Goal: Task Accomplishment & Management: Manage account settings

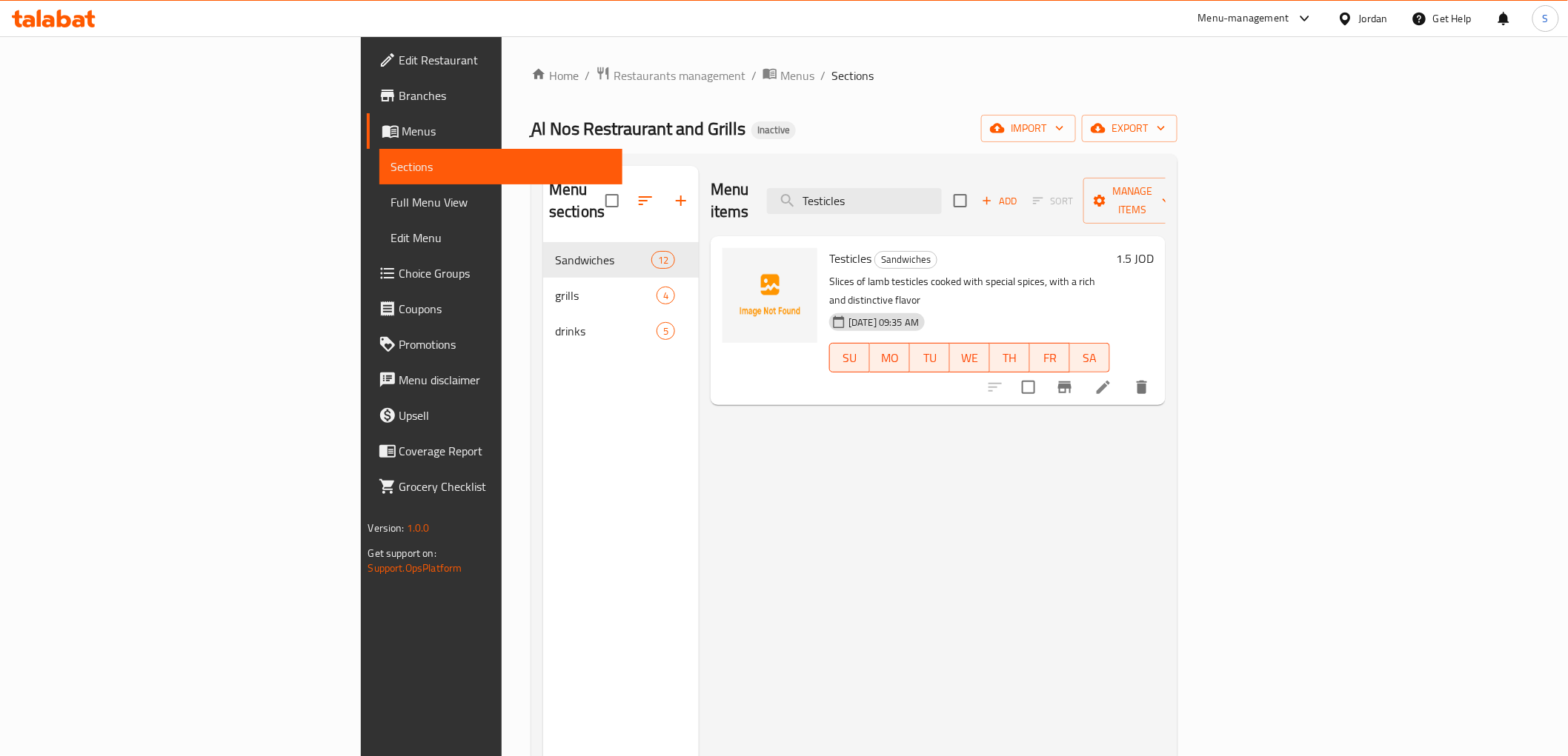
click at [1365, 23] on div "Jordan" at bounding box center [1373, 18] width 29 height 17
click at [1167, 158] on div "[GEOGRAPHIC_DATA]" at bounding box center [1228, 152] width 122 height 34
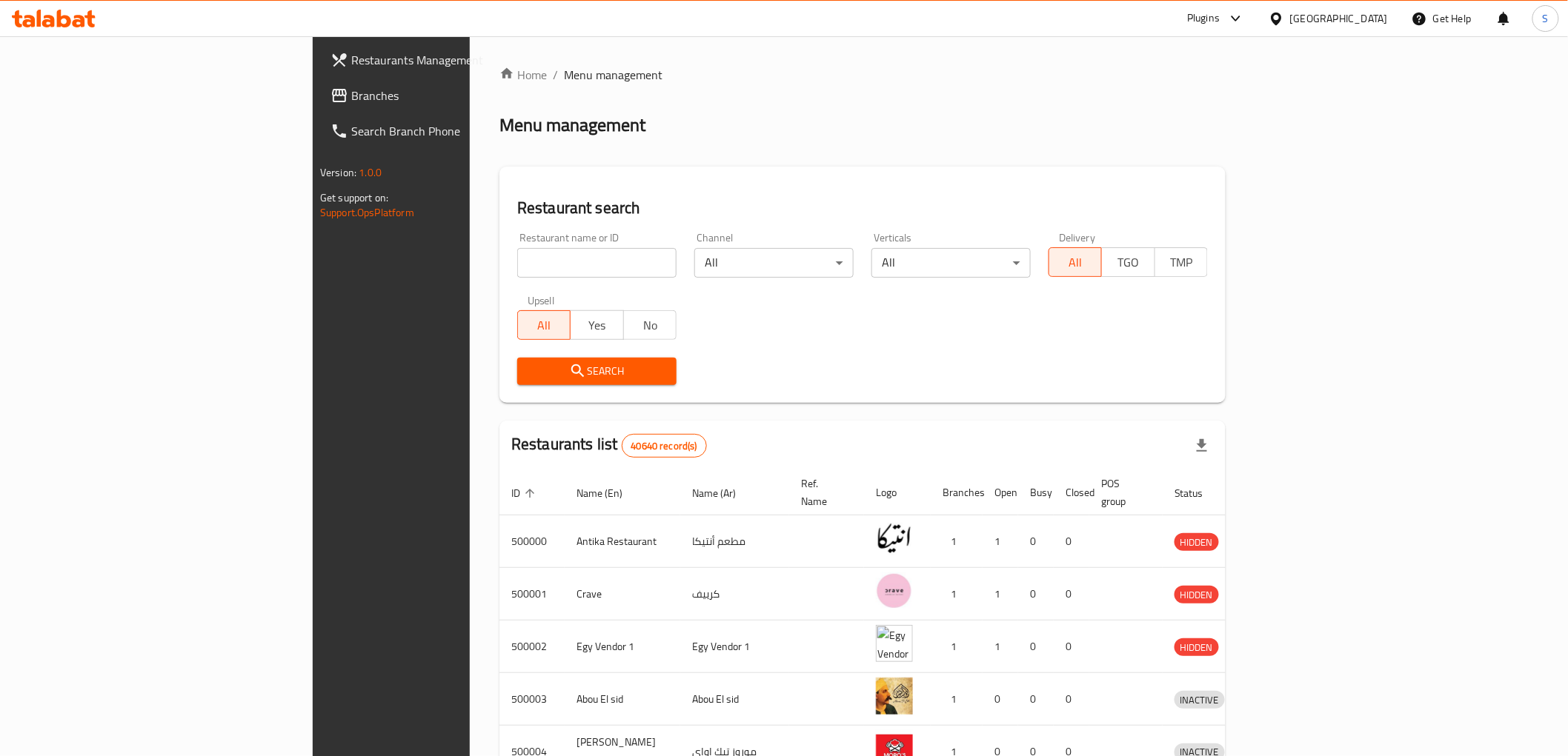
click at [352, 87] on span "Branches" at bounding box center [457, 95] width 212 height 17
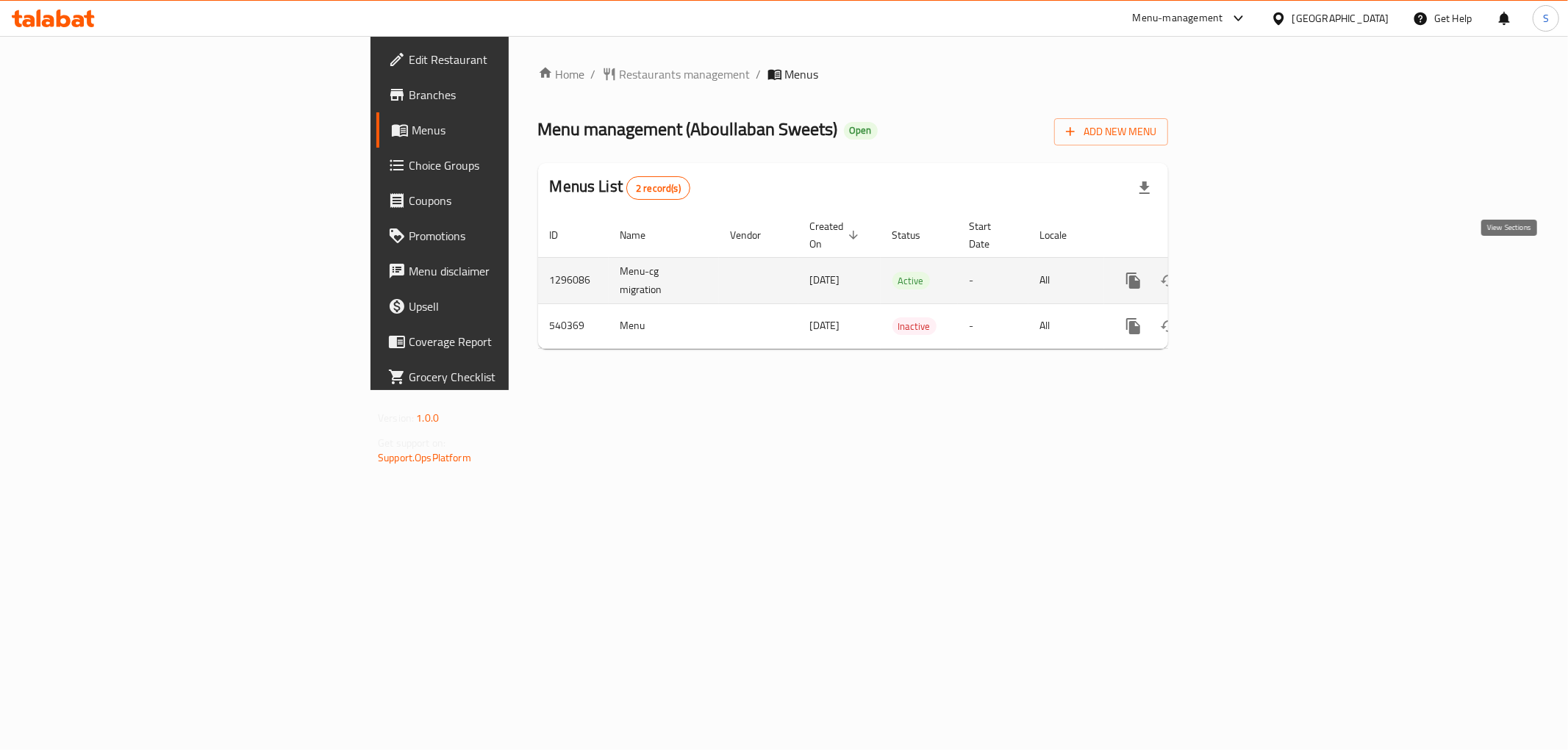
click at [1257, 263] on link "enhanced table" at bounding box center [1239, 280] width 36 height 36
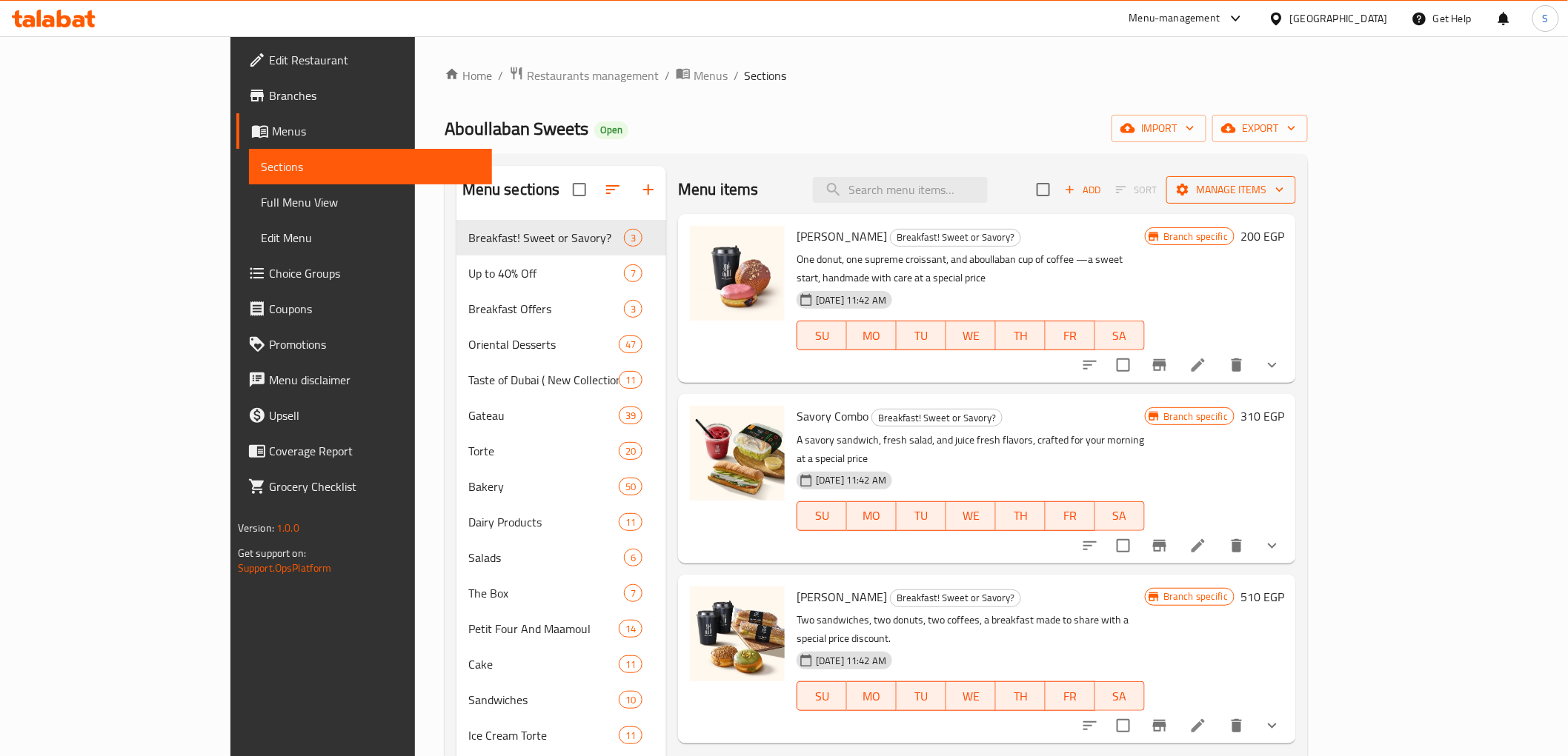
click at [1285, 187] on span "Manage items" at bounding box center [1231, 190] width 106 height 18
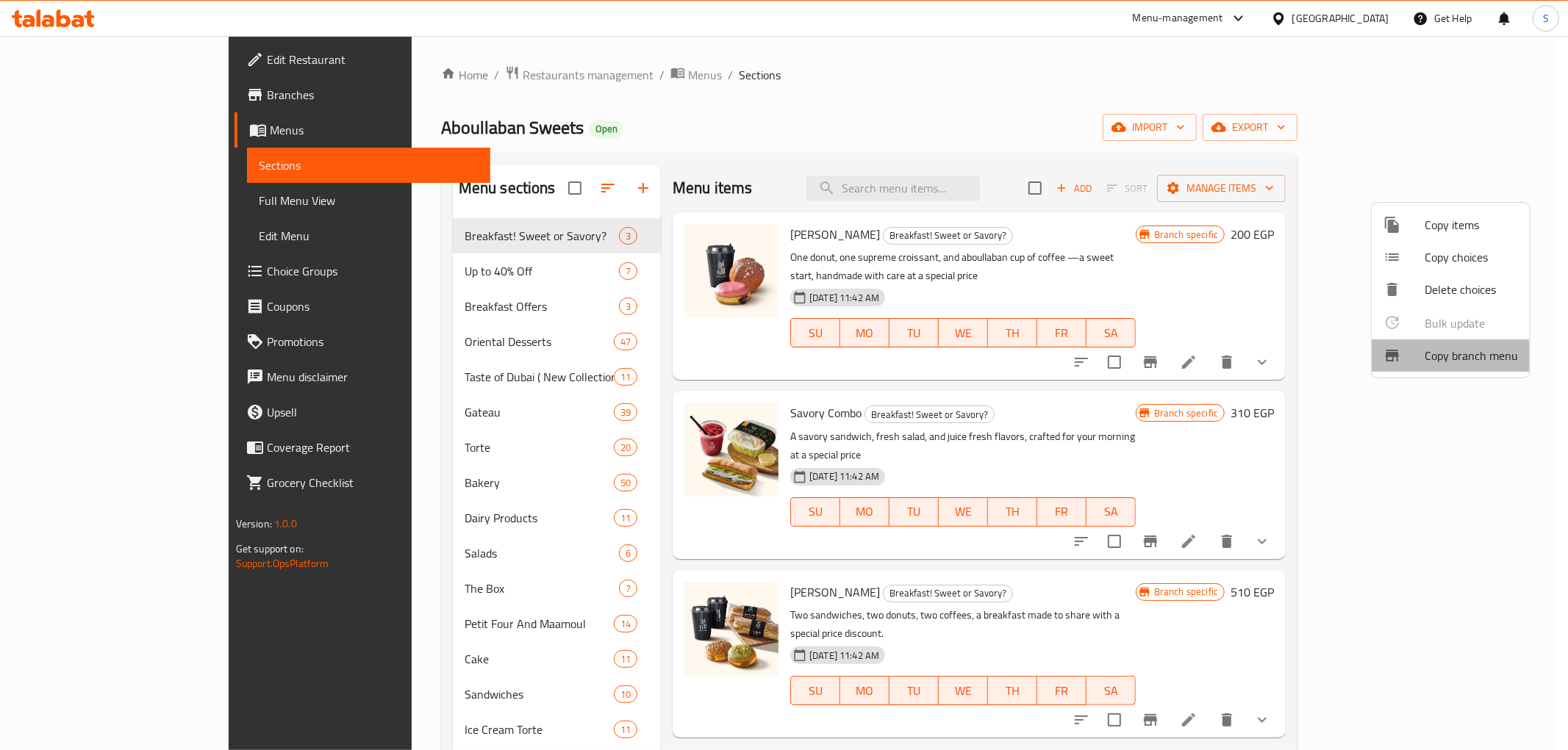
click at [1434, 362] on span "Copy branch menu" at bounding box center [1471, 355] width 94 height 17
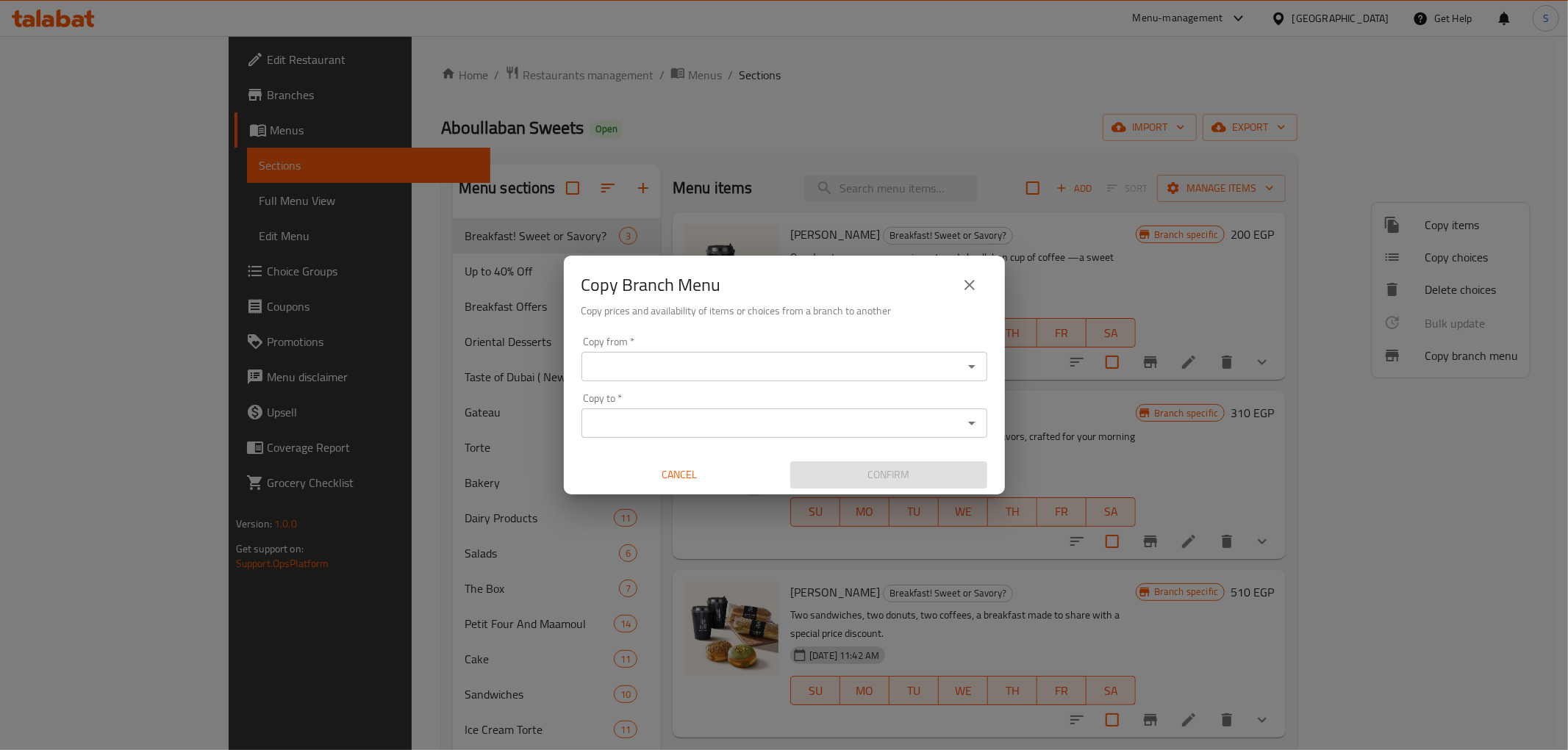
click at [892, 357] on input "Copy from   *" at bounding box center [772, 367] width 373 height 21
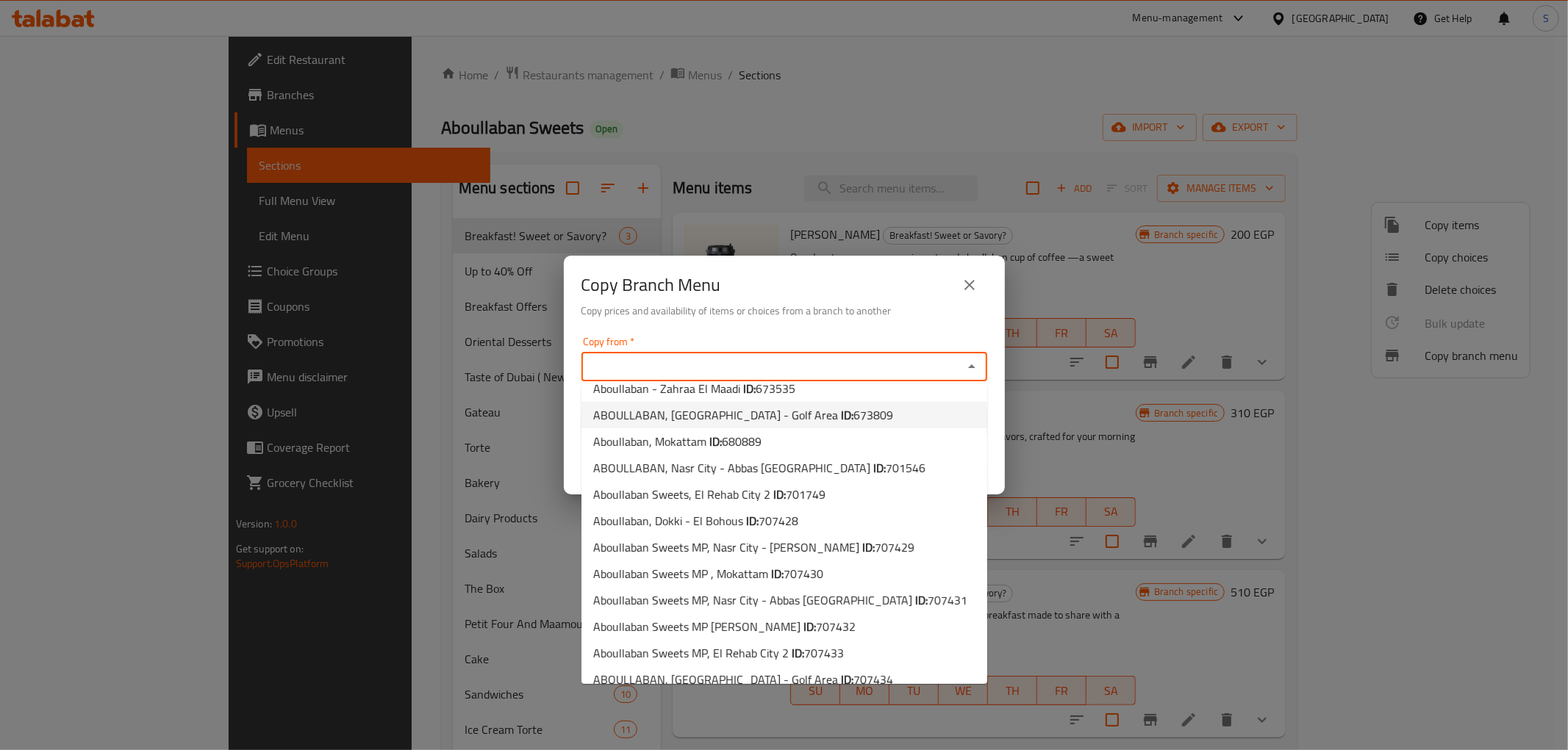
scroll to position [134, 0]
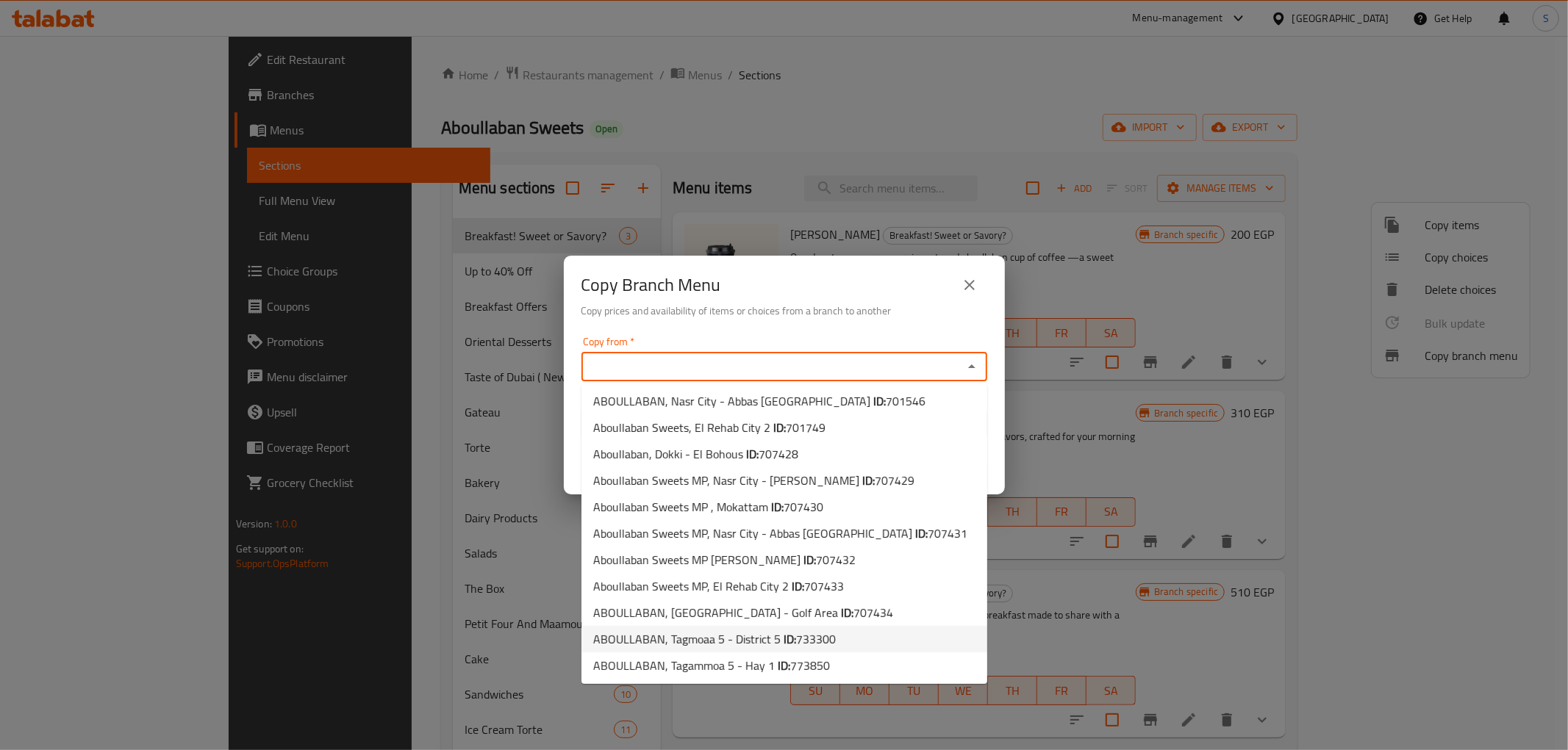
click at [672, 643] on span "ABOULLABAN, Tagmoaa 5 - District 5 ID: 733300" at bounding box center [715, 639] width 243 height 17
type input "ABOULLABAN, Tagmoaa 5 - District 5"
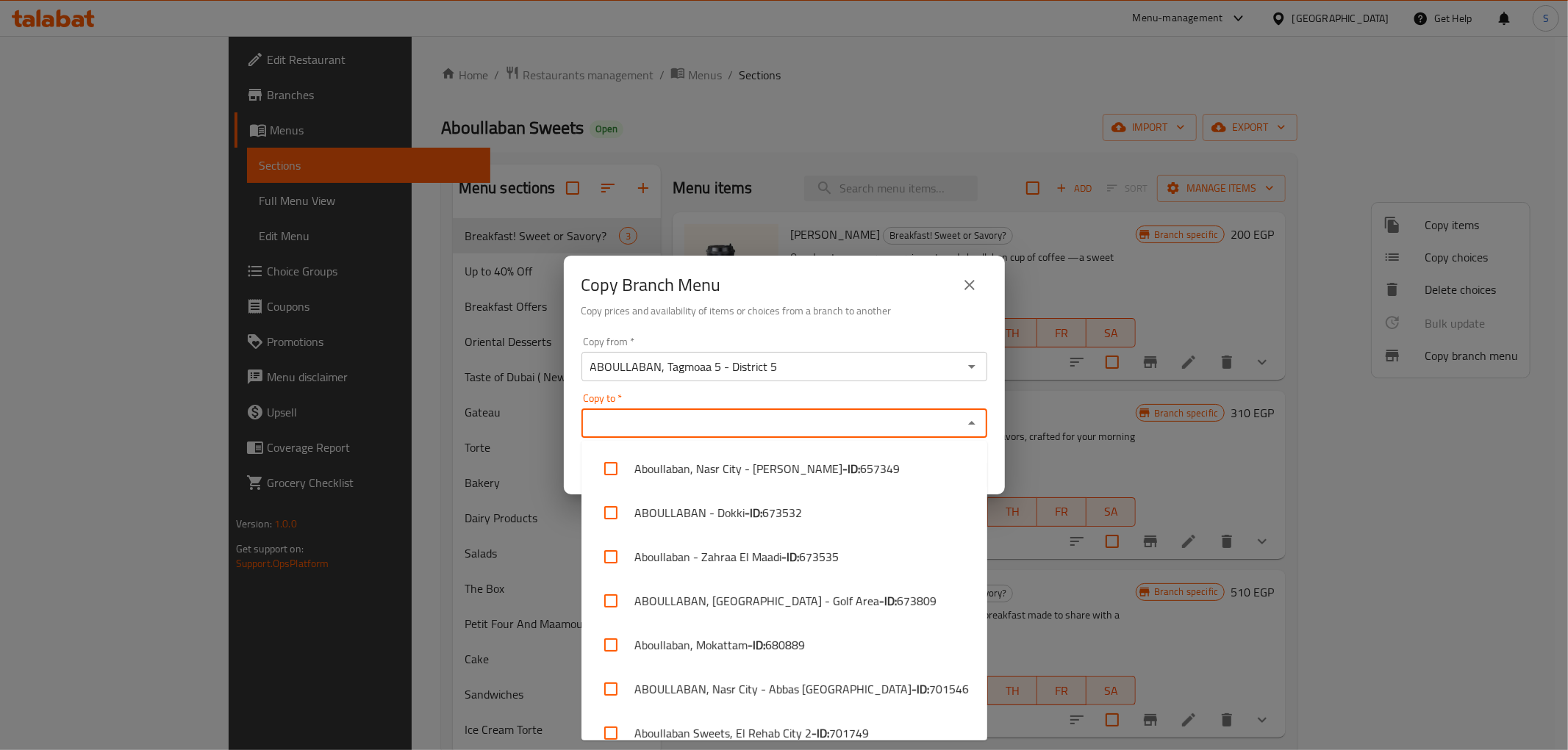
click at [758, 414] on input "Copy to   *" at bounding box center [772, 423] width 373 height 21
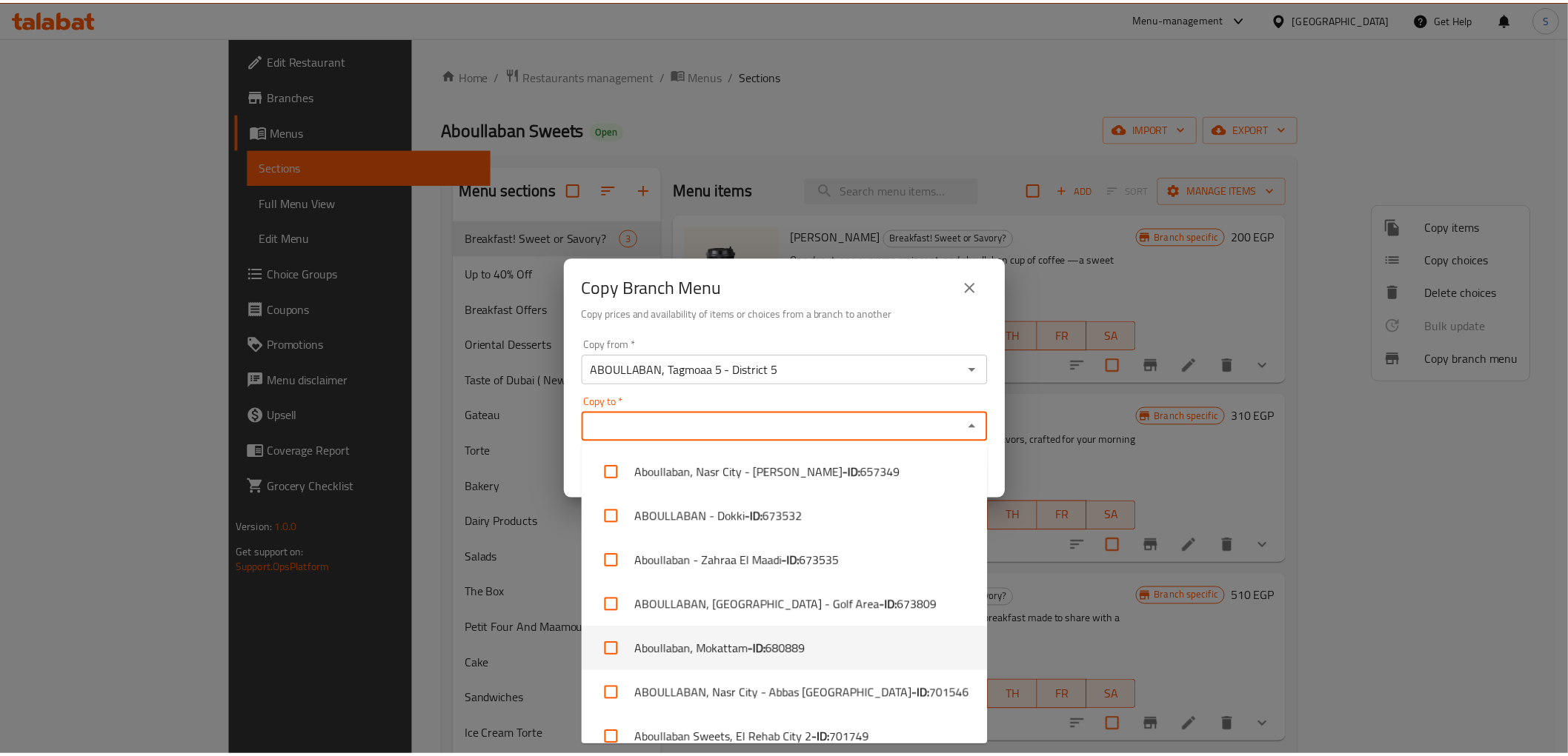
scroll to position [420, 0]
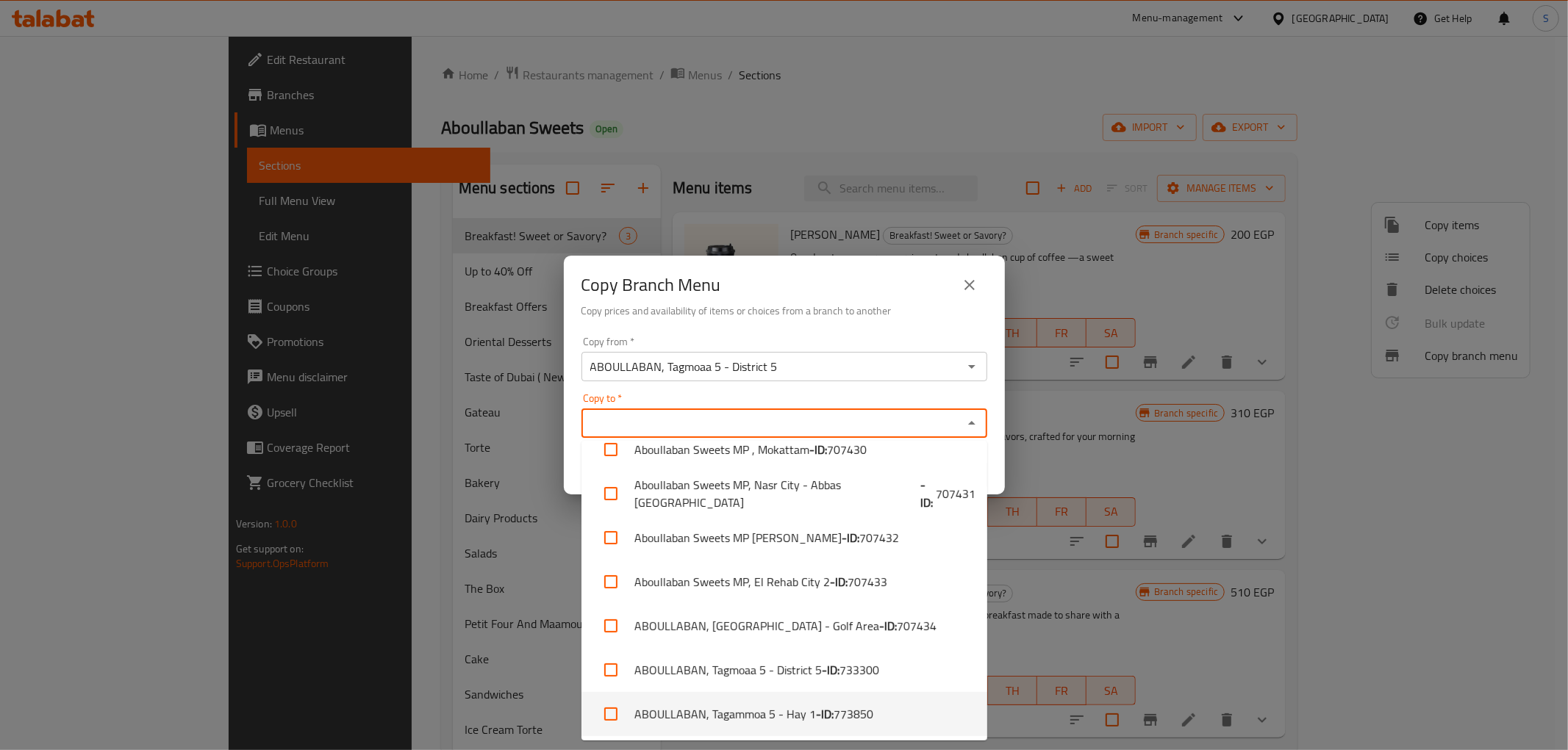
click at [816, 710] on b "- ID:" at bounding box center [825, 714] width 17 height 17
checkbox input "true"
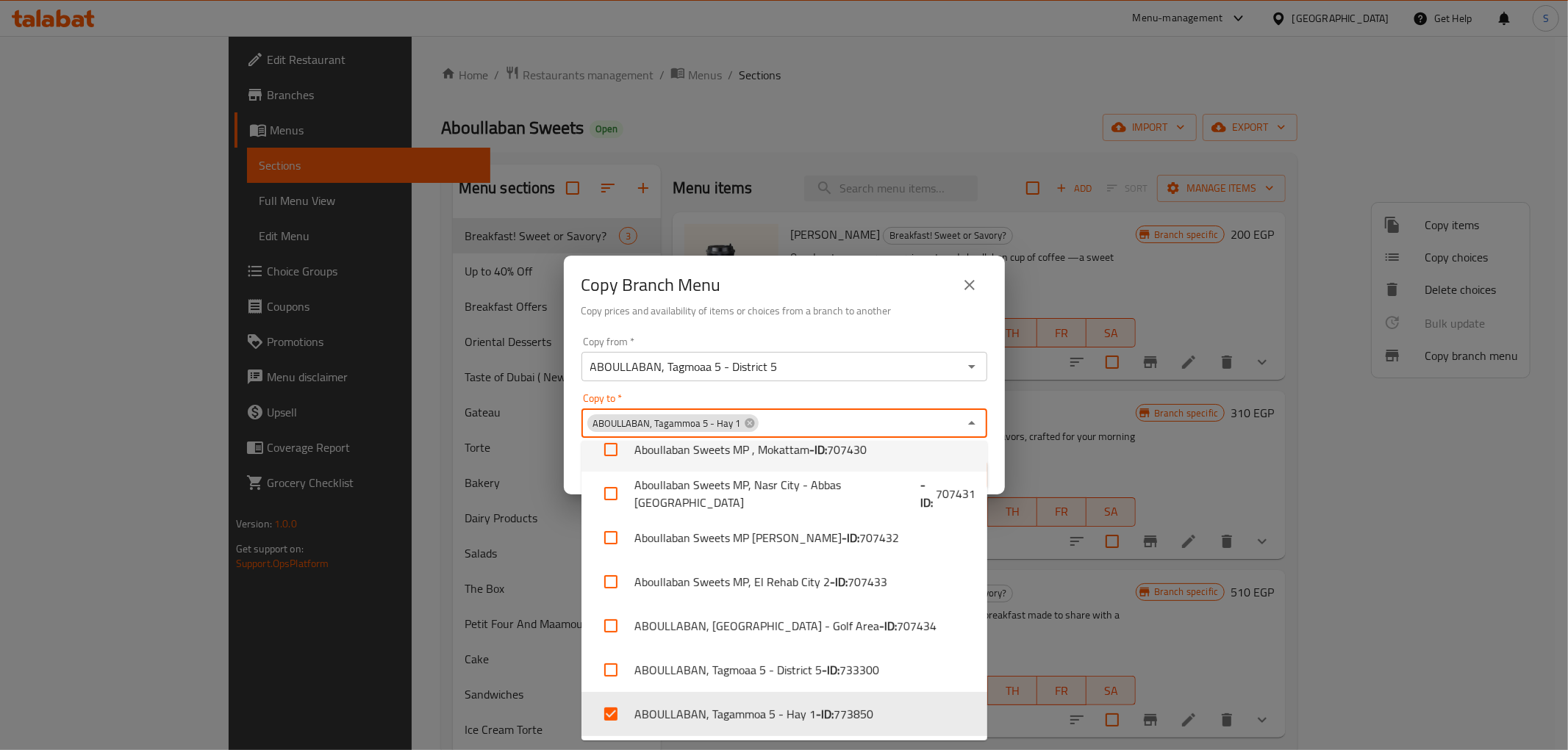
click at [995, 383] on div "Copy from   * ABOULLABAN, Tagmoaa 5 - District 5 Copy from * Copy to   * ABOULL…" at bounding box center [784, 412] width 441 height 164
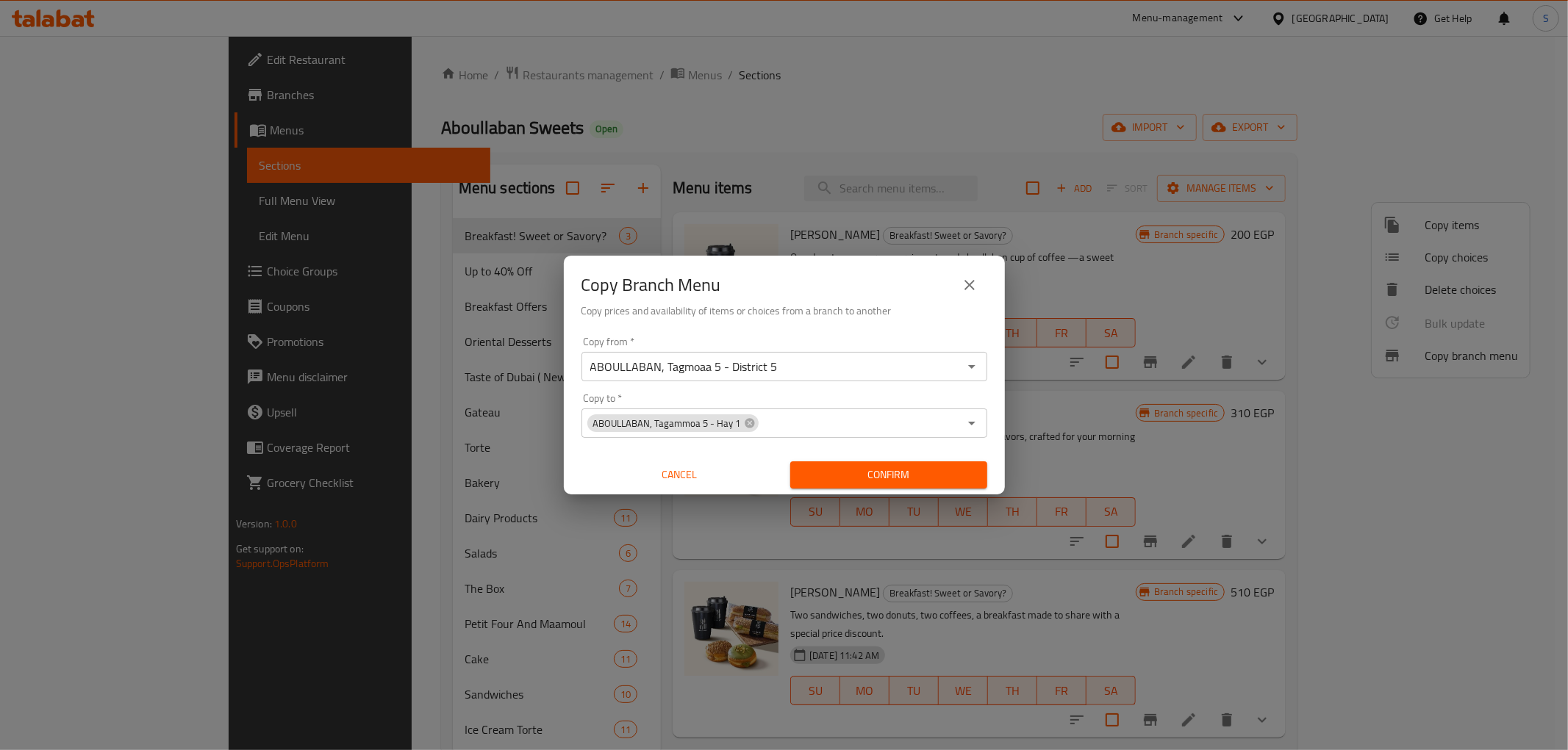
click at [875, 482] on span "Confirm" at bounding box center [889, 474] width 173 height 18
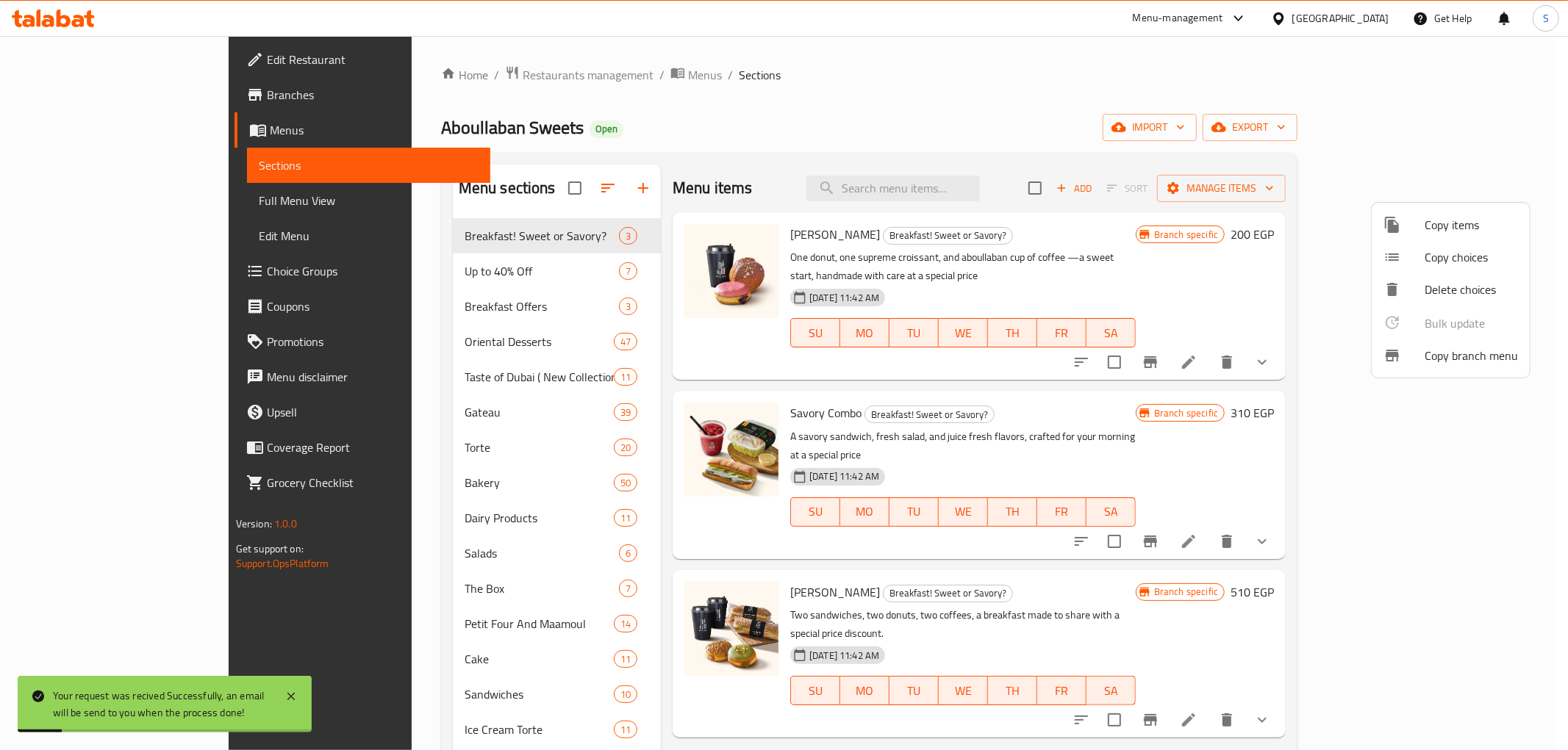
click at [71, 128] on div at bounding box center [784, 375] width 1568 height 750
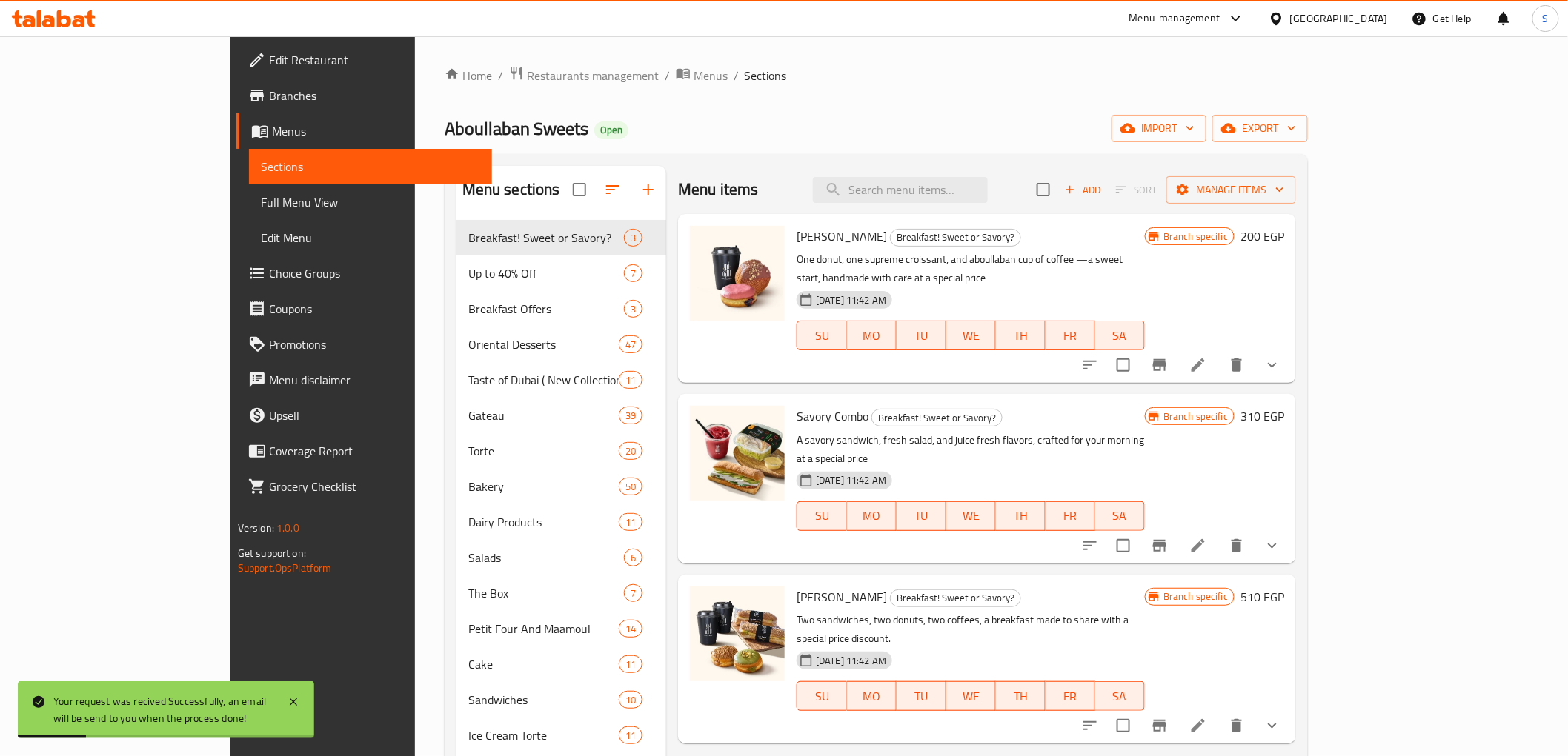
click at [269, 94] on span "Branches" at bounding box center [375, 95] width 212 height 17
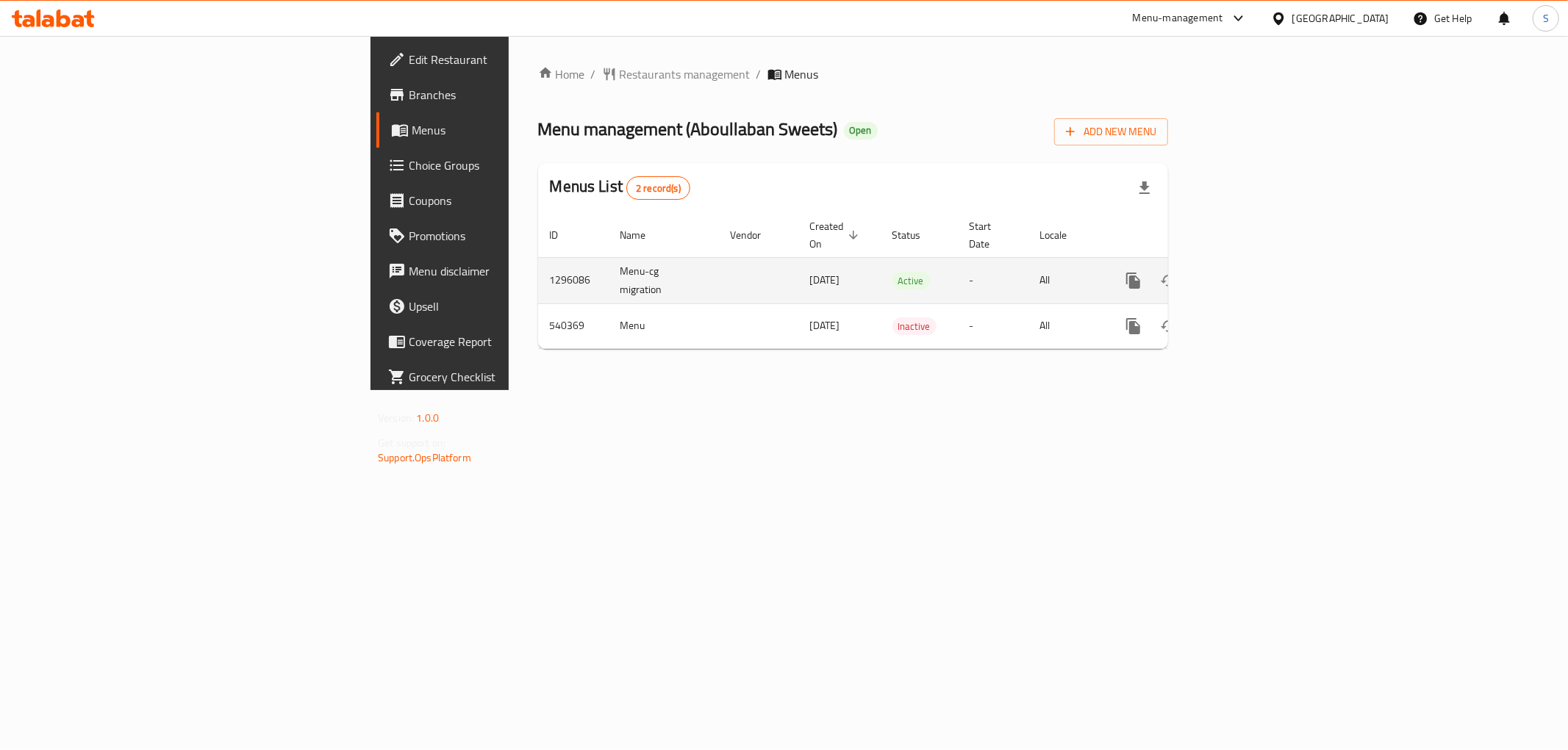
click at [1245, 274] on icon "enhanced table" at bounding box center [1238, 280] width 13 height 13
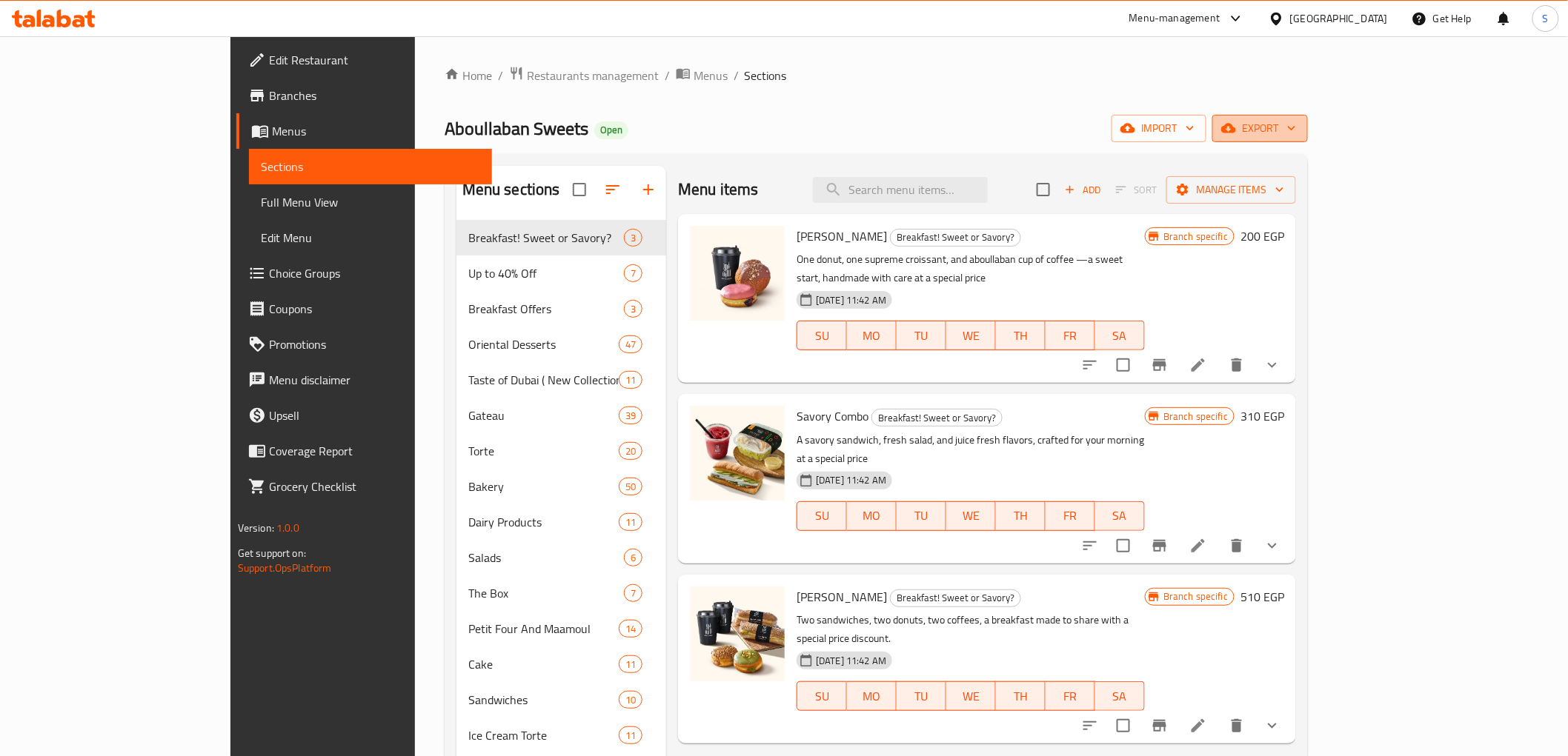
click at [1296, 135] on span "export" at bounding box center [1260, 128] width 72 height 18
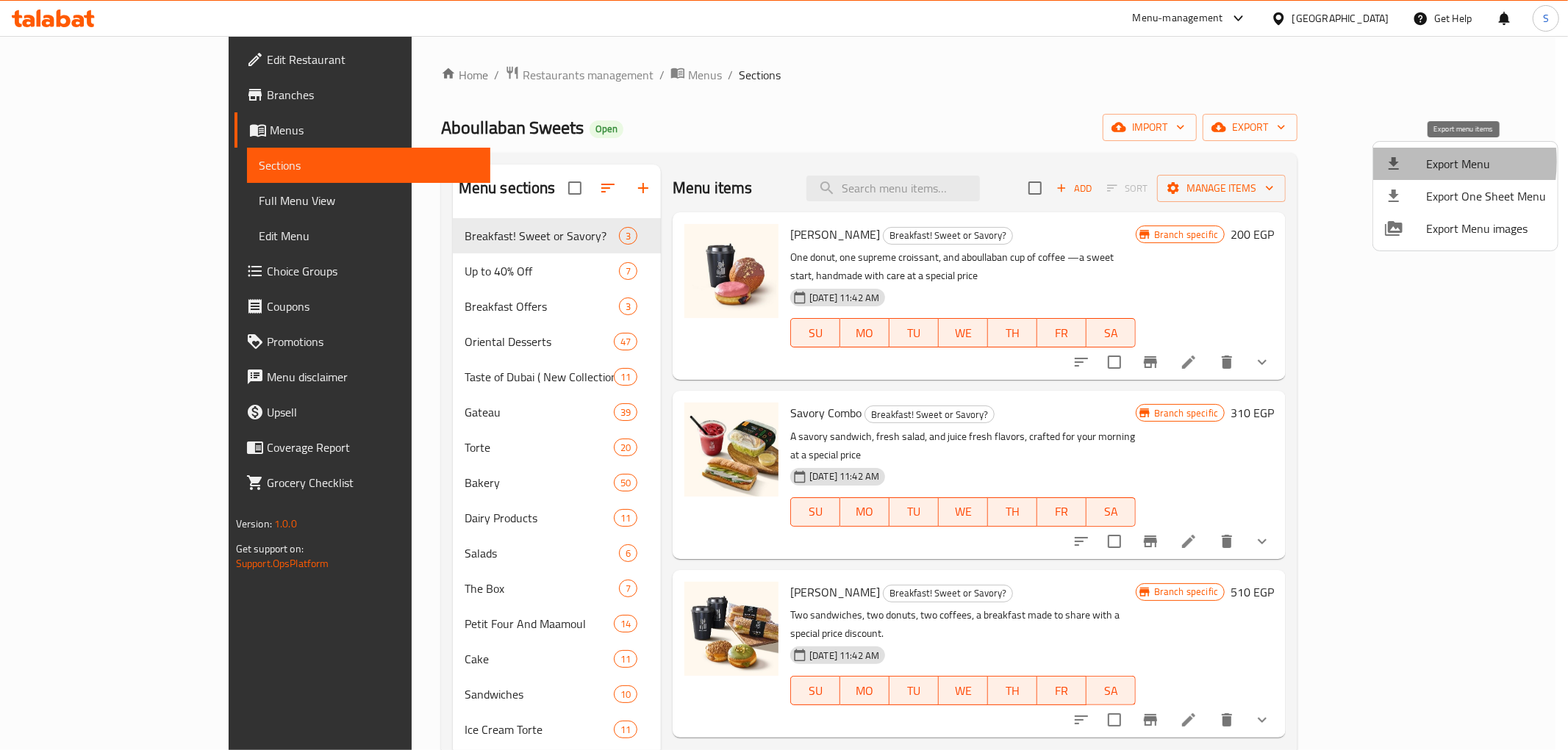
click at [1404, 161] on div at bounding box center [1405, 164] width 41 height 17
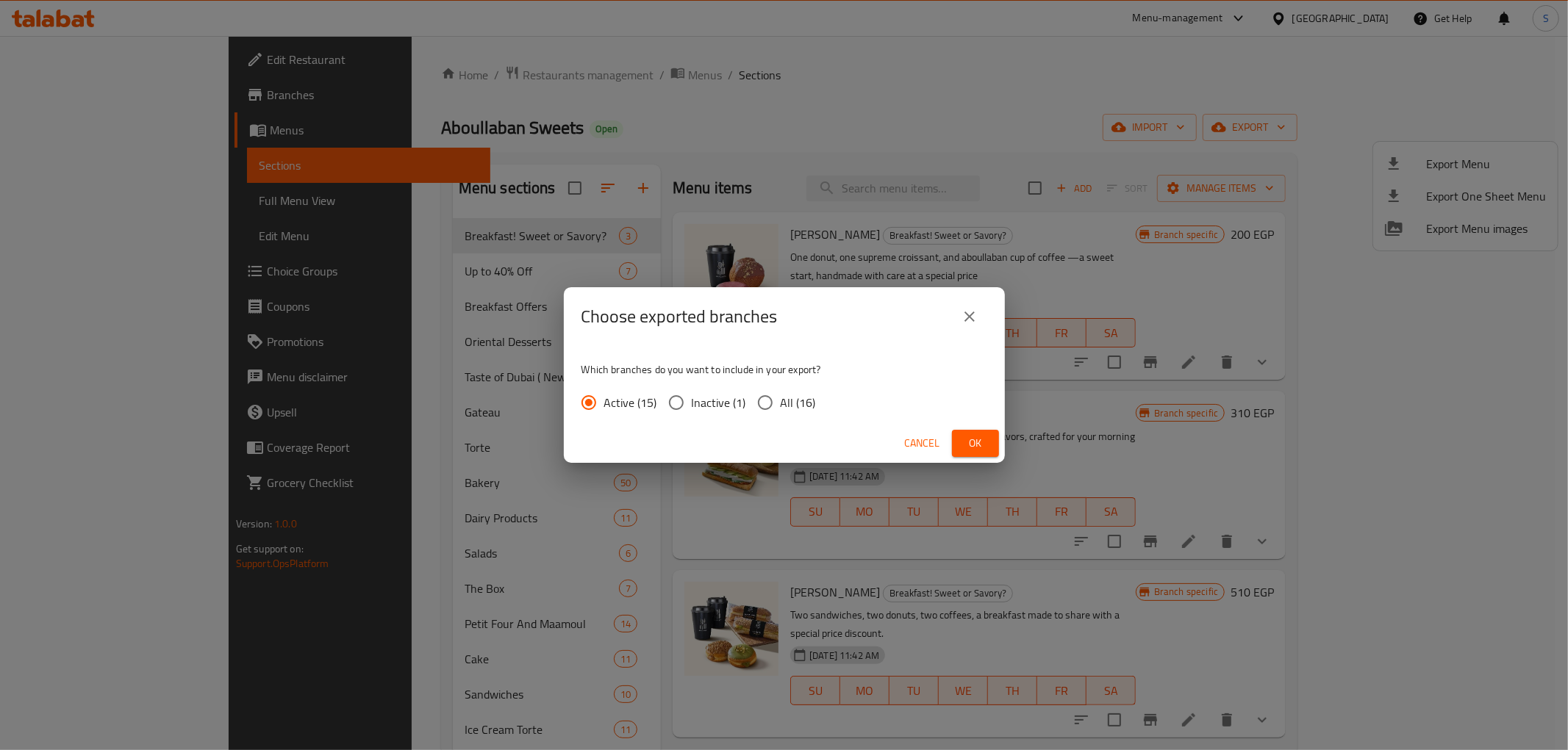
click at [806, 394] on span "All (16)" at bounding box center [798, 402] width 36 height 17
click at [781, 394] on input "All (16)" at bounding box center [765, 403] width 31 height 31
radio input "true"
click at [978, 451] on span "Ok" at bounding box center [975, 443] width 23 height 18
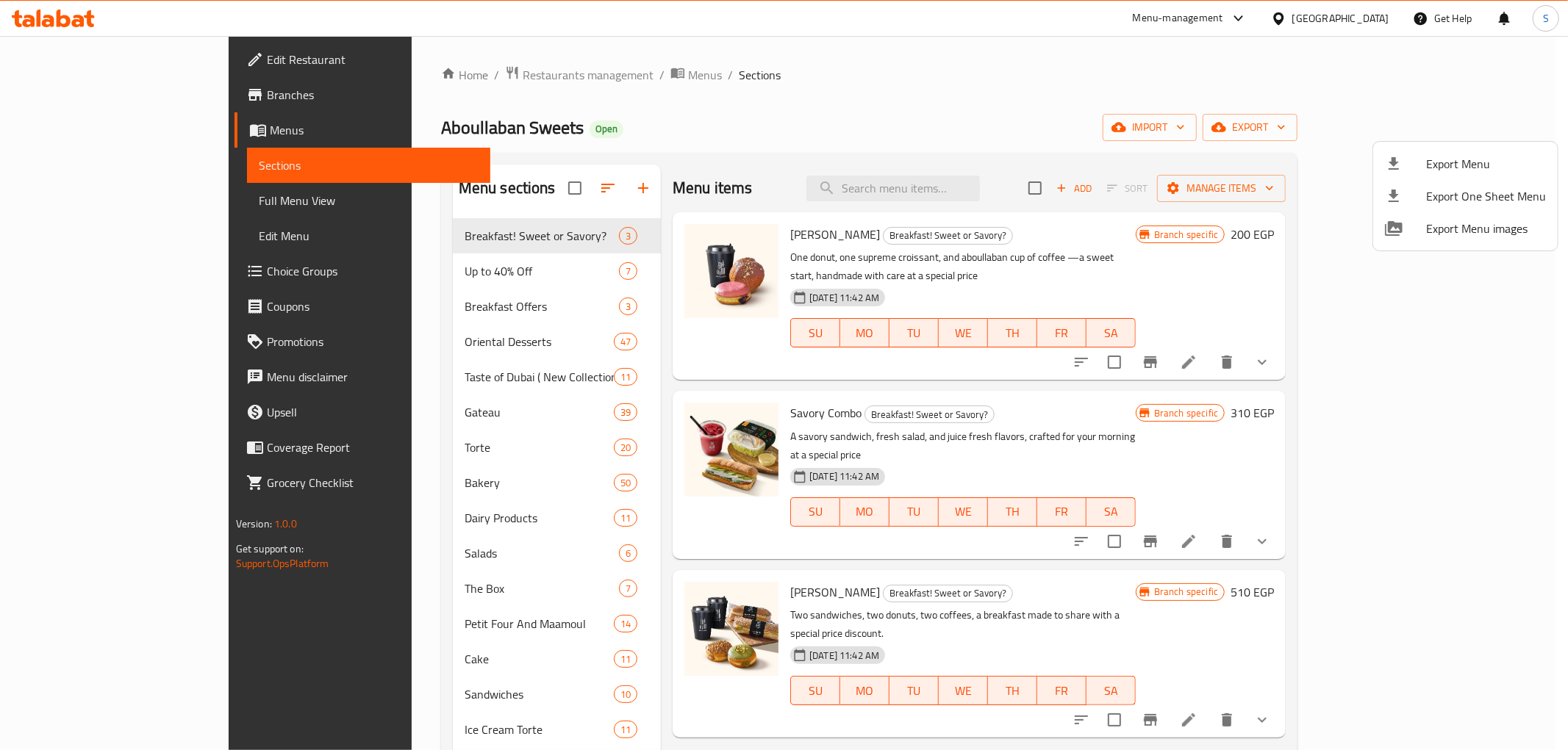
click at [328, 125] on div at bounding box center [784, 375] width 1568 height 750
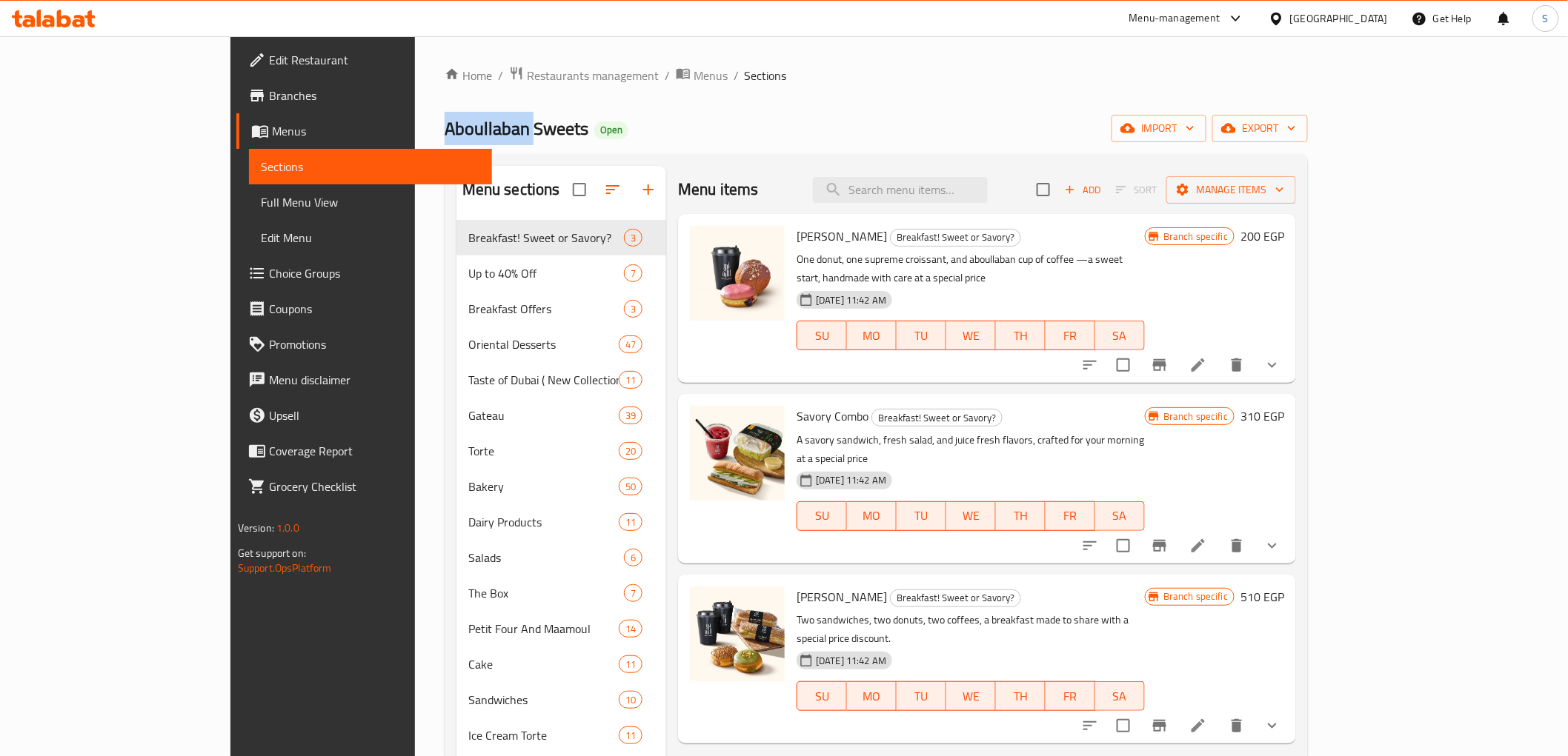
click at [444, 126] on span "Aboullaban Sweets" at bounding box center [516, 128] width 143 height 33
copy span "Aboullaban"
click at [444, 141] on span "Aboullaban Sweets" at bounding box center [516, 128] width 143 height 33
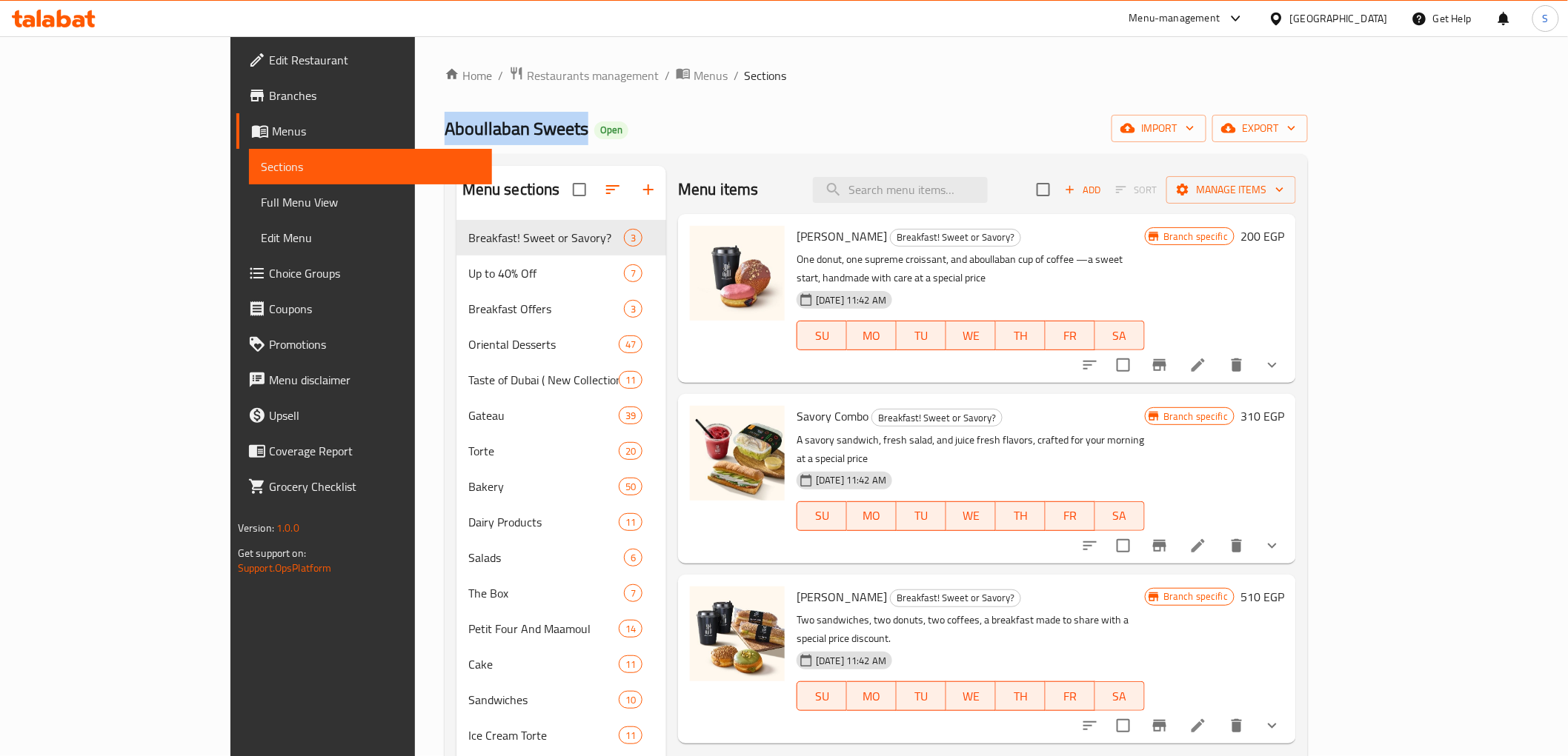
copy span "Aboullaban Sweets"
click at [269, 94] on span "Branches" at bounding box center [375, 95] width 212 height 17
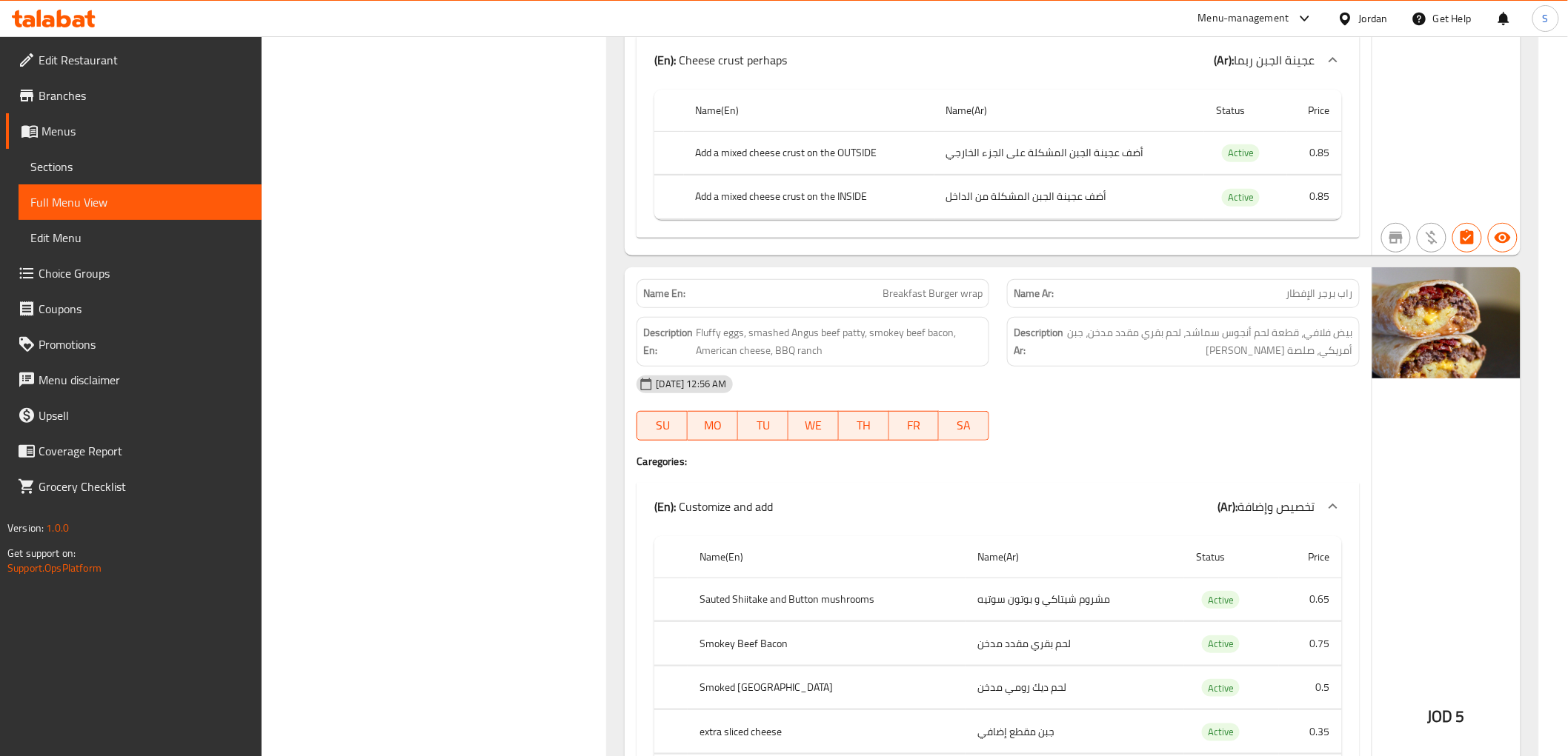
scroll to position [2633, 0]
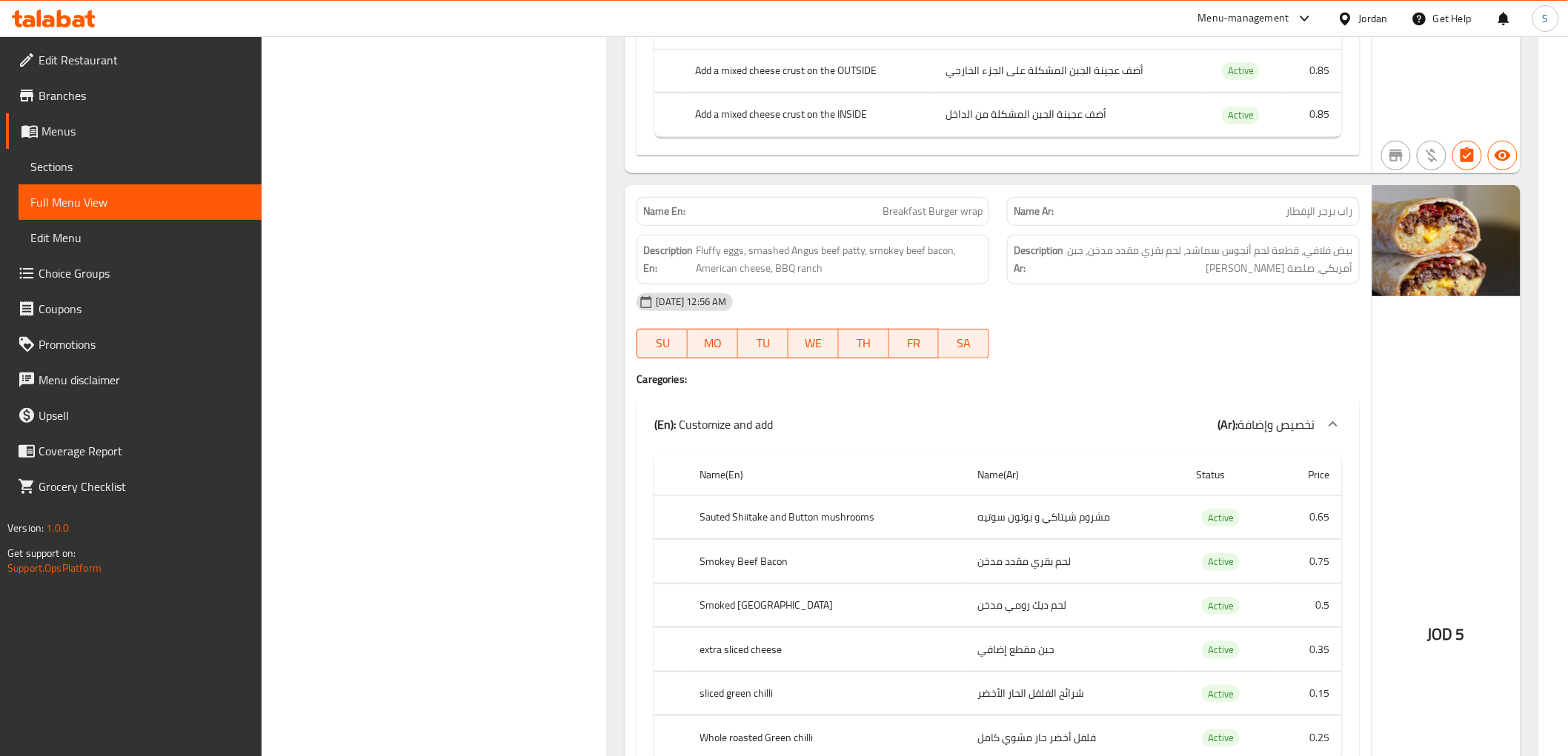
click at [953, 204] on span "Breakfast Burger wrap" at bounding box center [932, 212] width 100 height 16
copy span "Breakfast Burger wrap"
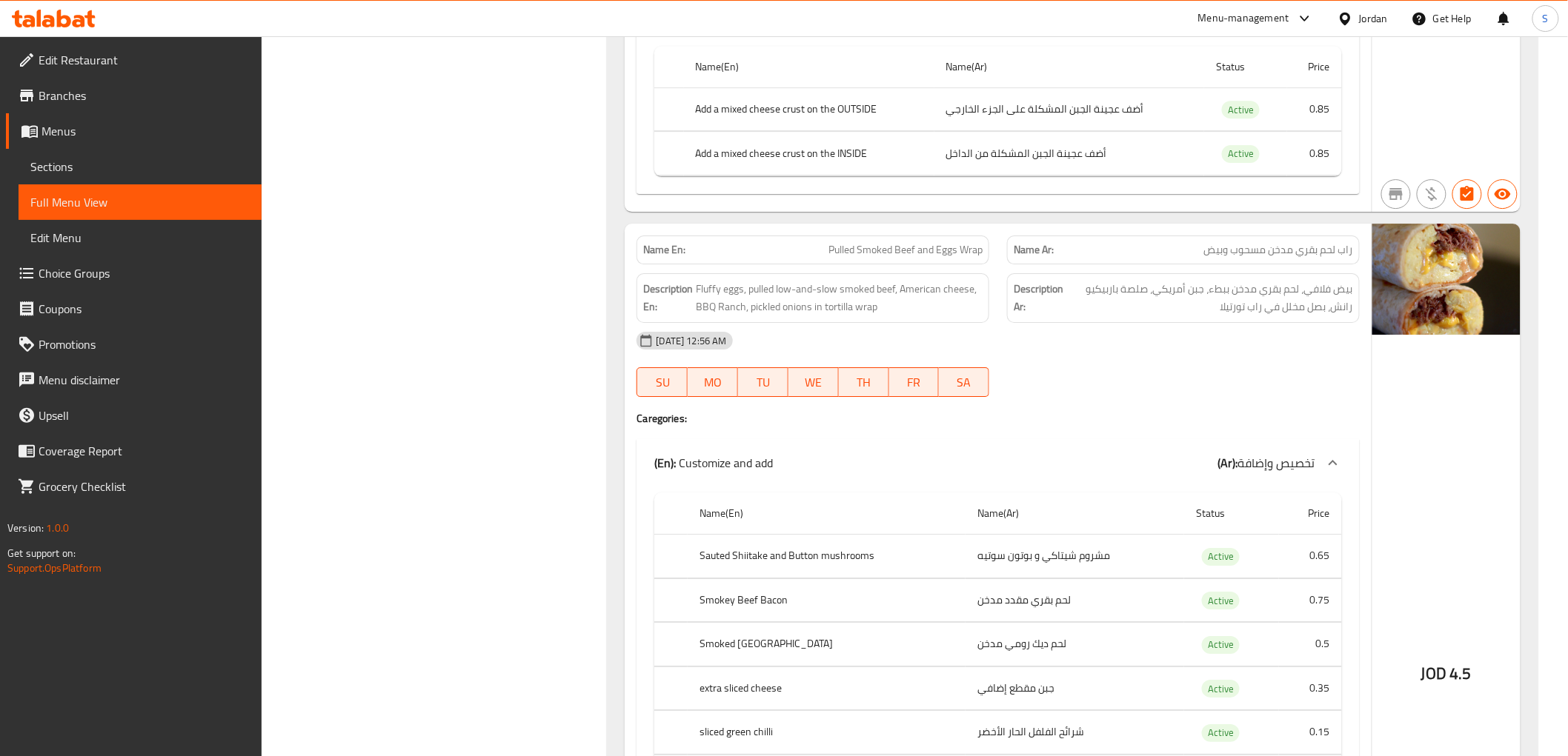
scroll to position [4361, 0]
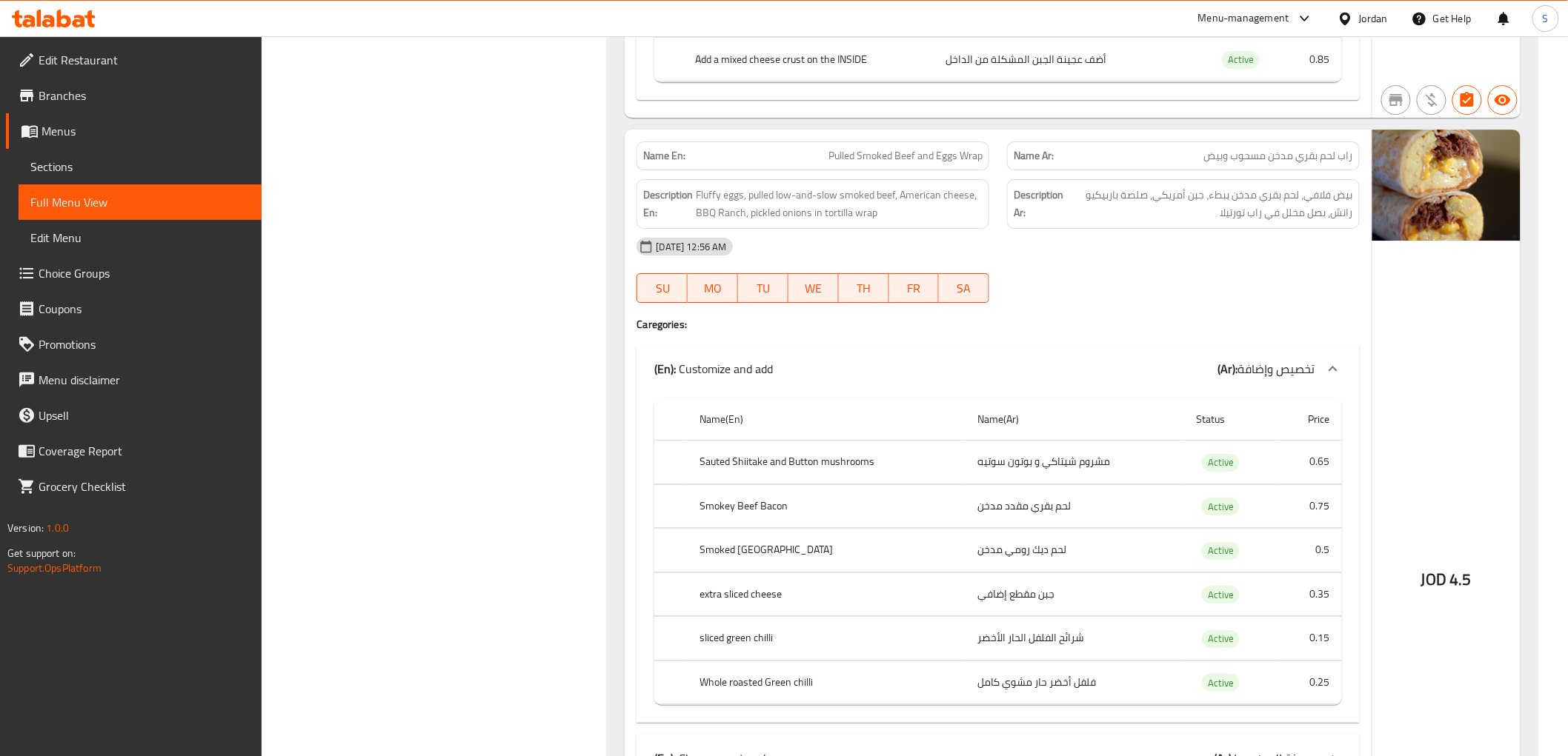
click at [901, 148] on span "Pulled Smoked Beef and Eggs Wrap" at bounding box center [905, 156] width 154 height 16
copy span "Pulled Smoked Beef and Eggs Wrap"
click at [765, 186] on span "Fluffy eggs, pulled low-and-slow smoked beef, American cheese, BBQ Ranch, pickl…" at bounding box center [840, 205] width 287 height 37
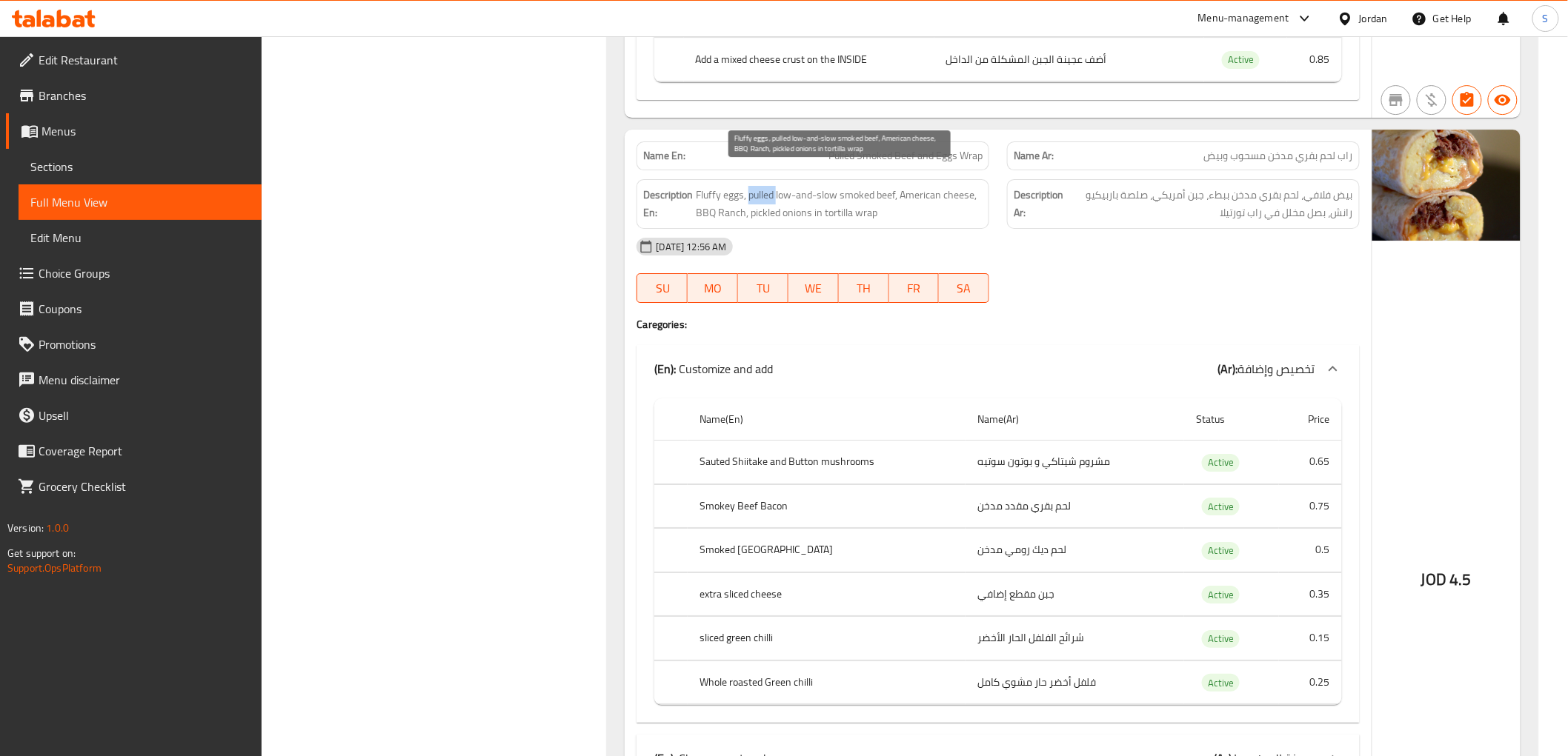
click at [765, 186] on span "Fluffy eggs, pulled low-and-slow smoked beef, American cheese, BBQ Ranch, pickl…" at bounding box center [840, 205] width 287 height 37
copy span "pulled"
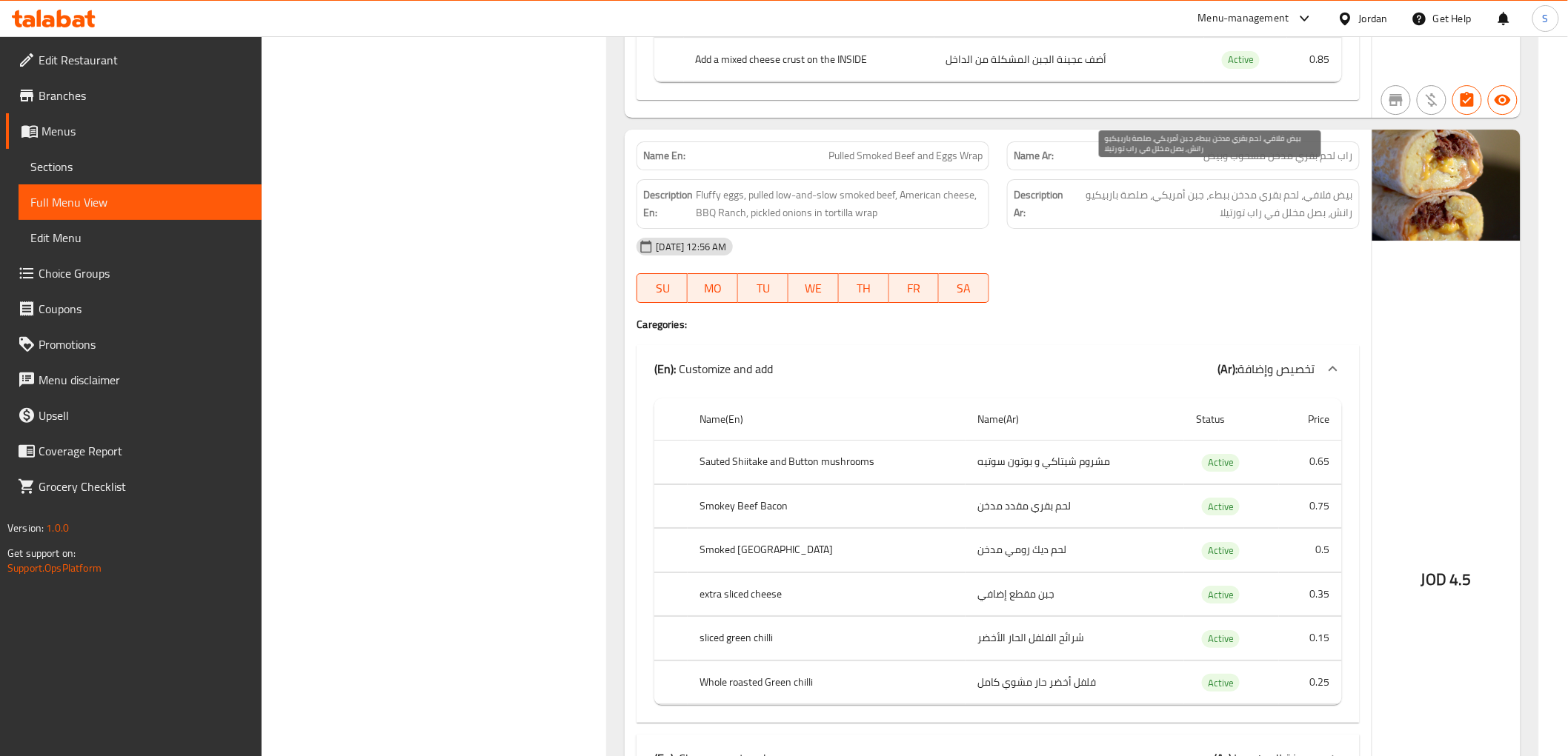
click at [1132, 186] on span "بيض فلافي، لحم بقري مدخن ببطء، جبن أمريكي، صلصة باربيكيو رانش، بصل مخلل في راب …" at bounding box center [1210, 205] width 287 height 37
click at [847, 148] on span "Pulled Smoked Beef and Eggs Wrap" at bounding box center [905, 156] width 154 height 16
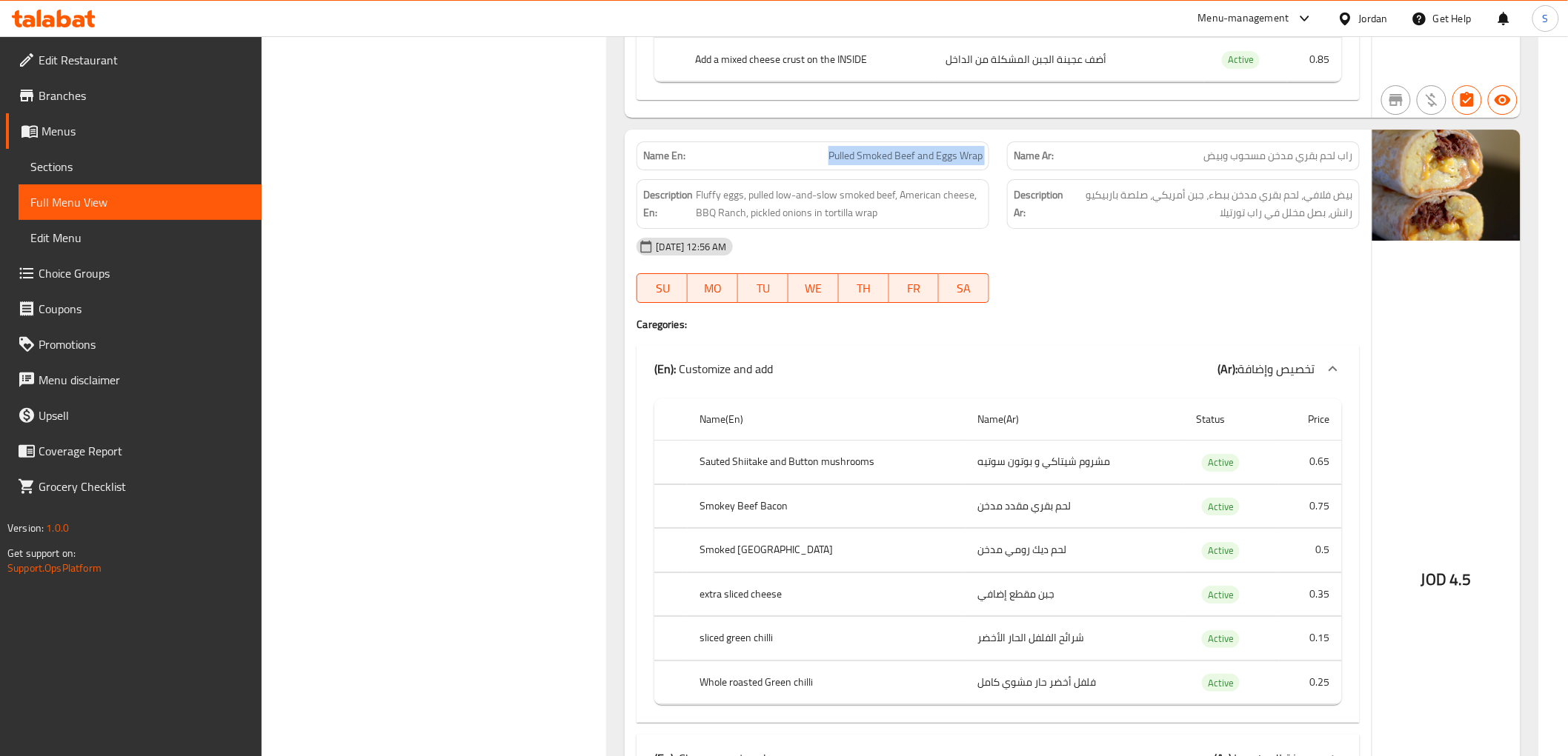
click at [847, 148] on span "Pulled Smoked Beef and Eggs Wrap" at bounding box center [905, 156] width 154 height 16
copy span "Pulled Smoked Beef and Eggs Wrap"
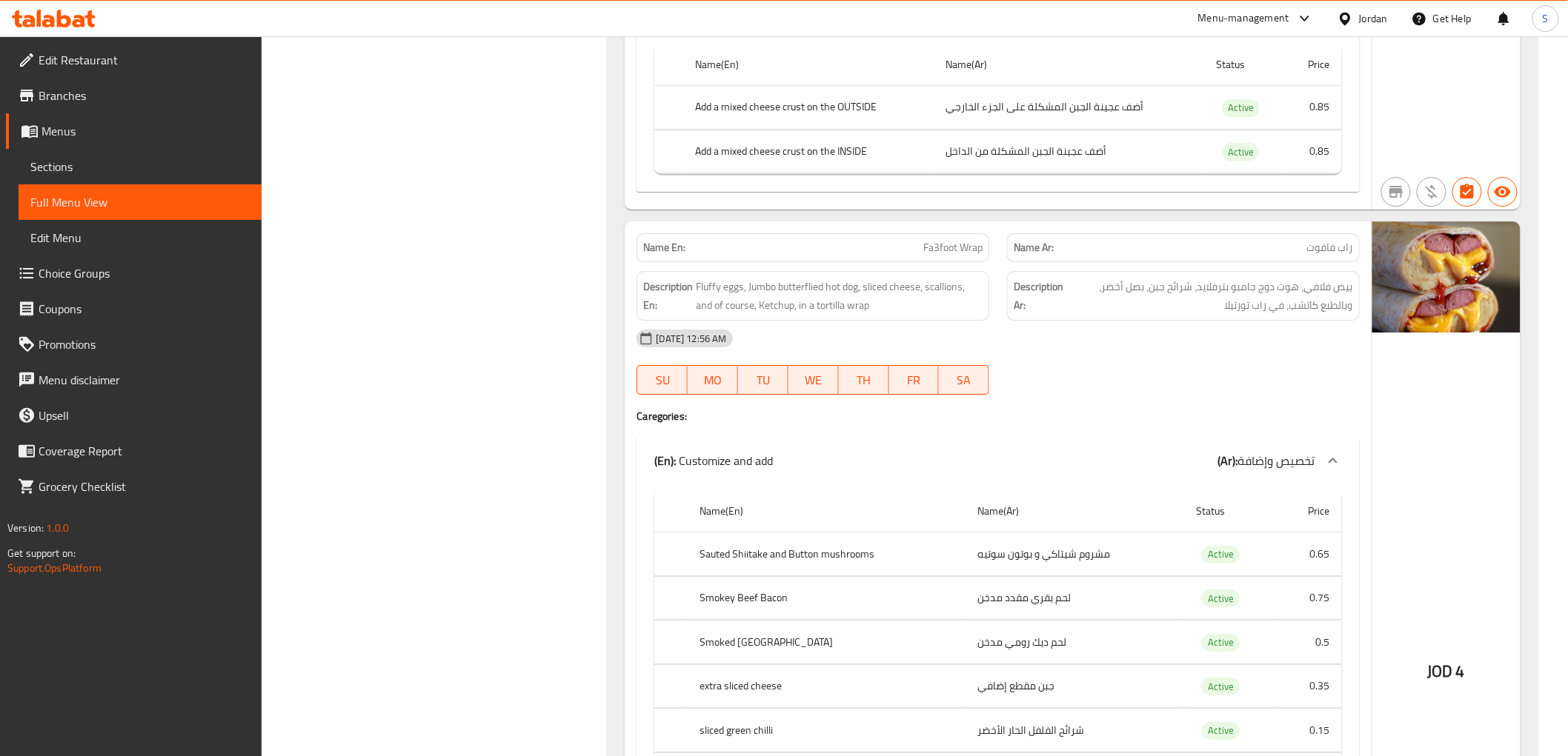
scroll to position [6666, 0]
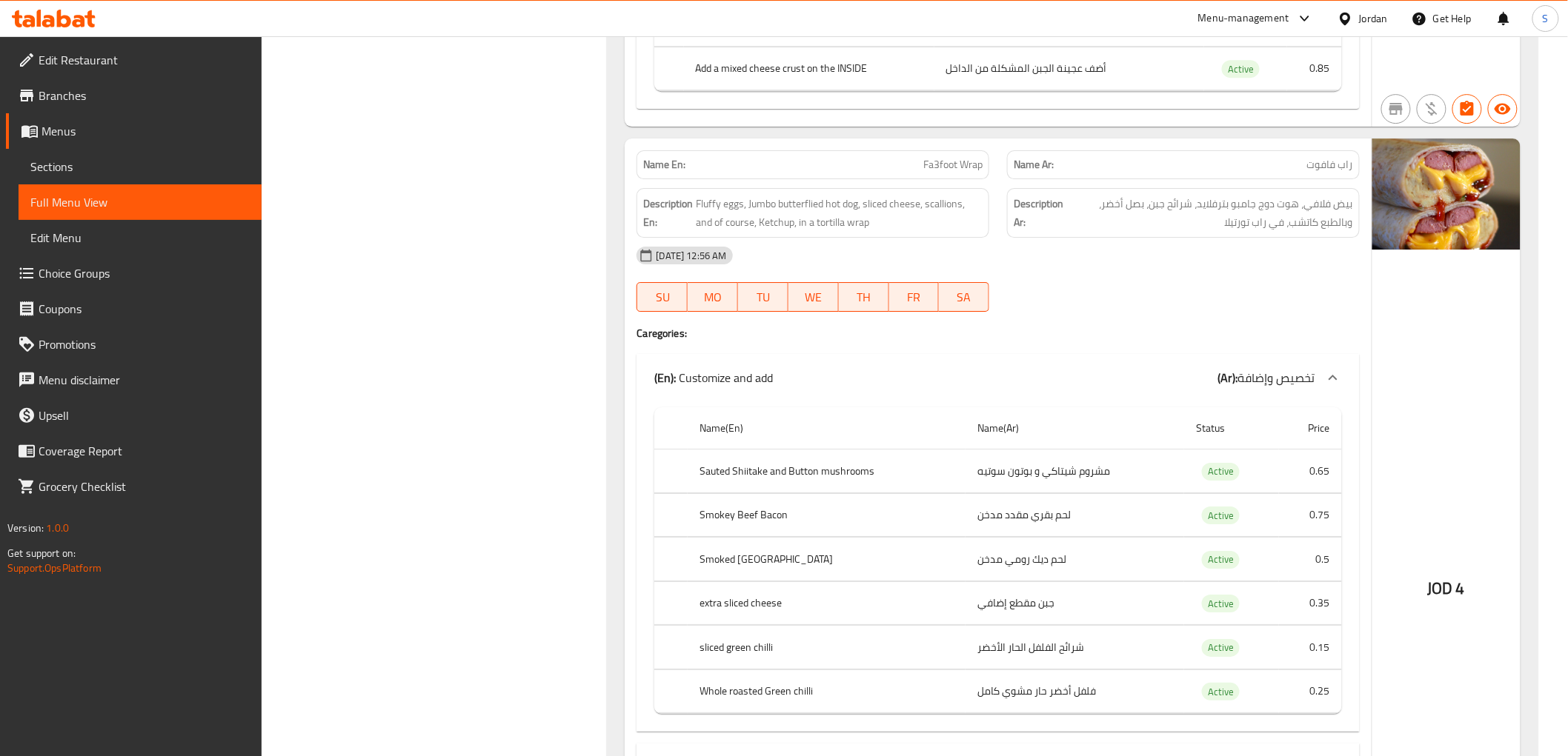
click at [956, 157] on span "Fa3foot Wrap" at bounding box center [953, 165] width 59 height 16
copy span "Fa3foot Wrap"
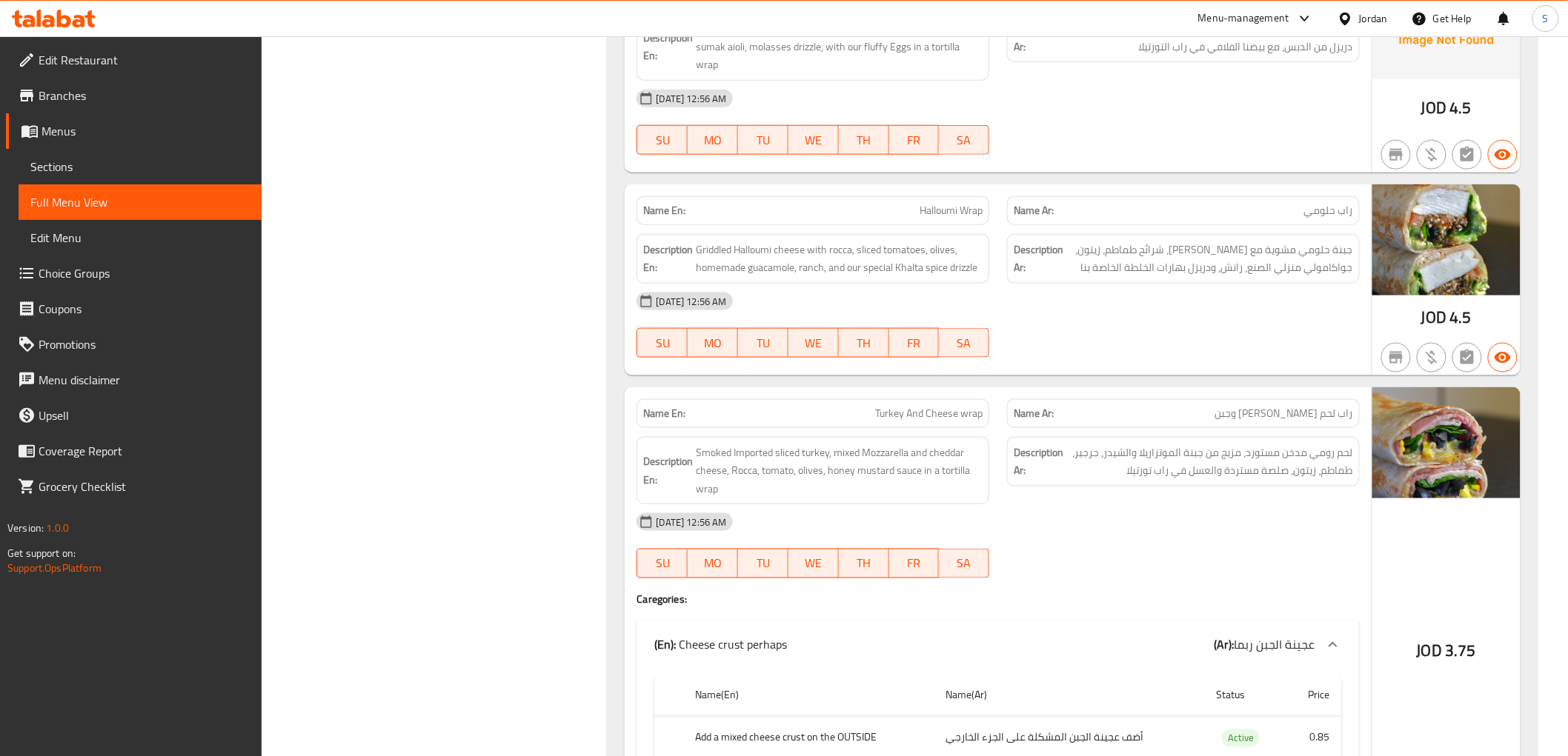
scroll to position [7900, 0]
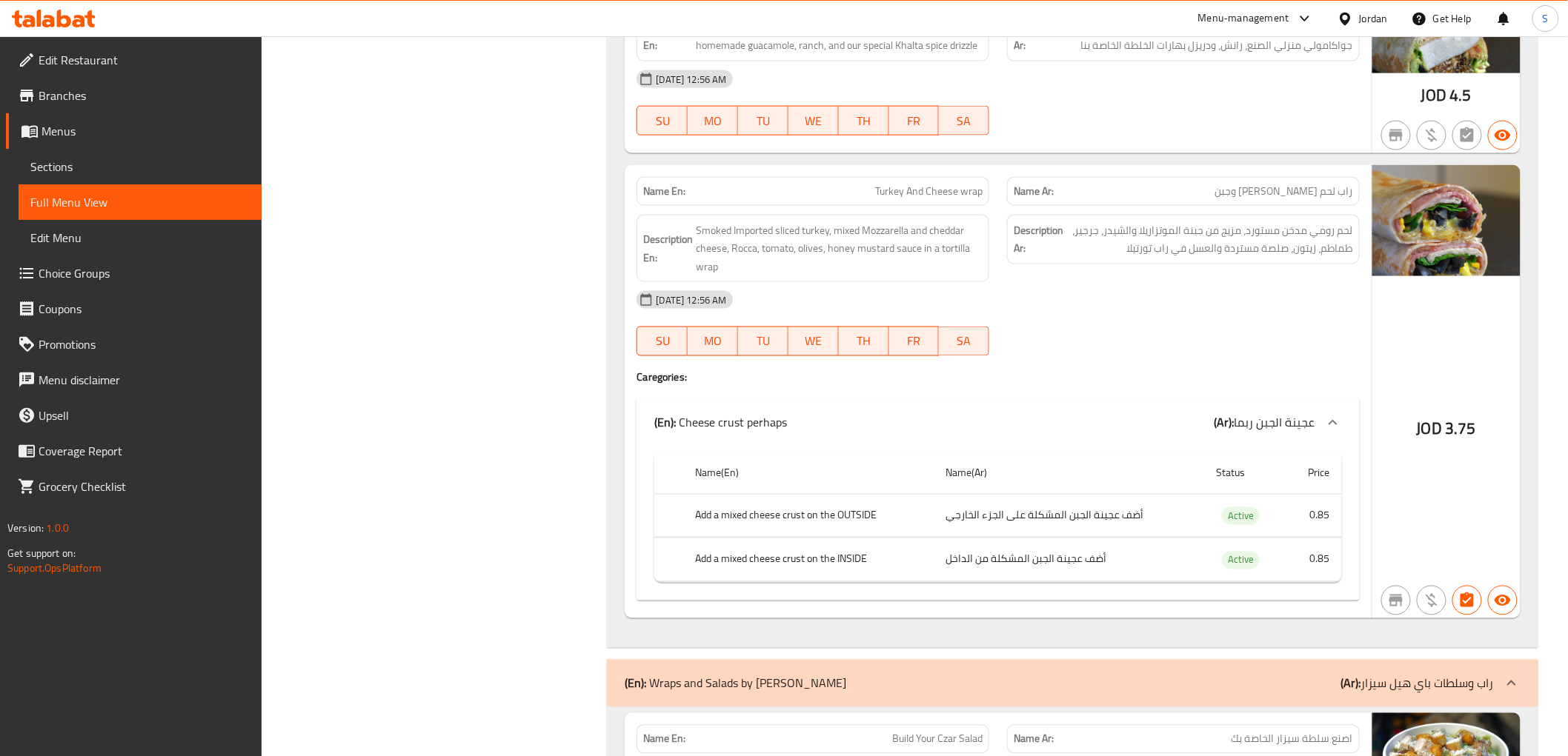
click at [851, 371] on h4 "Caregories:" at bounding box center [998, 378] width 722 height 15
click at [904, 184] on span "Turkey And Cheese wrap" at bounding box center [929, 191] width 108 height 16
copy span "Turkey And Cheese wrap"
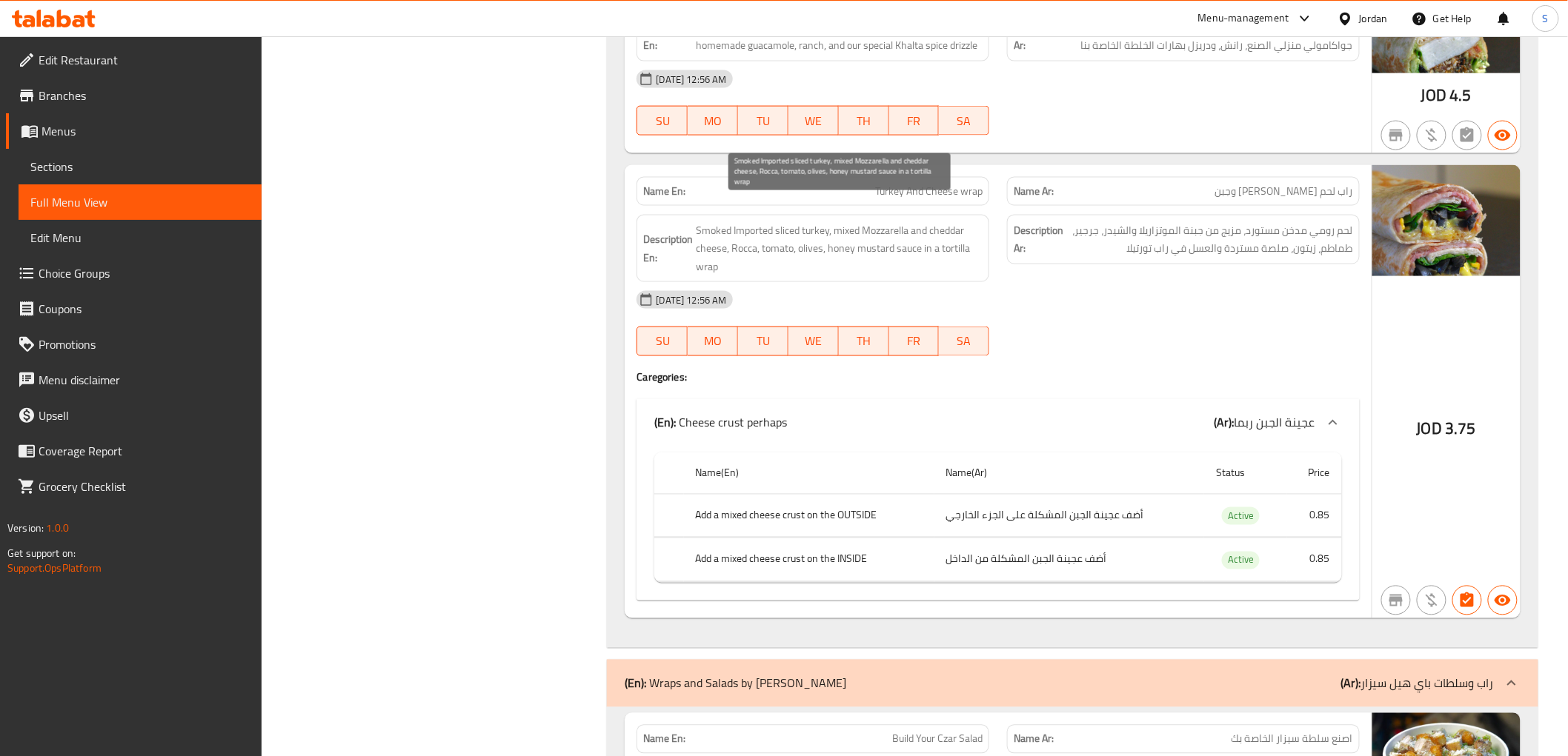
click at [784, 221] on span "Smoked Imported sliced turkey, mixed Mozzarella and cheddar cheese, Rocca, toma…" at bounding box center [840, 248] width 287 height 55
copy span "sliced"
click at [923, 184] on span "Turkey And Cheese wrap" at bounding box center [929, 191] width 108 height 16
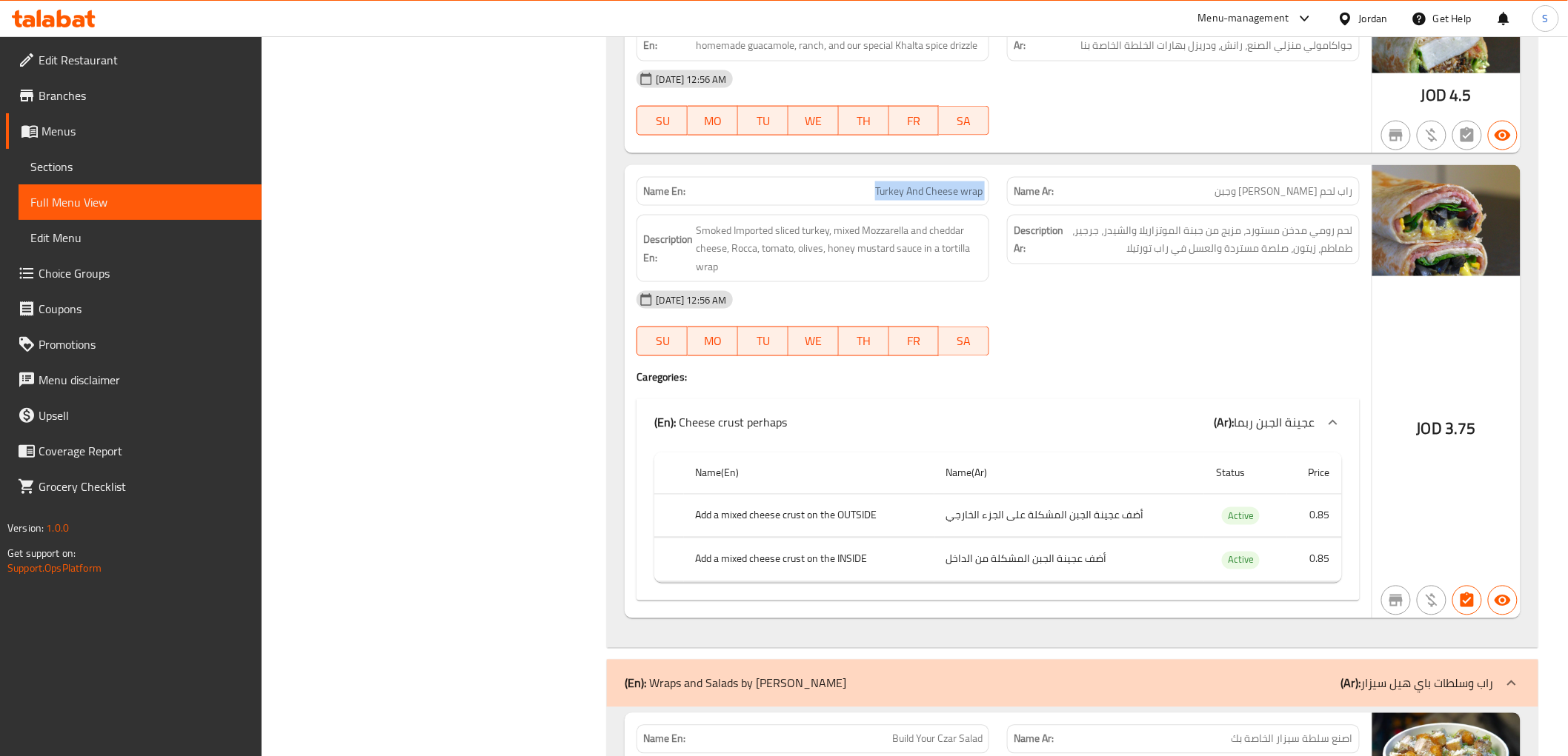
click at [923, 184] on span "Turkey And Cheese wrap" at bounding box center [929, 191] width 108 height 16
copy span "Turkey And Cheese wrap"
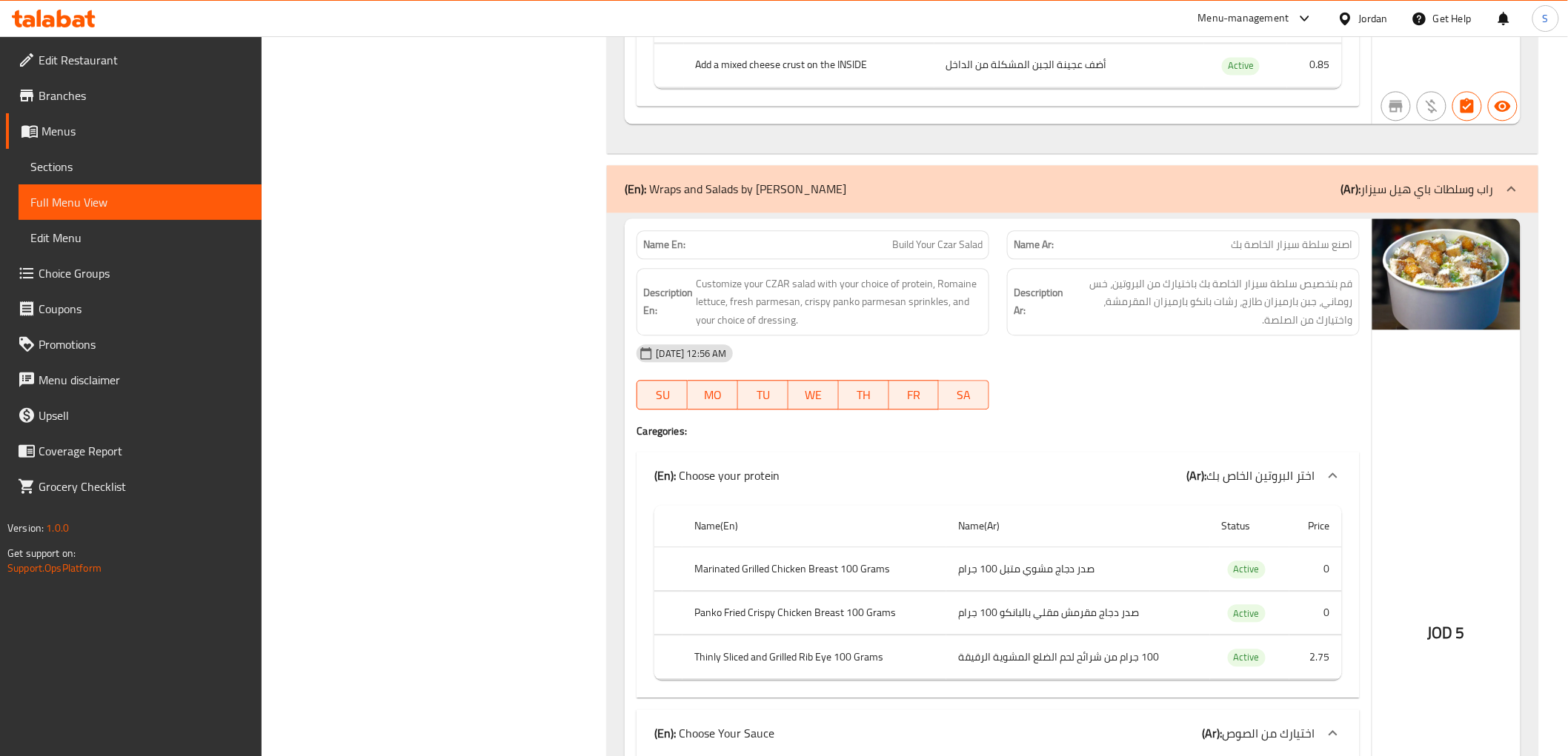
scroll to position [8395, 0]
copy span "Build Your Czar Salad"
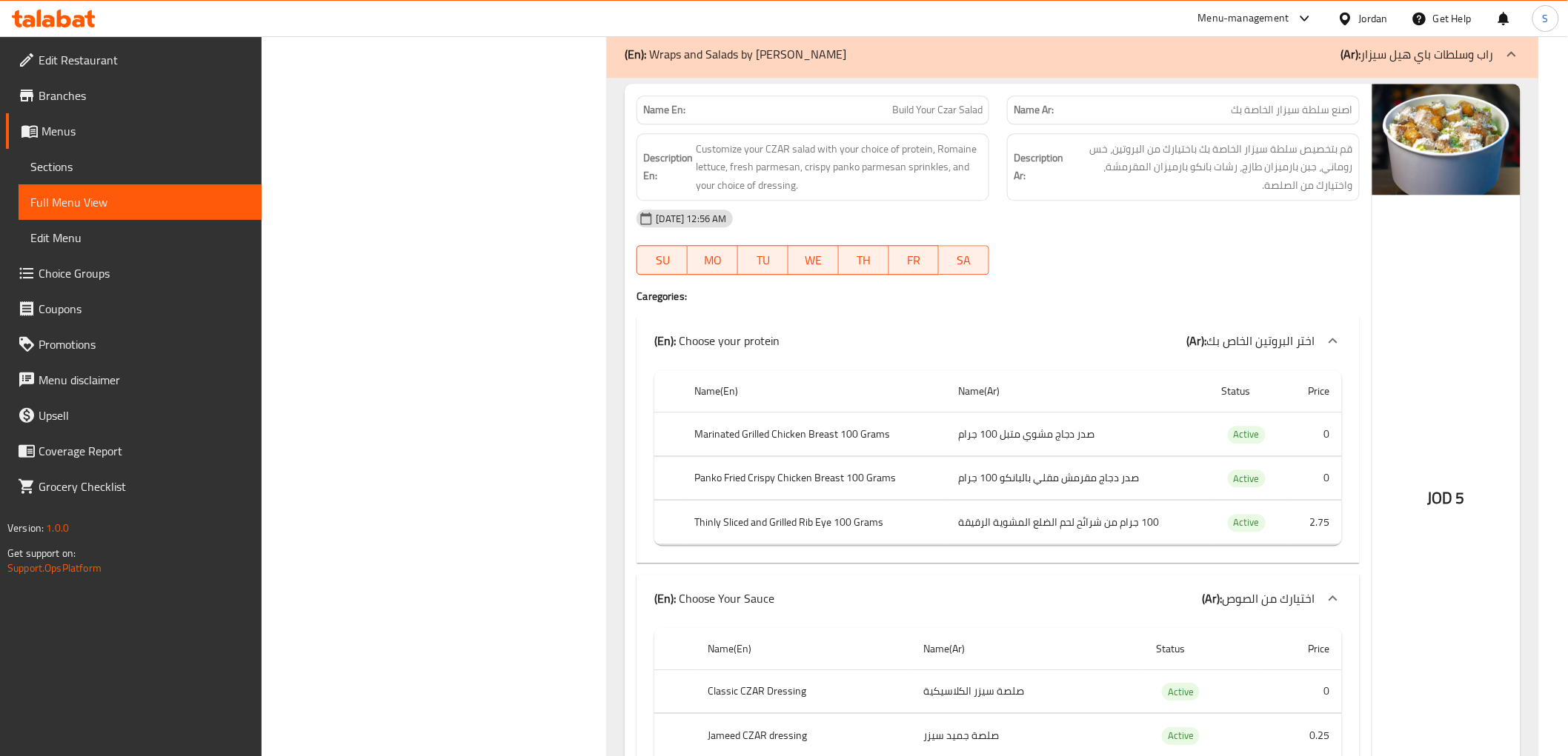
scroll to position [8559, 0]
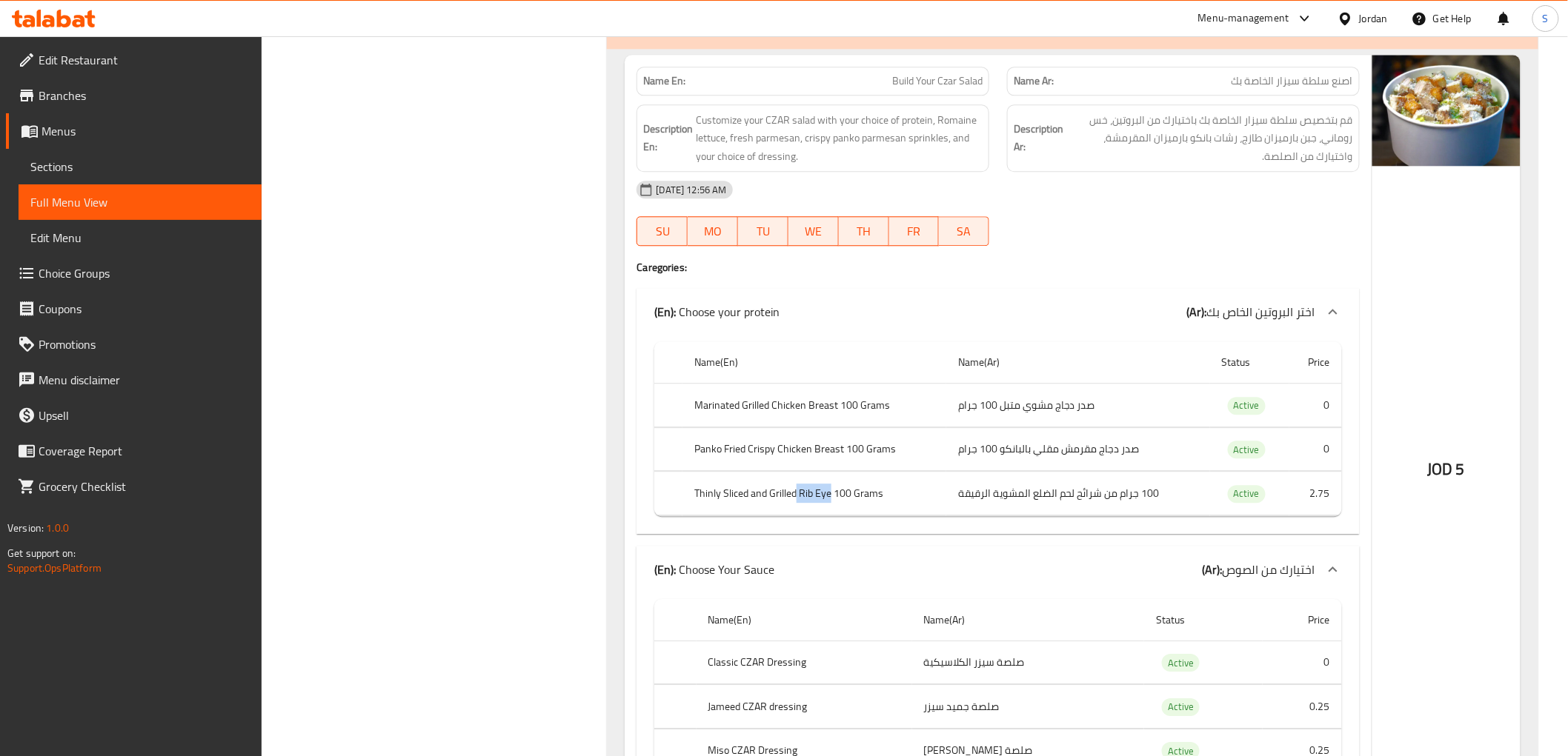
drag, startPoint x: 798, startPoint y: 467, endPoint x: 832, endPoint y: 473, distance: 34.5
copy th "Rib Eye"
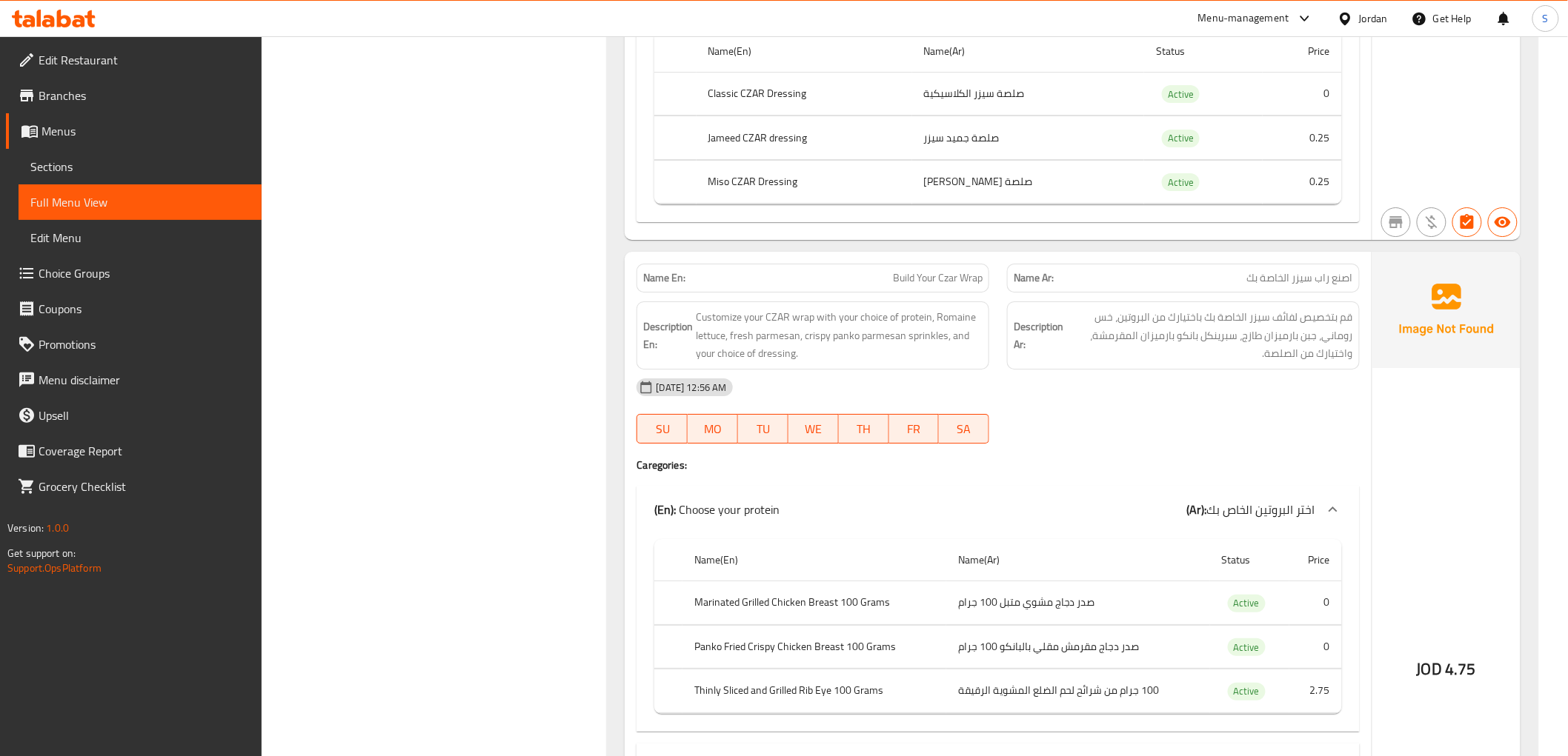
scroll to position [9217, 0]
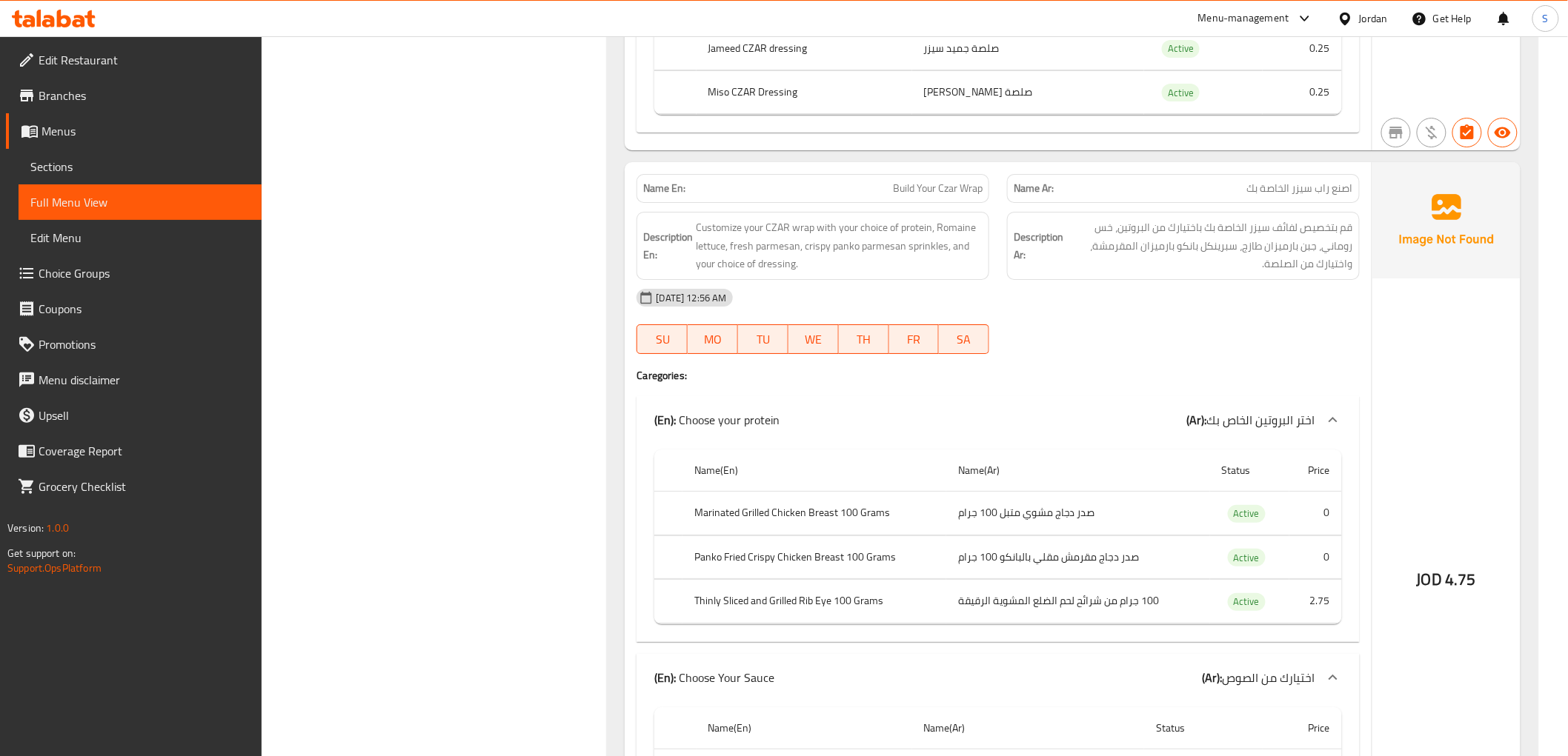
click at [1284, 218] on span "قم بتخصيص لفائف سيزر الخاصة بك باختيارك من البروتين، خس روماني، جبن بارميزان طا…" at bounding box center [1210, 246] width 287 height 55
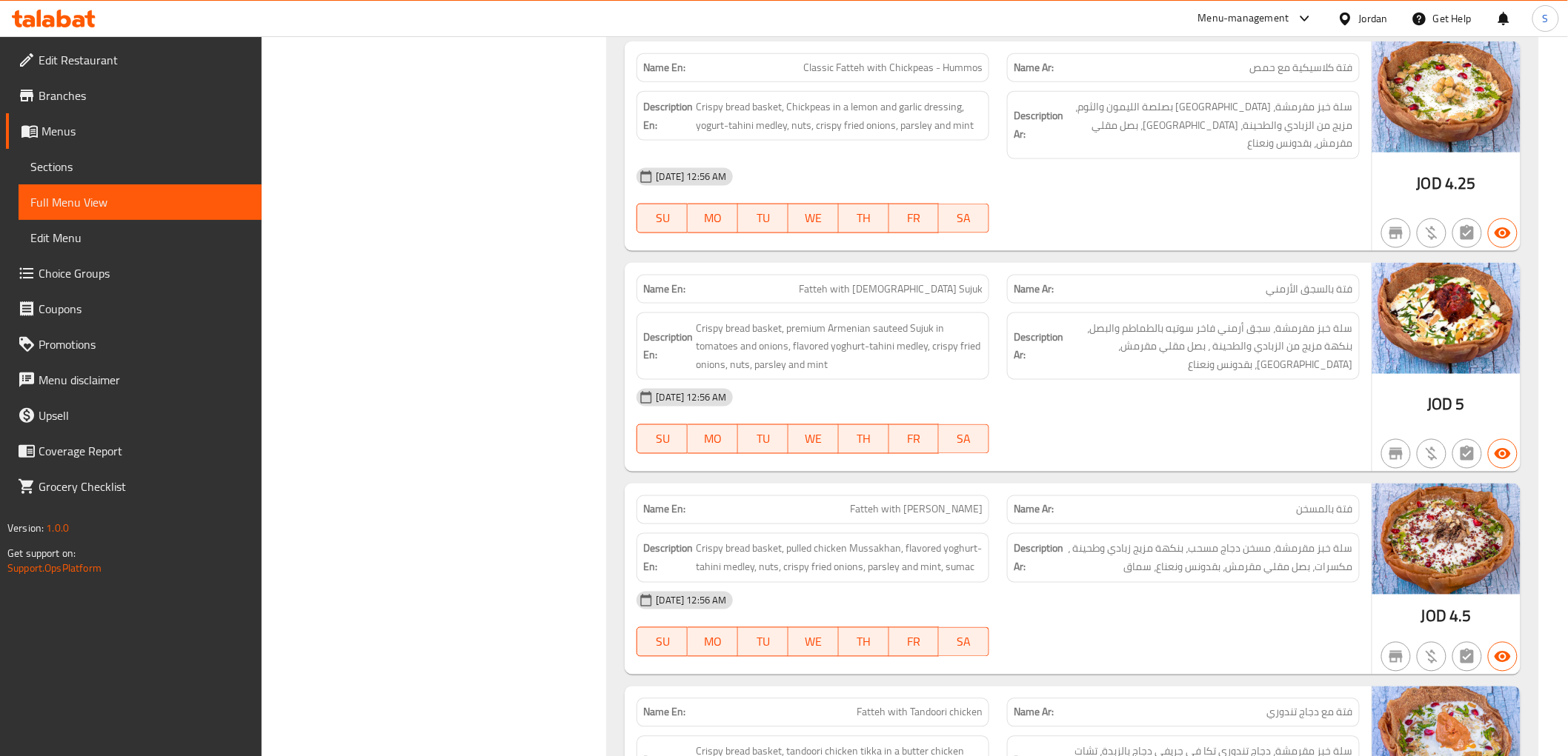
scroll to position [10287, 0]
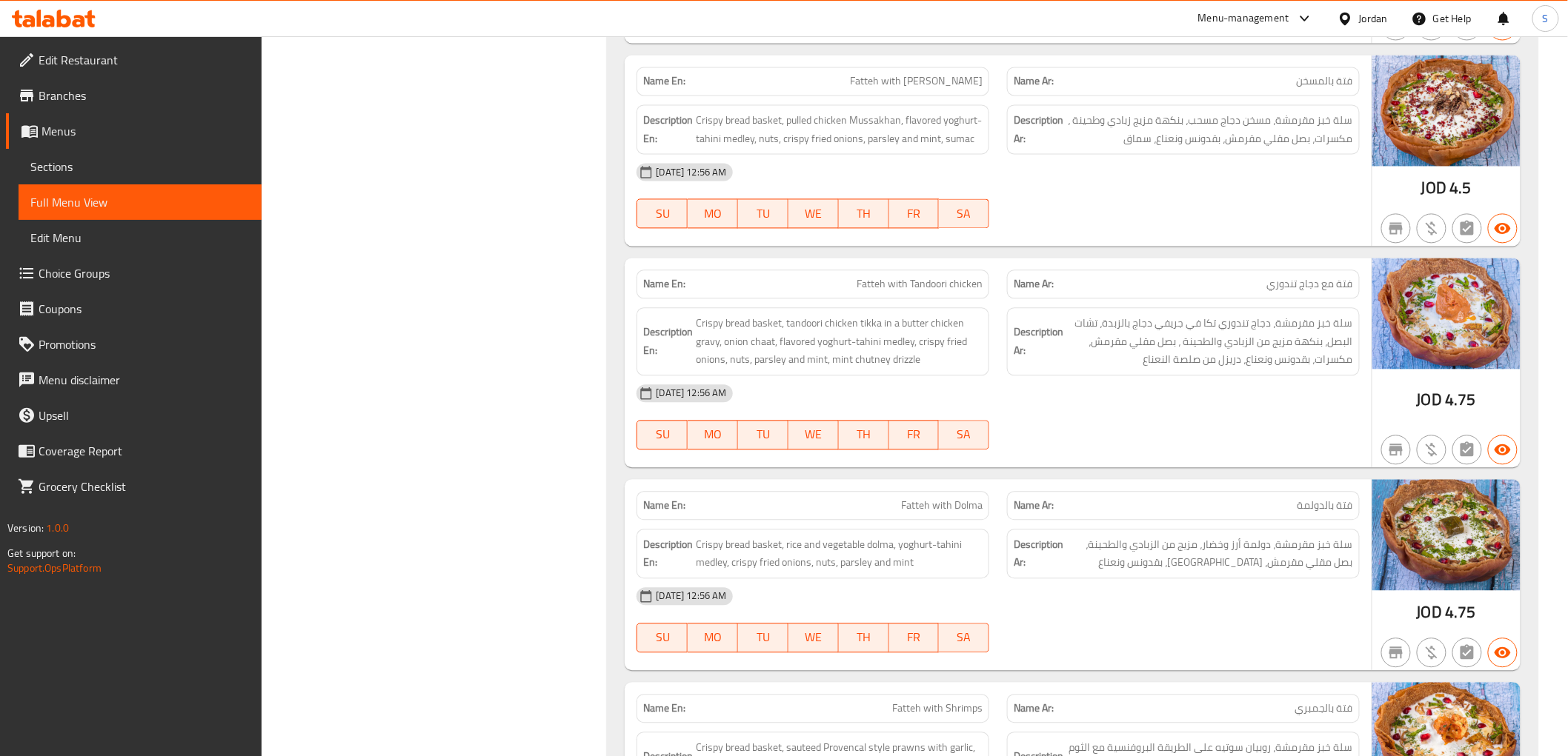
scroll to position [10534, 0]
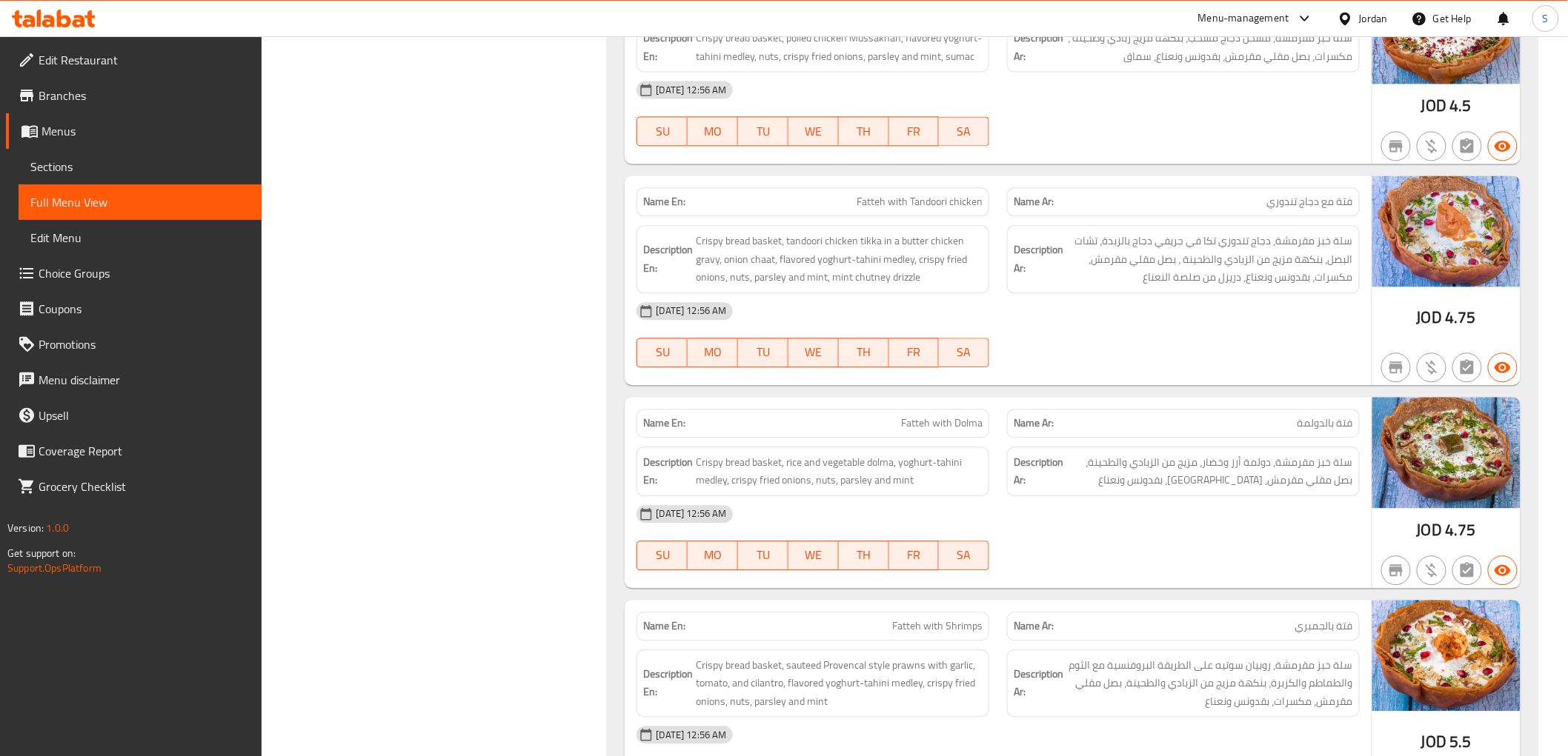
scroll to position [10781, 0]
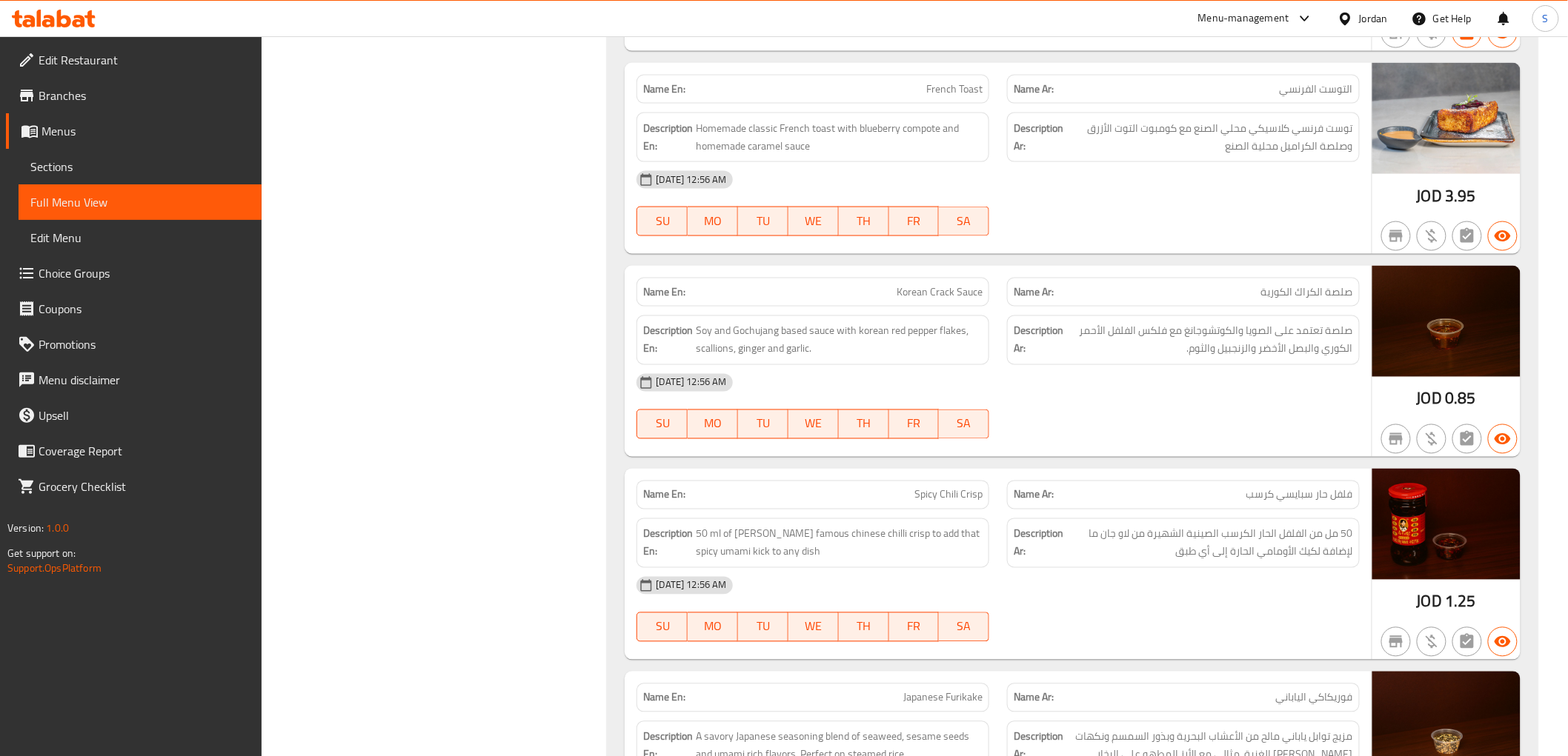
scroll to position [12674, 0]
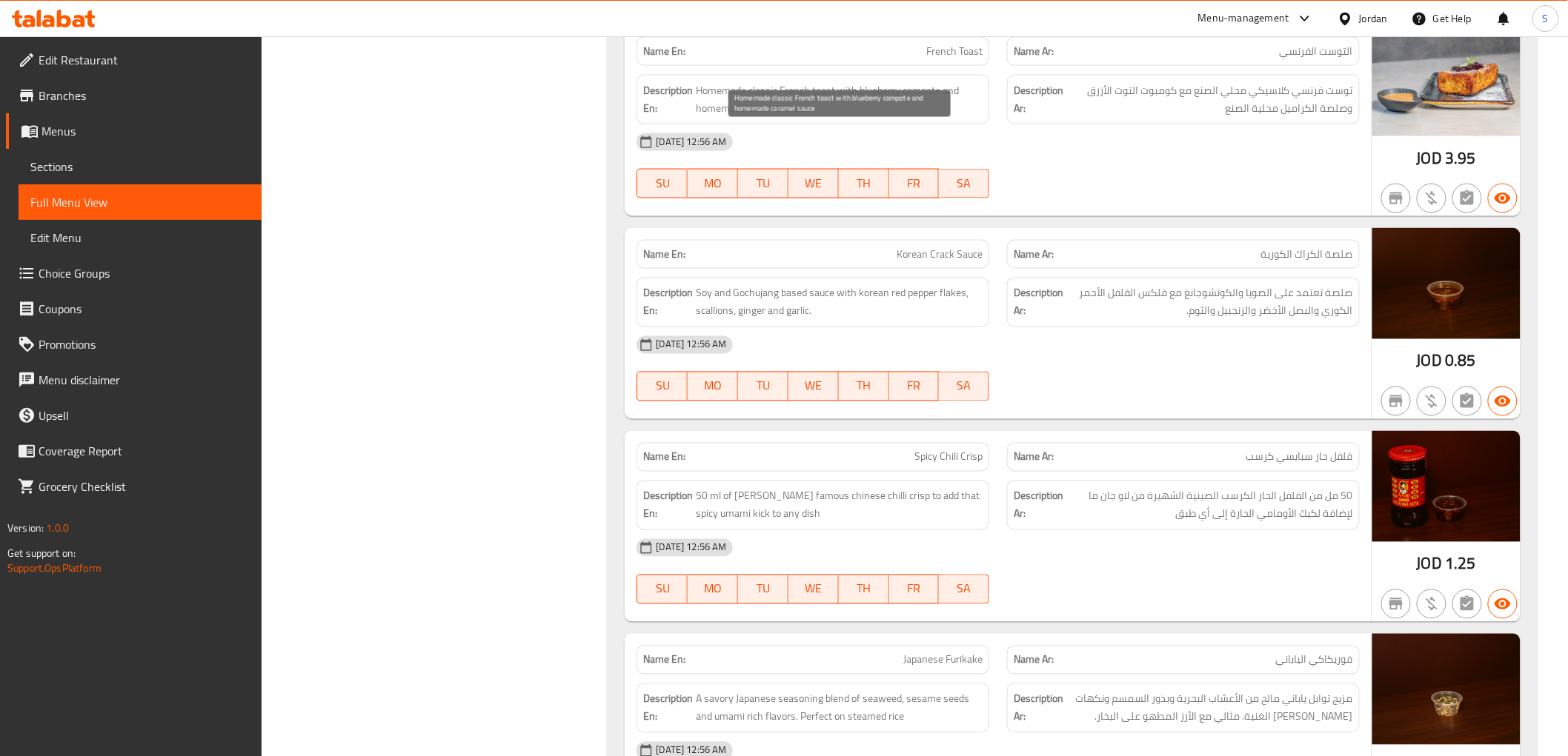
click at [727, 81] on span "Homemade classic French toast with blueberry compote and homemade caramel sauce" at bounding box center [840, 100] width 287 height 37
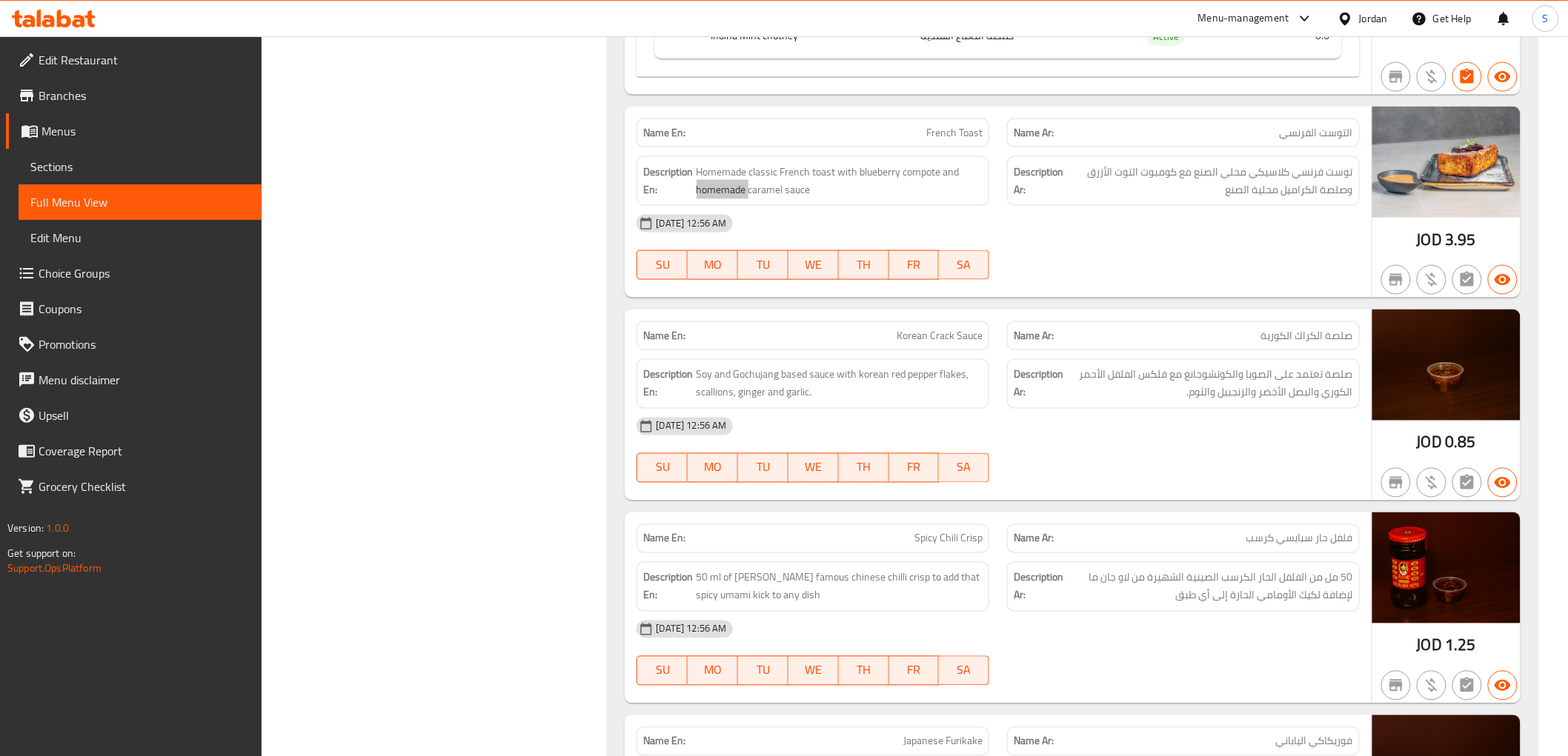
scroll to position [12592, 0]
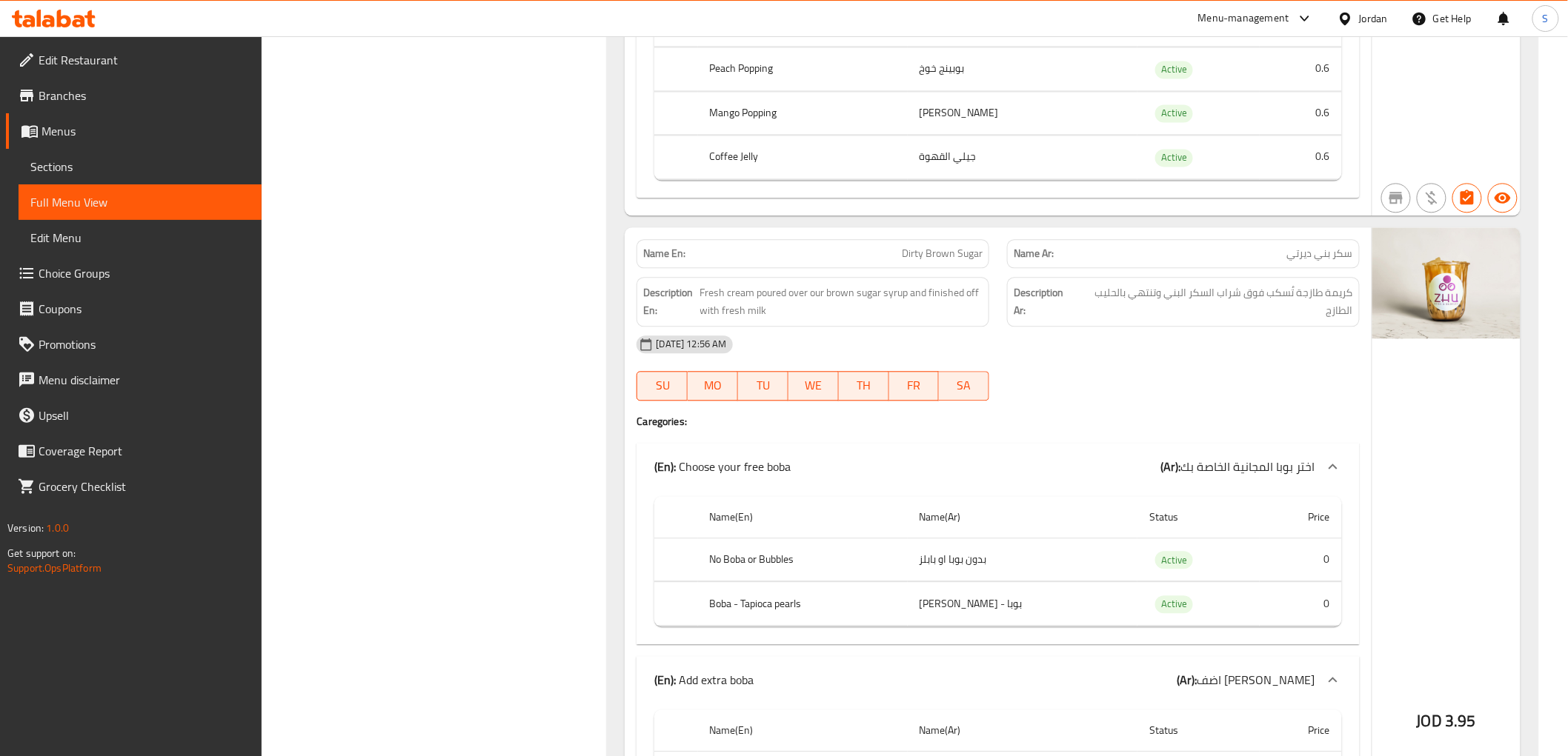
scroll to position [15554, 0]
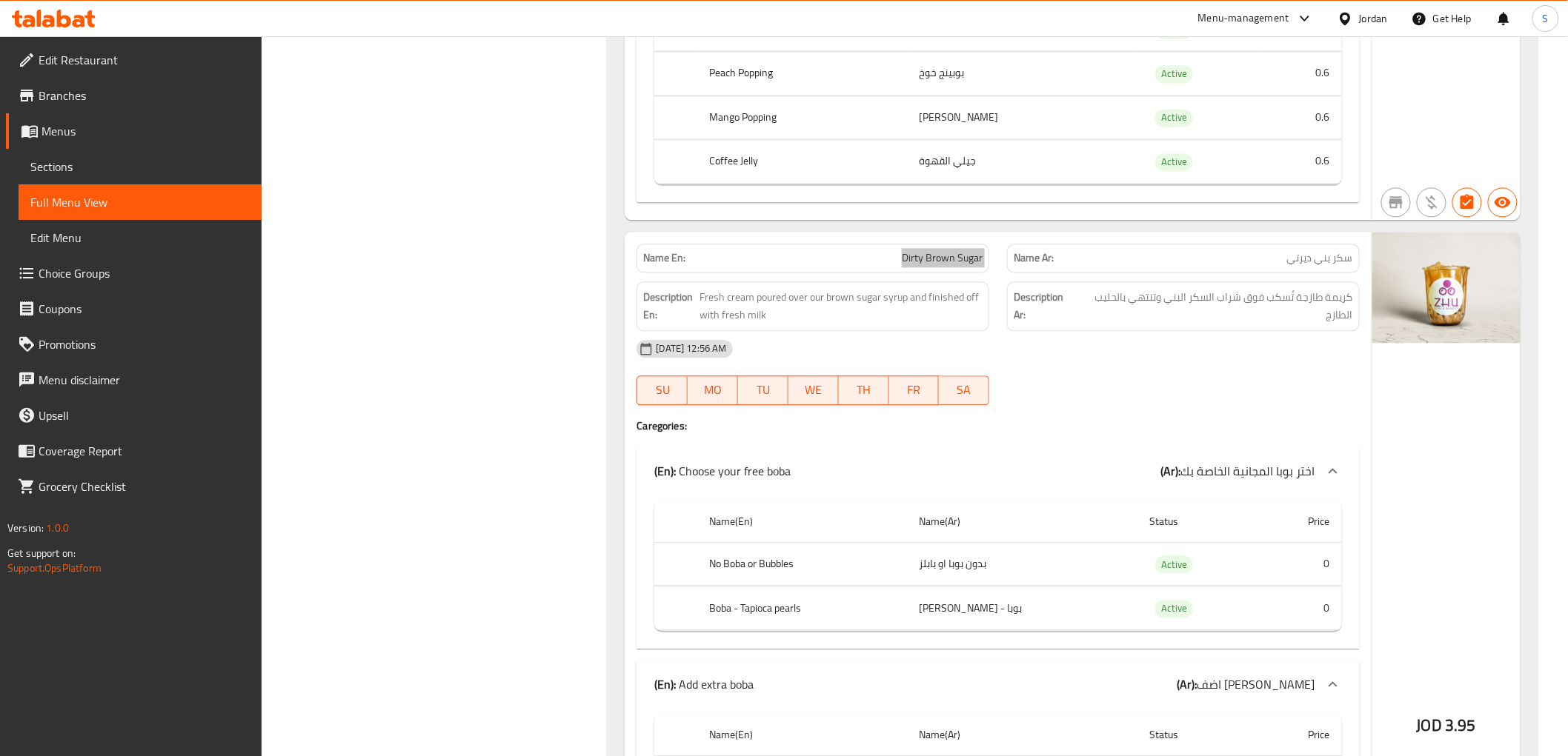
scroll to position [15389, 0]
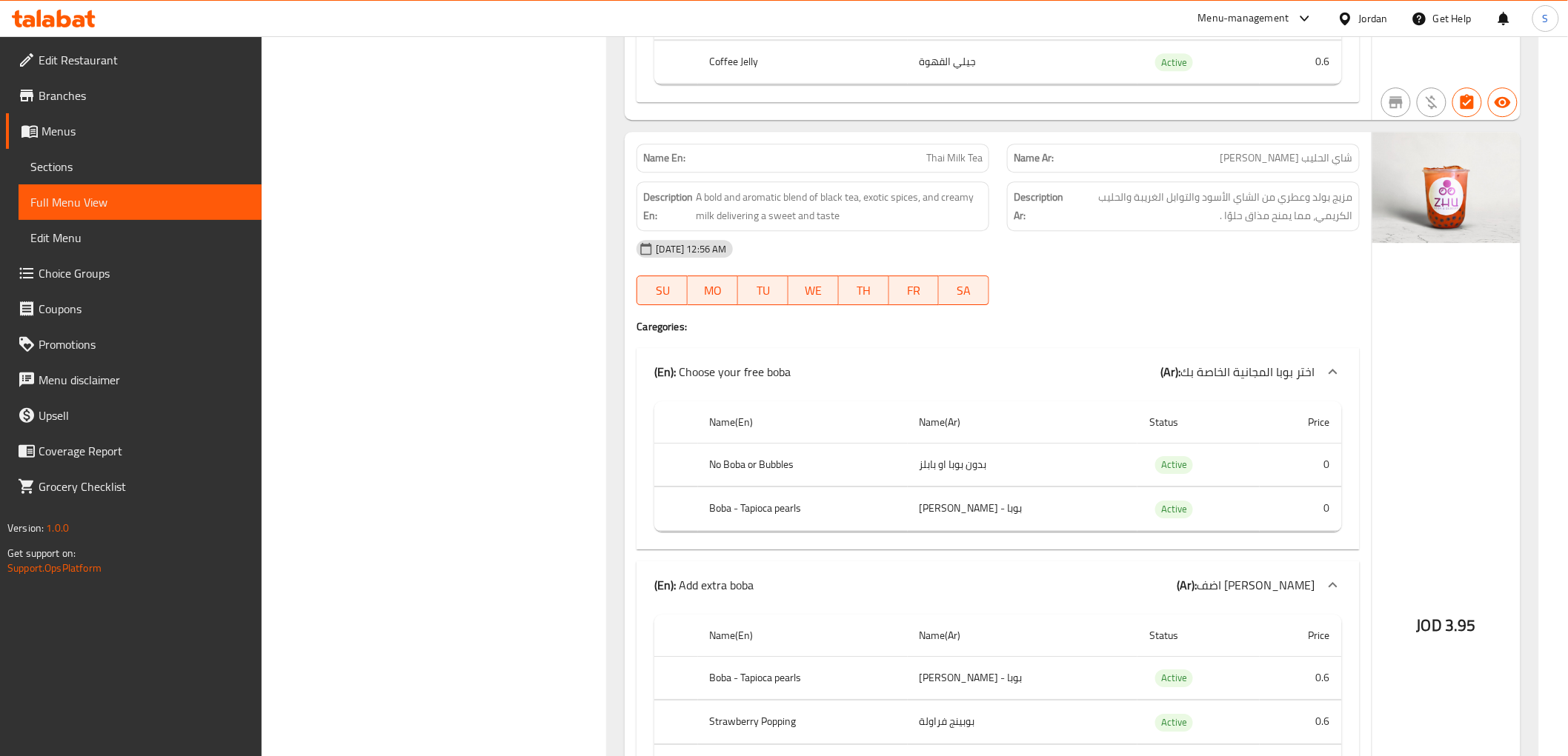
scroll to position [18270, 0]
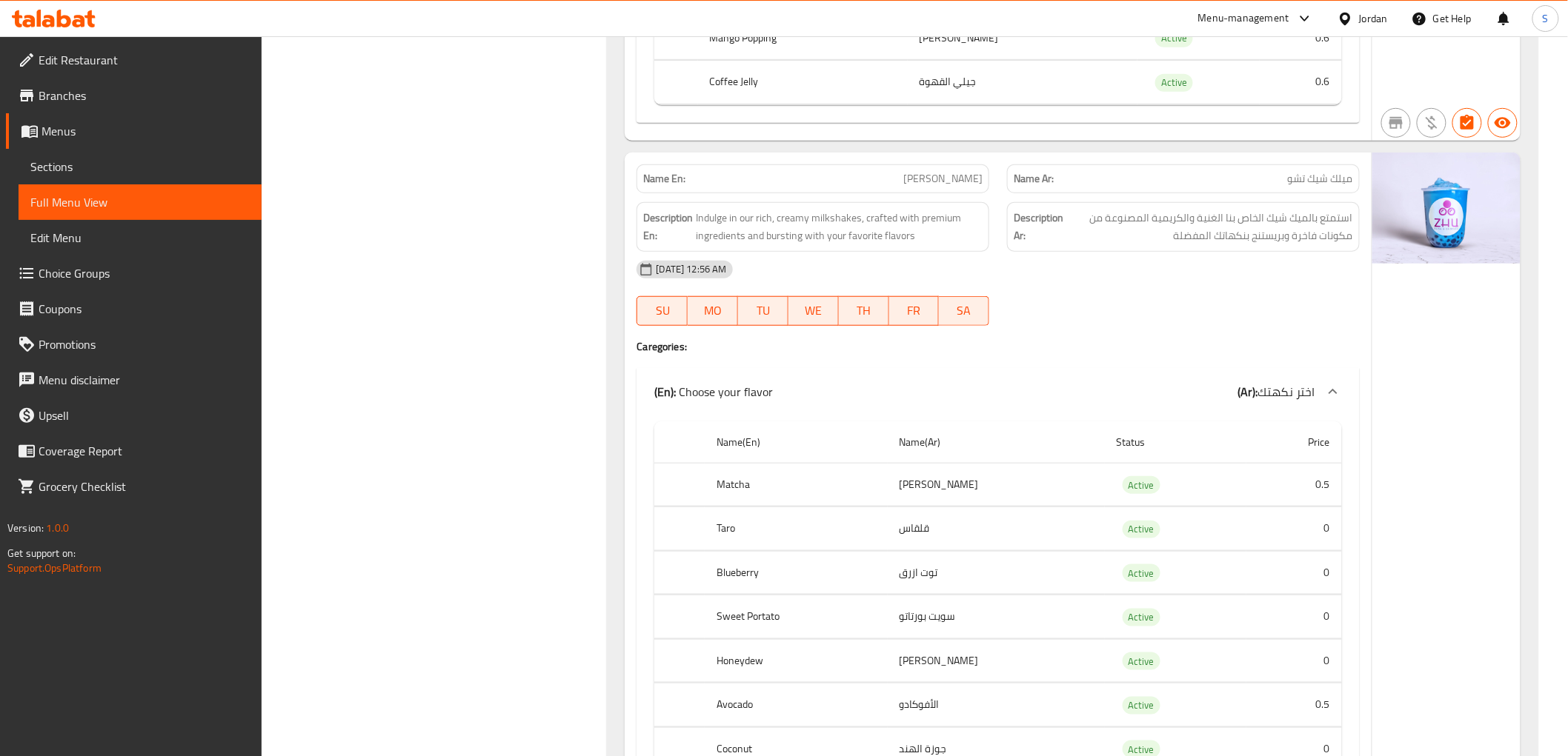
scroll to position [19175, 0]
drag, startPoint x: 1320, startPoint y: 177, endPoint x: 1269, endPoint y: 177, distance: 51.0
click at [1269, 207] on span "استمتع بالميك شيك الخاص بنا الغنية والكريمية المصنوعة من مكونات فاخرة وبريستنج …" at bounding box center [1210, 225] width 287 height 37
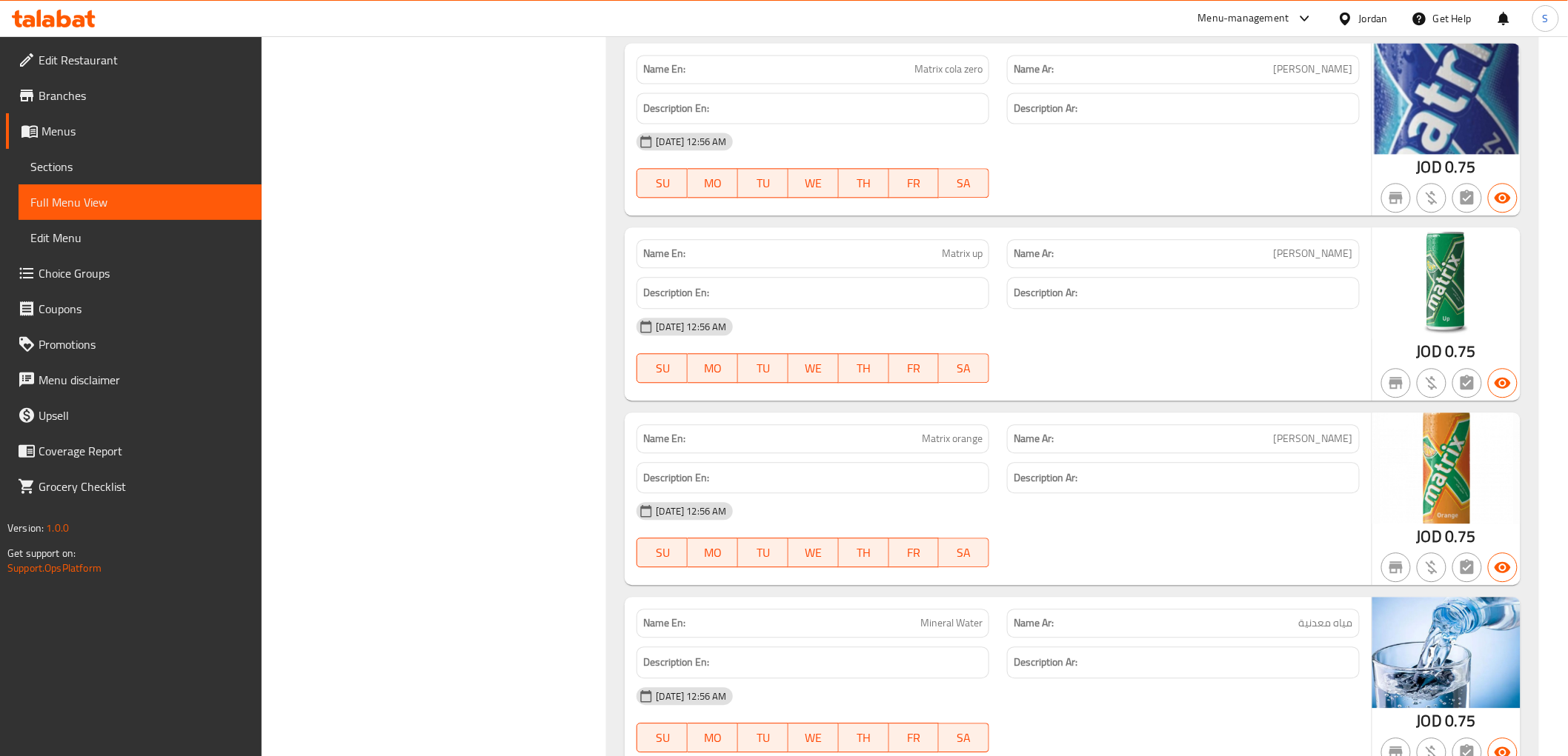
scroll to position [27226, 0]
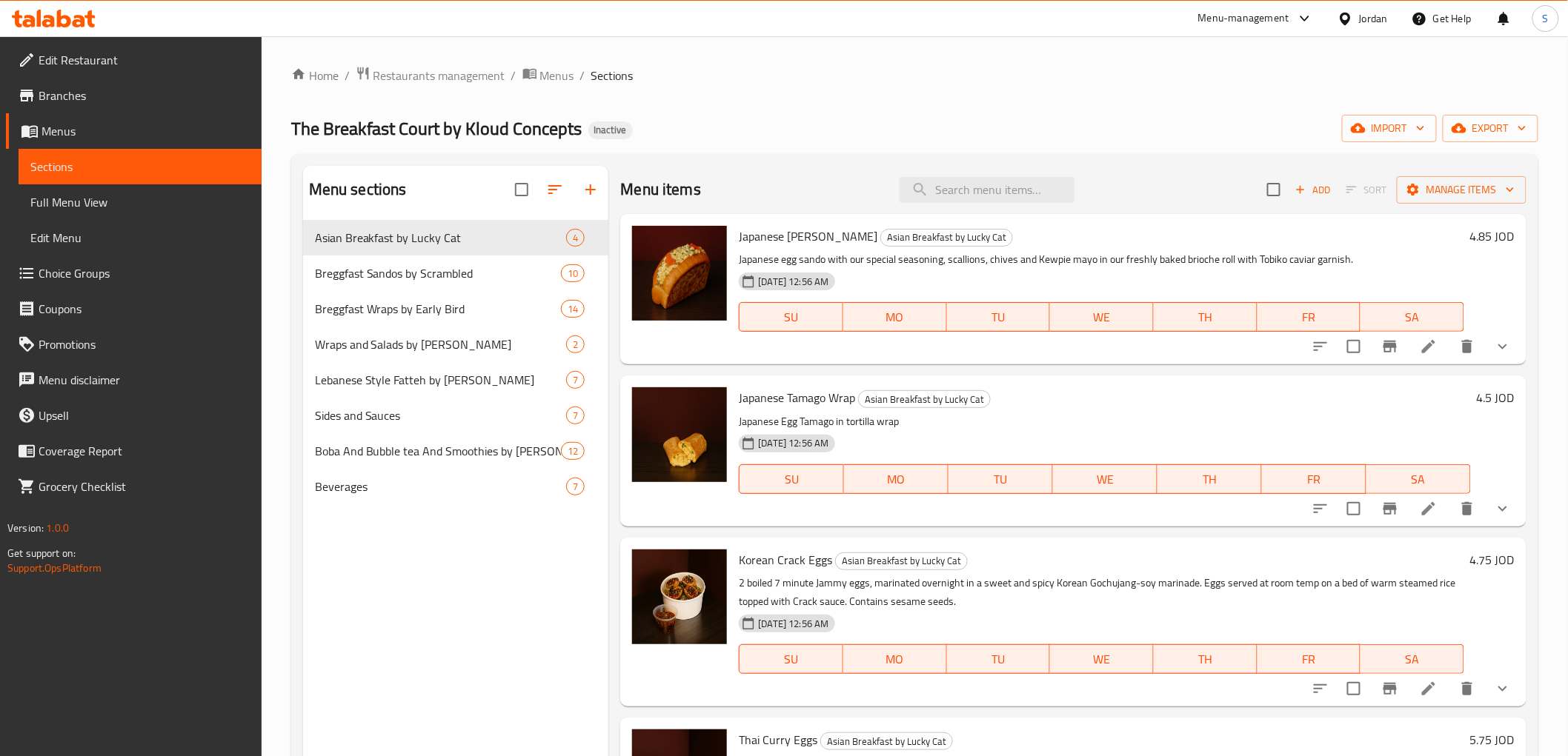
click at [955, 182] on input "search" at bounding box center [987, 191] width 175 height 26
paste input "Breakfast Burger wrap"
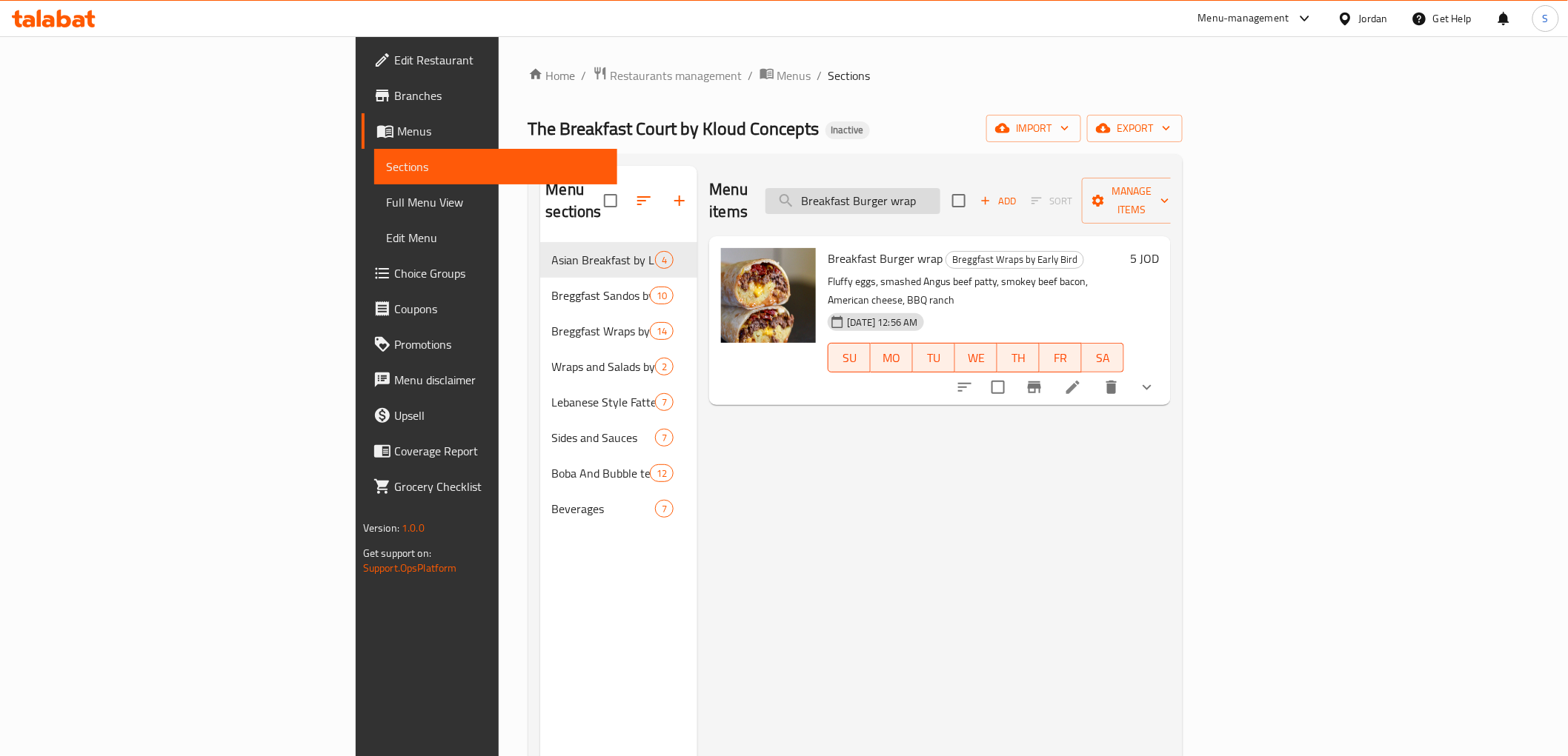
click at [940, 188] on input "Breakfast Burger wrap" at bounding box center [853, 201] width 175 height 26
paste input "Pulled Smoked Beef and Eggs W"
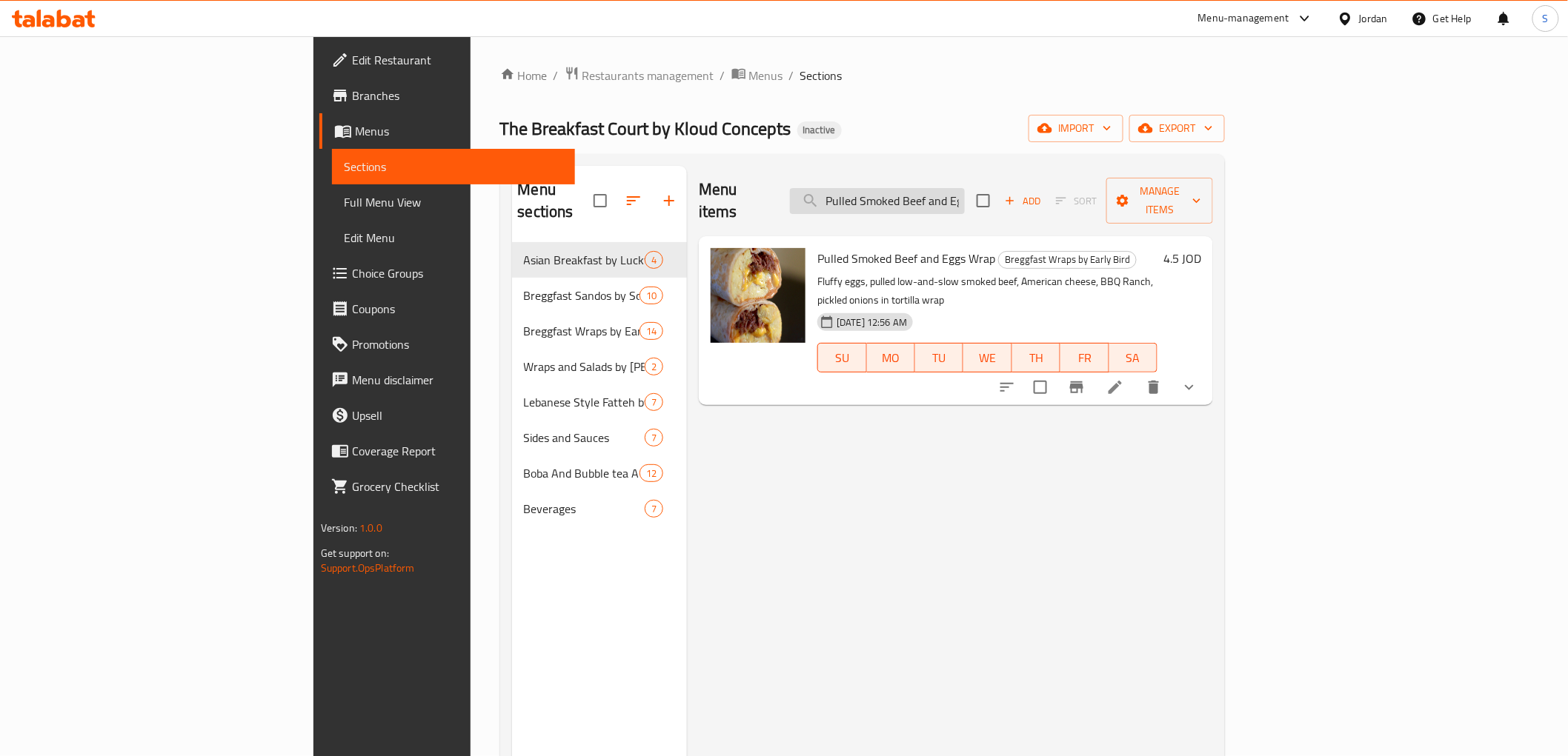
click at [965, 188] on input "Pulled Smoked Beef and Eggs Wrap" at bounding box center [877, 201] width 175 height 26
paste input "Fa3foot"
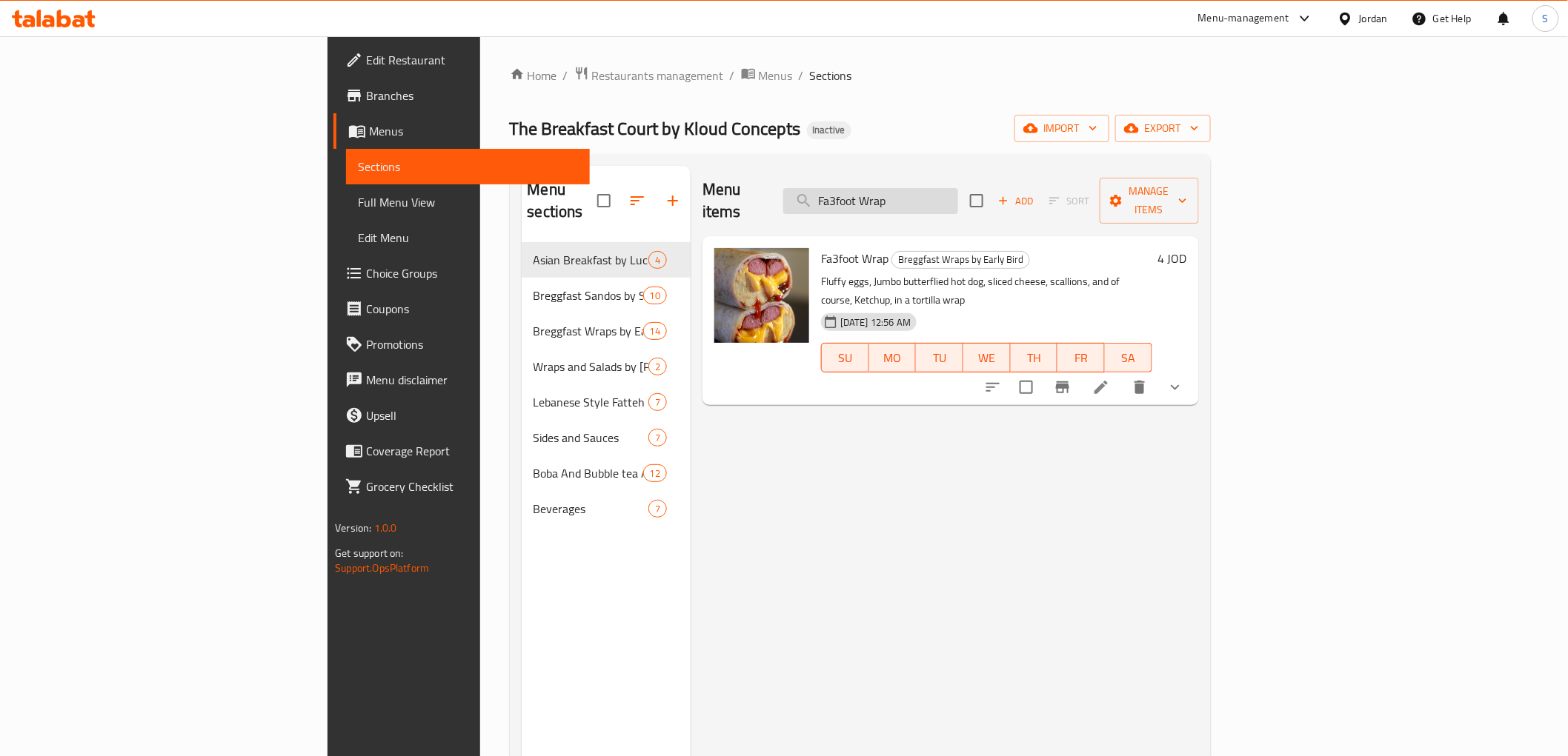
click at [958, 188] on input "Fa3foot Wrap" at bounding box center [871, 201] width 175 height 26
paste input "Turkey And Cheese w"
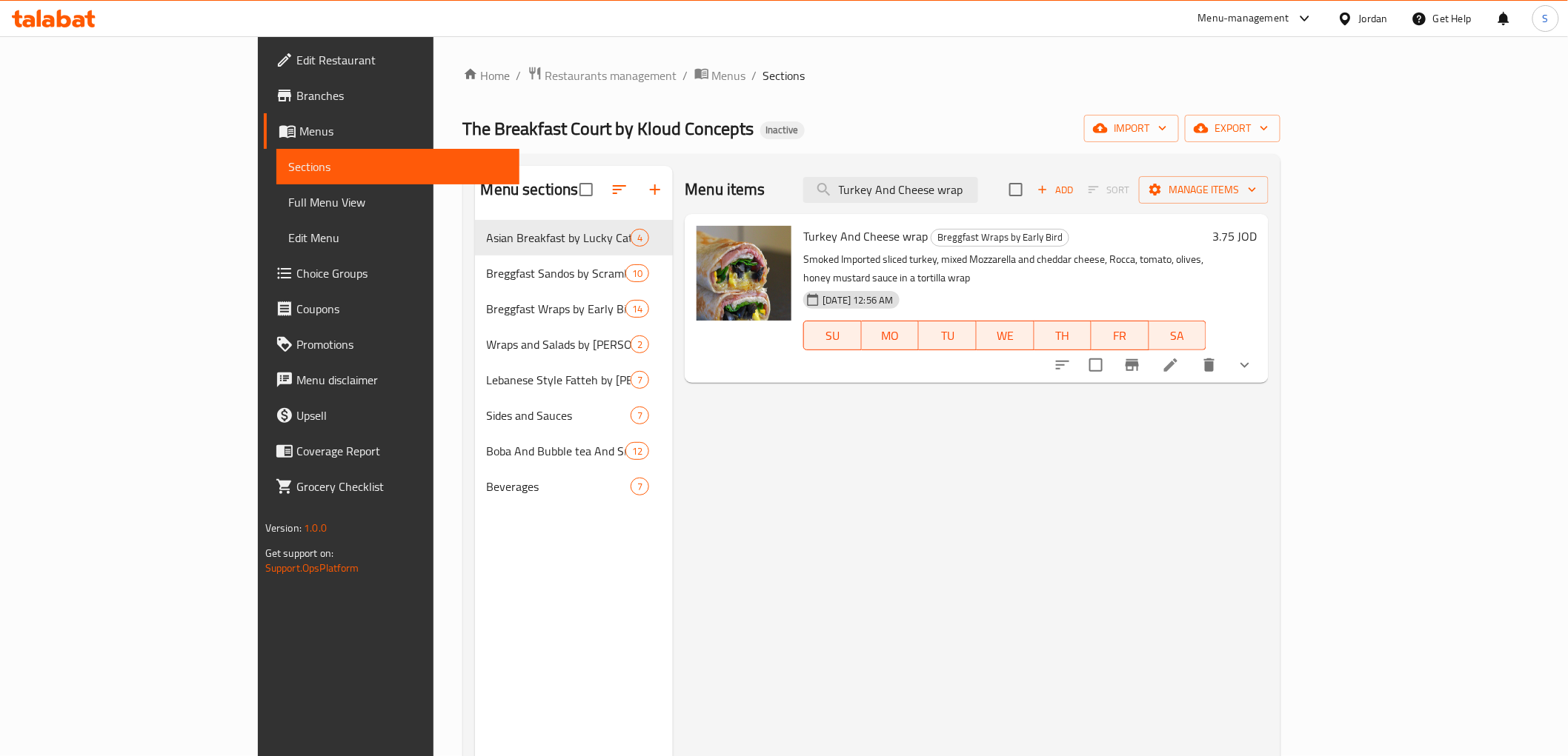
scroll to position [20, 0]
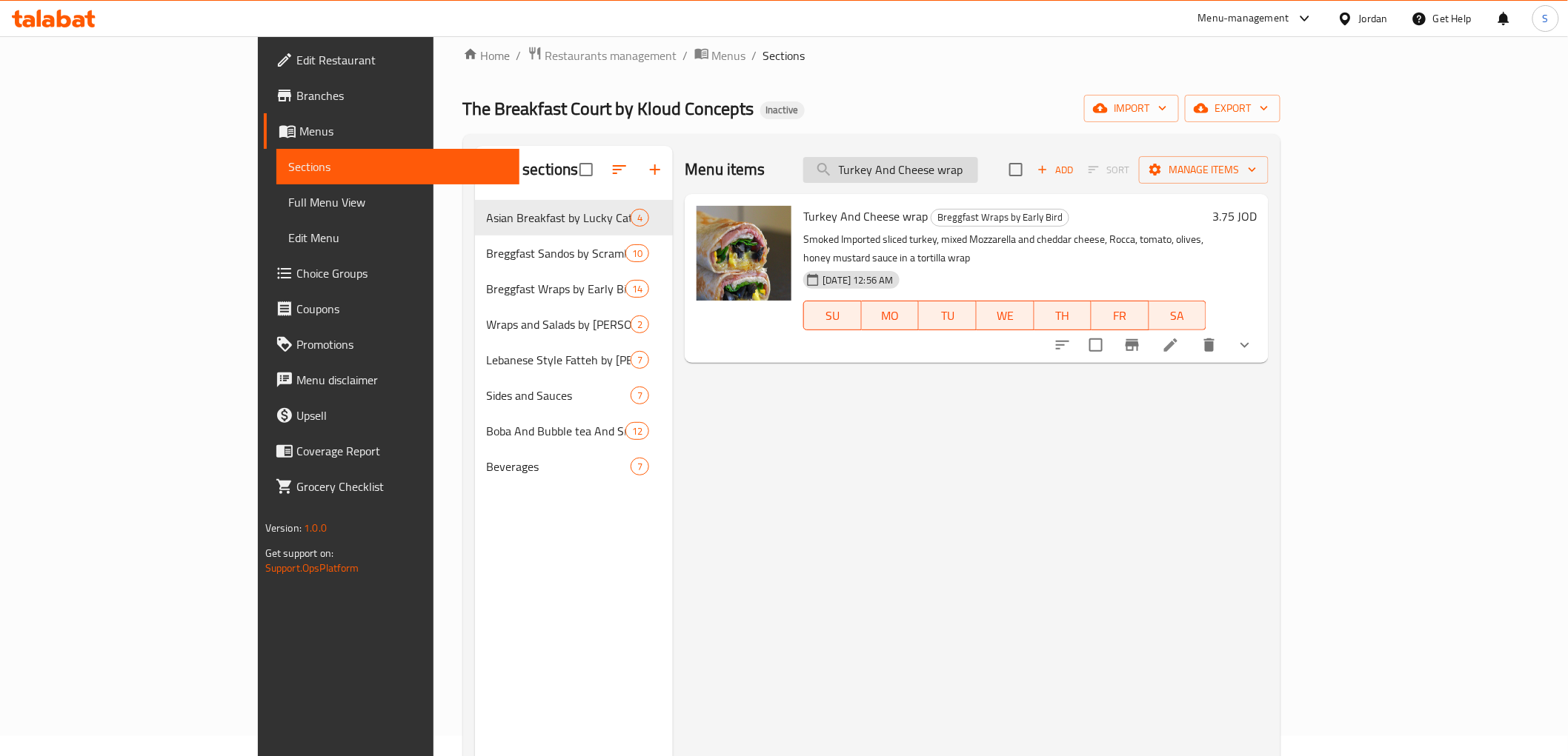
click at [971, 172] on input "Turkey And Cheese wrap" at bounding box center [891, 170] width 175 height 26
paste input "Build Your Czar Salad"
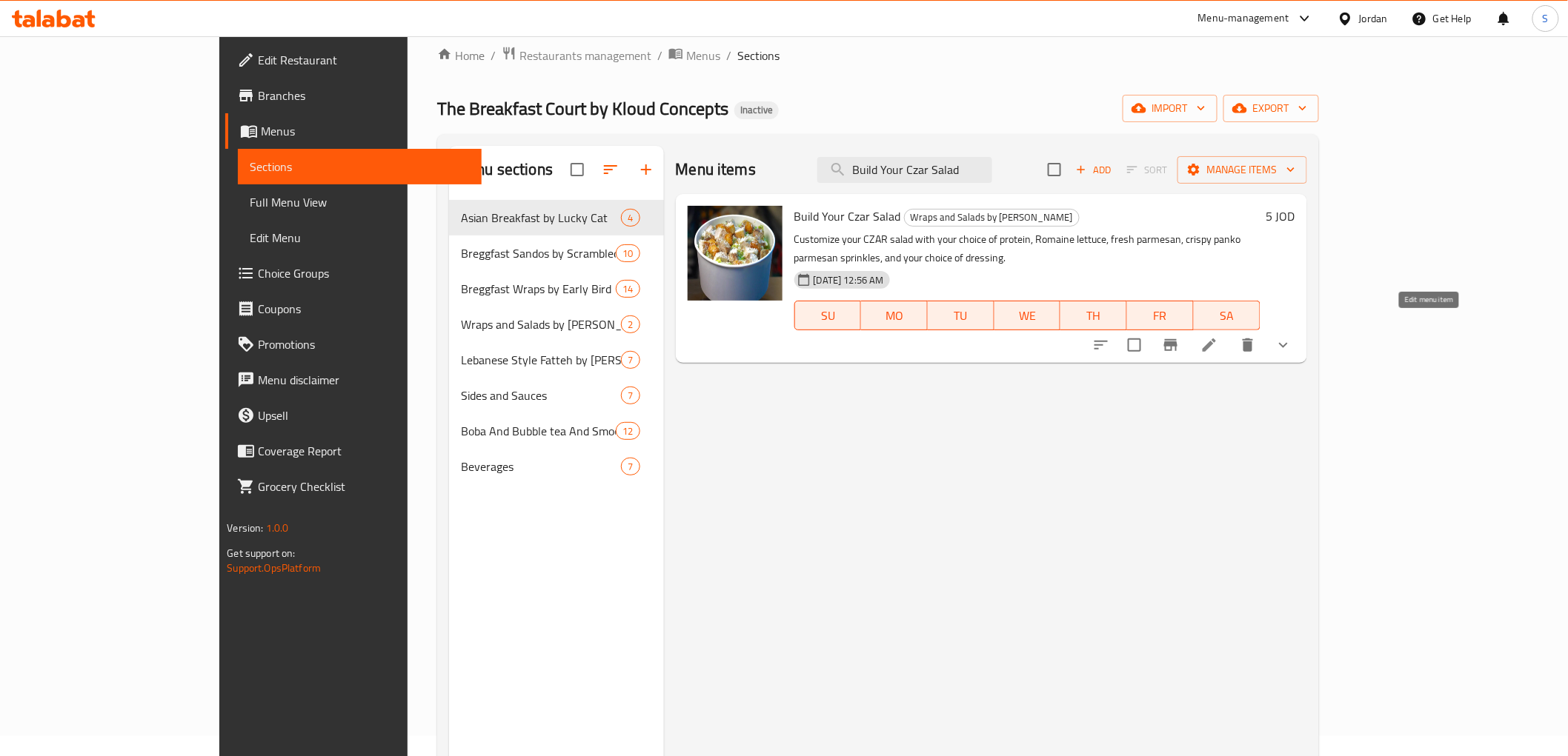
type input "Build Your Czar Salad"
click at [258, 270] on span "Choice Groups" at bounding box center [364, 274] width 212 height 17
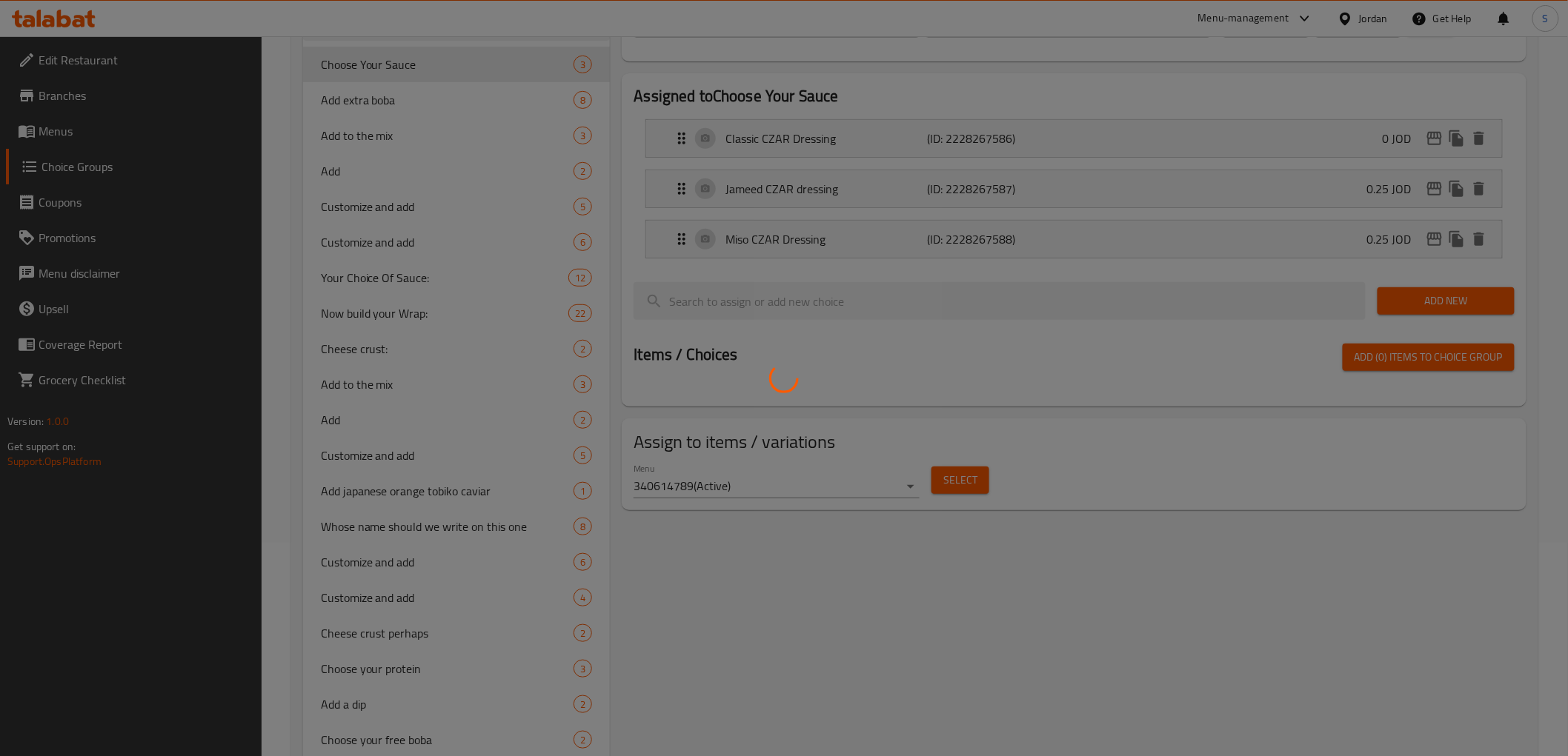
scroll to position [332, 0]
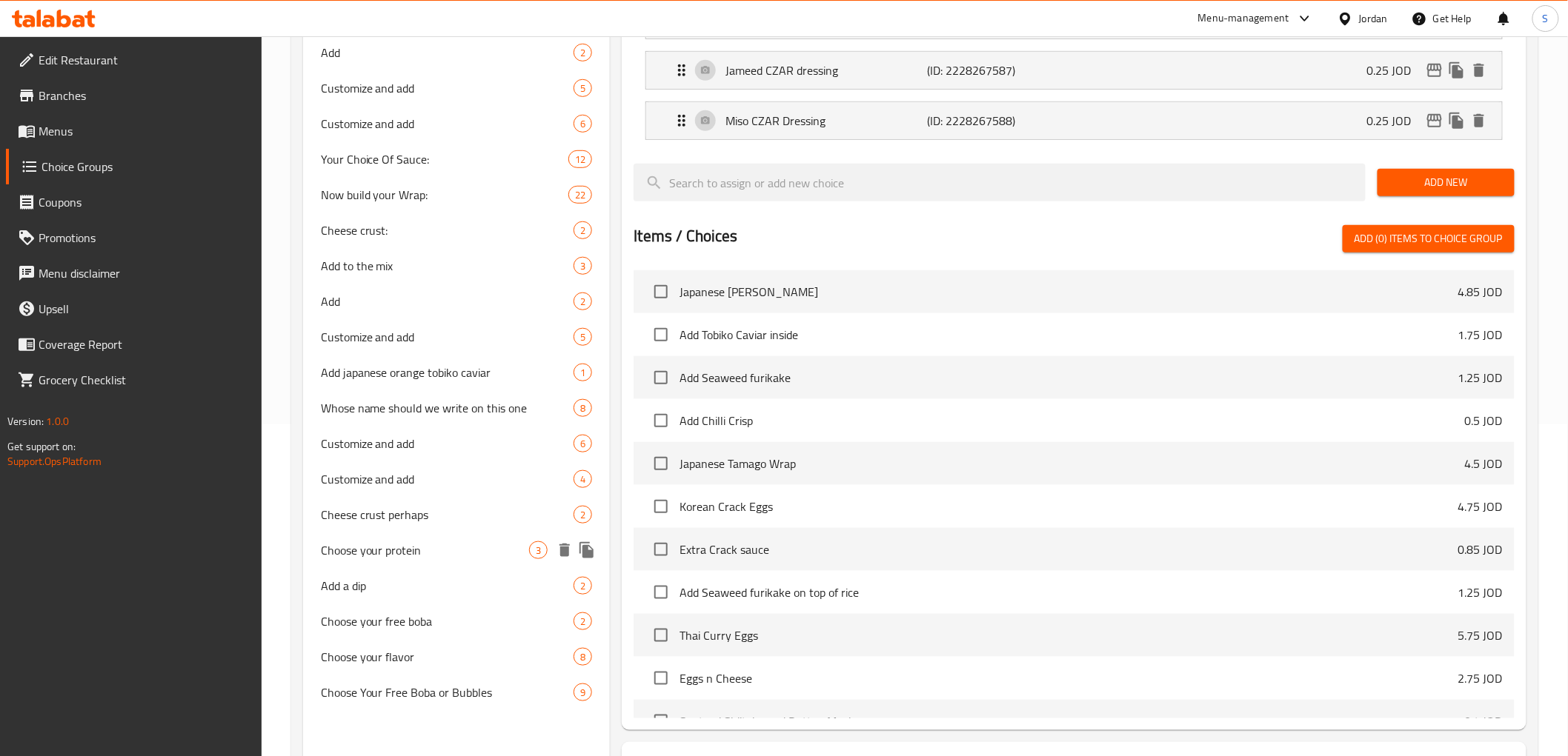
click at [414, 551] on span "Choose your protein" at bounding box center [425, 551] width 209 height 17
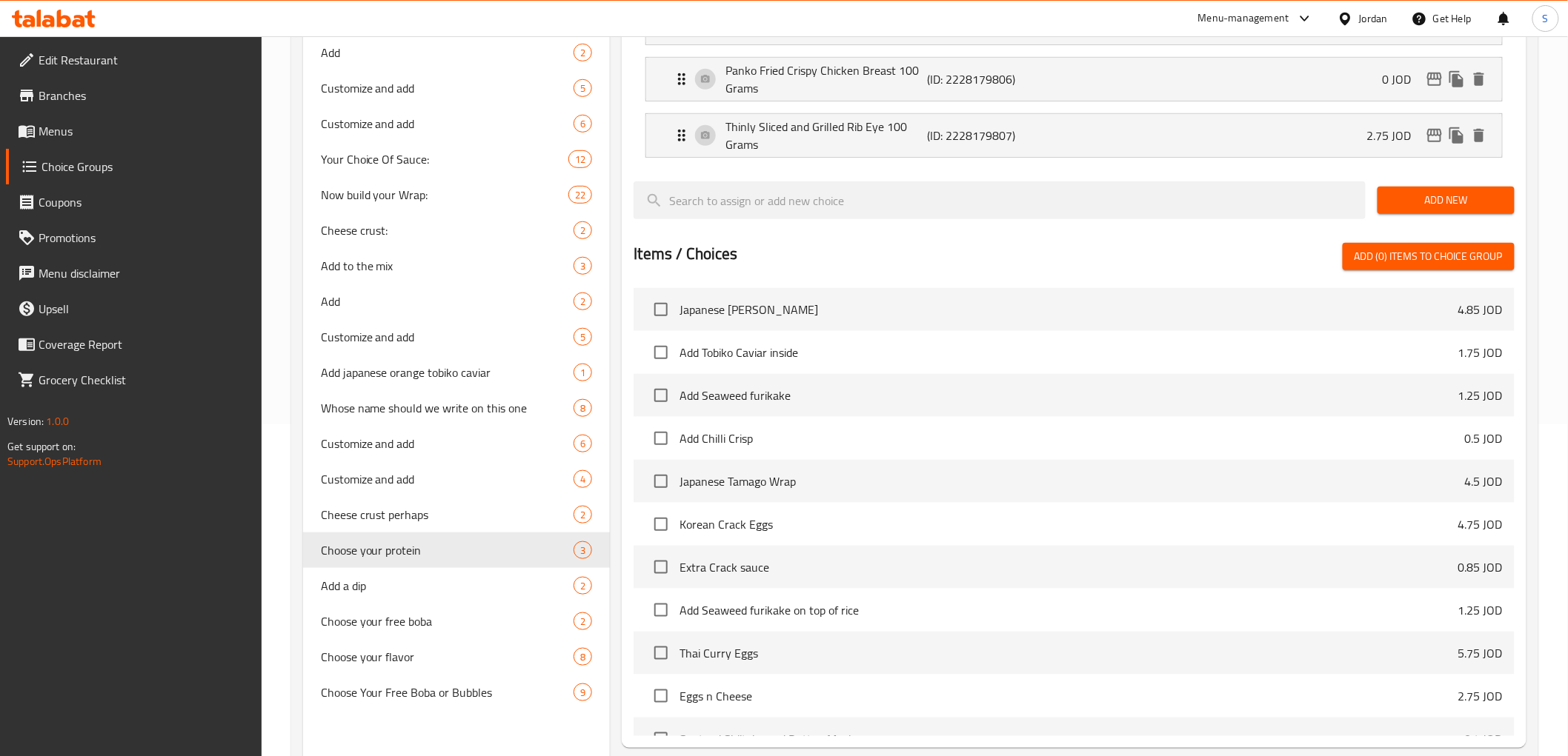
type input "Choose your protein"
type input "اختر البروتين الخاص بك"
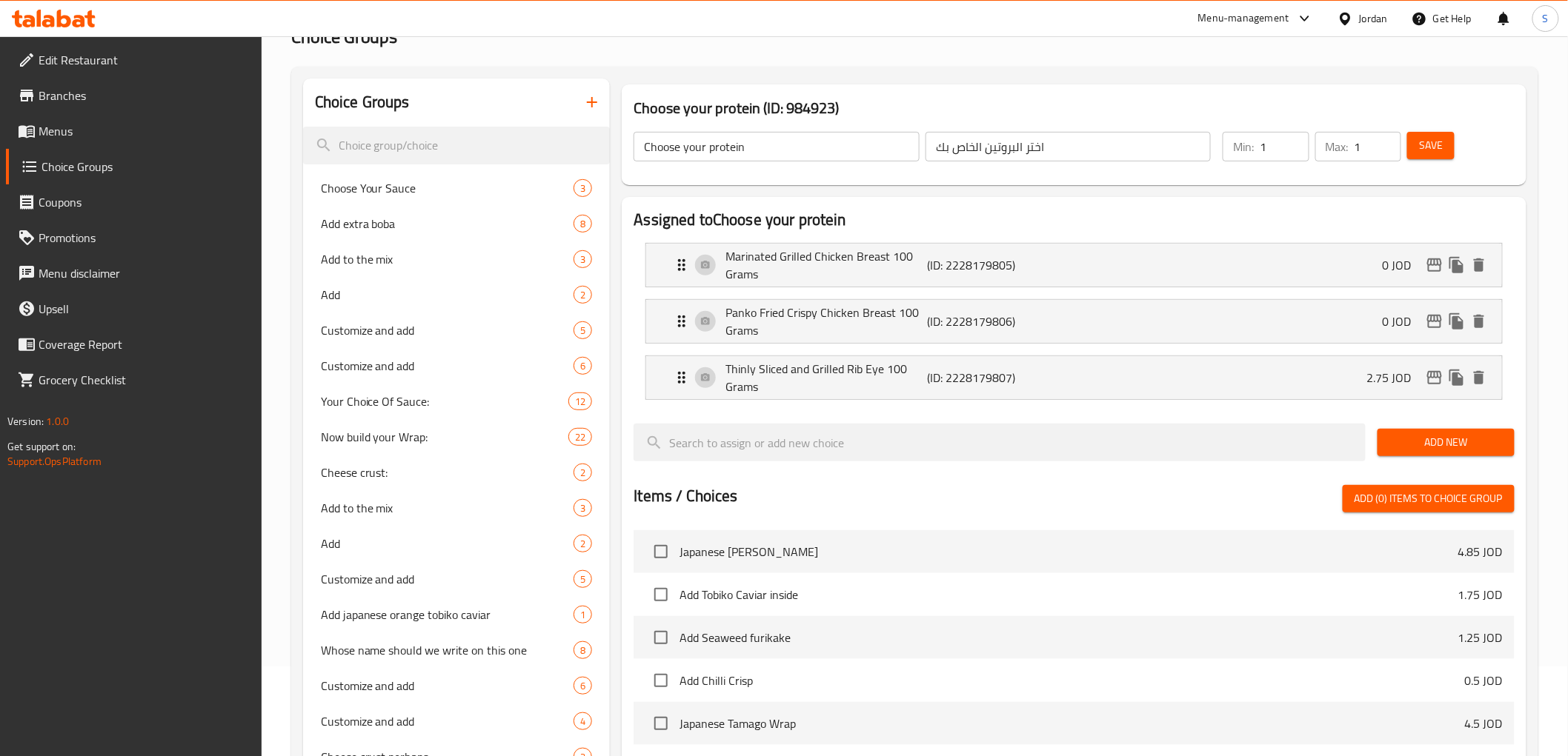
scroll to position [85, 0]
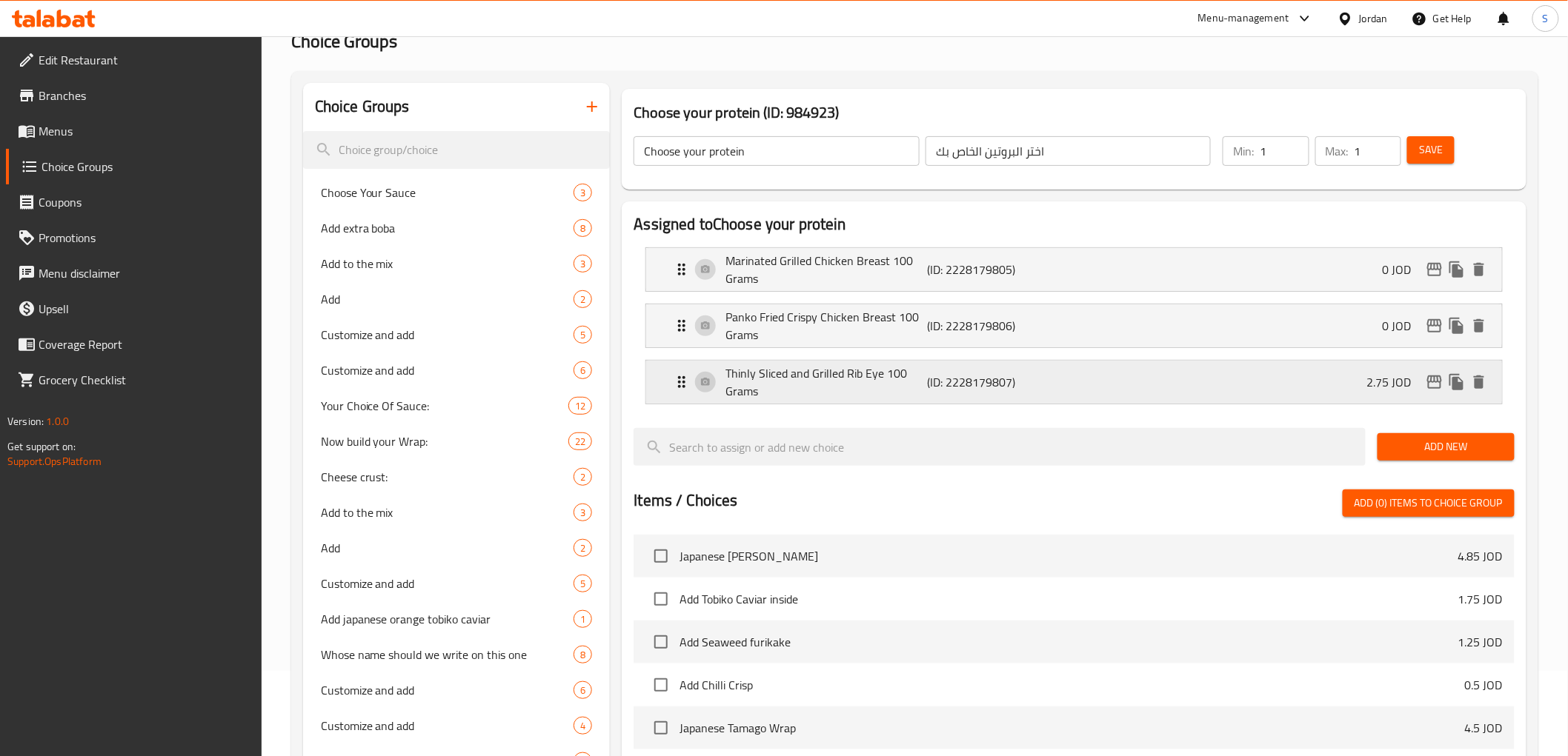
click at [793, 388] on p "Thinly Sliced and Grilled Rib Eye 100 Grams" at bounding box center [826, 382] width 202 height 36
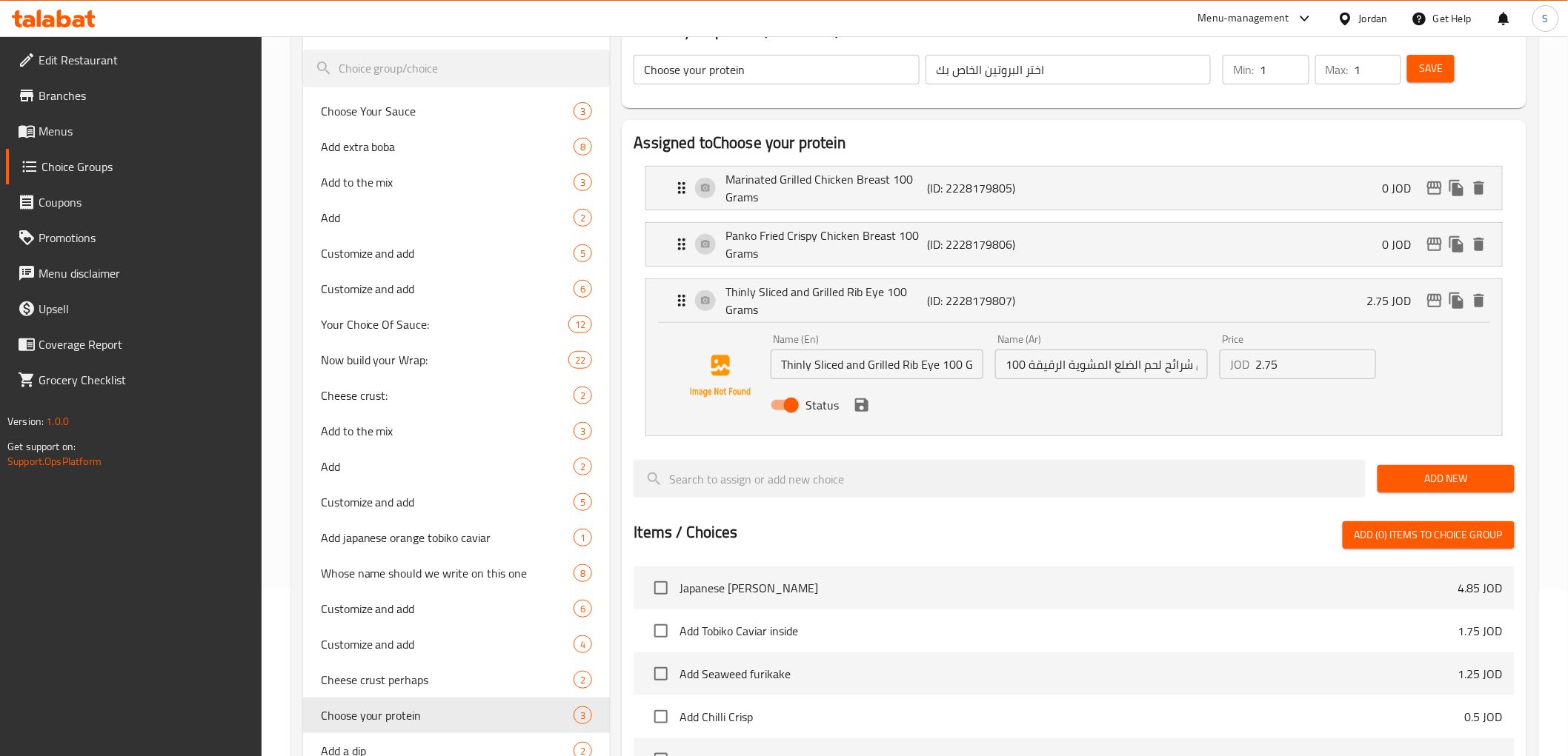
scroll to position [168, 0]
click at [1139, 359] on input "100 جرام من شرائح لحم الضلع المشوية الرقيقة" at bounding box center [1101, 364] width 213 height 30
drag, startPoint x: 1162, startPoint y: 367, endPoint x: 1114, endPoint y: 373, distance: 48.4
click at [1114, 373] on input "100 جرام من شرائح لحم الضلع المشوية الرقيقة" at bounding box center [1101, 364] width 213 height 30
paste input "ريب اى"
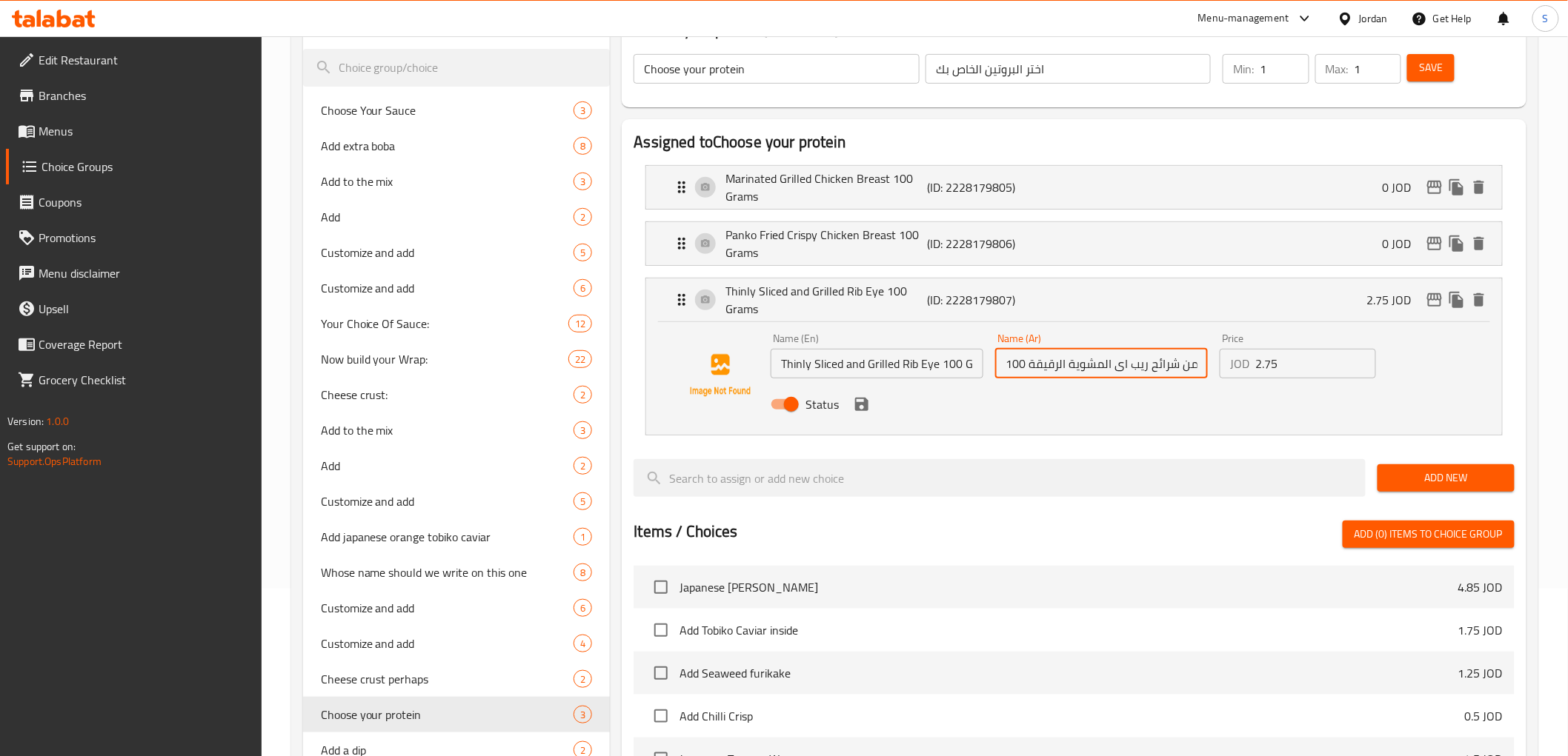
type input "100 جرام من شرائح ريب اى المشوية الرقيقة"
click at [884, 364] on input "Thinly Sliced and Grilled Rib Eye 100 Grams" at bounding box center [876, 364] width 213 height 30
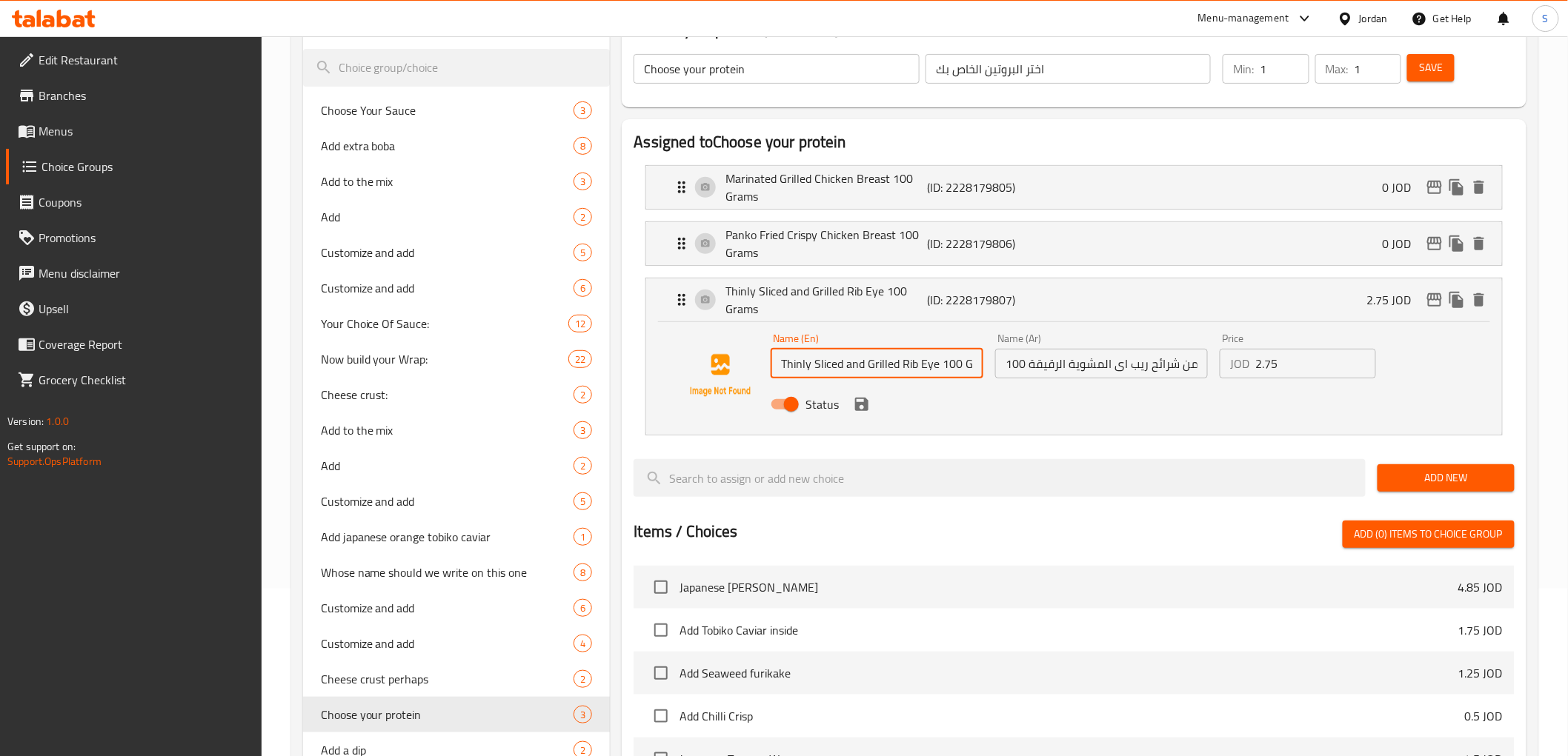
scroll to position [0, 22]
click at [860, 405] on icon "save" at bounding box center [861, 404] width 13 height 13
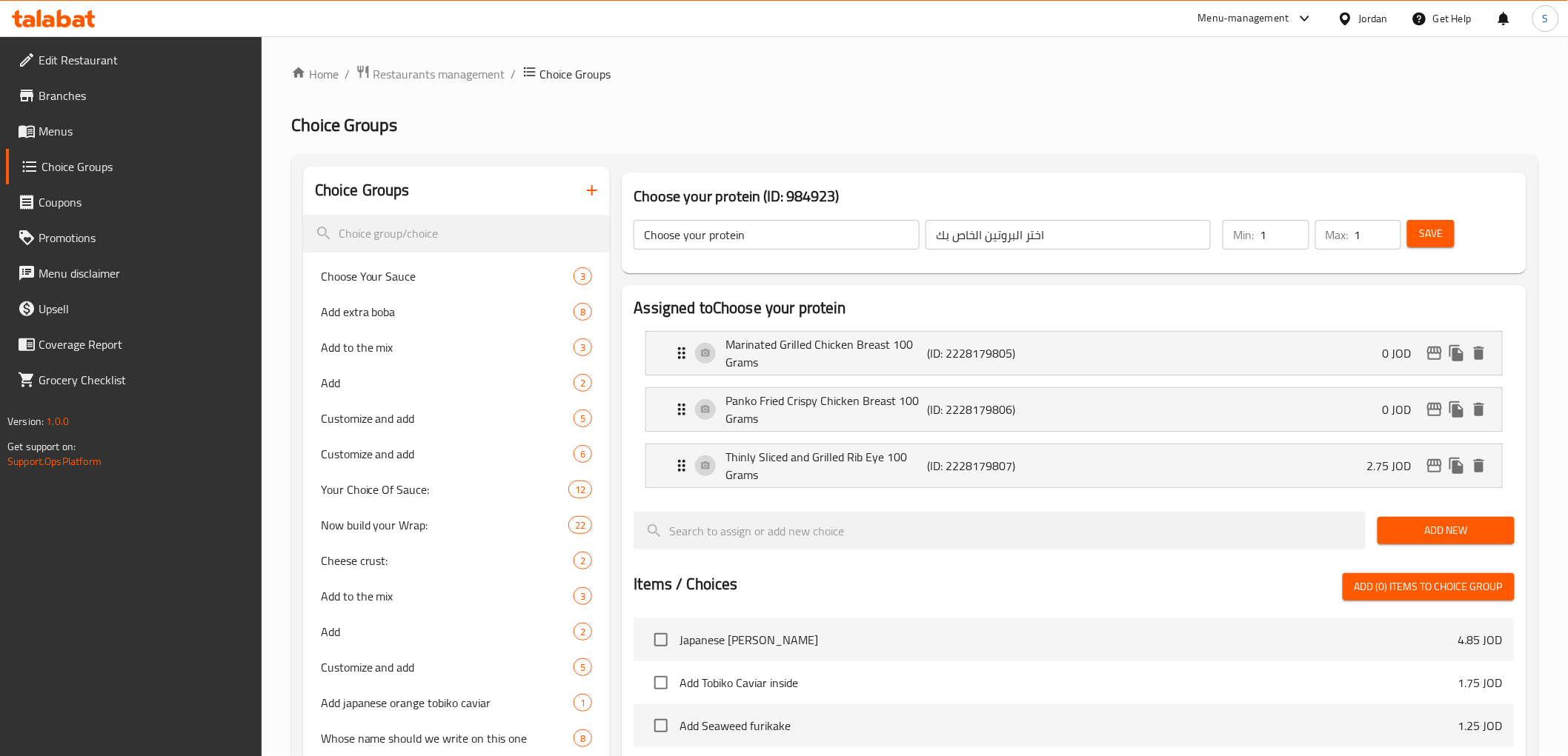
scroll to position [0, 0]
click at [1425, 227] on span "Save" at bounding box center [1431, 234] width 24 height 18
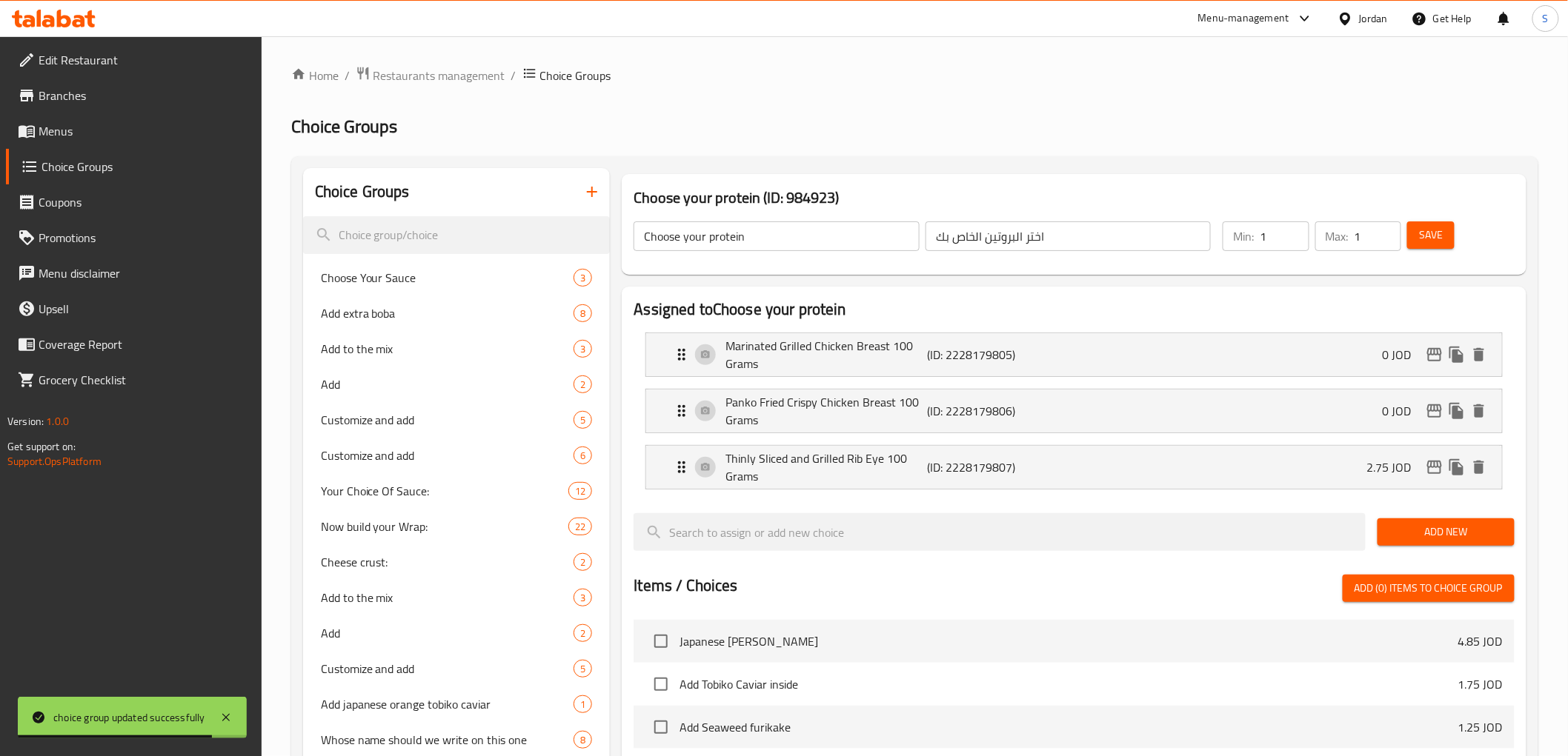
click at [204, 147] on link "Menus" at bounding box center [134, 131] width 255 height 36
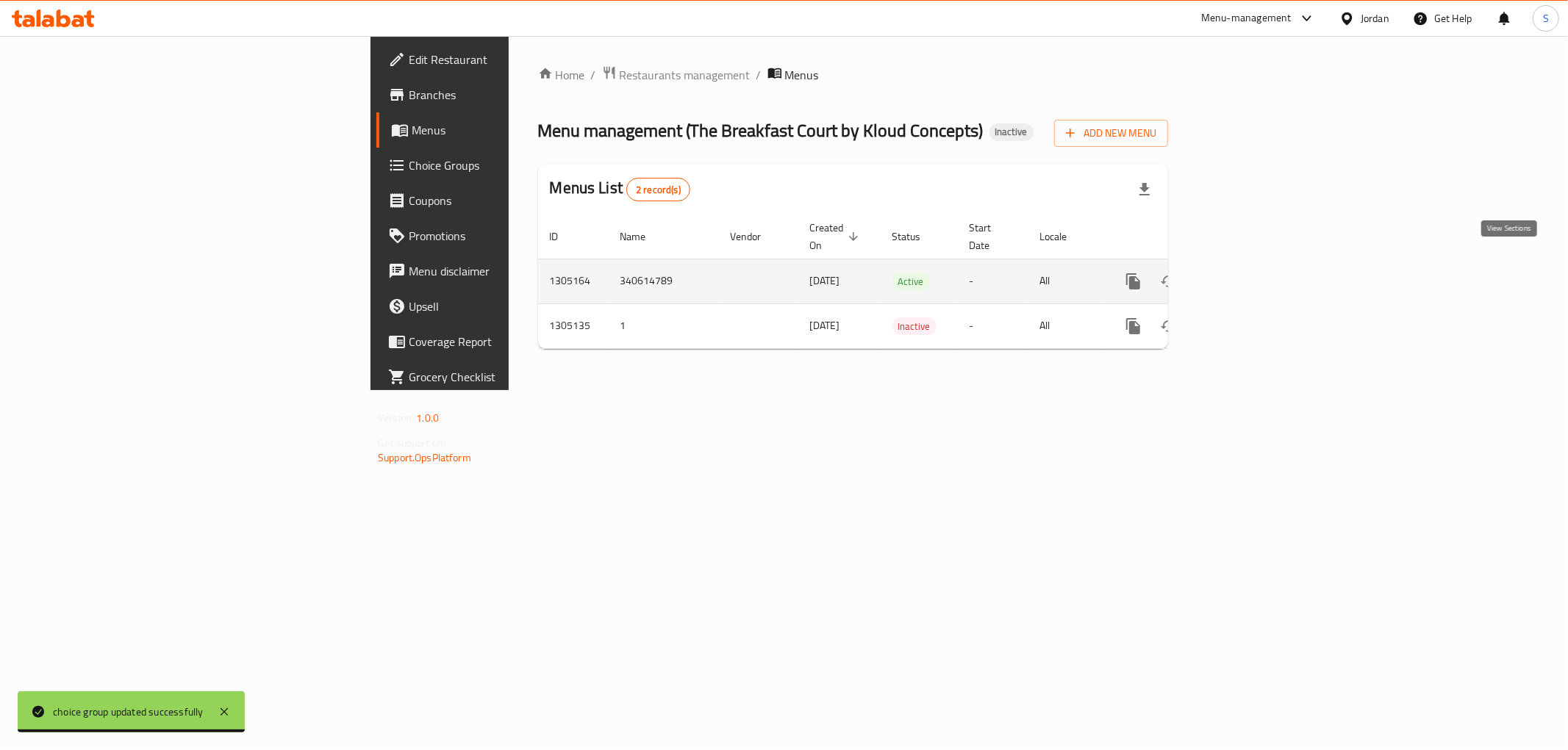
click at [1245, 275] on icon "enhanced table" at bounding box center [1238, 281] width 13 height 13
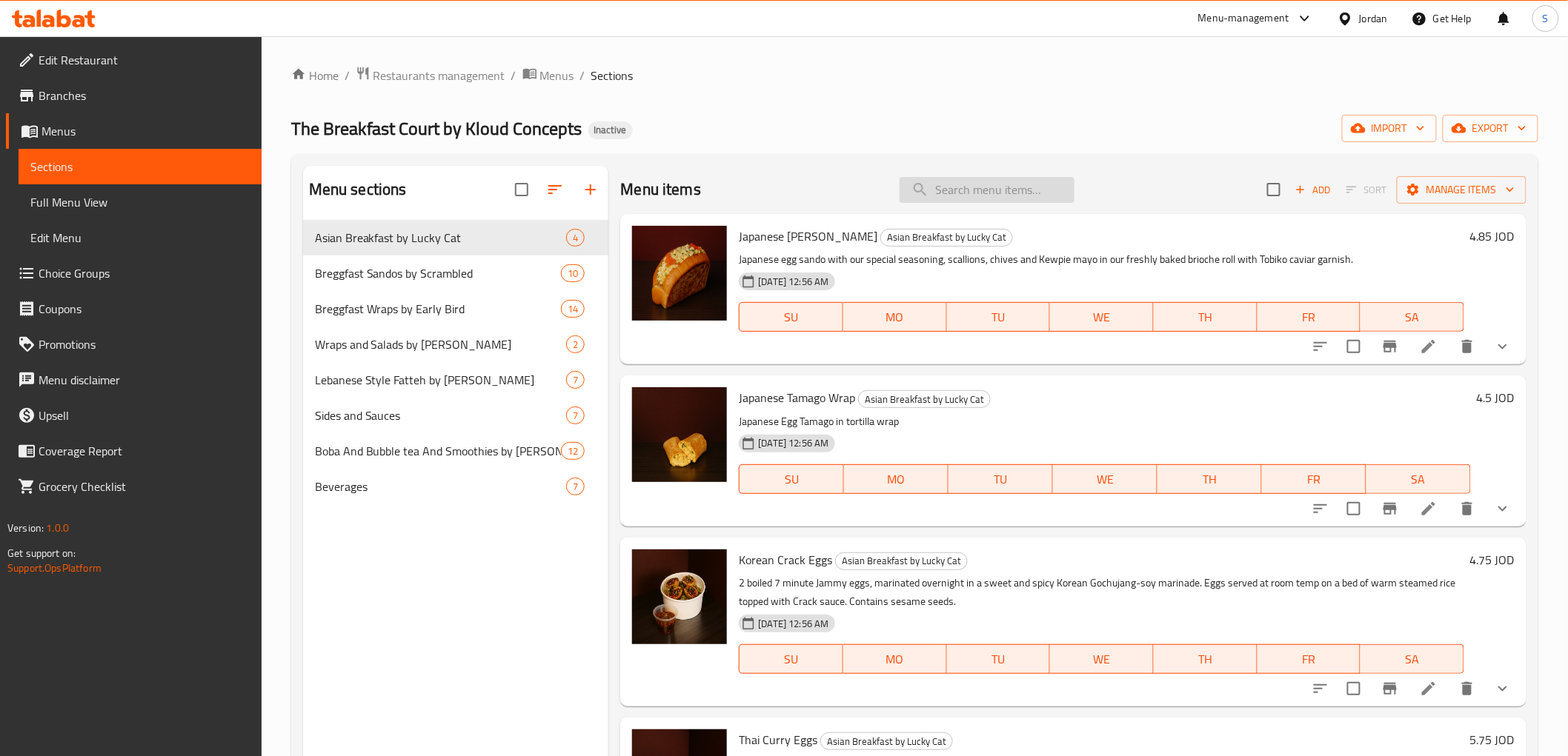
click at [940, 179] on input "search" at bounding box center [987, 191] width 175 height 26
paste input "Build Your Czar Wrap"
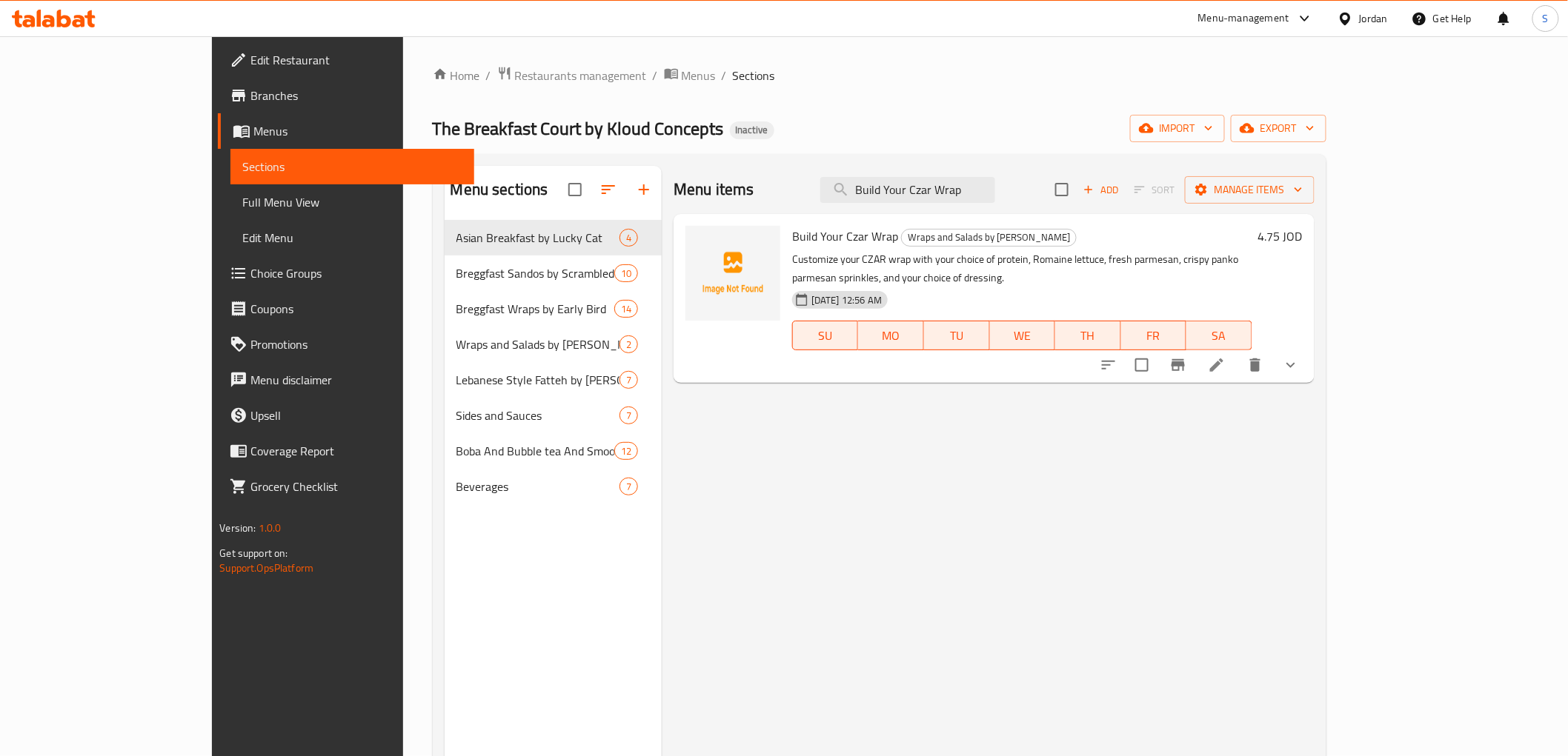
click at [976, 205] on div "Menu items Build Your Czar Wrap Add Sort Manage items" at bounding box center [993, 190] width 641 height 48
click at [995, 190] on input "Build Your Czar Wrap" at bounding box center [908, 191] width 175 height 26
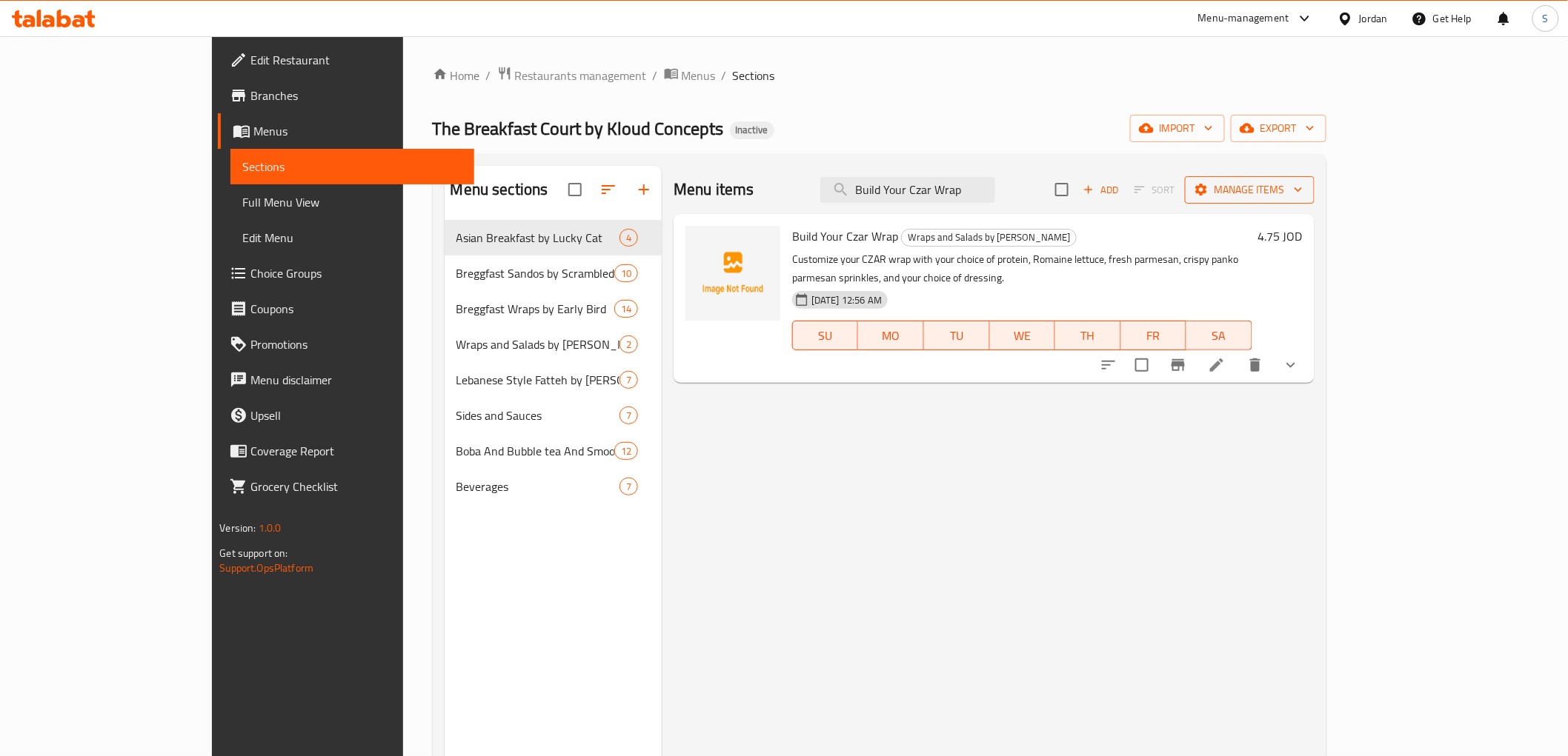
paste input "Fatteh with Mussakhan"
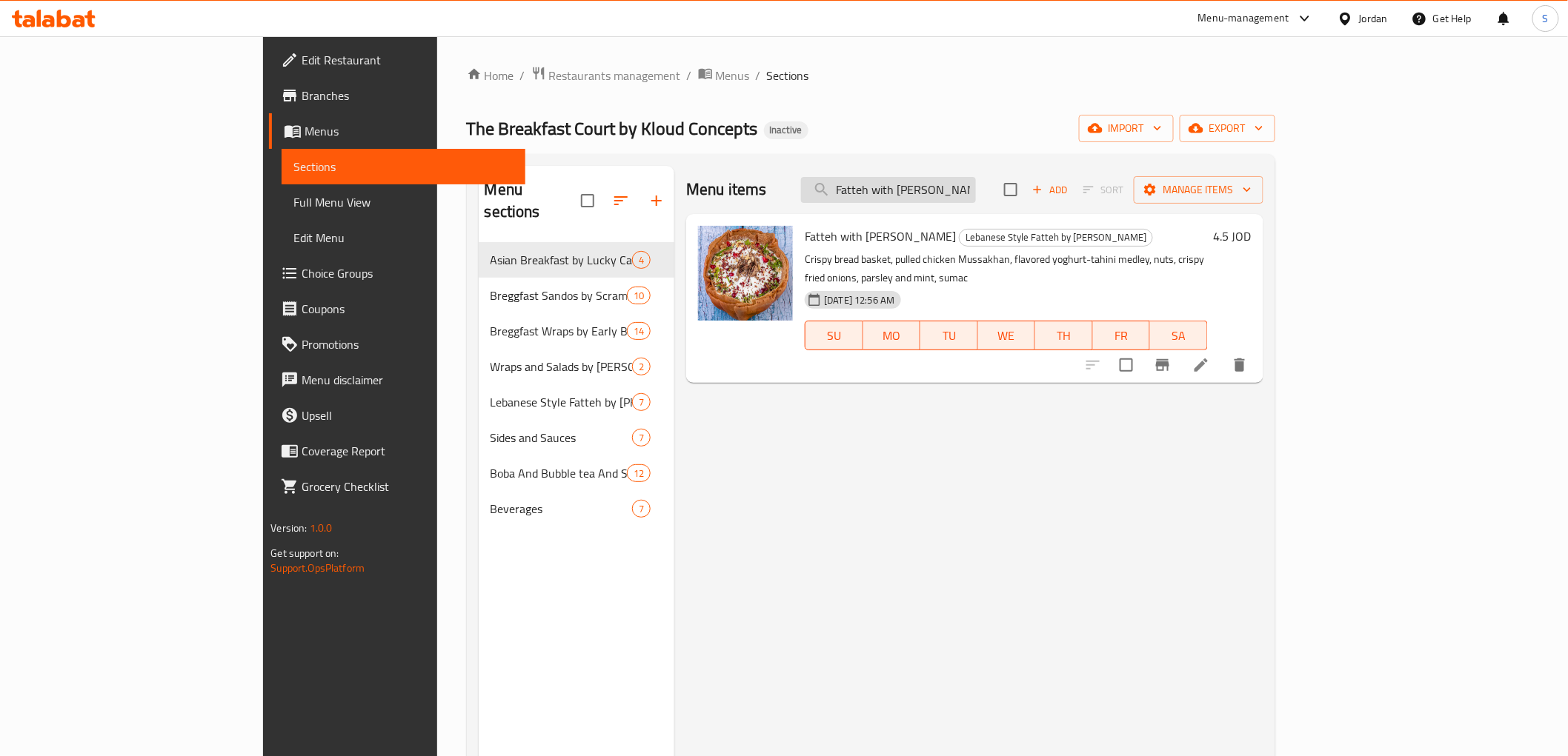
click at [934, 188] on input "Fatteh with Mussakhan" at bounding box center [889, 191] width 175 height 26
paste input "rench Toast"
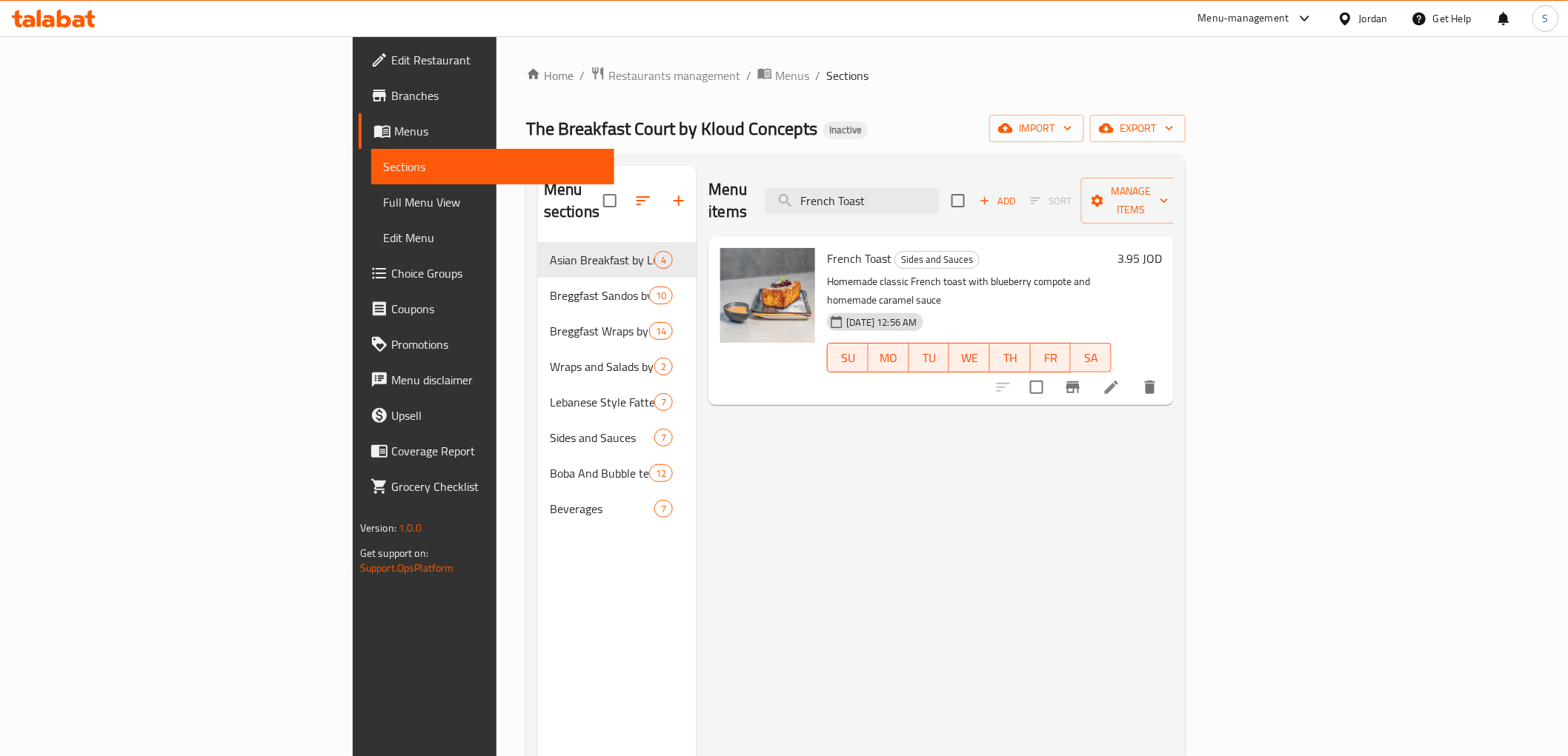
type input "French Toast"
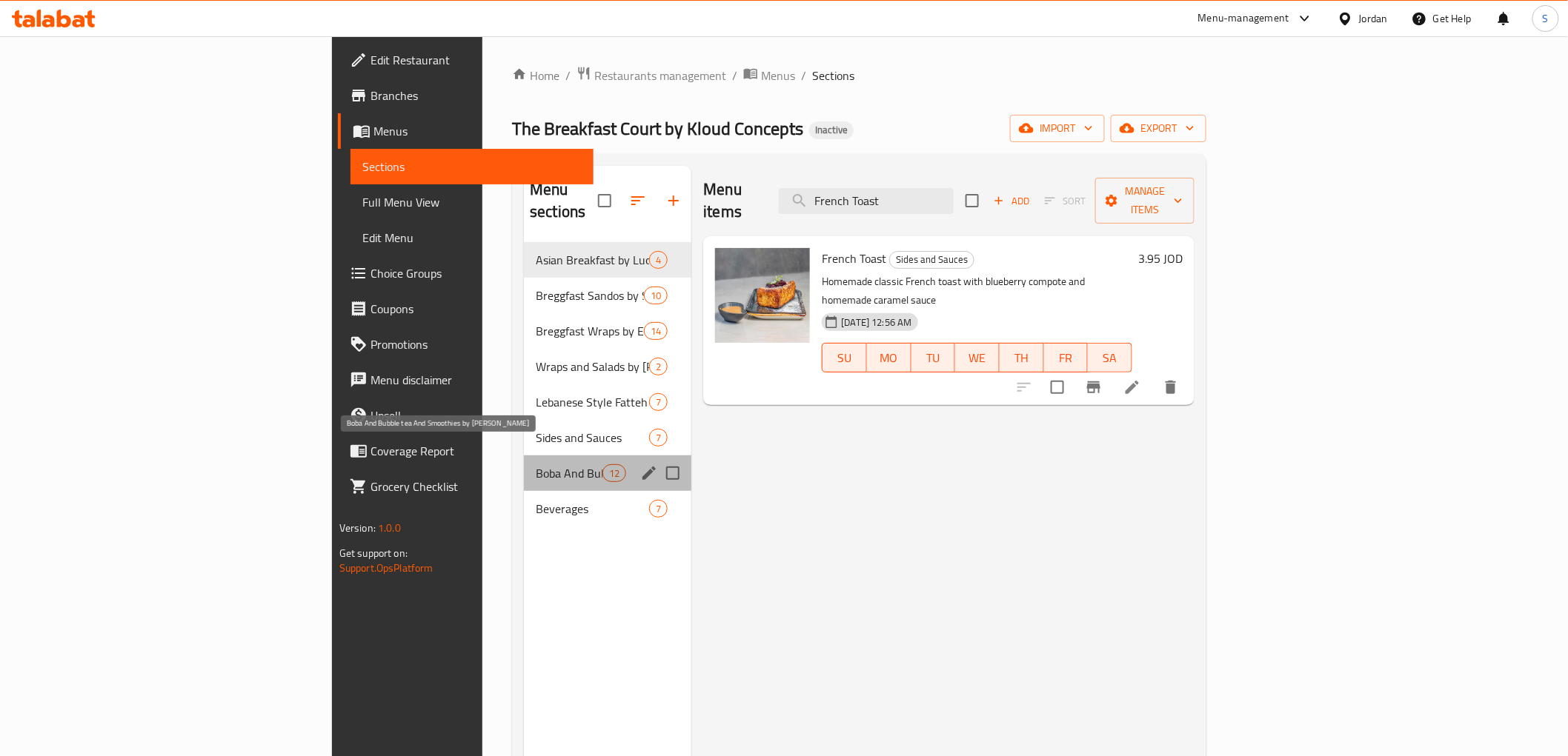
click at [536, 464] on span "Boba And Bubble tea And Smoothies by Zhu" at bounding box center [569, 473] width 66 height 17
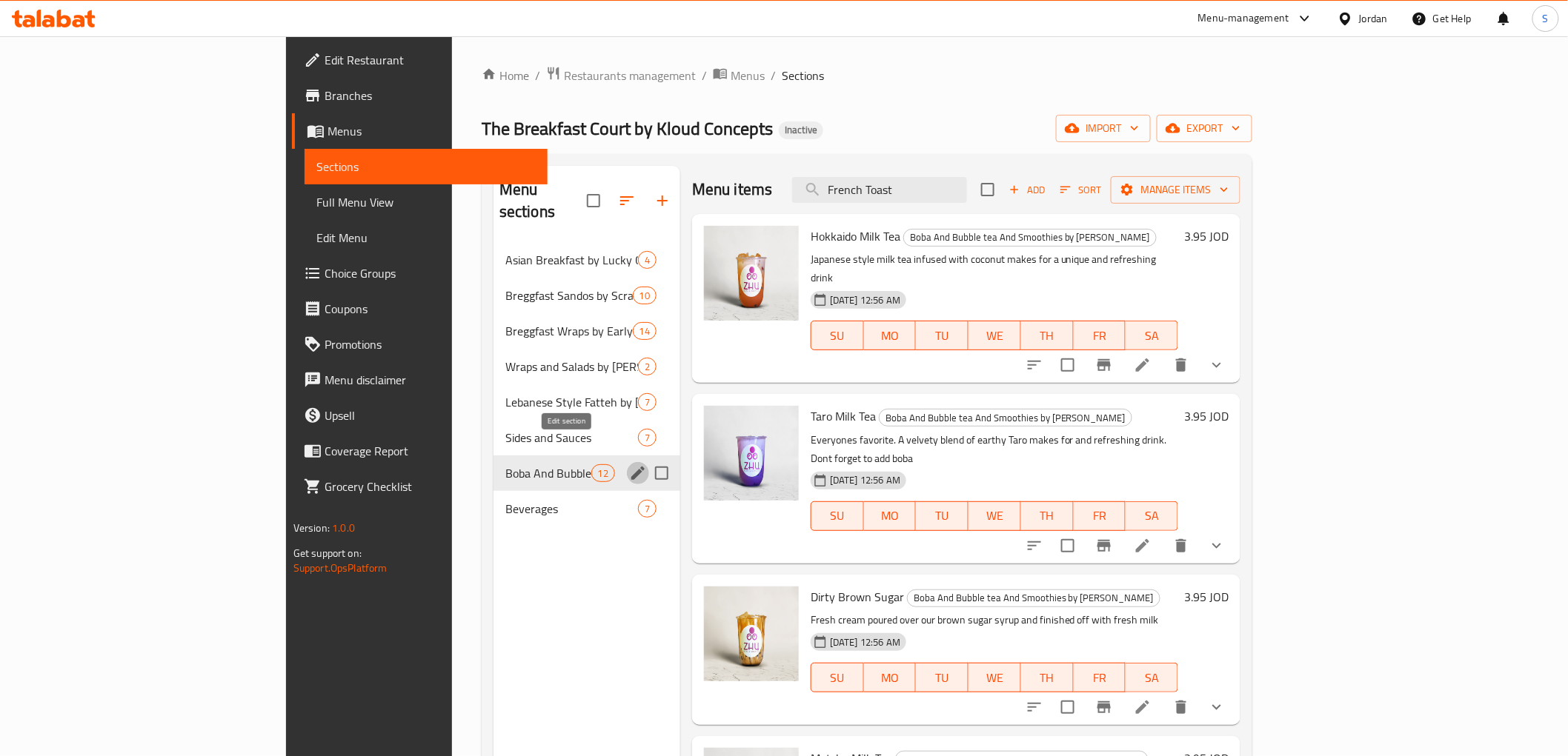
click at [630, 464] on icon "edit" at bounding box center [638, 473] width 17 height 17
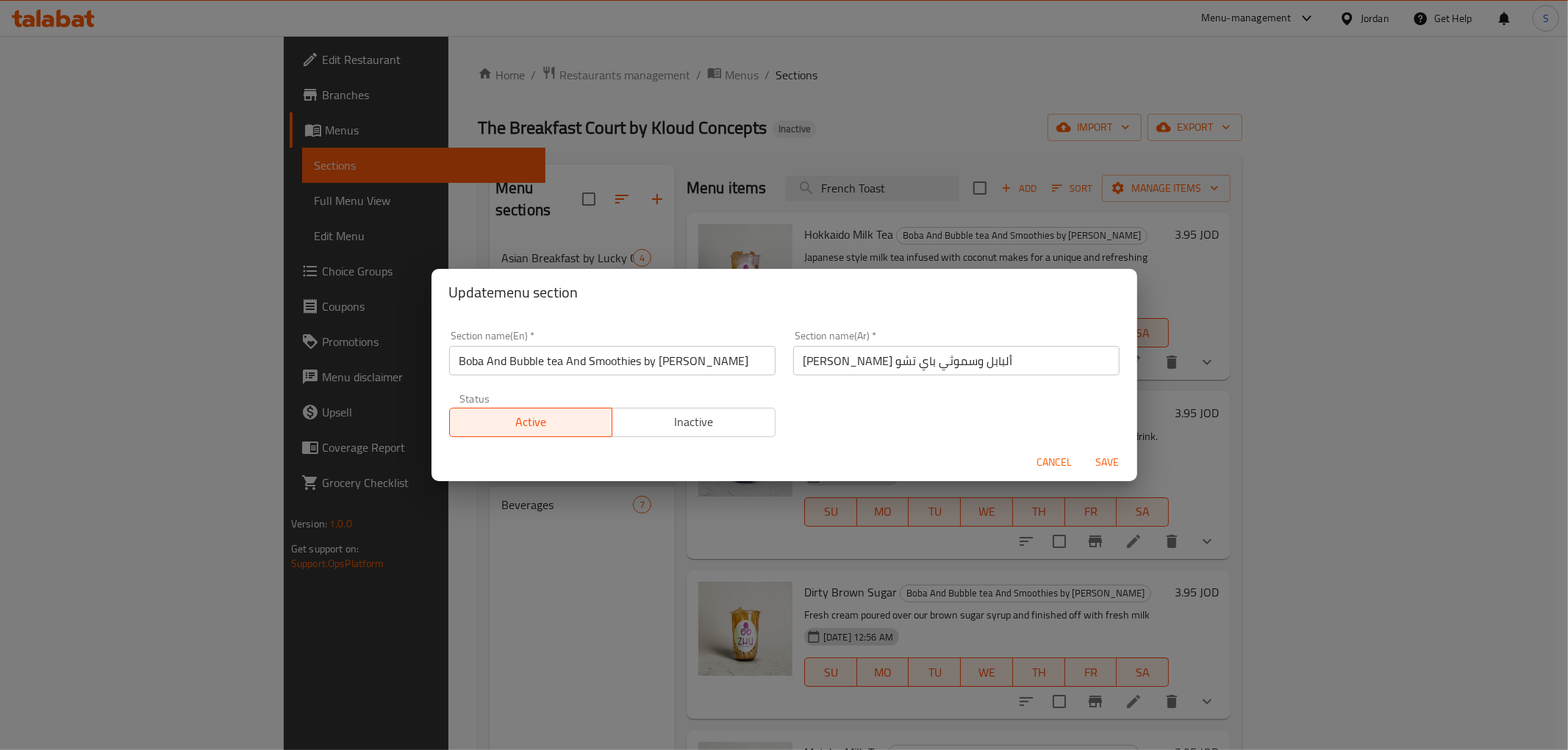
click at [905, 364] on input "بوبا وشاي ألبابل وسموثي باي تشو" at bounding box center [956, 361] width 326 height 29
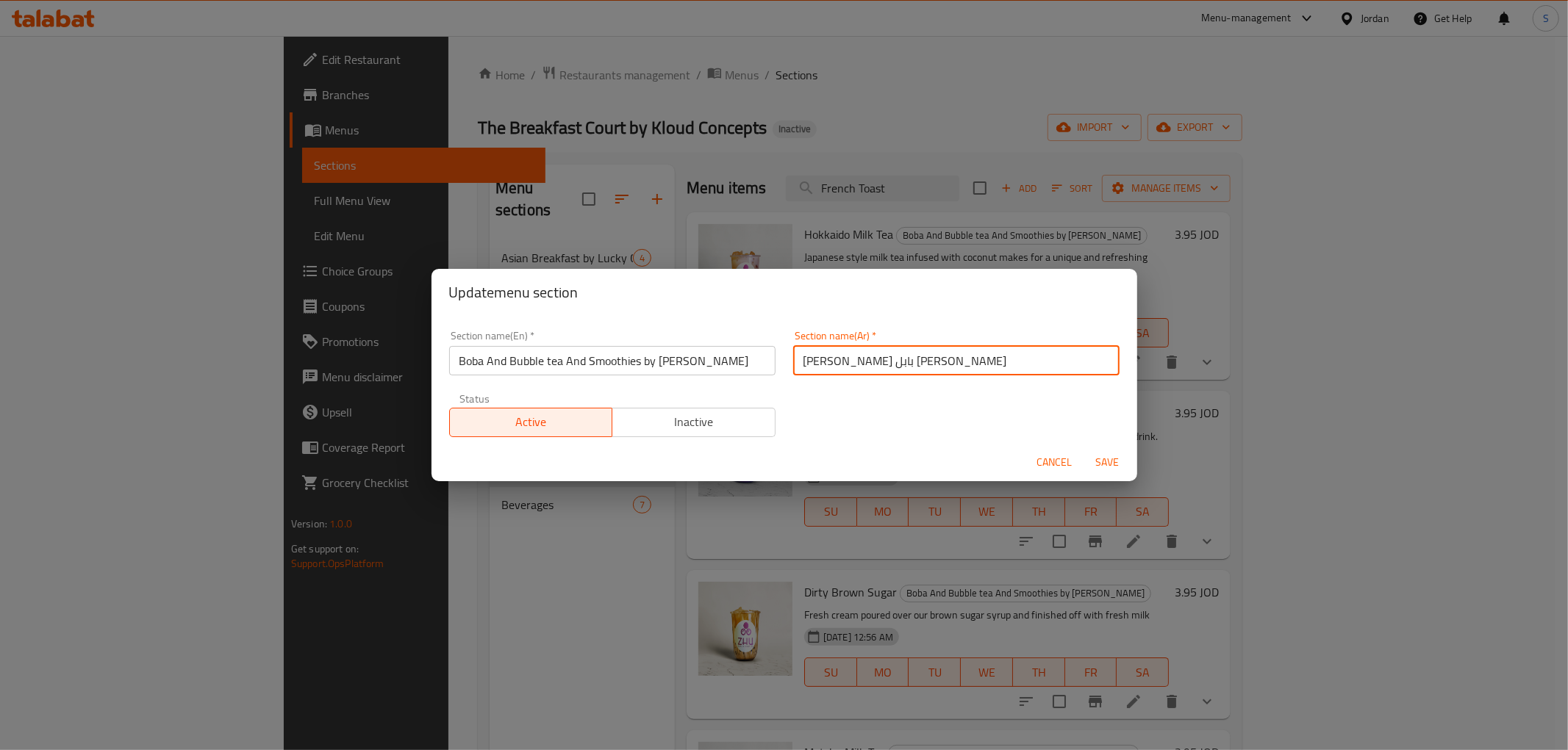
type input "بوبا وشاي بابل وسموثي باي تشو"
click at [655, 372] on input "Boba And Bubble tea And Smoothies by Zhu" at bounding box center [612, 361] width 326 height 29
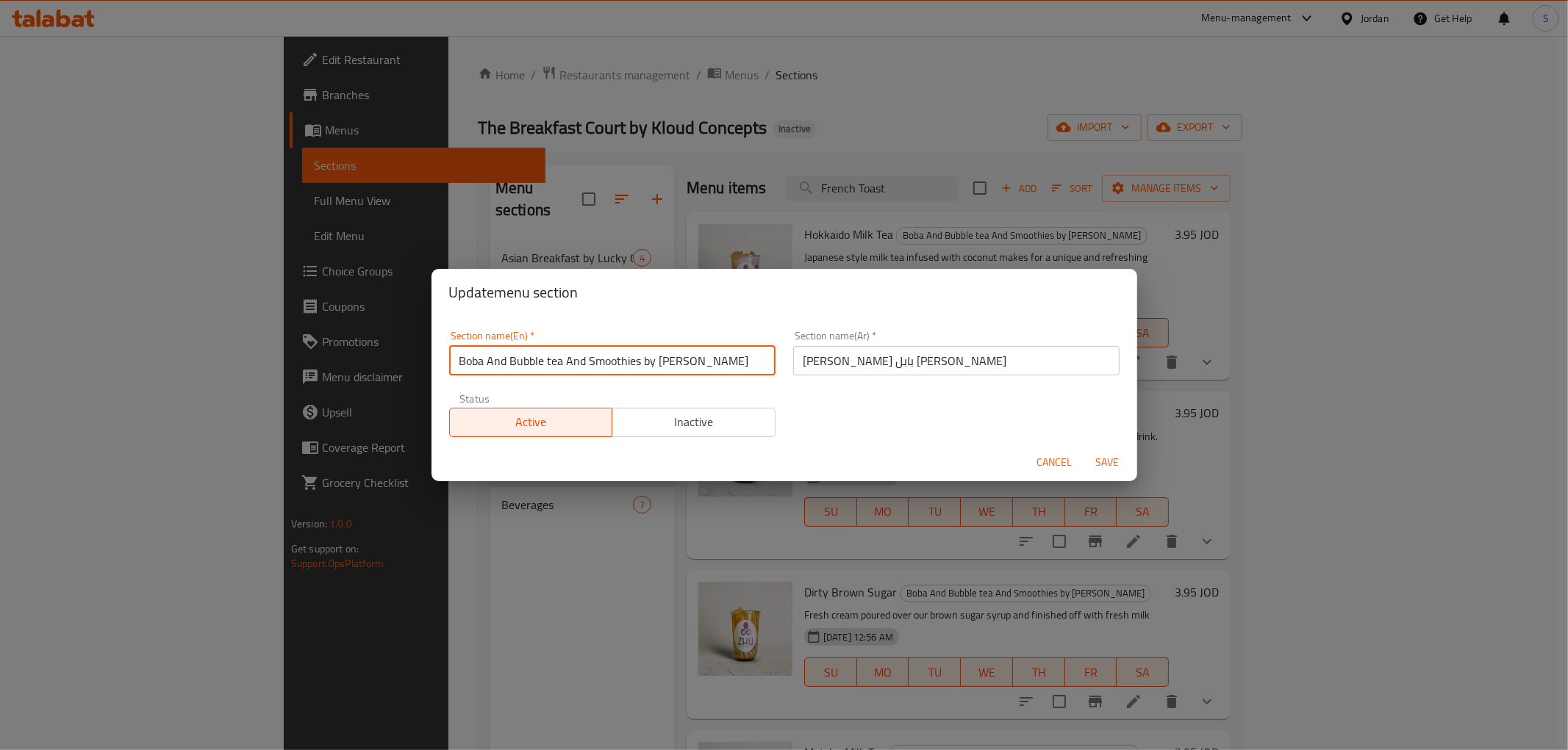
click at [655, 372] on input "Boba And Bubble tea And Smoothies by Zhu" at bounding box center [612, 361] width 326 height 29
click at [703, 349] on input "Boba And Bubble tea And Smoothies by Zhu" at bounding box center [612, 361] width 326 height 29
click at [1084, 449] on button "Save" at bounding box center [1107, 462] width 47 height 27
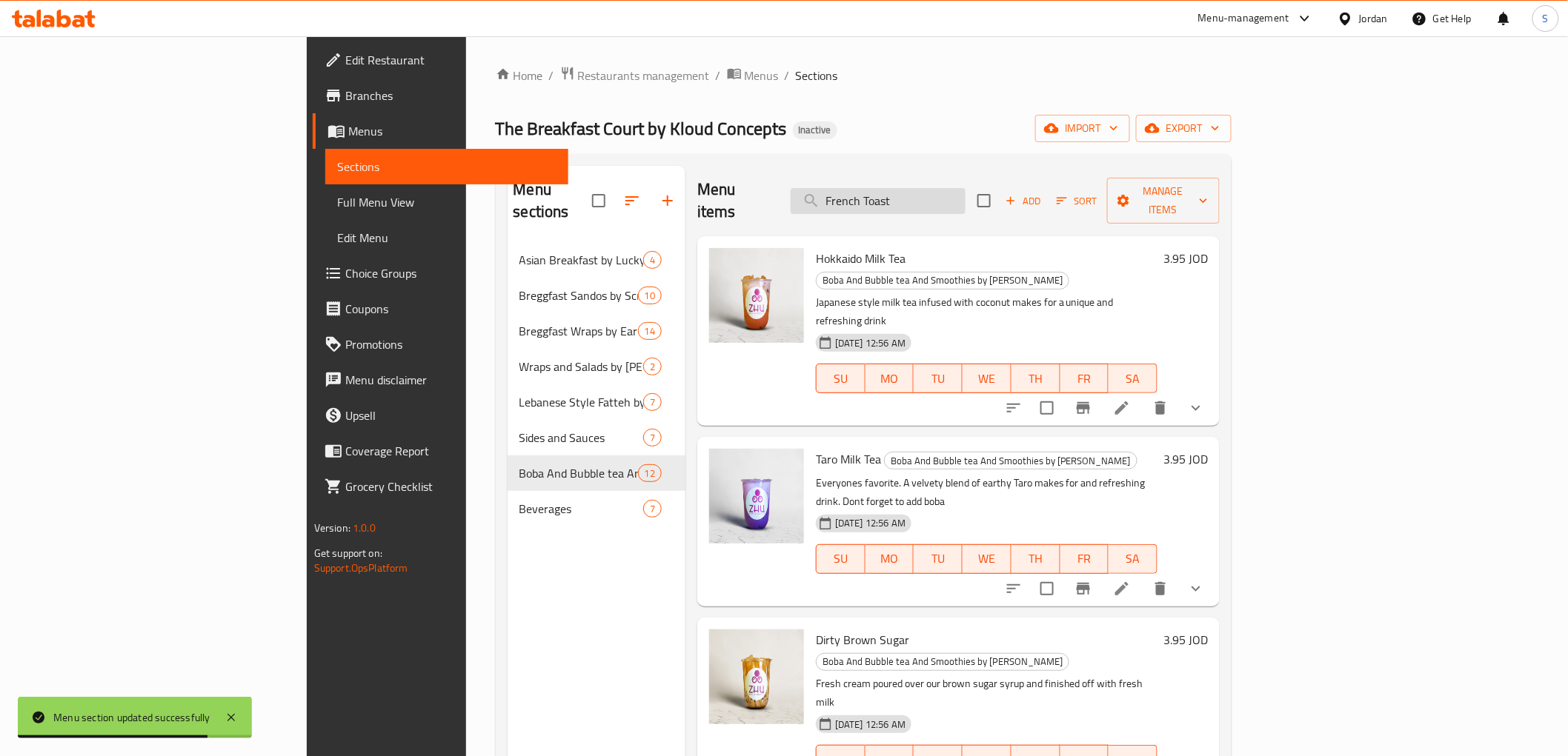
click at [965, 202] on input "French Toast" at bounding box center [878, 201] width 175 height 26
paste input "Dirty Brown Sugar"
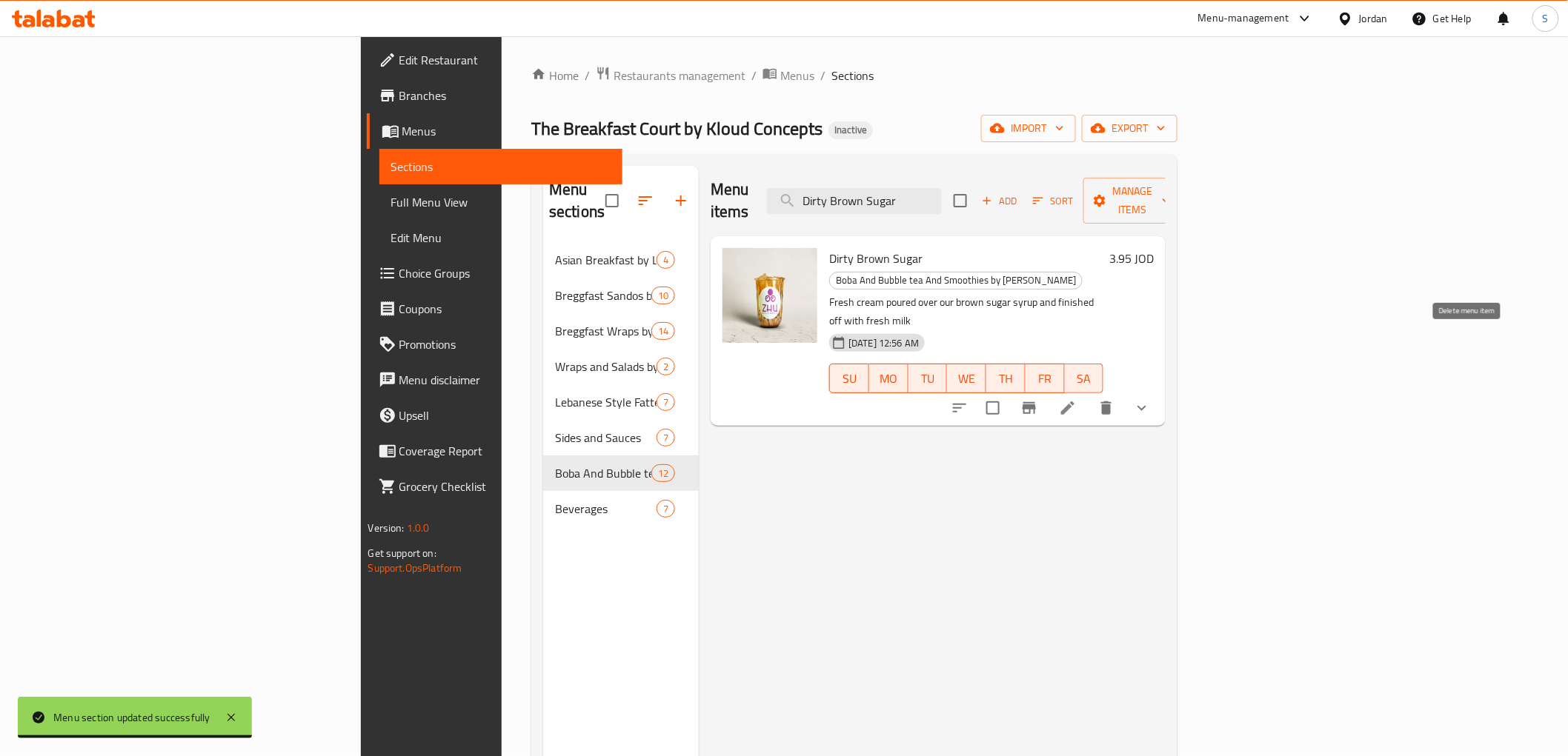
click at [1115, 399] on icon "delete" at bounding box center [1106, 408] width 17 height 17
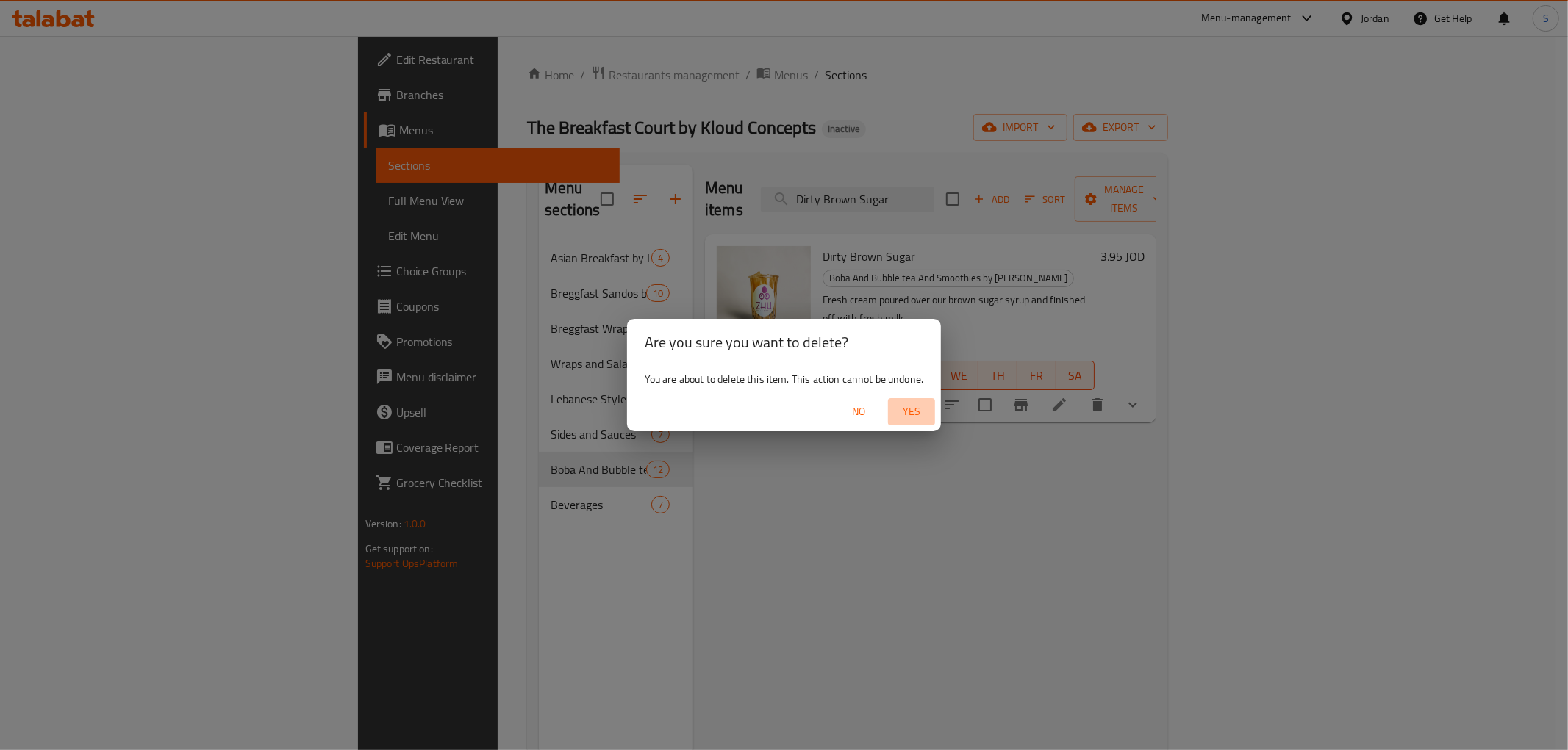
click at [908, 404] on span "Yes" at bounding box center [911, 411] width 36 height 18
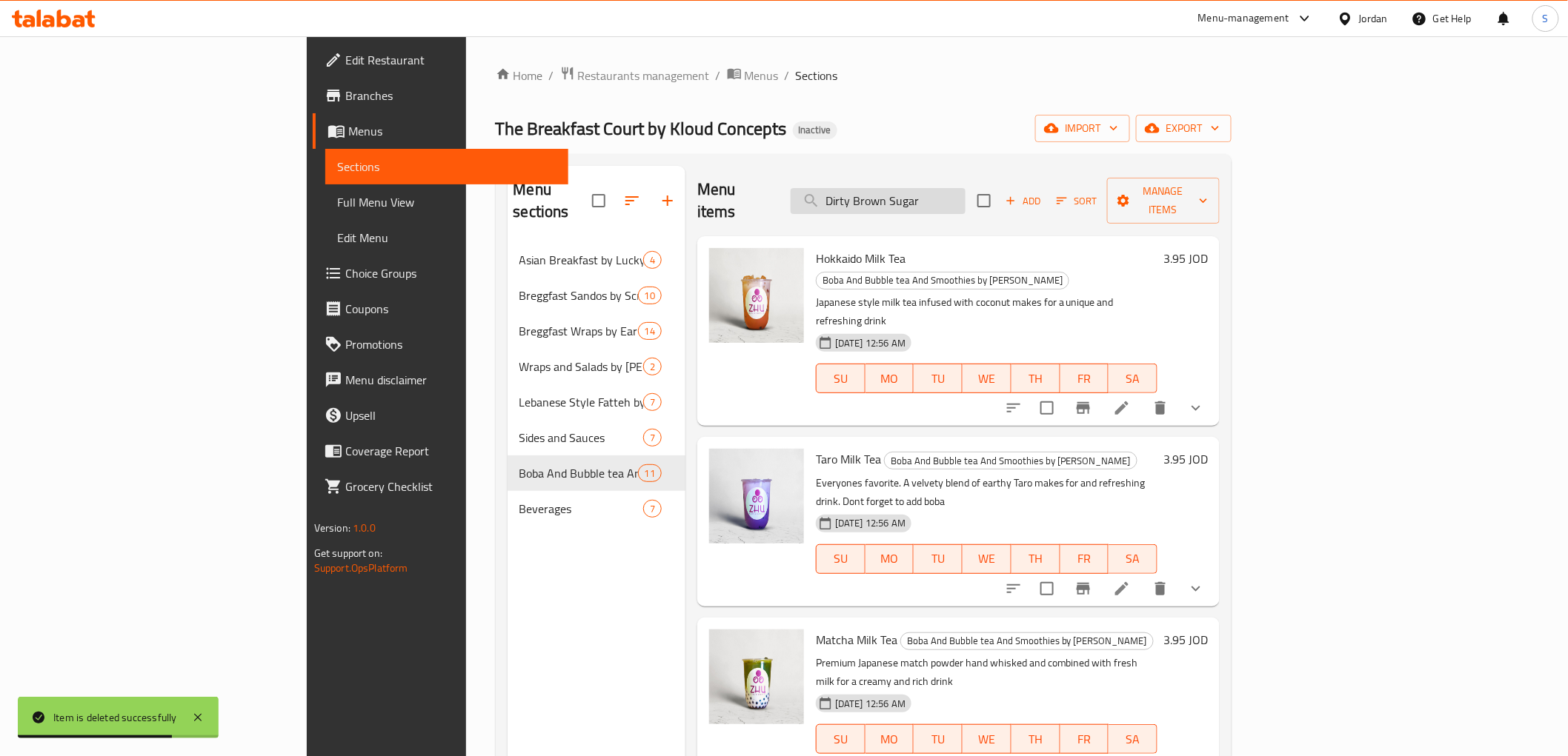
click at [923, 188] on input "Dirty Brown Sugar" at bounding box center [878, 201] width 175 height 26
paste input "Thai Milk Tea"
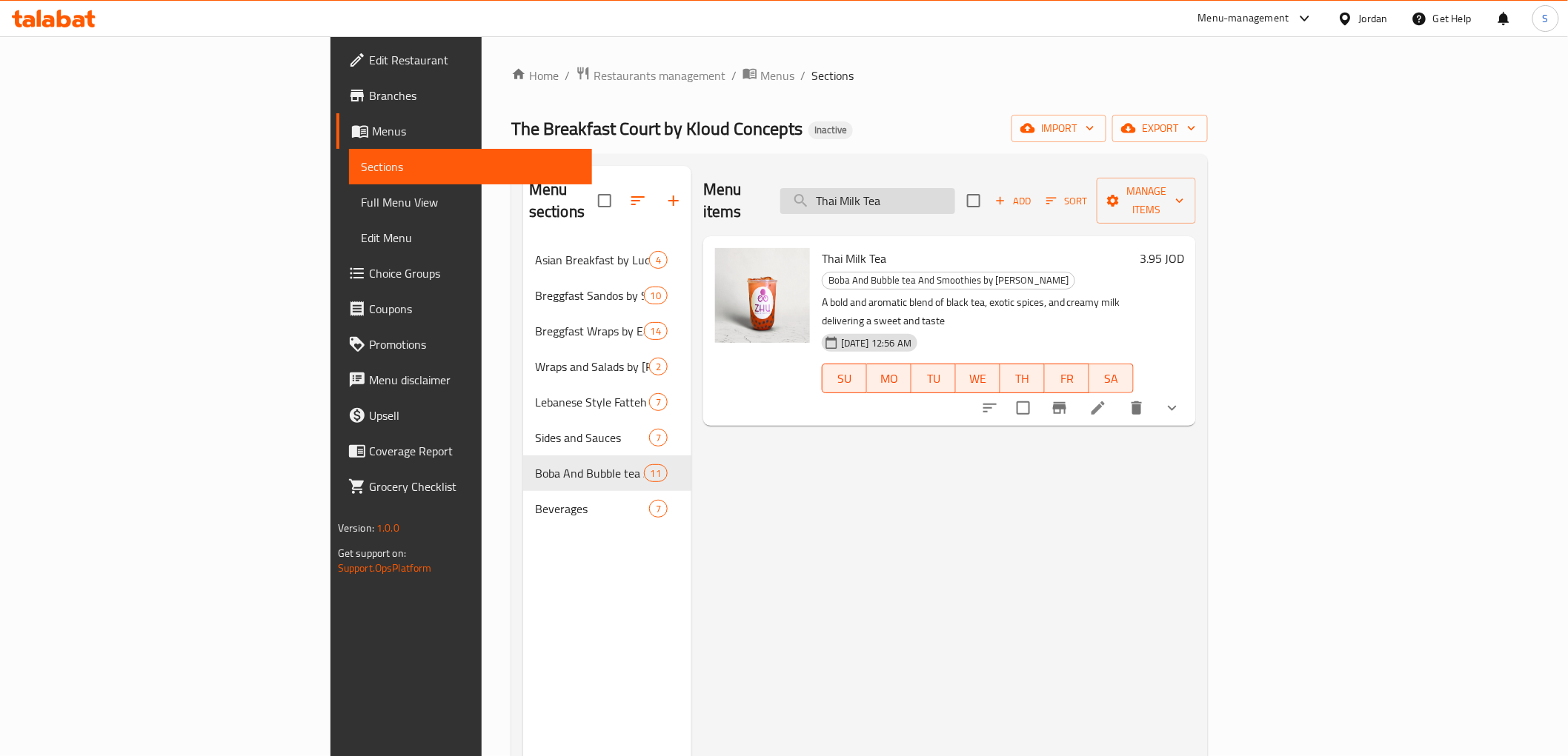
click at [955, 188] on input "Thai Milk Tea" at bounding box center [868, 201] width 175 height 26
paste input "Zhu Milkshakes"
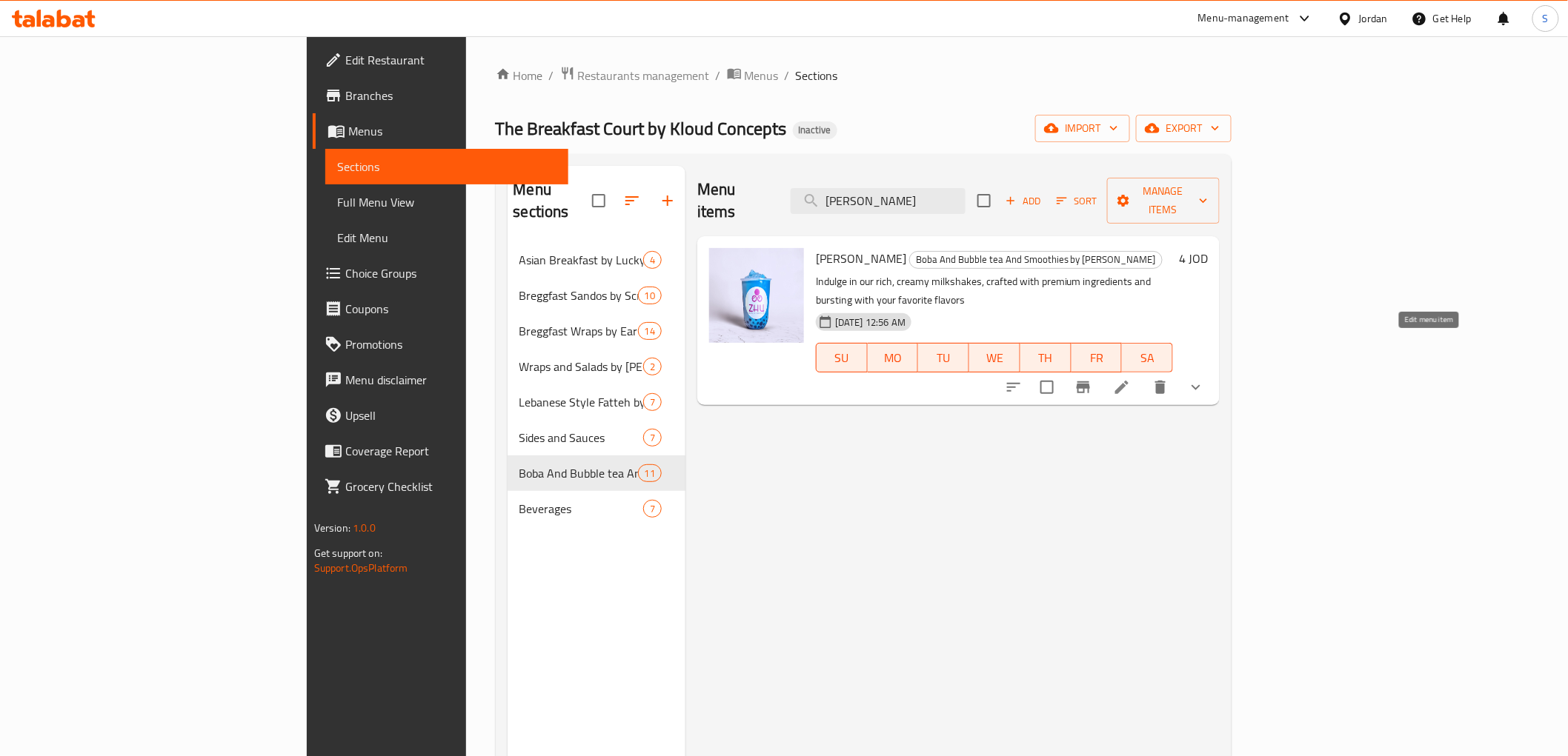
type input "Zhu Milkshakes"
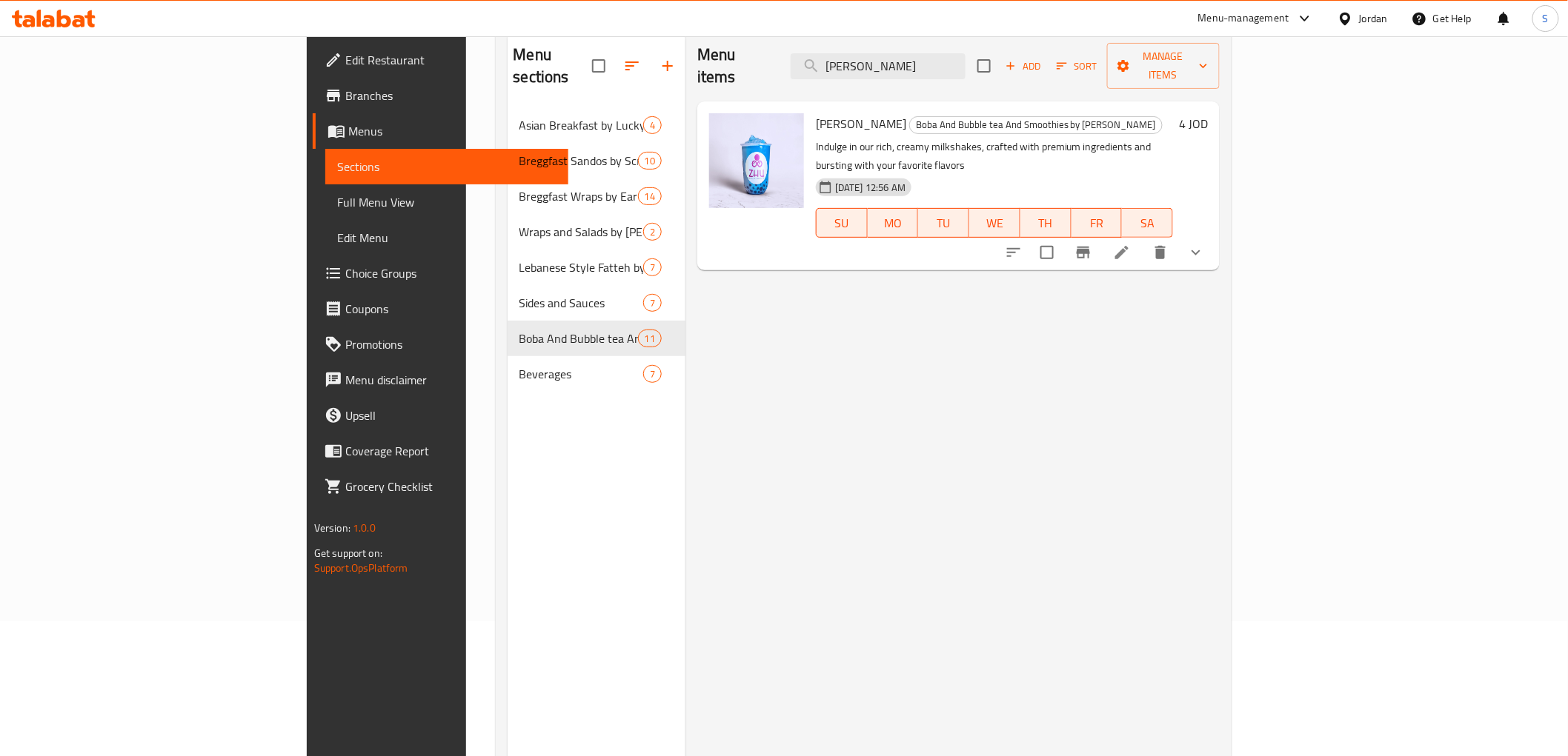
scroll to position [150, 0]
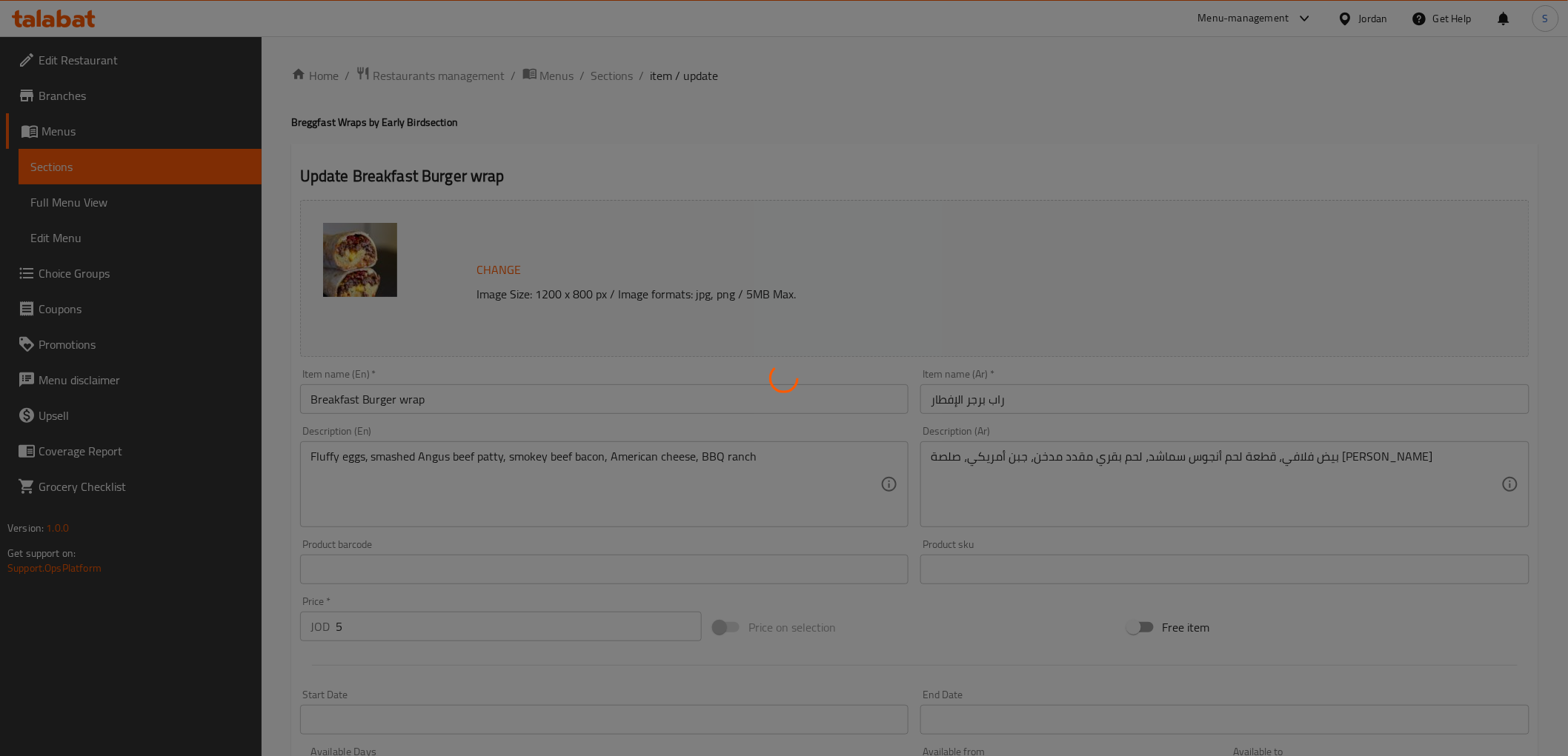
type input "تخصيص وإضافة"
type input "0"
type input "6"
type input "عجينة الجبن ربما"
type input "0"
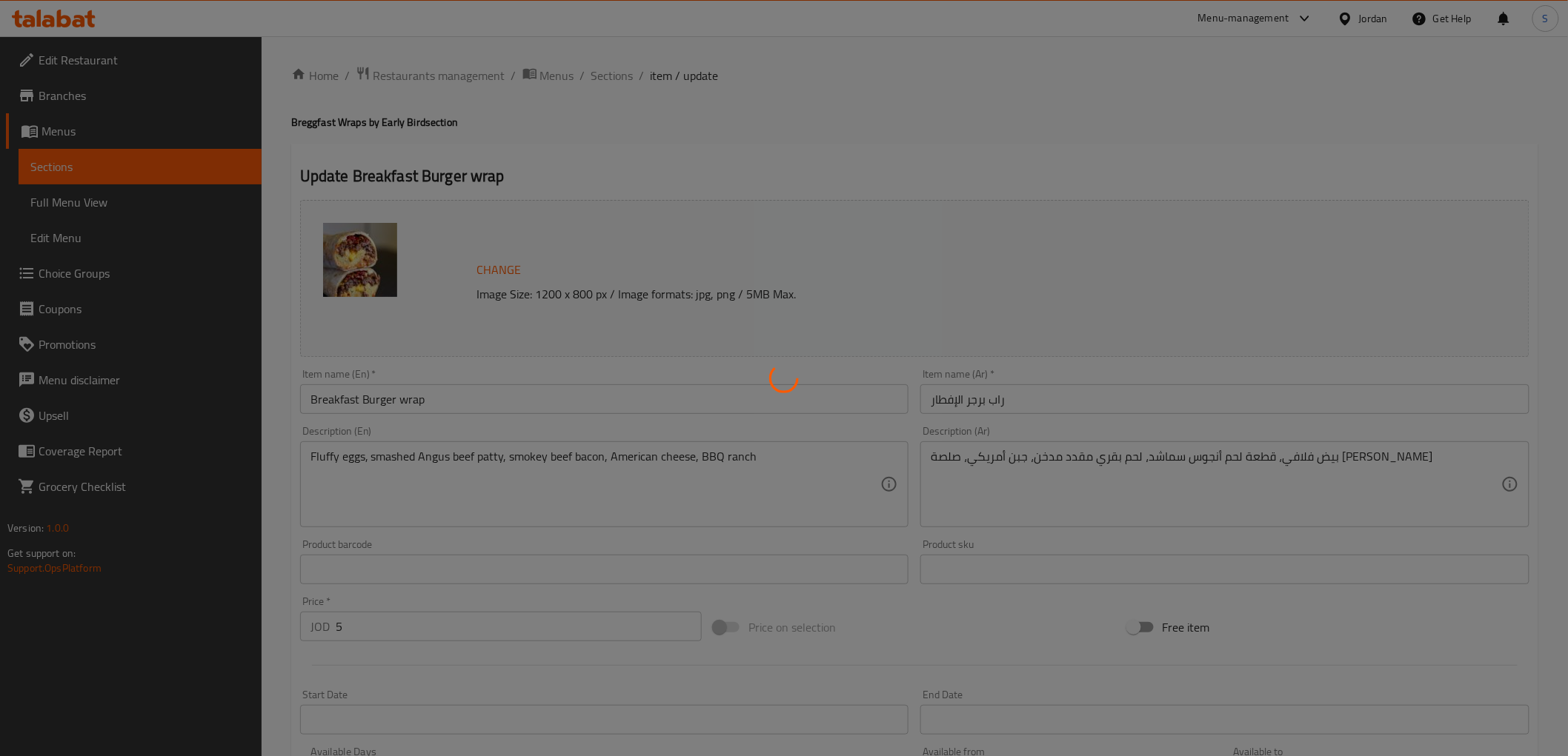
type input "1"
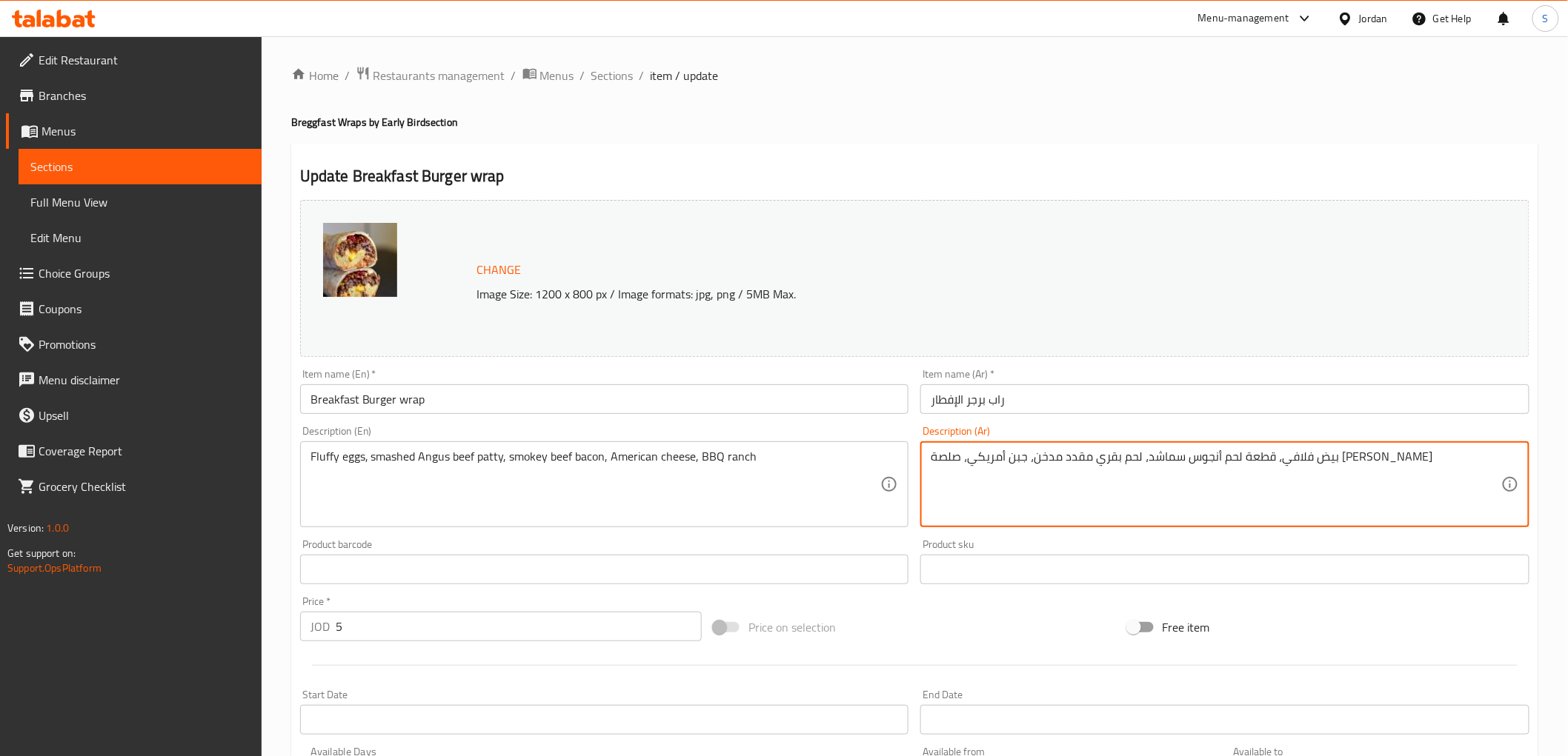
click at [1018, 449] on textarea "بيض فلافي، قطعة لحم أنجوس سماشد، لحم بقري مقدد مدخن، جبن أمريكي، صلصة [PERSON_N…" at bounding box center [1216, 484] width 571 height 71
type textarea "بيض فلافي، قطعة لحم أنجوس سماشد، لحم بقري مقدد مدخن، جبن أمريكي، [PERSON_NAME]"
click at [1090, 402] on input "راب برجر الإفطار" at bounding box center [1225, 399] width 610 height 30
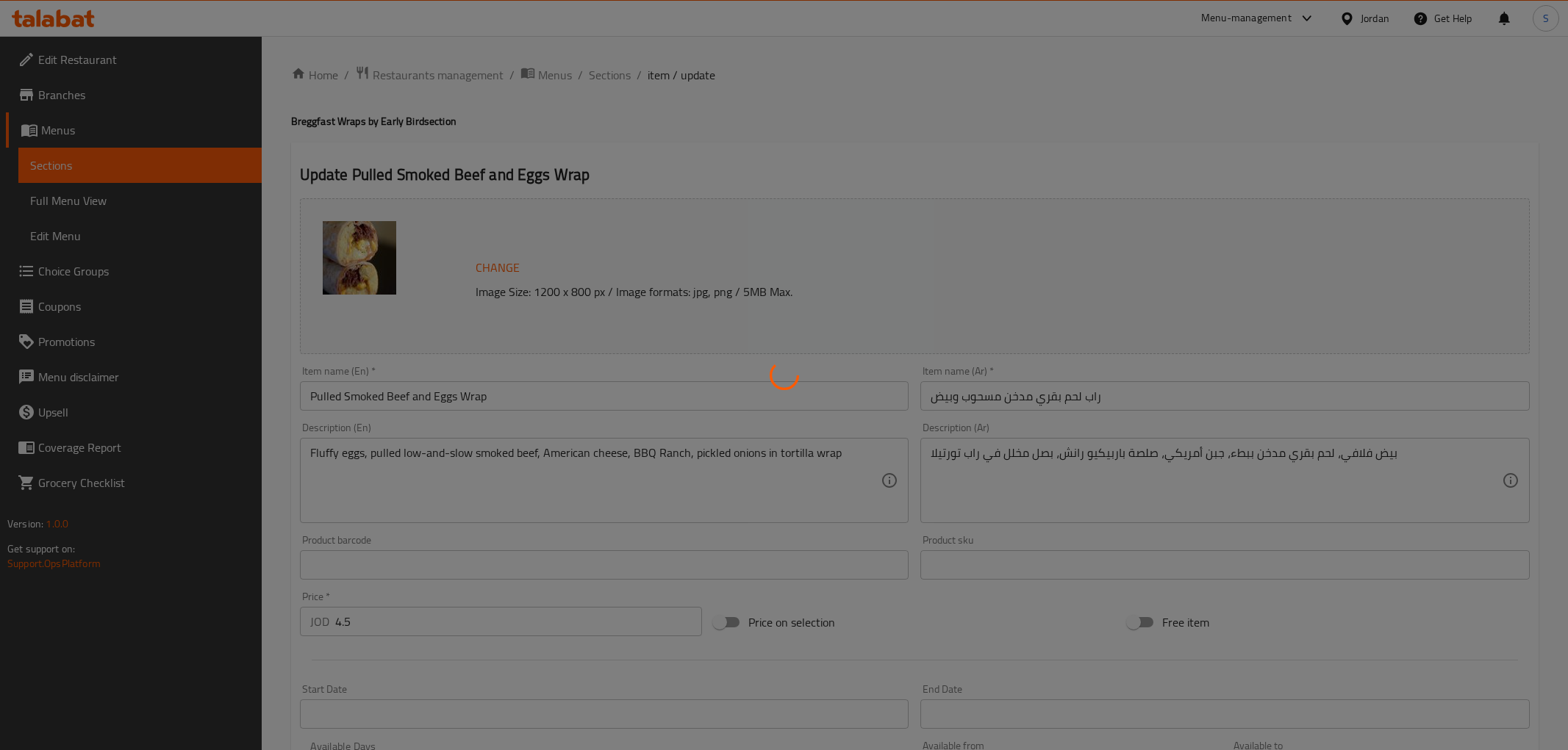
type input "تخصيص وإضافة"
type input "0"
type input "6"
type input "عجينة الجبن ربما"
type input "0"
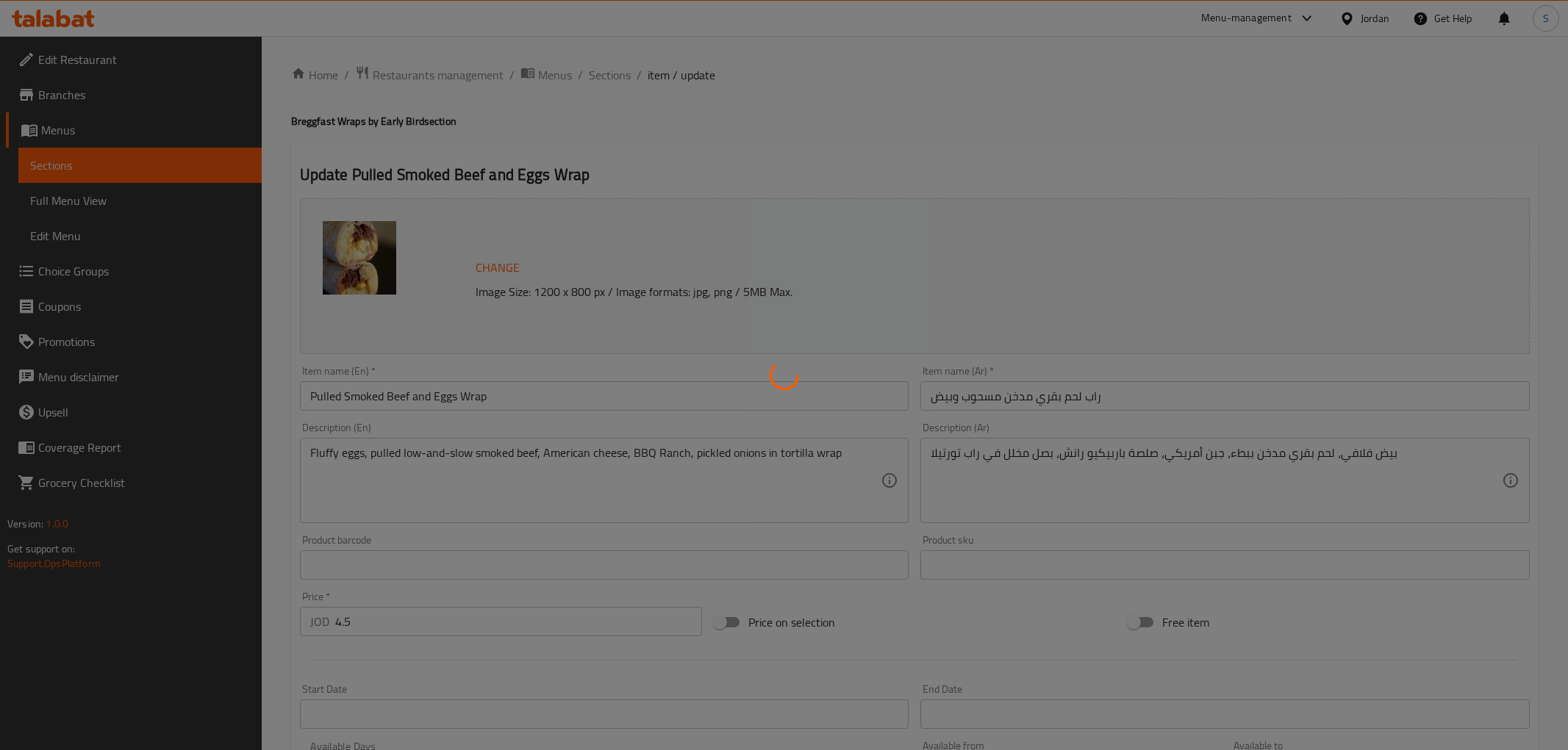
type input "1"
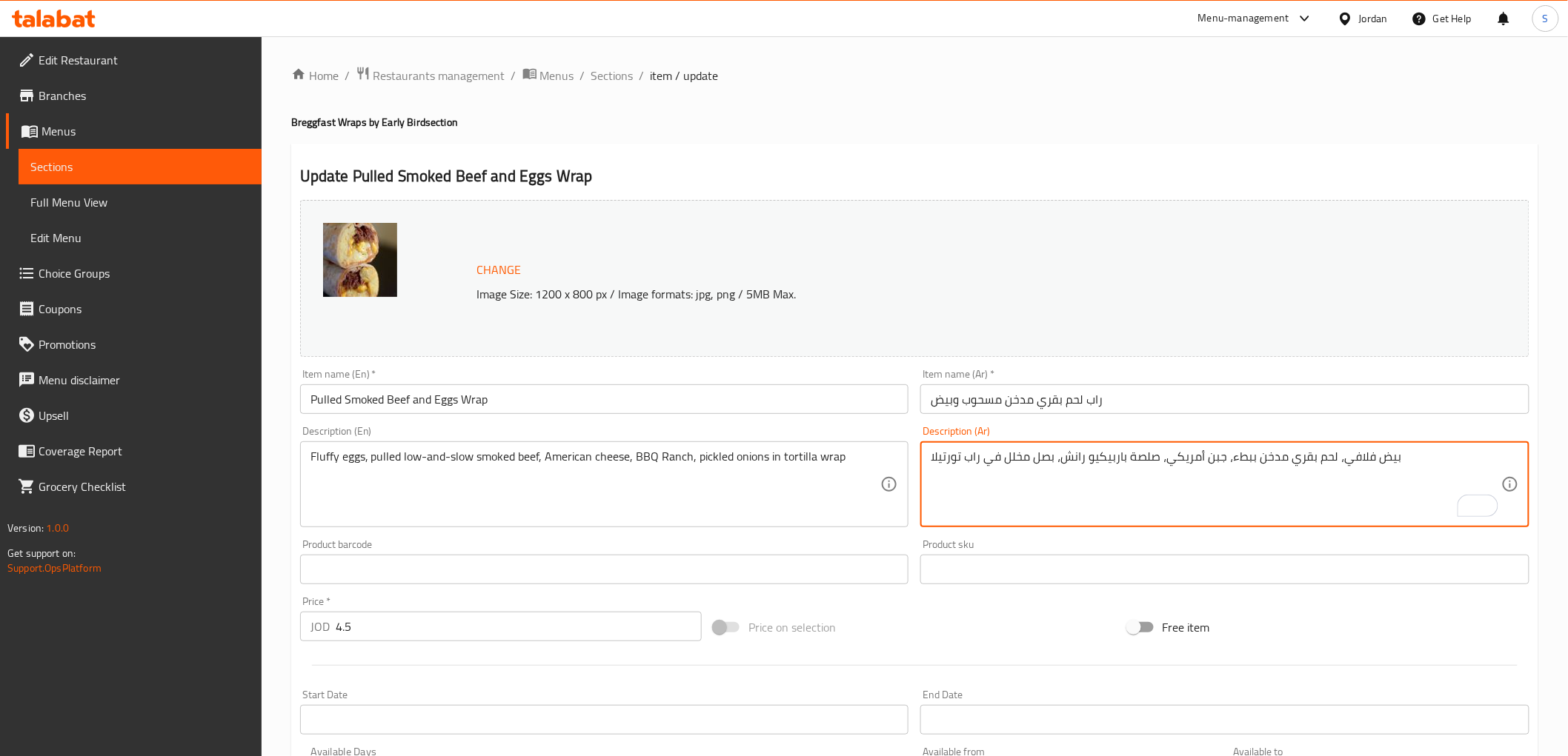
click at [1237, 456] on textarea "بيض فلافي، لحم بقري مدخن ببطء، جبن أمريكي، صلصة باربيكيو رانش، بصل مخلل في راب …" at bounding box center [1216, 484] width 571 height 71
paste textarea "مبشور"
click at [1137, 454] on textarea "بيض فلافي، لحم بقري مدخن لو اند سلو مبشور ، جبن أمريكي، صلصة باربيكيو رانش، بصل…" at bounding box center [1216, 484] width 571 height 71
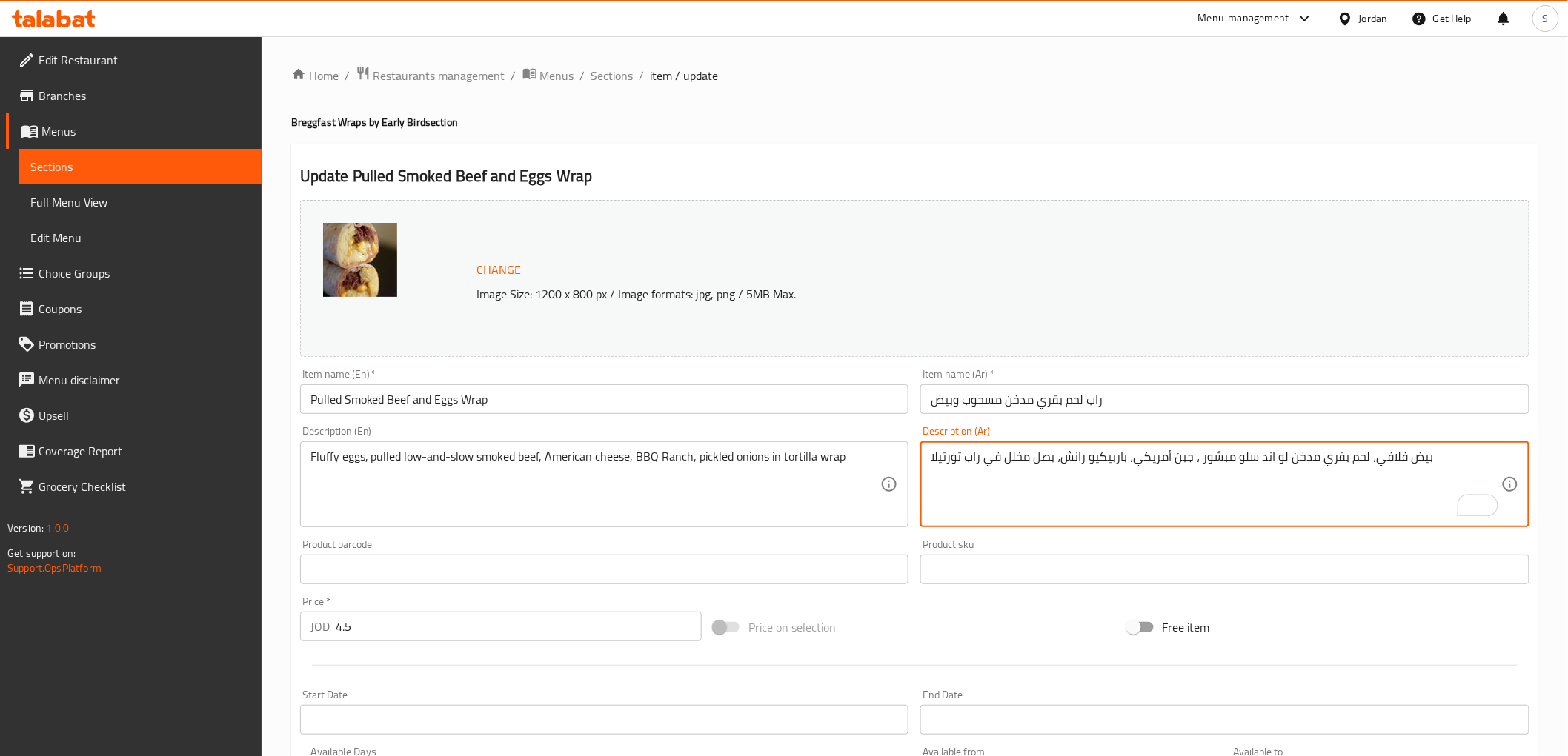
type textarea "بيض فلافي، لحم بقري مدخن لو اند سلو مبشور ، جبن أمريكي، باربيكيو رانش، بصل مخلل…"
click at [606, 406] on input "Pulled Smoked Beef and Eggs Wrap" at bounding box center [604, 399] width 610 height 30
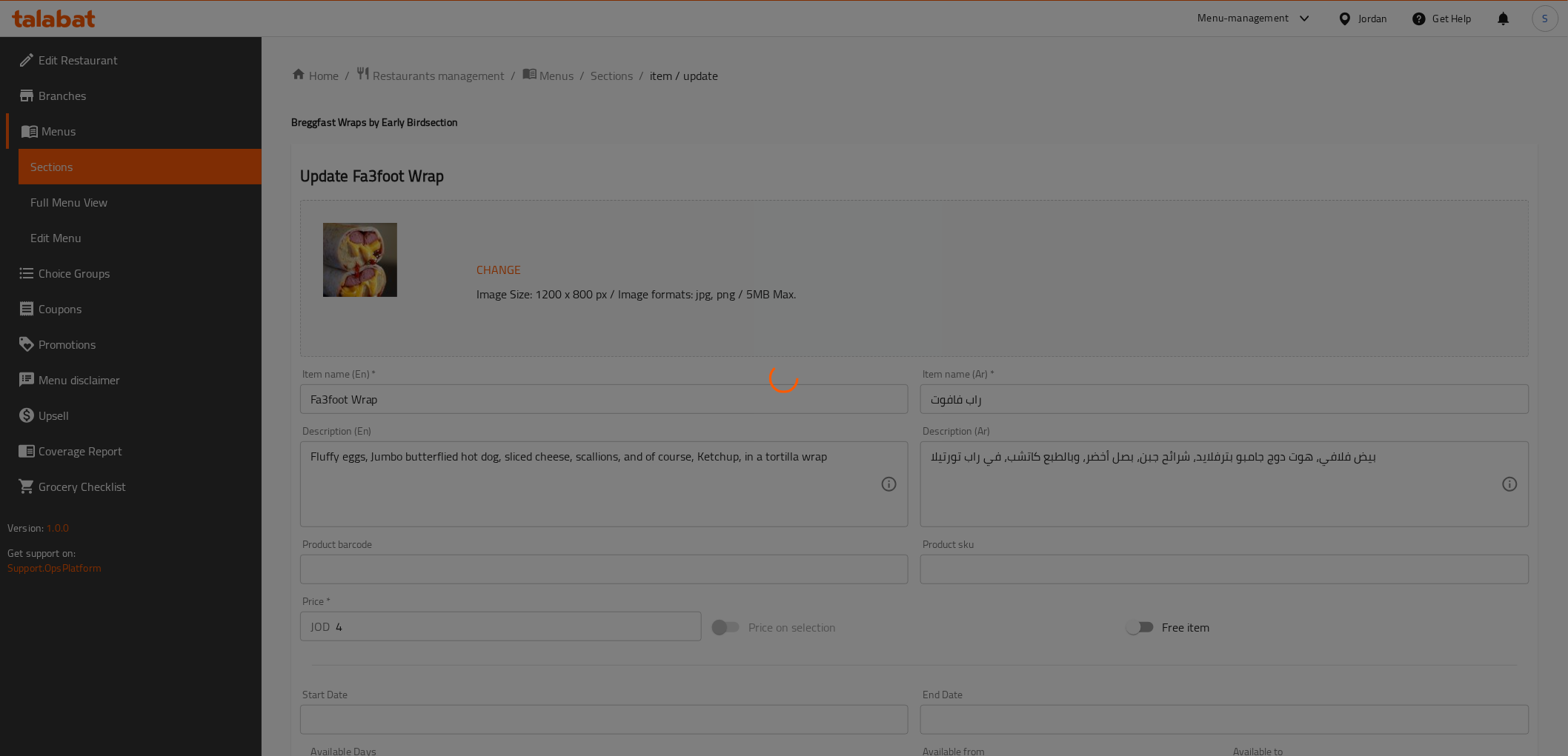
type input "تخصيص وإضافة"
type input "0"
type input "6"
type input "عجينة الجبن ربما"
type input "0"
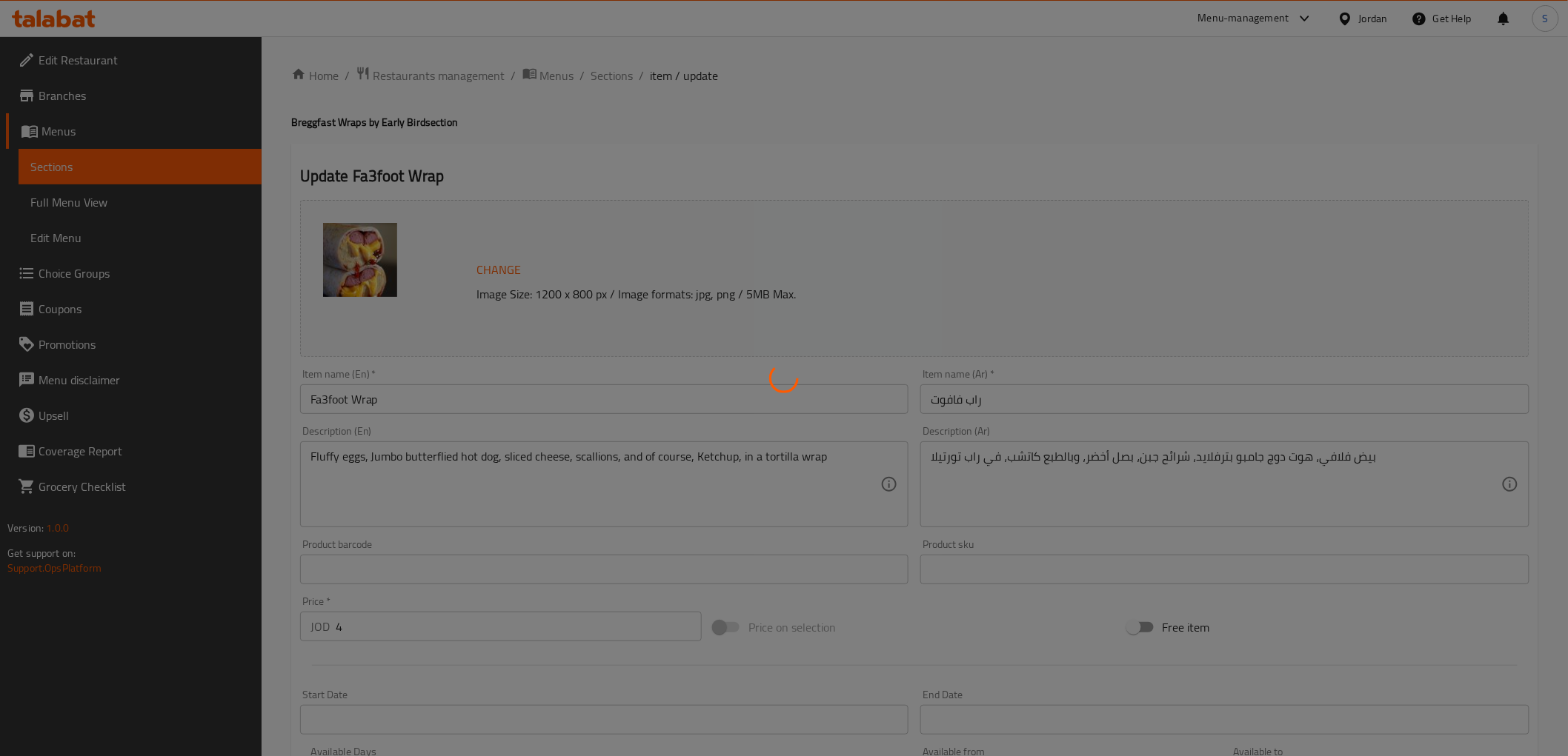
type input "1"
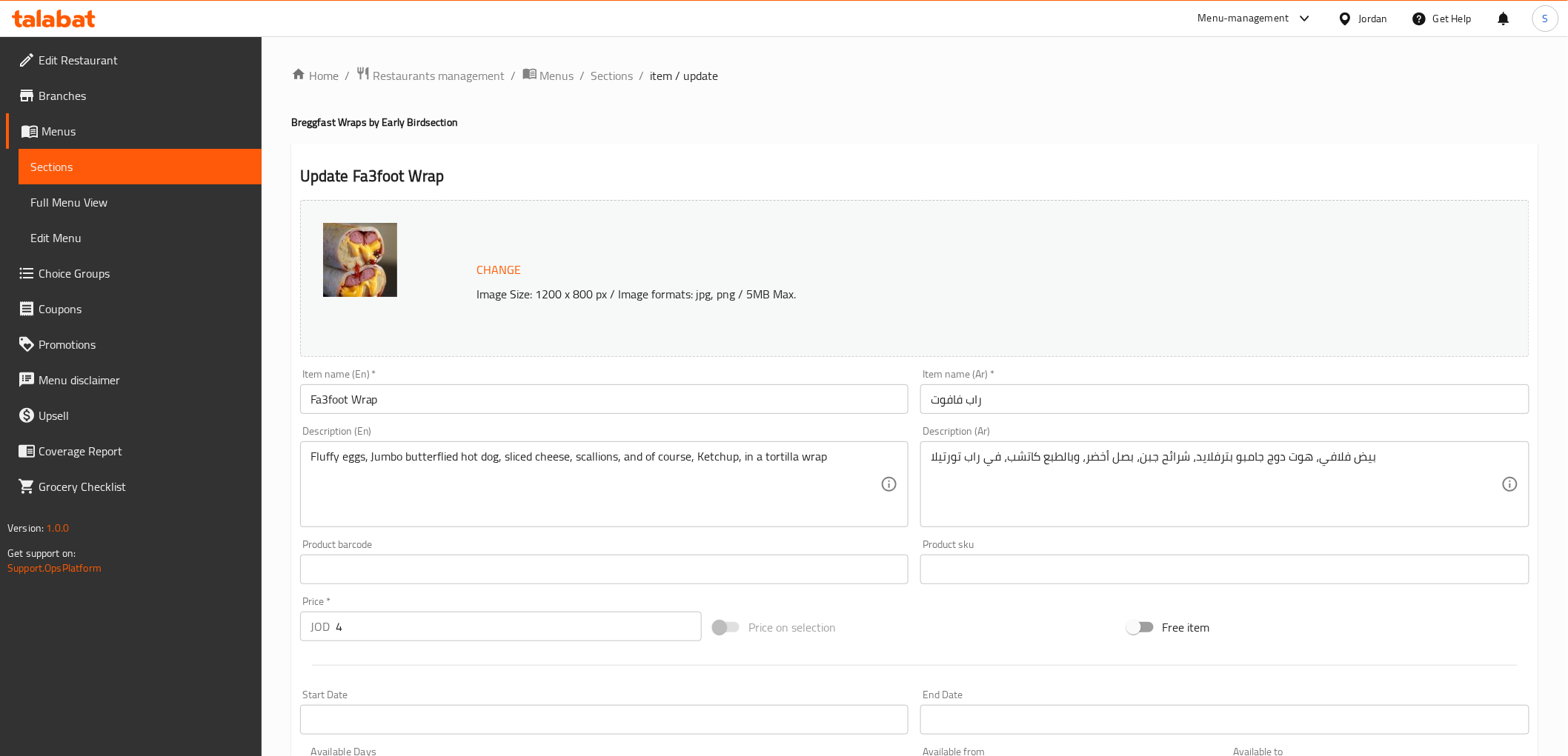
click at [951, 395] on input "راب فافوت" at bounding box center [1225, 399] width 610 height 30
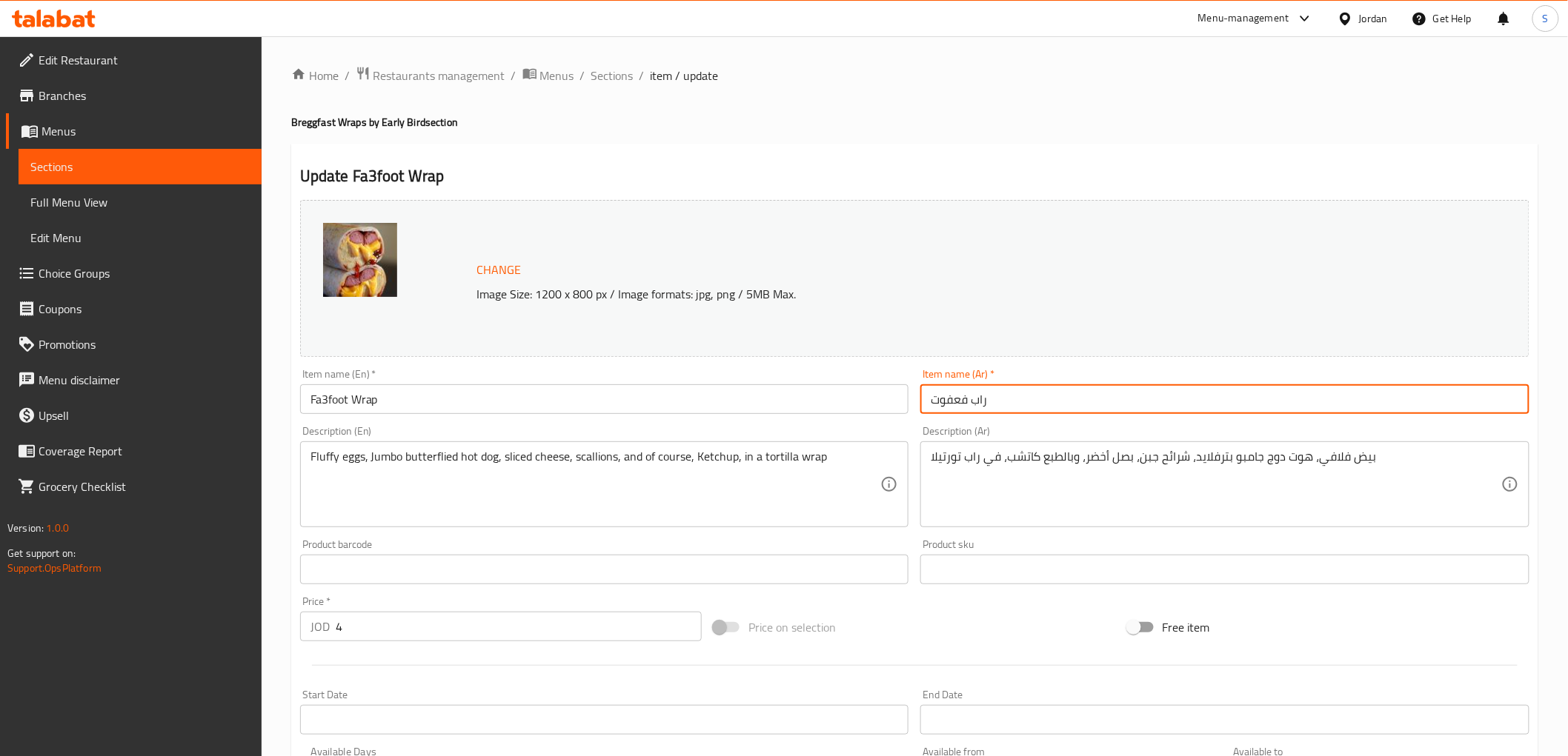
type input "راب فعفوت"
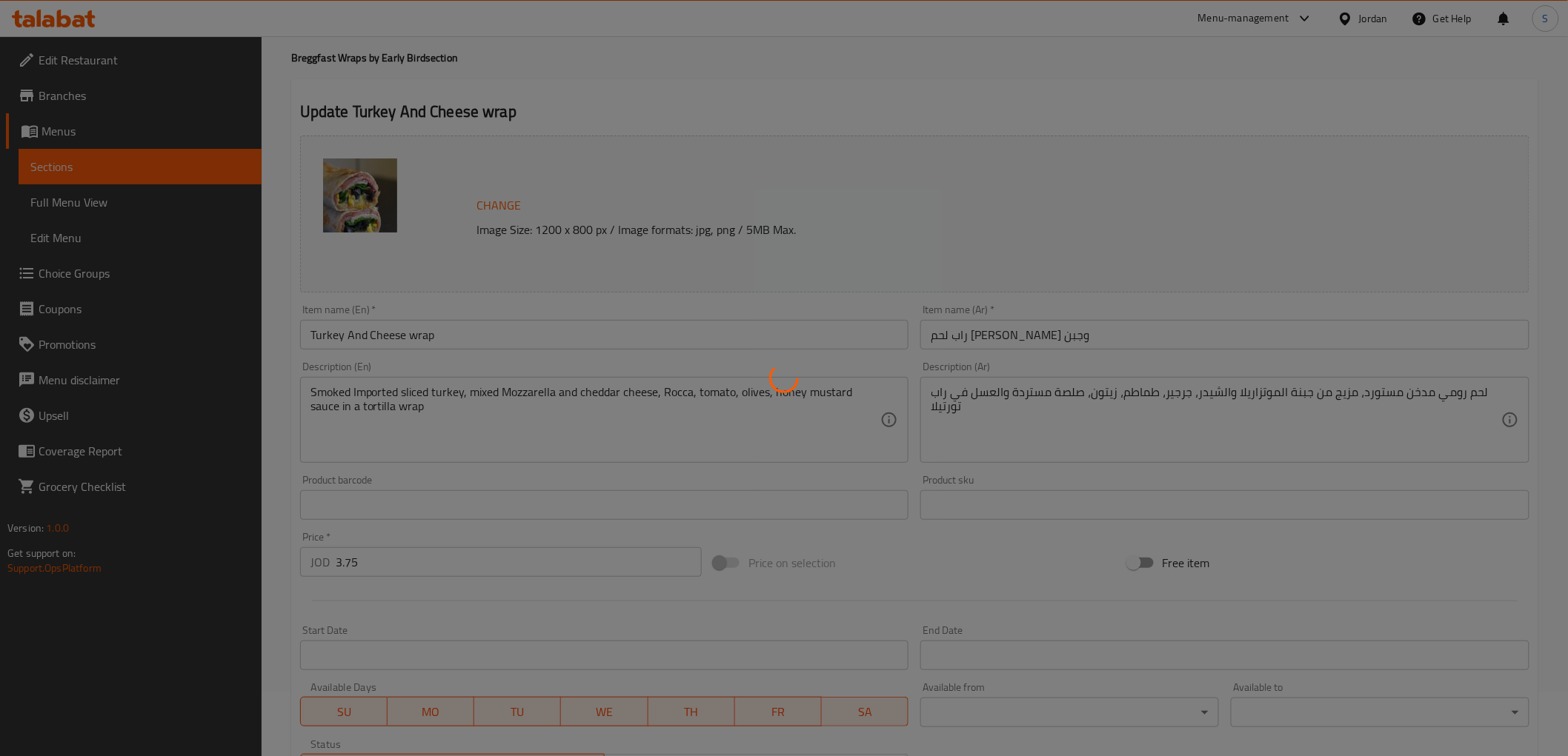
type input "عجينة الجبن ربما"
type input "0"
type input "1"
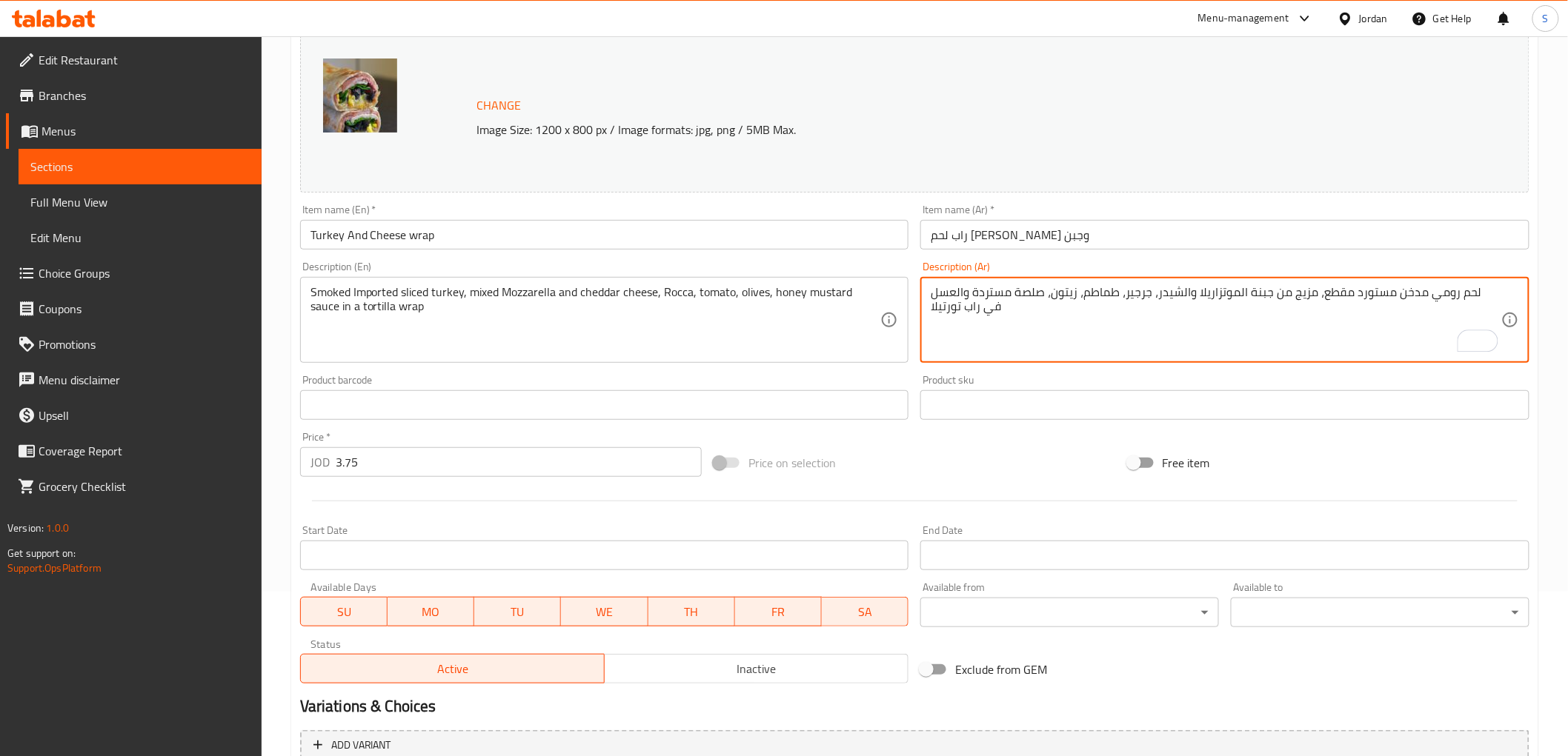
type textarea "لحم رومي مدخن مستورد مقطع، مزيج من جبنة الموتزاريلا والشيدر، جرجير، طماطم، زيتو…"
click at [1070, 238] on input "راب لحم [PERSON_NAME] وجبن" at bounding box center [1225, 235] width 610 height 30
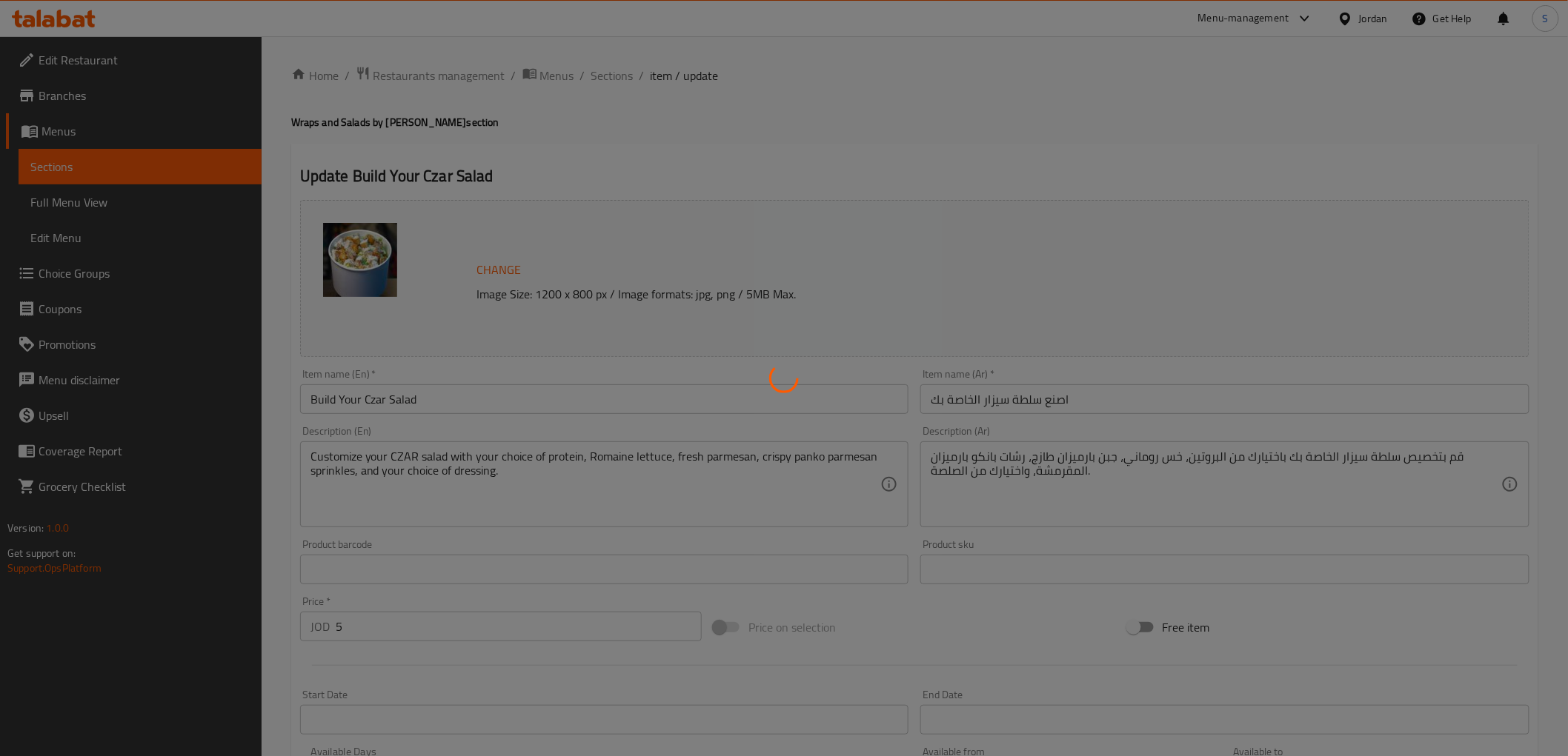
type input "اختر البروتين الخاص بك"
type input "1"
type input "اختيارك من الصوص"
type input "1"
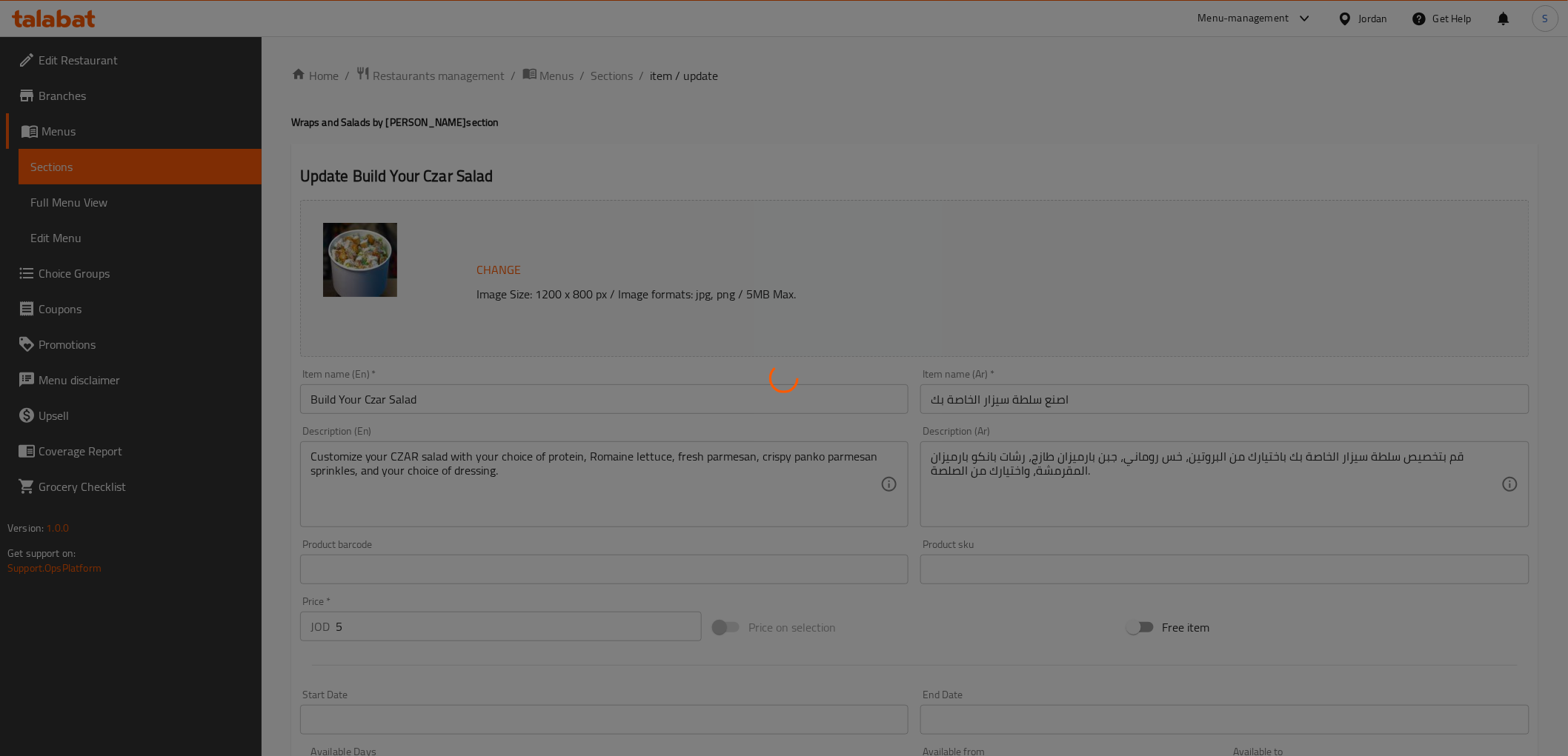
type input "1"
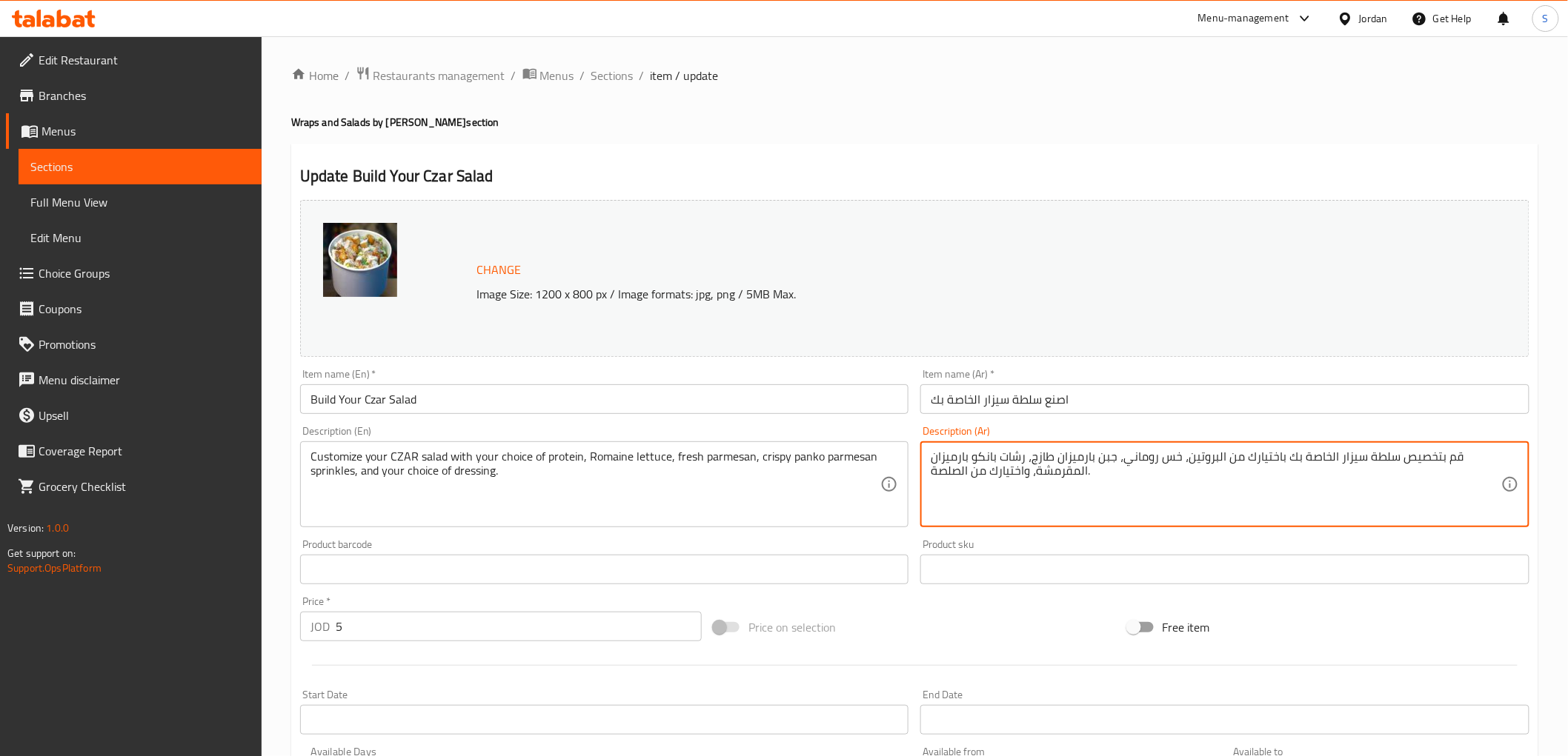
click at [1112, 456] on textarea "قم بتخصيص سلطة سيزار الخاصة بك باختيارك من البروتين، خس روماني، جبن بارميزان طا…" at bounding box center [1216, 484] width 571 height 71
type textarea "قم بتخصيص سلطة سيزار الخاصة بك باختيارك من البروتين، خس روماني، بارميزان طازج، …"
click at [1127, 388] on input "اصنع سلطة سيزار الخاصة بك" at bounding box center [1225, 399] width 610 height 30
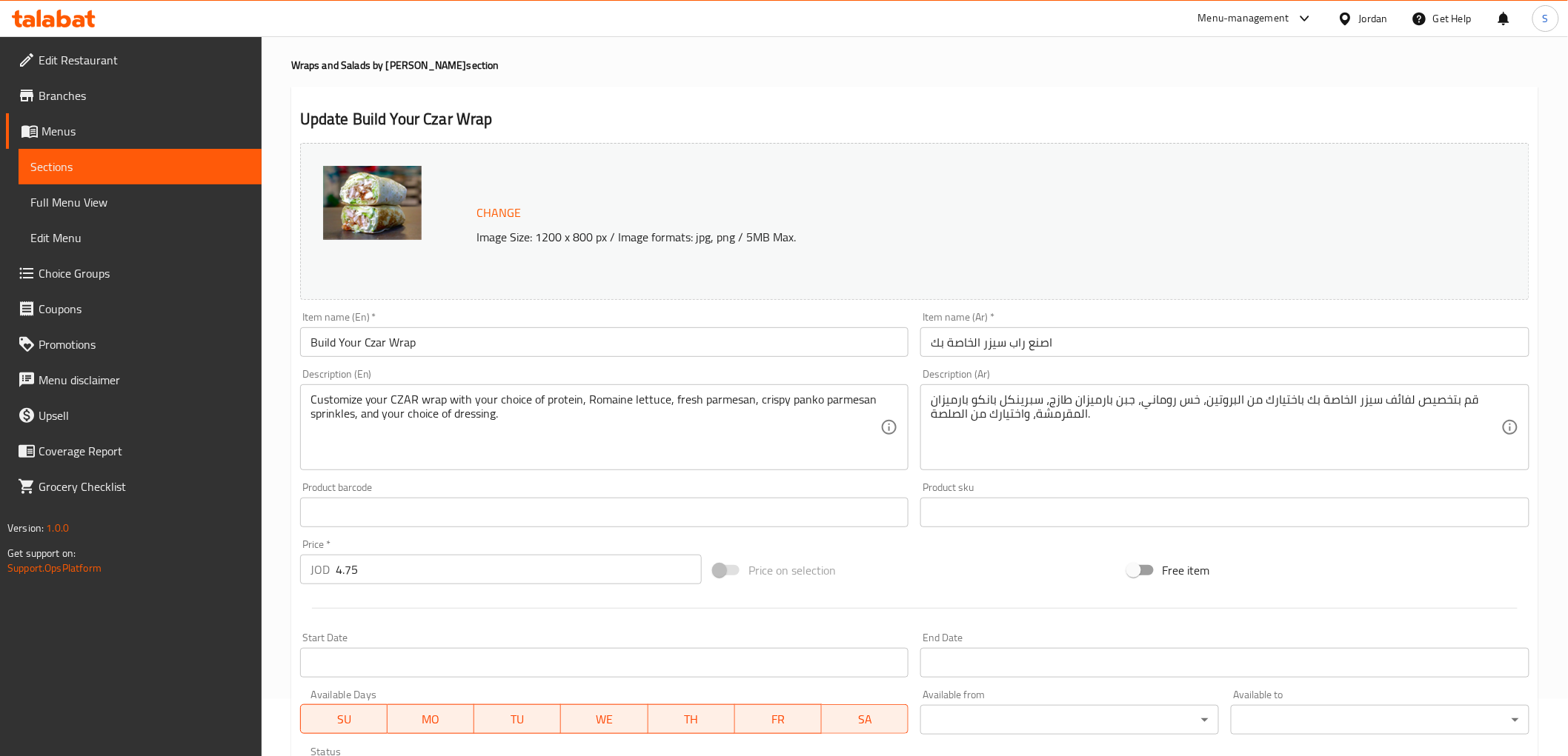
scroll to position [82, 0]
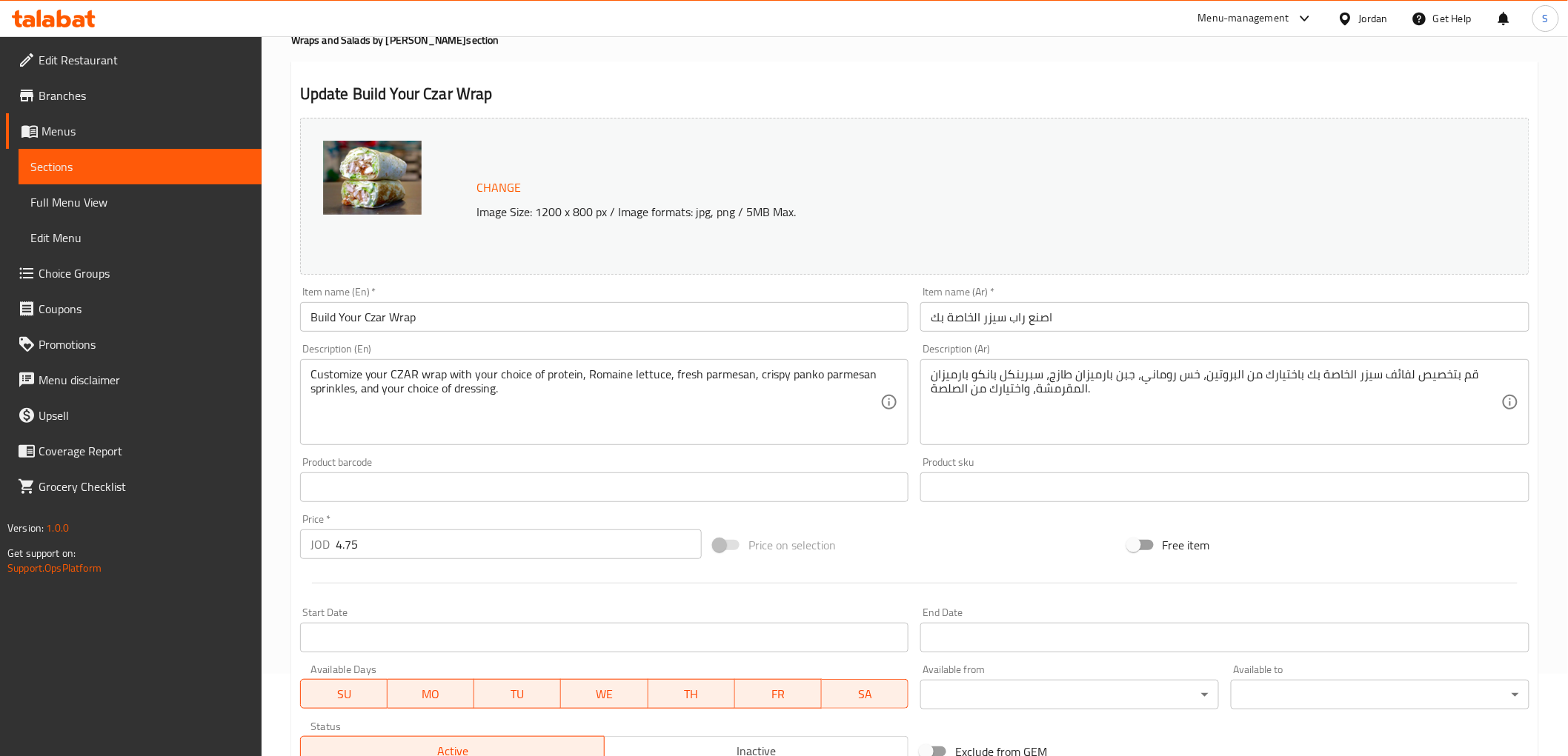
click at [1130, 371] on textarea "قم بتخصيص لفائف سيزر الخاصة بك باختيارك من البروتين، خس روماني، جبن بارميزان طا…" at bounding box center [1216, 402] width 571 height 71
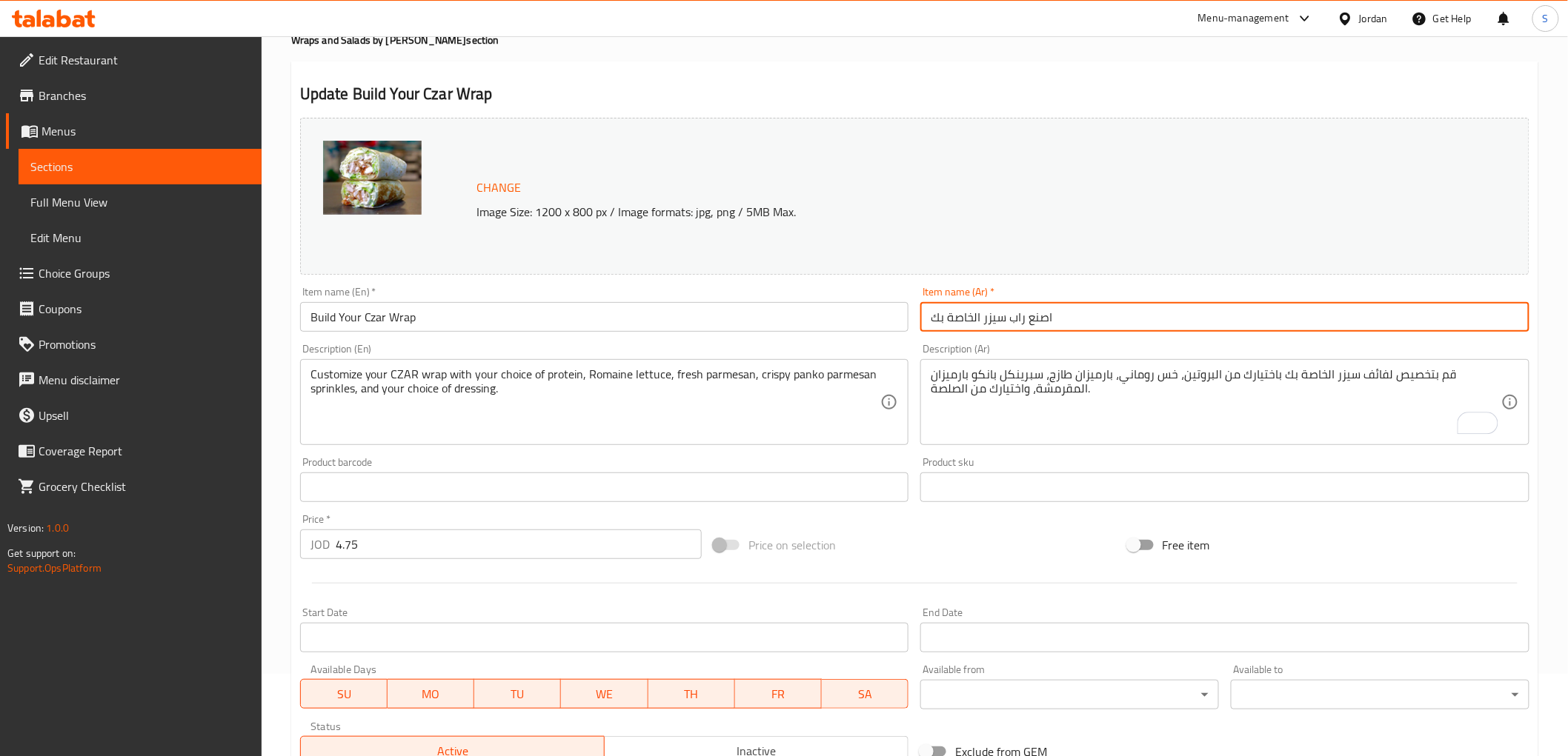
click at [1017, 317] on input "اصنع راب سيزر الخاصة بك" at bounding box center [1225, 317] width 610 height 30
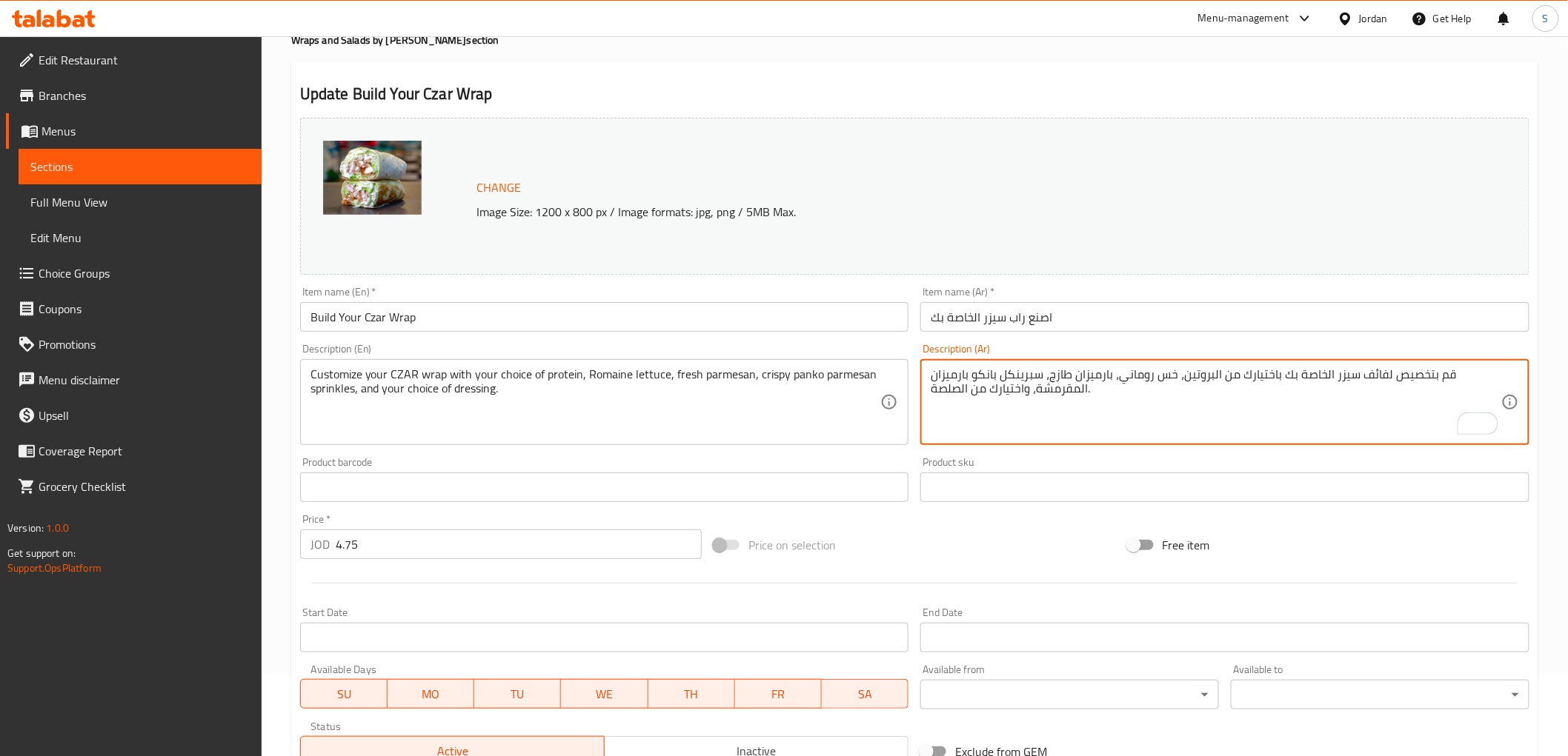
click at [1376, 373] on textarea "قم بتخصيص لفائف سيزر الخاصة بك باختيارك من البروتين، خس روماني، بارميزان طازج، …" at bounding box center [1216, 402] width 571 height 71
paste textarea "راب"
type textarea "قم بتخصيص راب سيزر الخاصة بك باختيارك من البروتين، خس روماني، بارميزان طازج، سب…"
click at [1214, 313] on input "اصنع راب سيزر الخاصة بك" at bounding box center [1225, 317] width 610 height 30
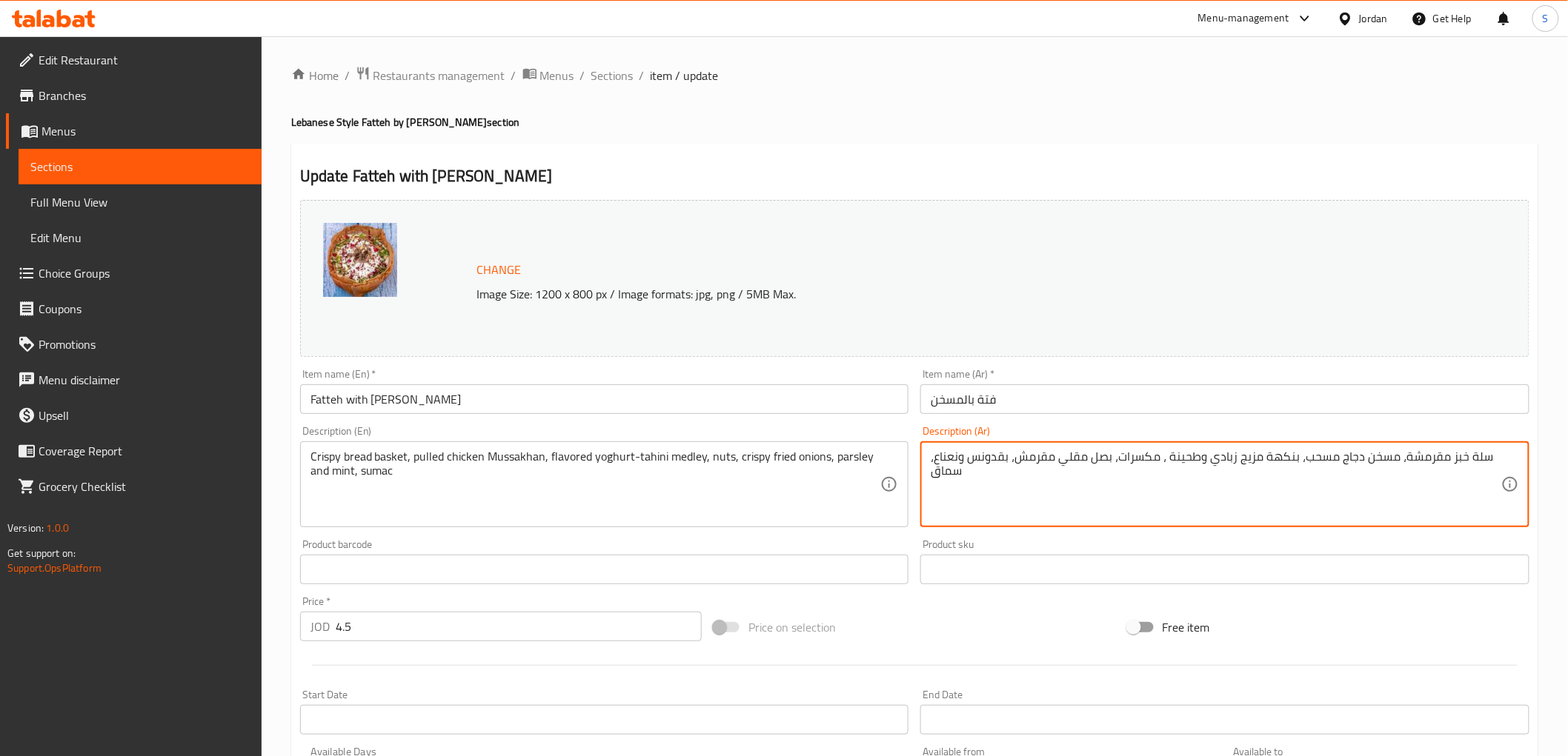
drag, startPoint x: 1124, startPoint y: 462, endPoint x: 1247, endPoint y: 449, distance: 123.7
click at [1327, 454] on textarea "سلة خبز مقرمشة، مسخن دجاج مسحب، بنكهة مزيج زبادي وطحينة ، مكسرات، بصل مقلي مقرم…" at bounding box center [1216, 484] width 571 height 71
paste textarea "شور"
type textarea "سلة خبز مقرمشة، مسخن دجاج مبشور ، بنكهة مزيج زبادي وطحينة ، مكسرات، بصل مقلي مق…"
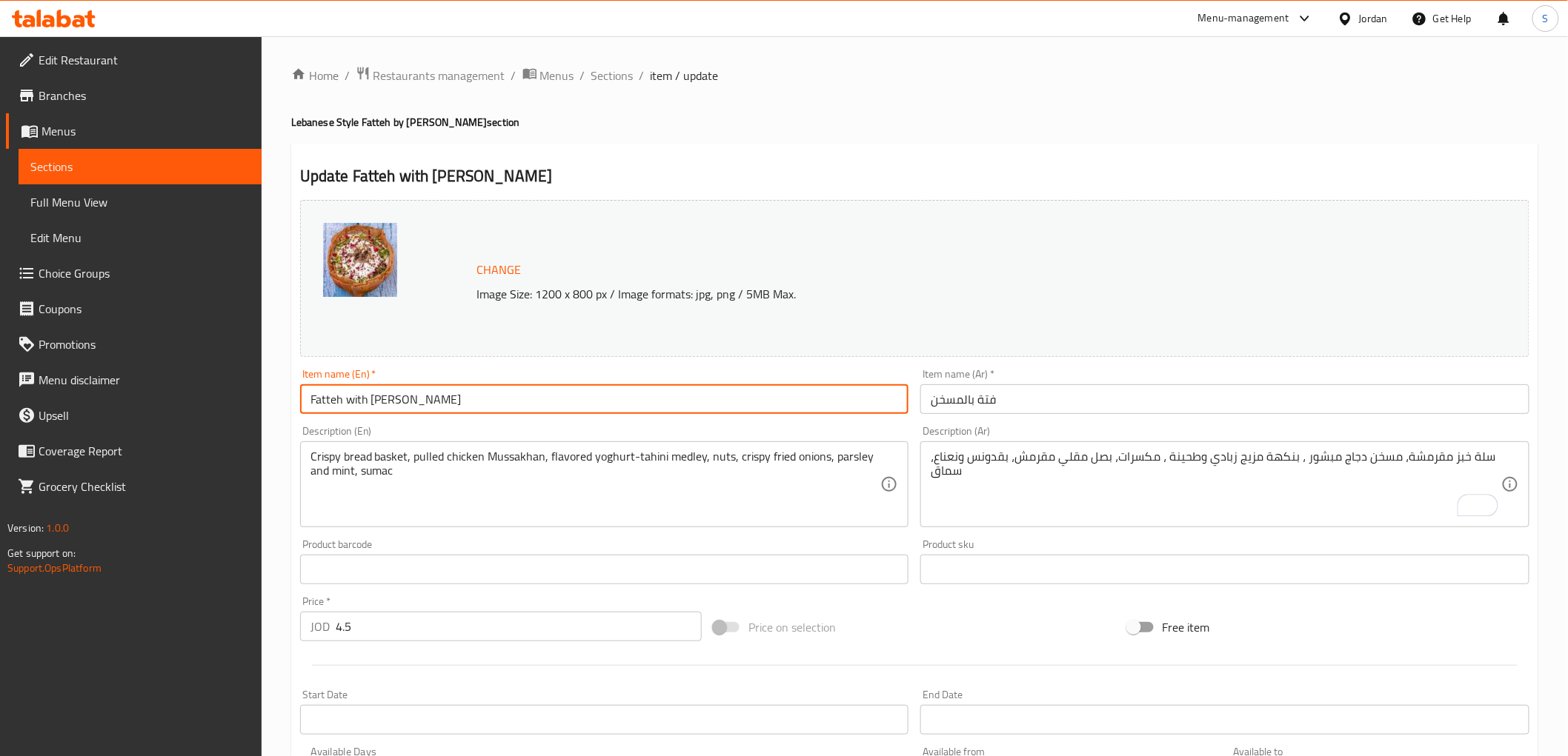
click at [877, 385] on input "Fatteh with Mussakhan" at bounding box center [604, 399] width 610 height 30
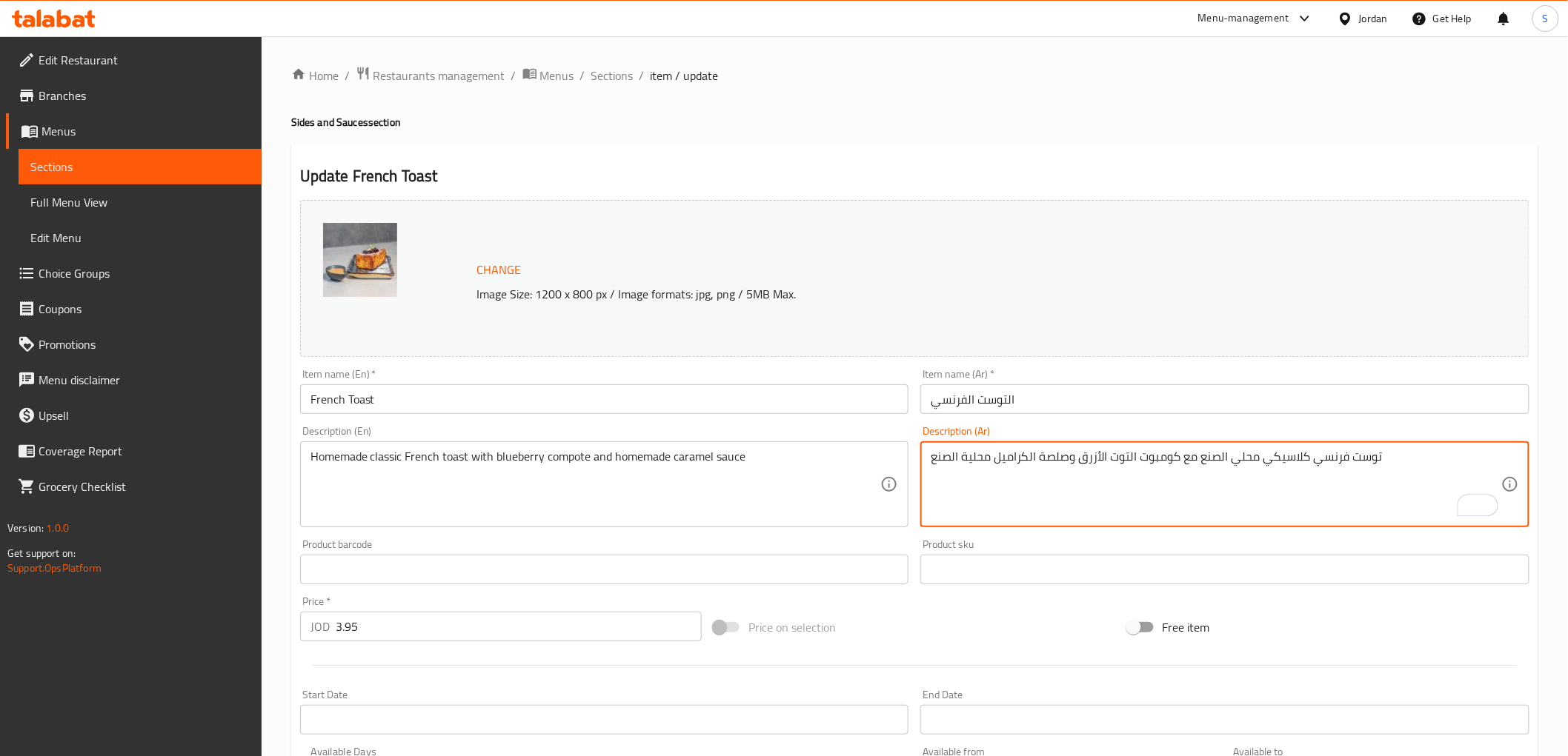
drag, startPoint x: 990, startPoint y: 457, endPoint x: 855, endPoint y: 484, distance: 137.7
click at [855, 484] on div "Change Image Size: 1200 x 800 px / Image formats: jpg, png / 5MB Max. Item name…" at bounding box center [915, 524] width 1242 height 660
paste textarea "نزلى"
drag, startPoint x: 1230, startPoint y: 454, endPoint x: 1167, endPoint y: 454, distance: 63.0
click at [1167, 454] on textarea "توست فرنسي كلاسيكي محلي الصنع مع كومبوت التوت الأزرق وصلصة الكراميل منزلى" at bounding box center [1216, 484] width 571 height 71
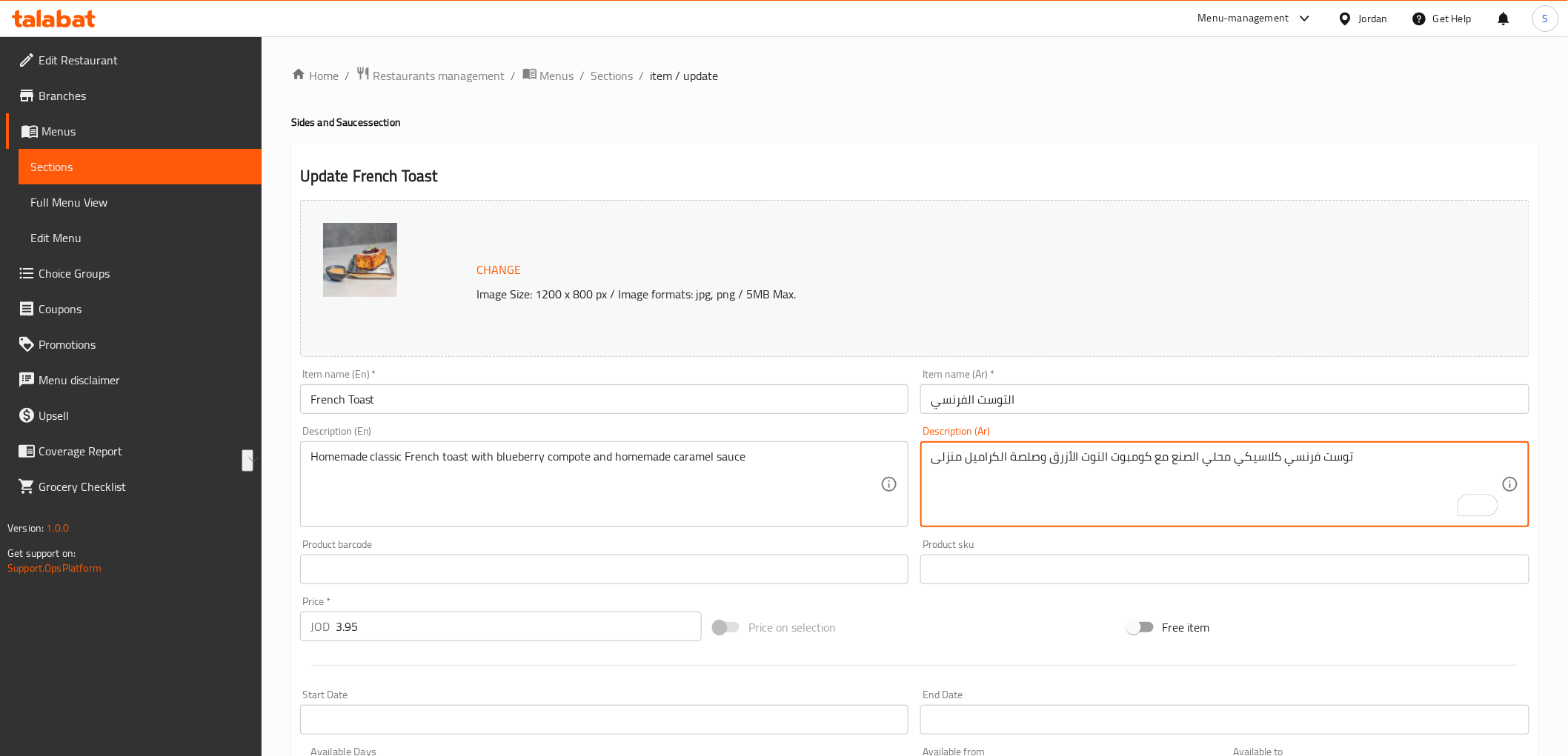
paste textarea "نزلى"
type textarea "توست فرنسي كلاسيكي منزلى مع كومبوت التوت الأزرق وصلصة الكراميل منزلى"
click at [1091, 391] on input "التوست الفرنسي" at bounding box center [1225, 399] width 610 height 30
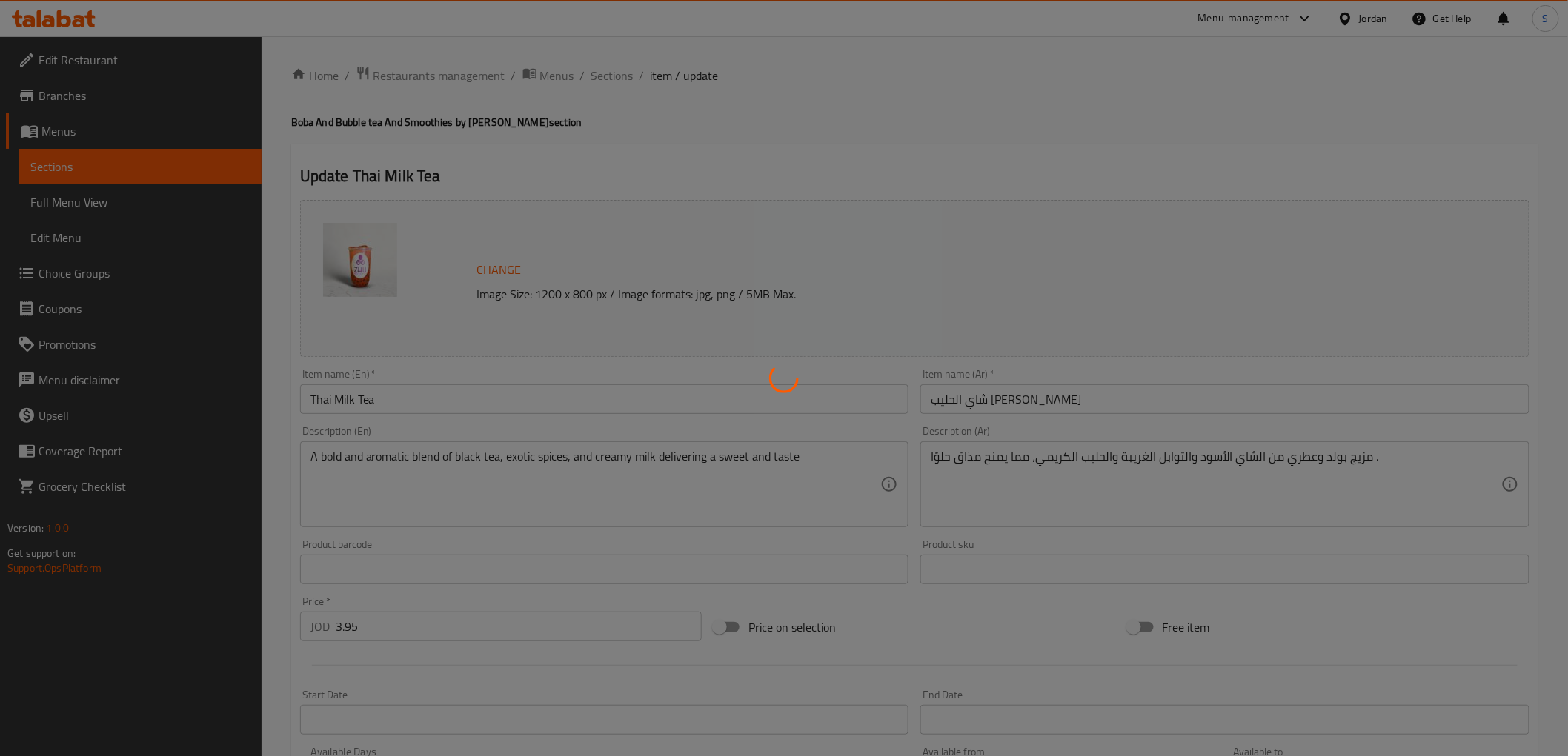
type input "اختر بوبا المجانية الخاصة بك"
type input "1"
type input "اضف [PERSON_NAME]"
type input "0"
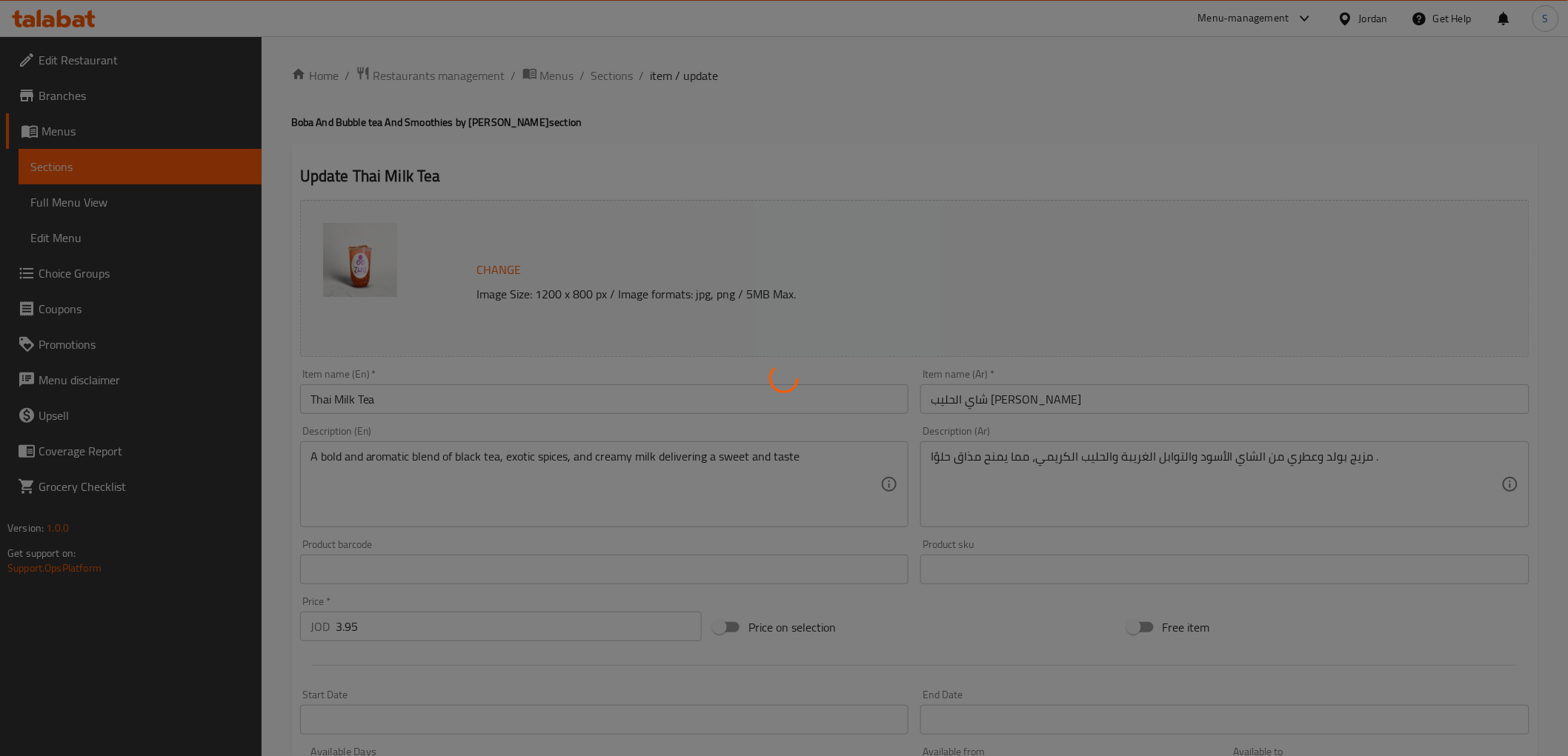
type input "2"
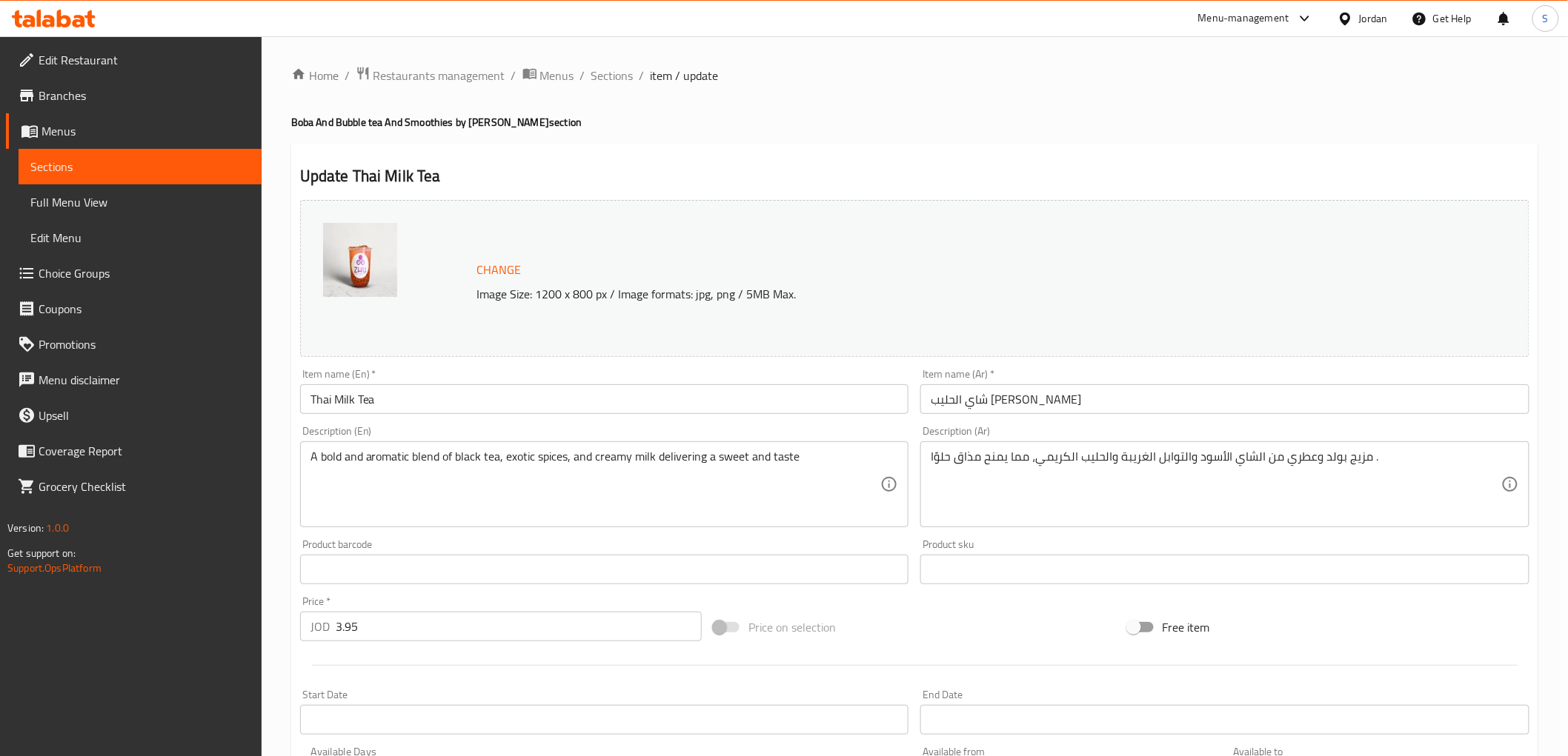
click at [1136, 460] on textarea "مزيج بولد وعطري من الشاي الأسود والتوابل الغريبة والحليب الكريمي، مما يمنح مذاق…" at bounding box center [1216, 484] width 571 height 71
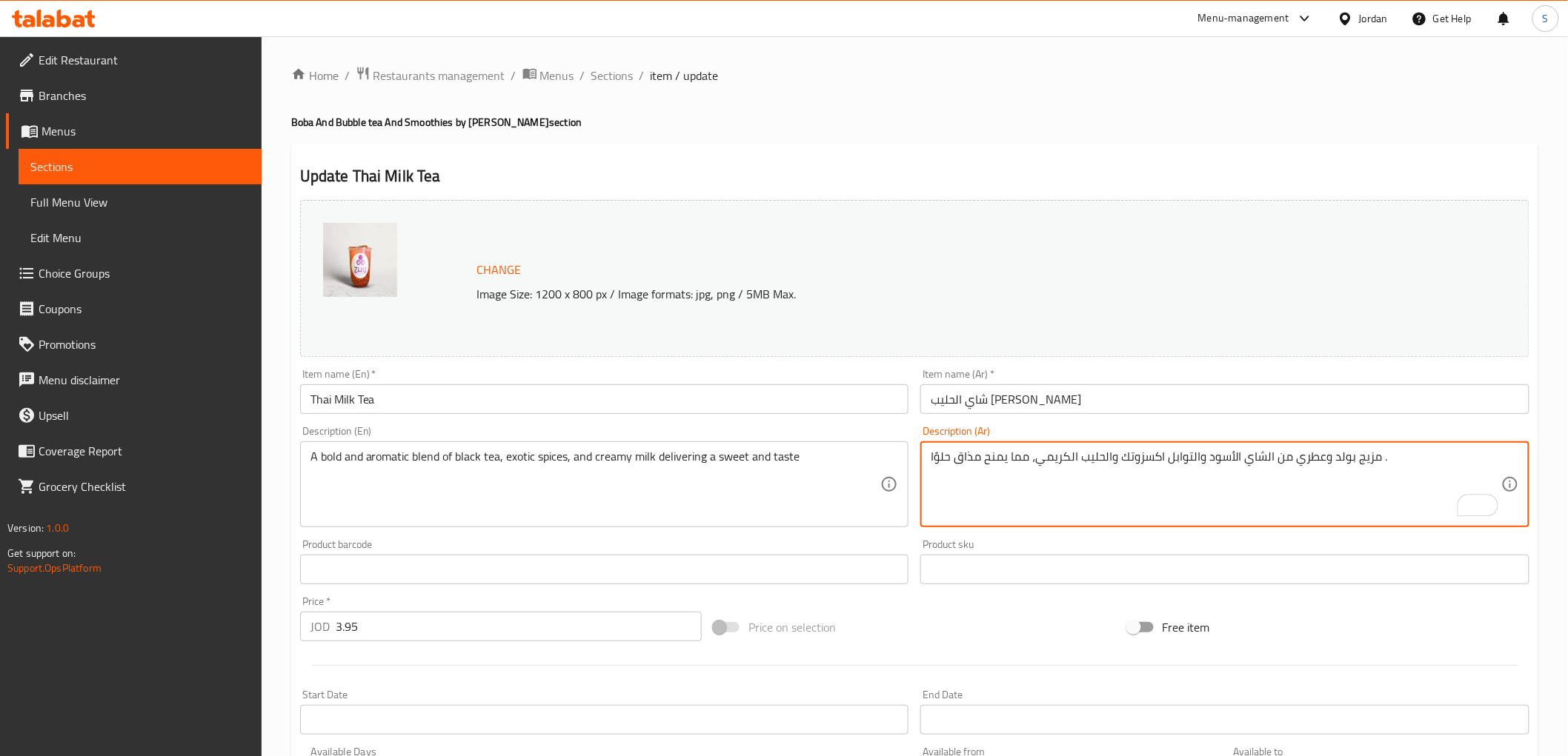
type textarea "مزيج بولد وعطري من الشاي الأسود والتوابل اكسزوتك والحليب الكريمي، مما يمنح مذاق…"
click at [763, 391] on input "Thai Milk Tea" at bounding box center [604, 399] width 610 height 30
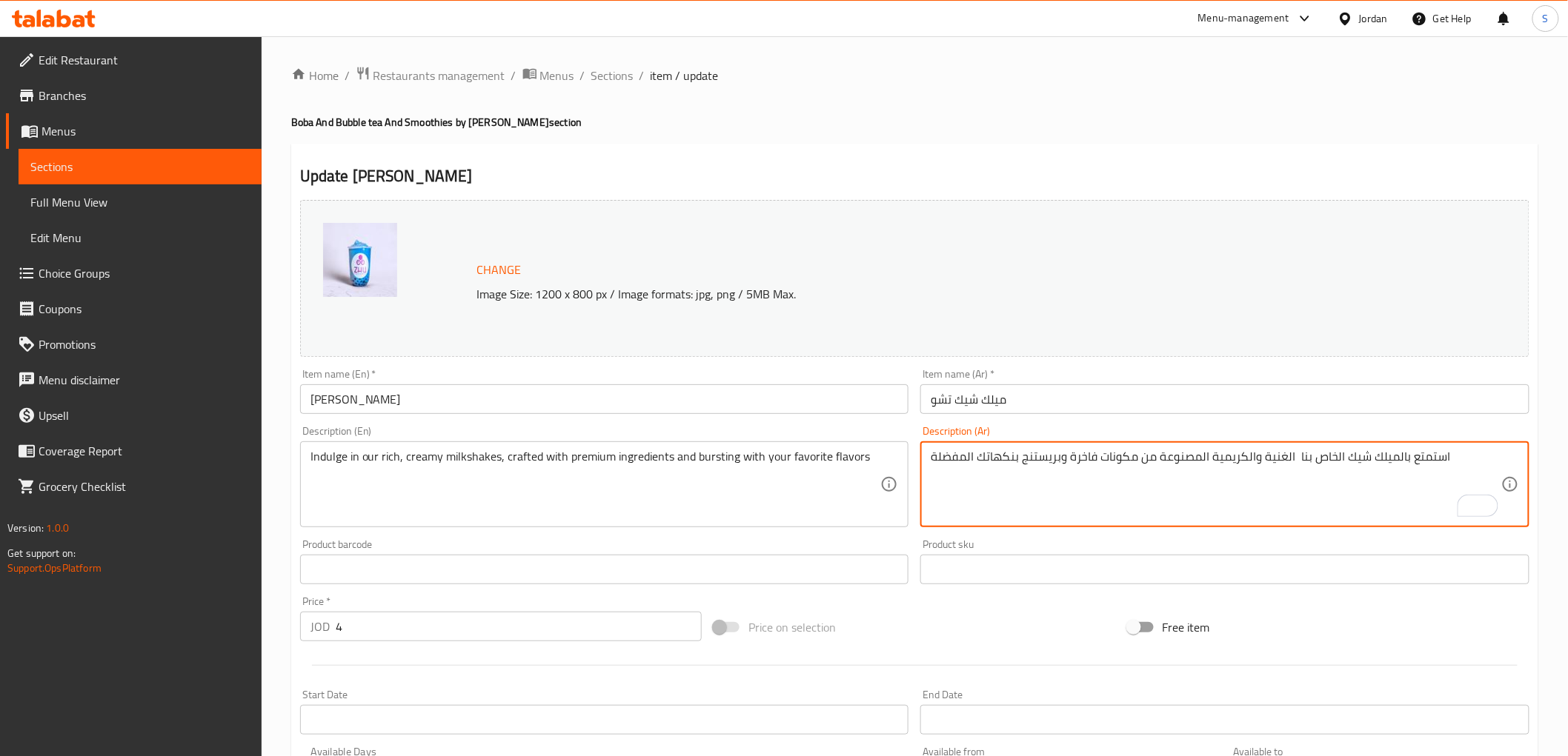
type textarea "استمتع بالميلك شيك الخاص بنا الغنية والكريمية المصنوعة من مكونات فاخرة وبريستنج…"
click at [830, 400] on input "[PERSON_NAME]" at bounding box center [604, 399] width 610 height 30
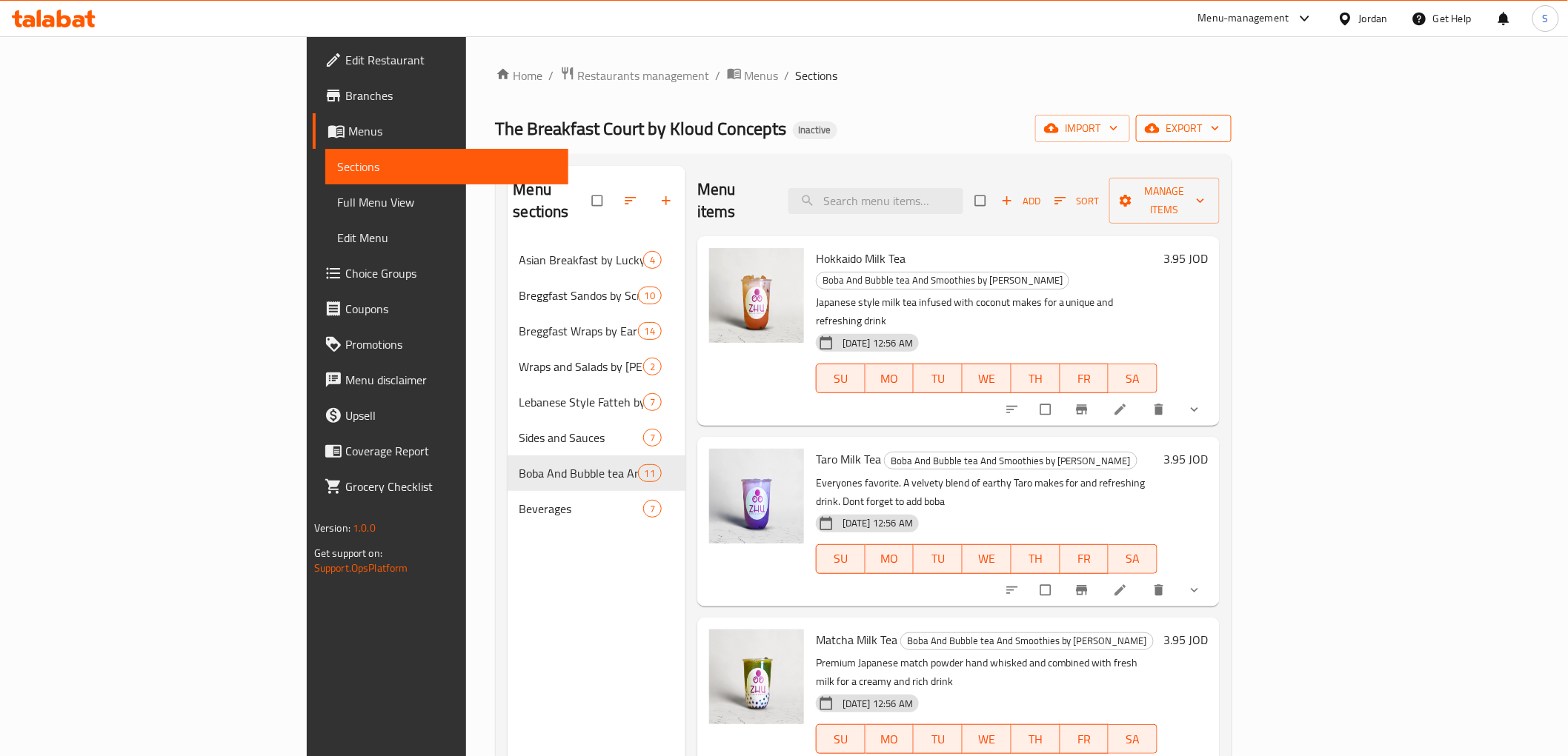
click at [1220, 121] on span "export" at bounding box center [1184, 128] width 72 height 18
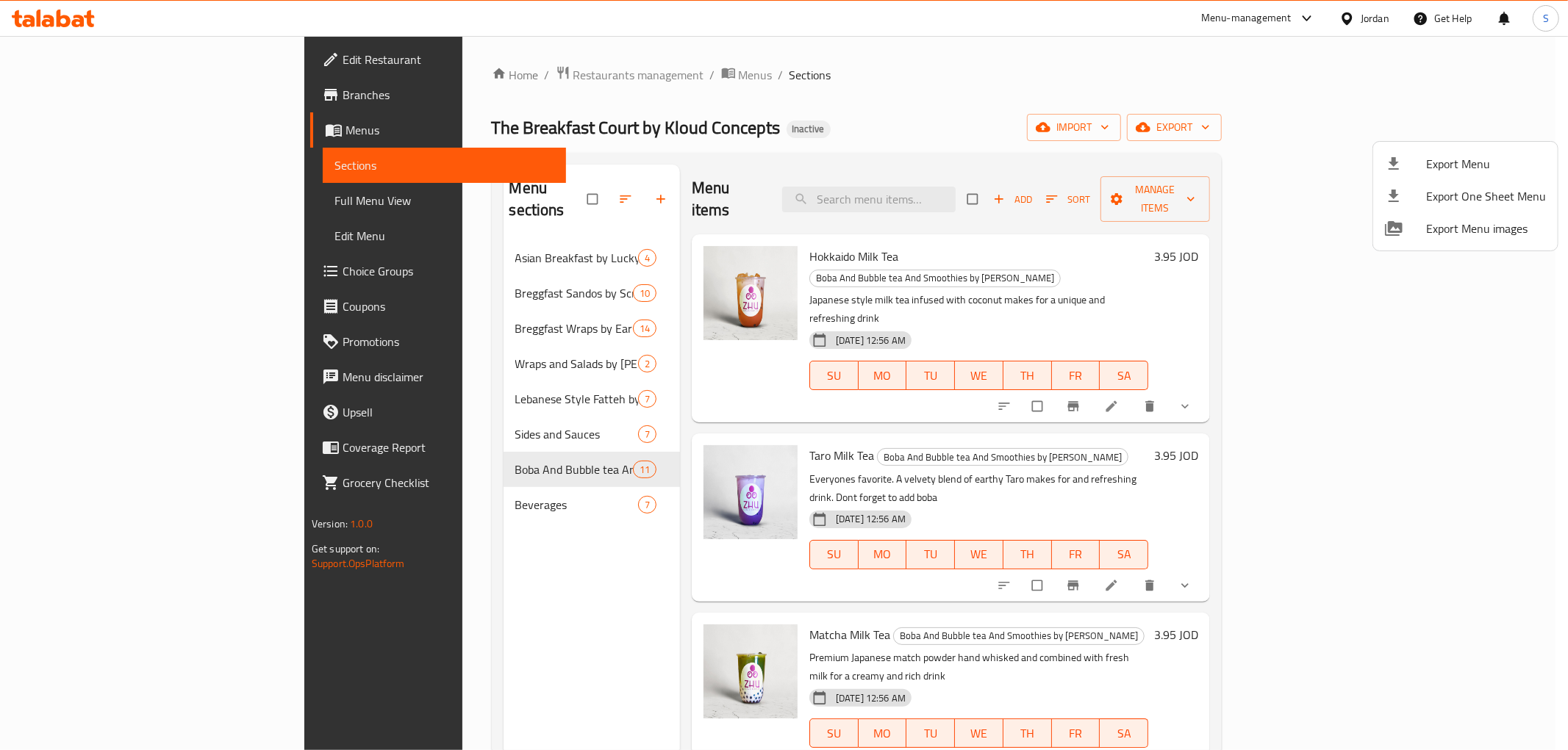
click at [1390, 165] on icon at bounding box center [1394, 164] width 17 height 17
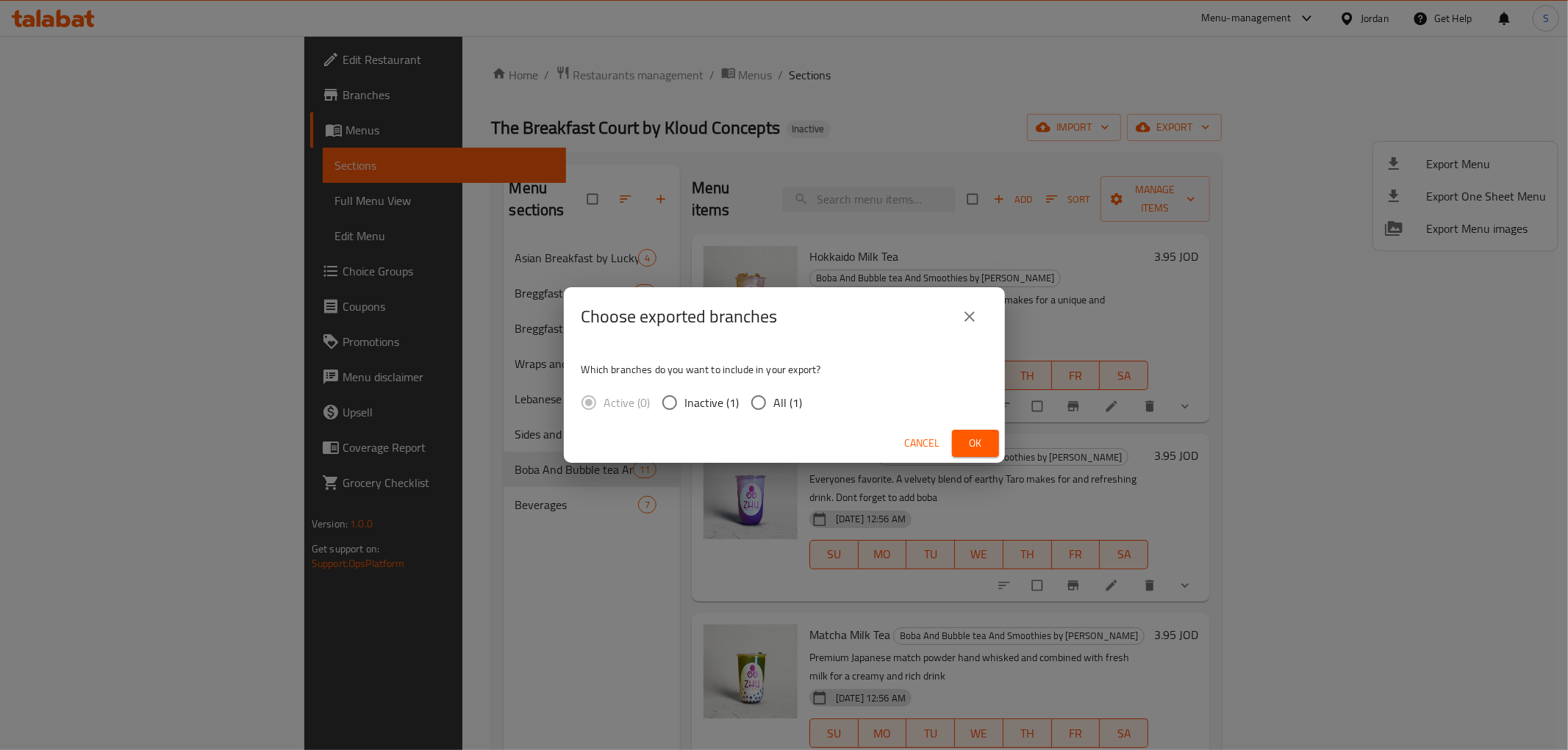
click at [794, 394] on span "All (1)" at bounding box center [787, 402] width 29 height 17
click at [774, 394] on input "All (1)" at bounding box center [759, 403] width 31 height 31
radio input "true"
click at [976, 440] on span "Ok" at bounding box center [975, 443] width 23 height 18
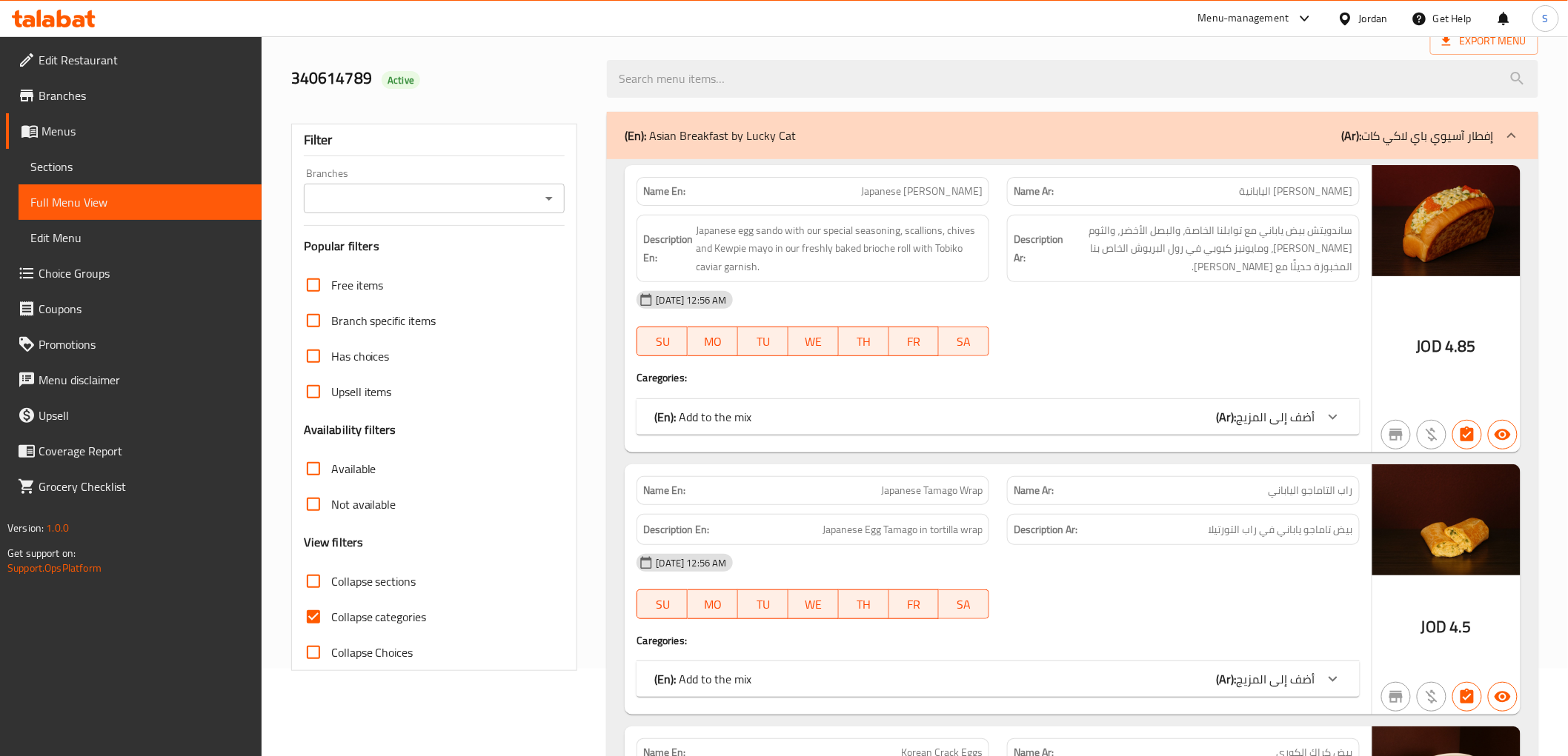
scroll to position [114, 0]
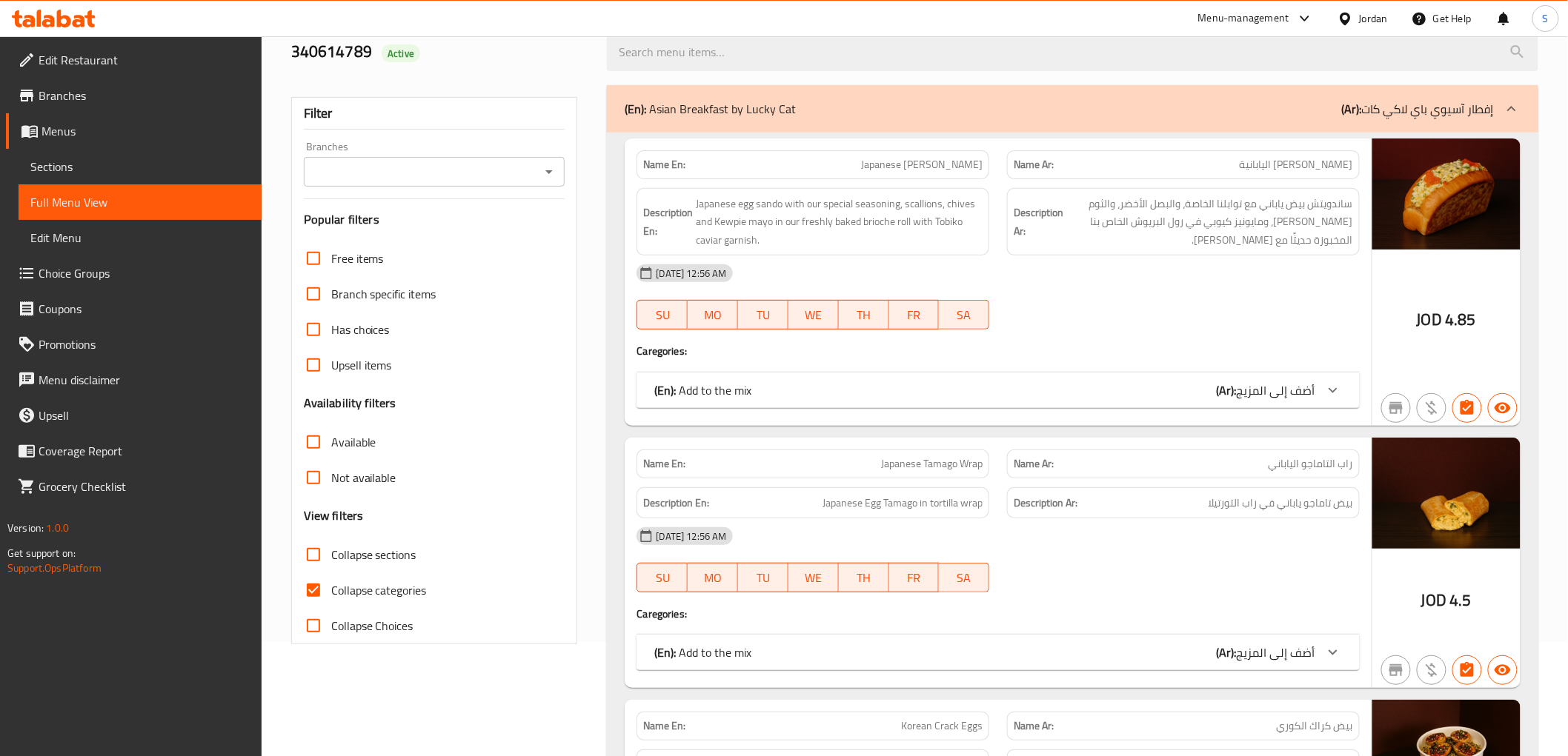
drag, startPoint x: 1101, startPoint y: 106, endPoint x: 1048, endPoint y: 174, distance: 86.2
click at [1100, 108] on div "(En): Asian Breakfast by Lucky Cat (Ar): إفطار آسيوي باي لاكي كات" at bounding box center [1058, 108] width 868 height 17
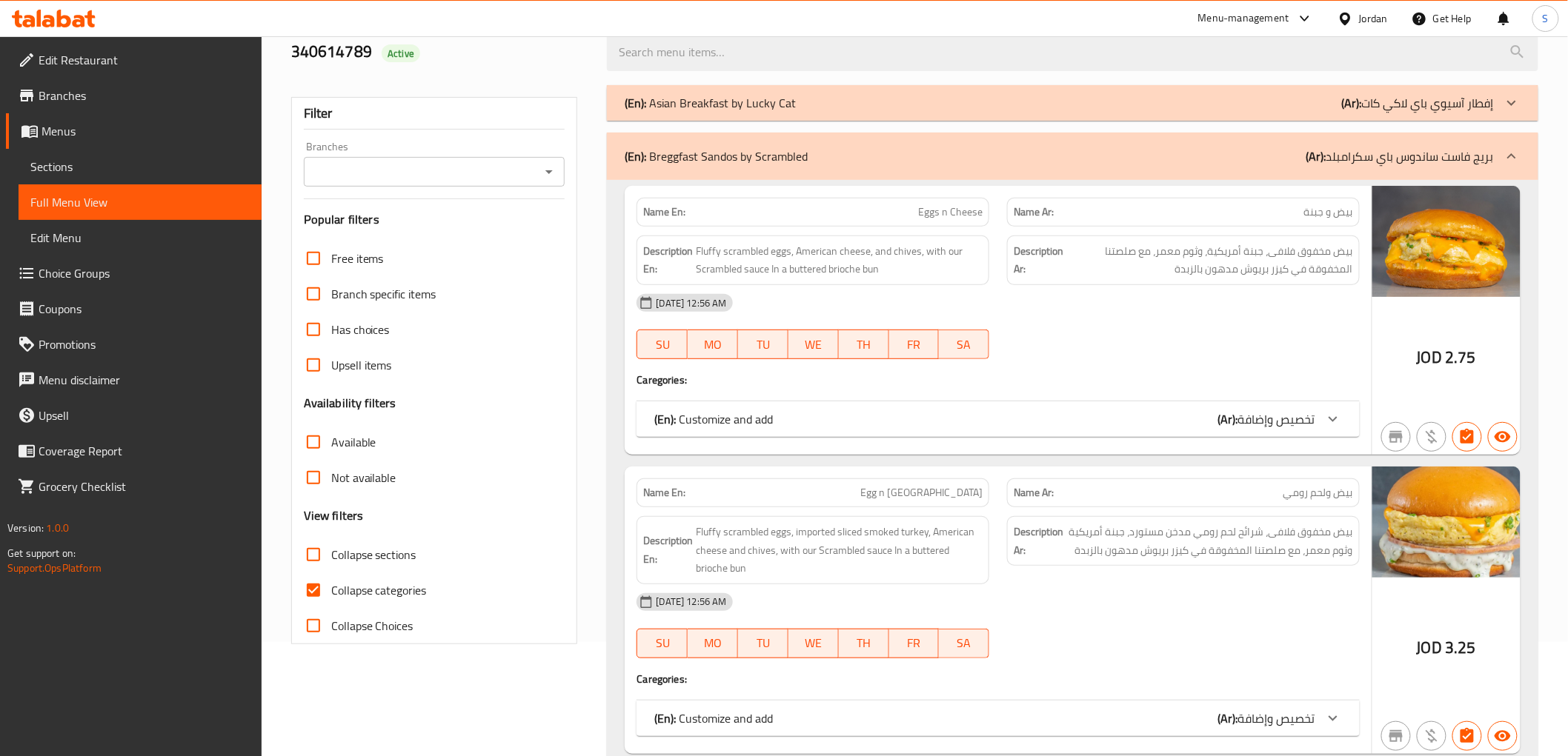
click at [1053, 138] on div "(En): Breggfast Sandos by Scrambled (Ar): بريج فاست ساندوس باي سكرامبلد" at bounding box center [1072, 156] width 930 height 47
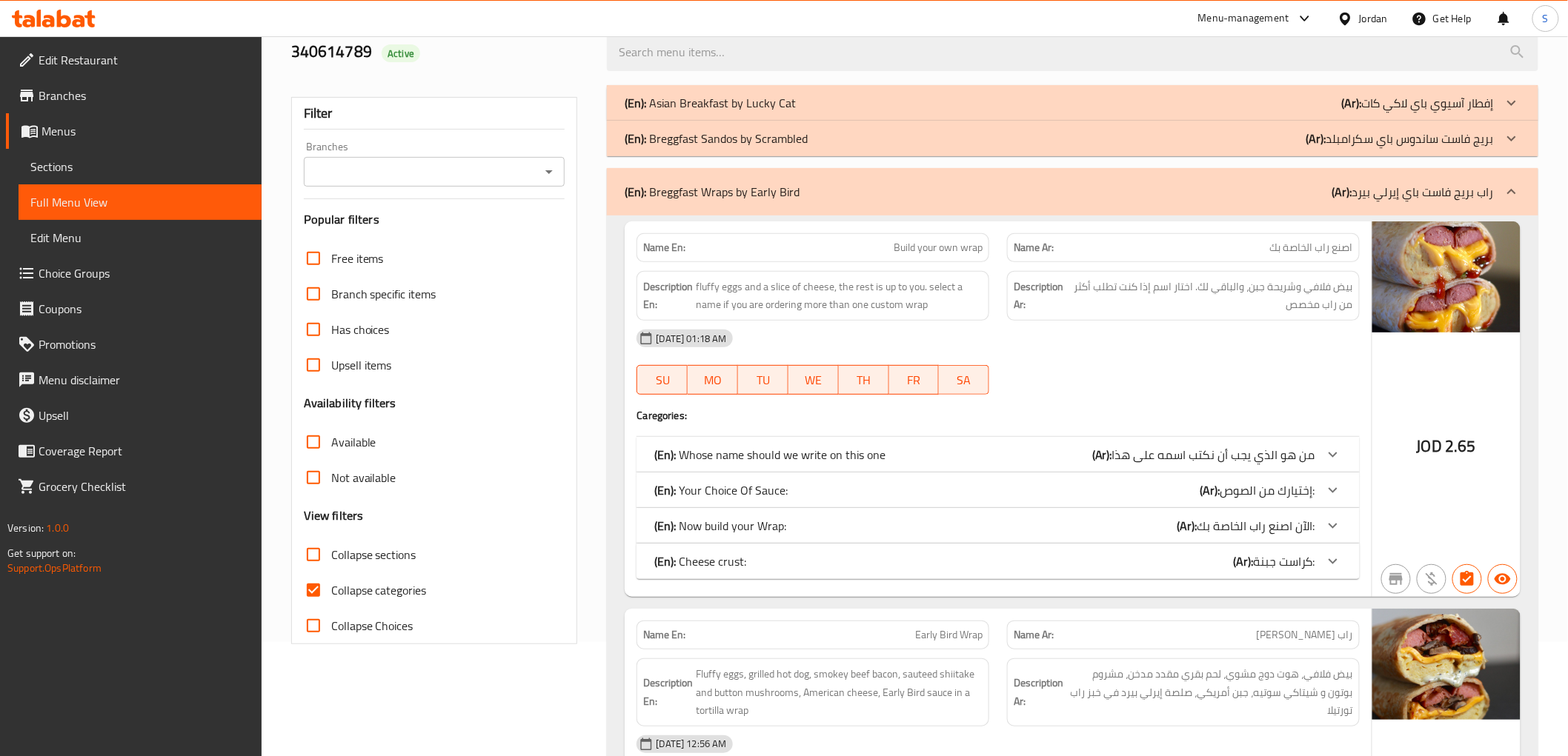
click at [313, 589] on input "Collapse categories" at bounding box center [313, 590] width 36 height 36
checkbox input "false"
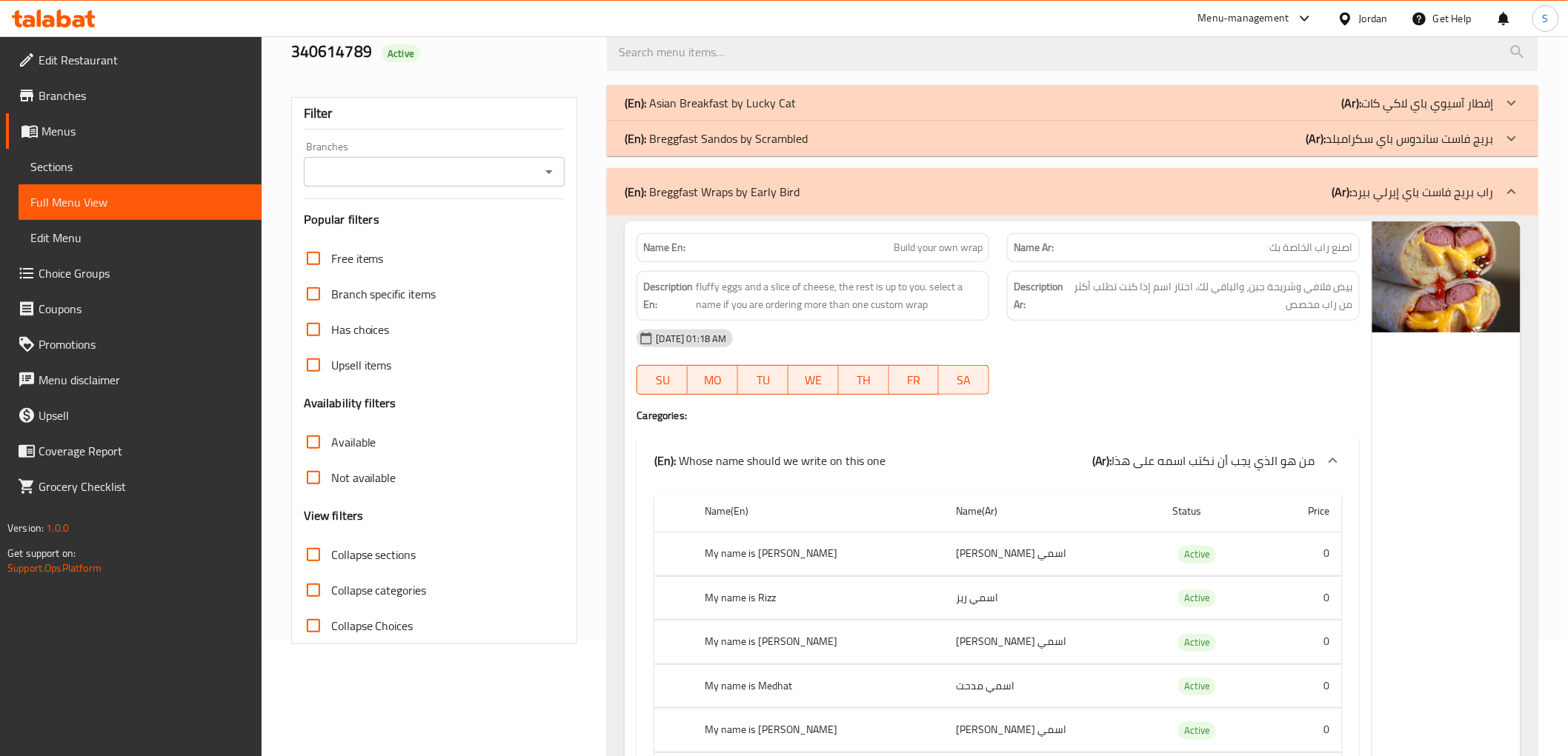
scroll to position [279, 0]
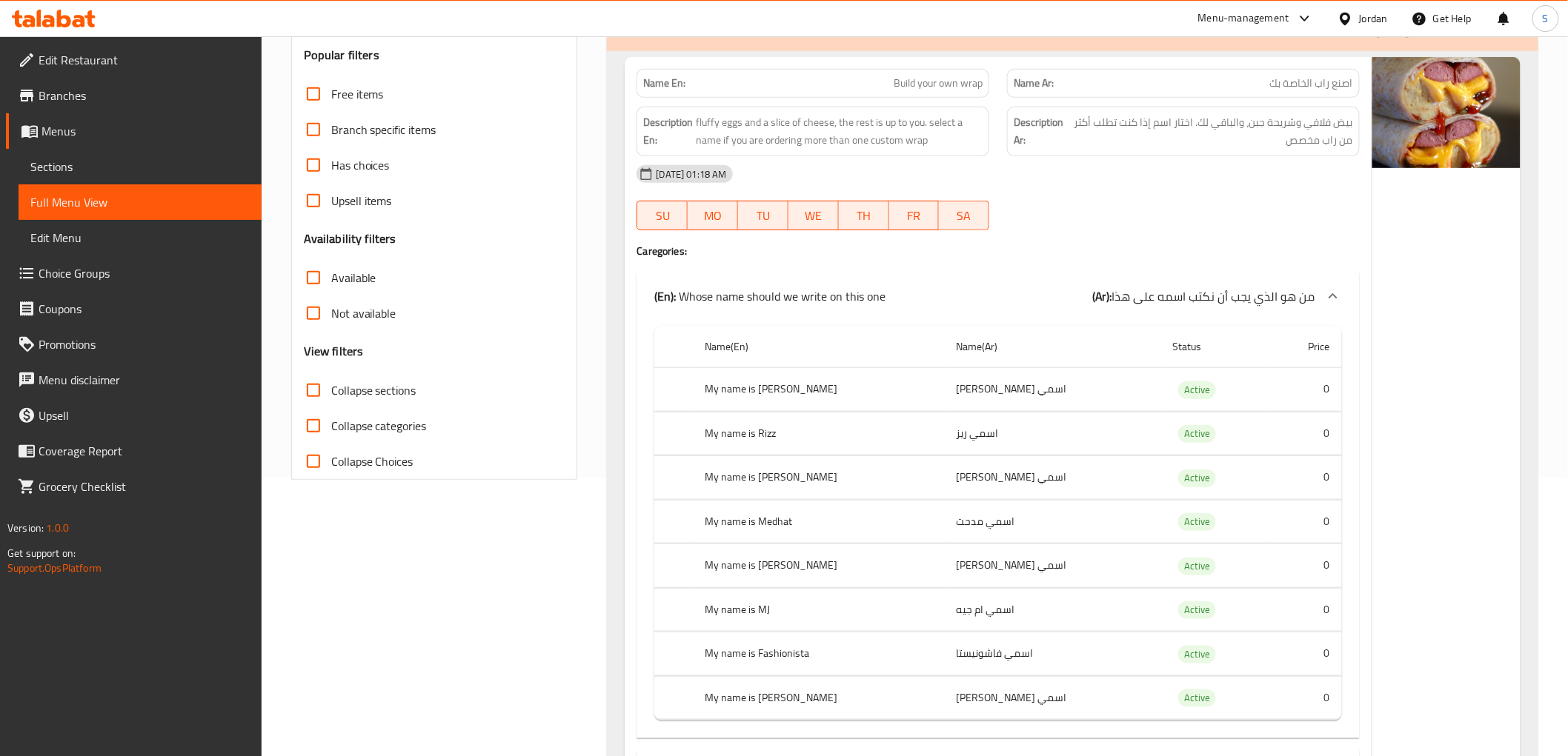
click at [1279, 288] on span "من هو الذي يجب أن نكتب اسمه على هذا" at bounding box center [1214, 295] width 203 height 22
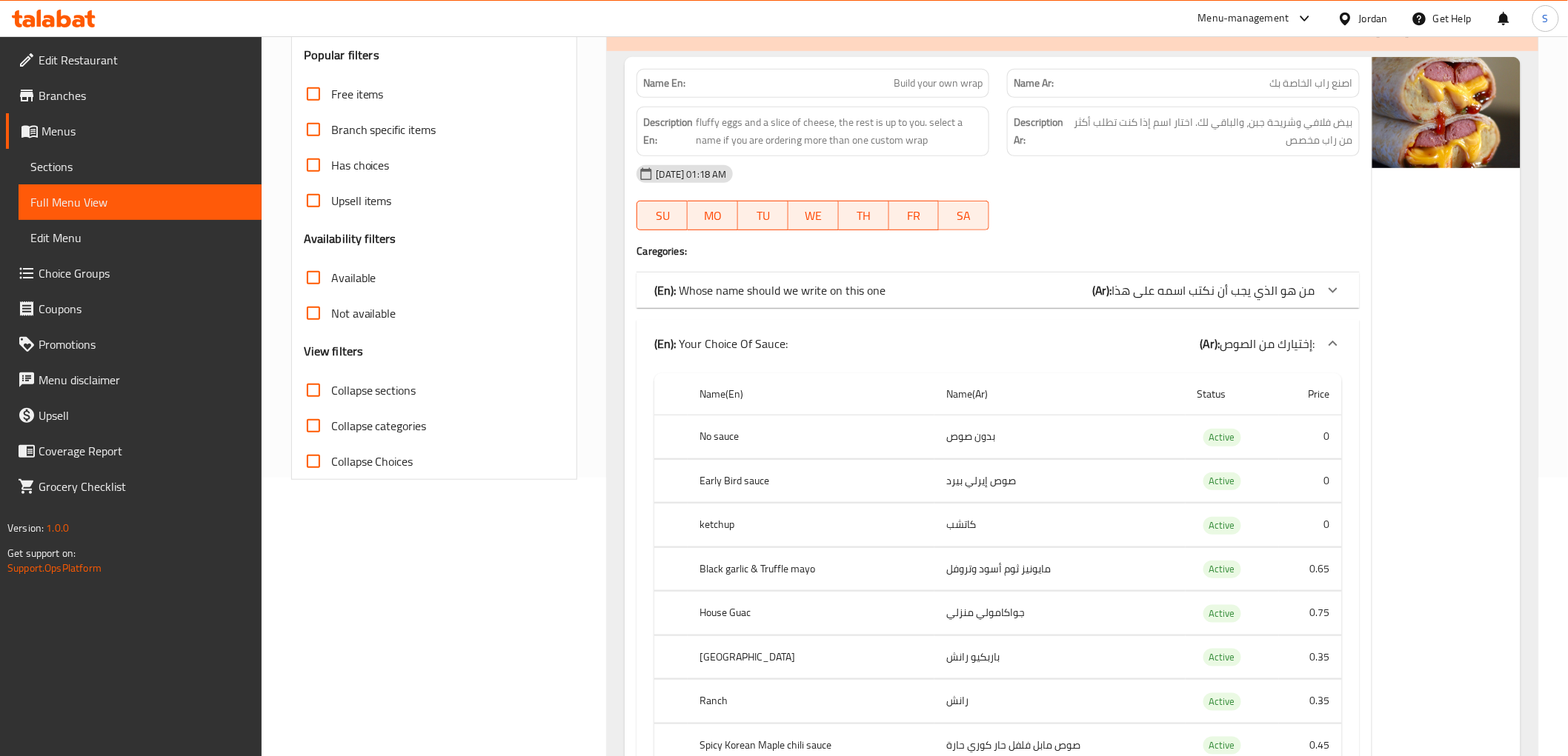
click at [1255, 333] on span "إختيارك من الصوص:" at bounding box center [1268, 343] width 94 height 22
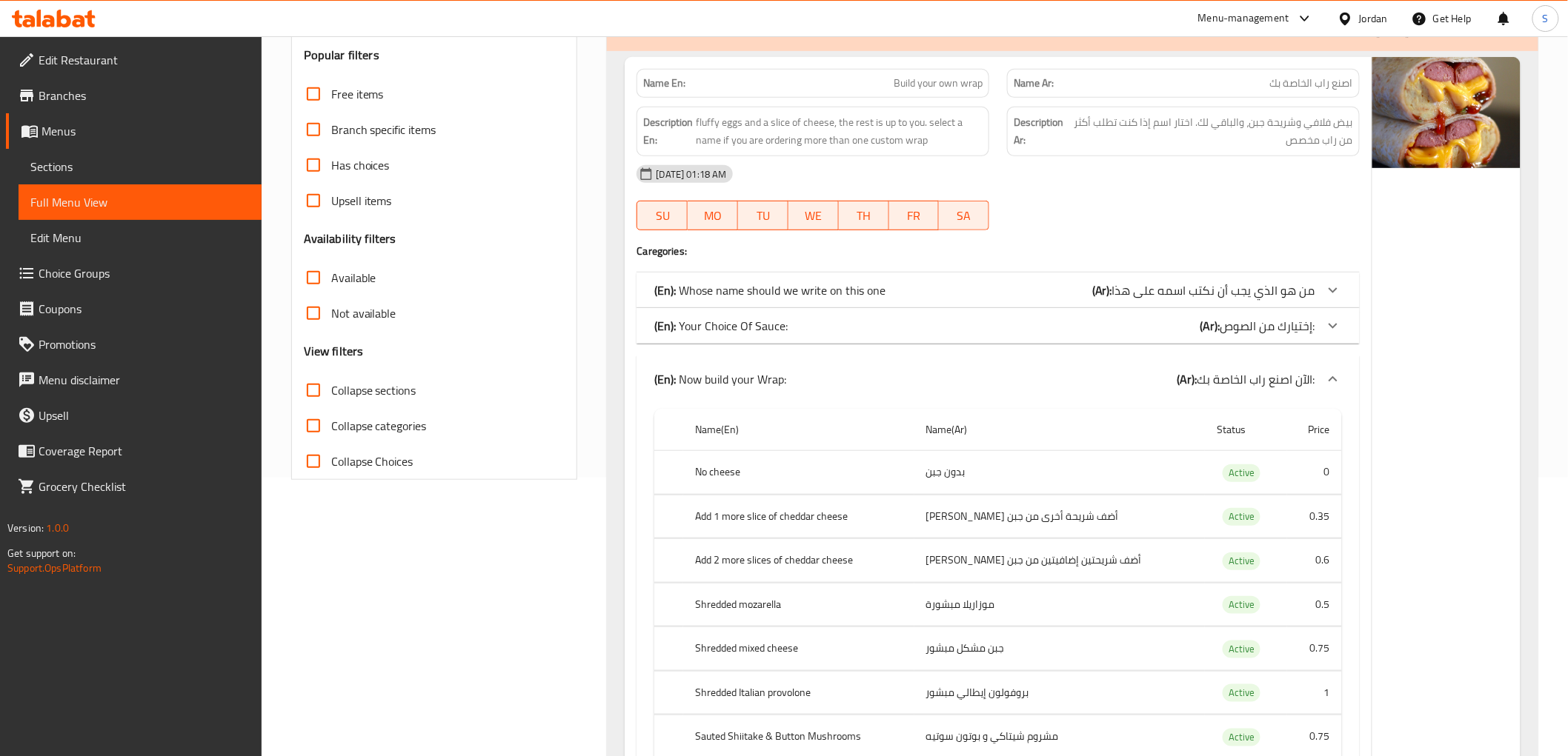
scroll to position [361, 0]
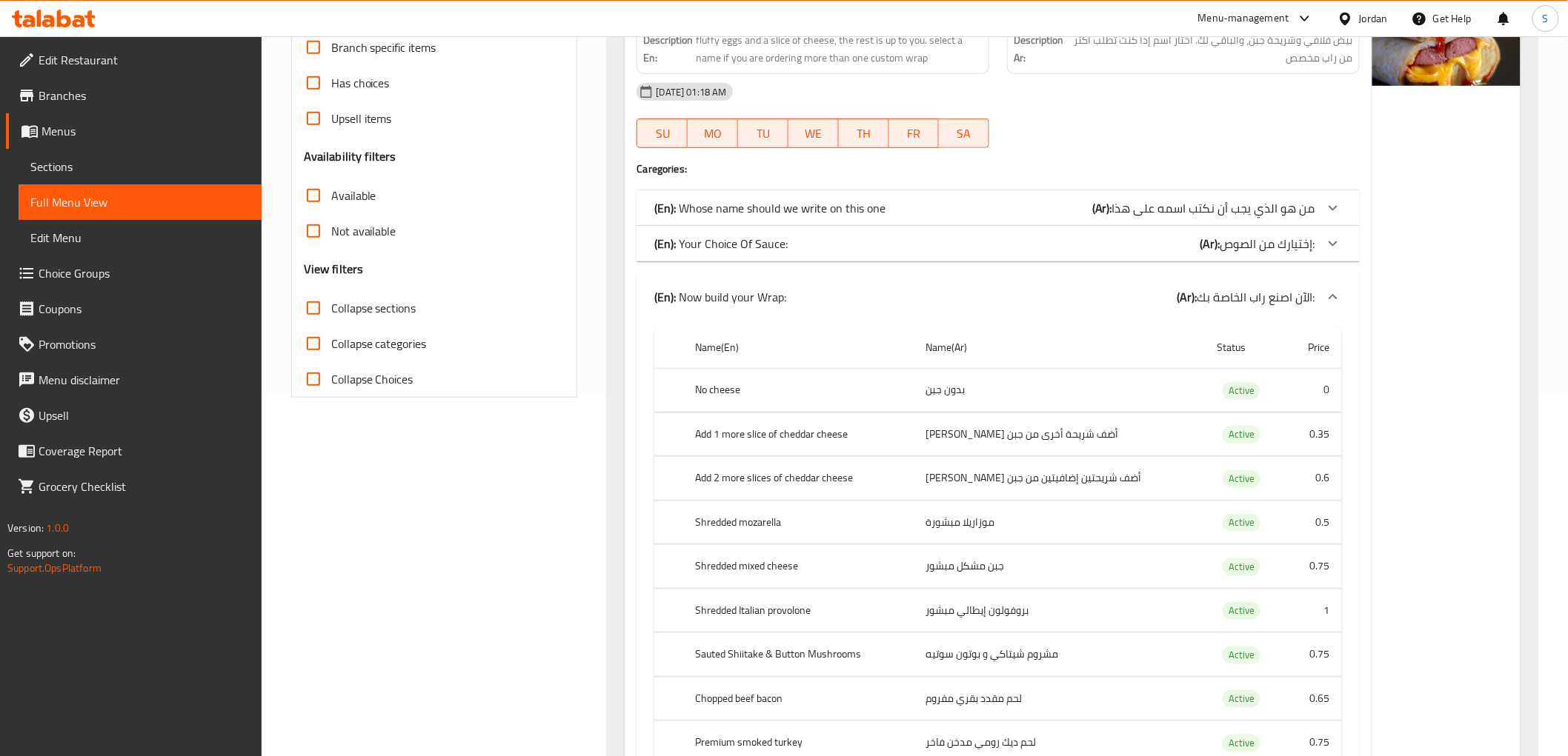
click at [1260, 294] on span "الآن اصنع راب الخاصة بك:" at bounding box center [1257, 296] width 118 height 22
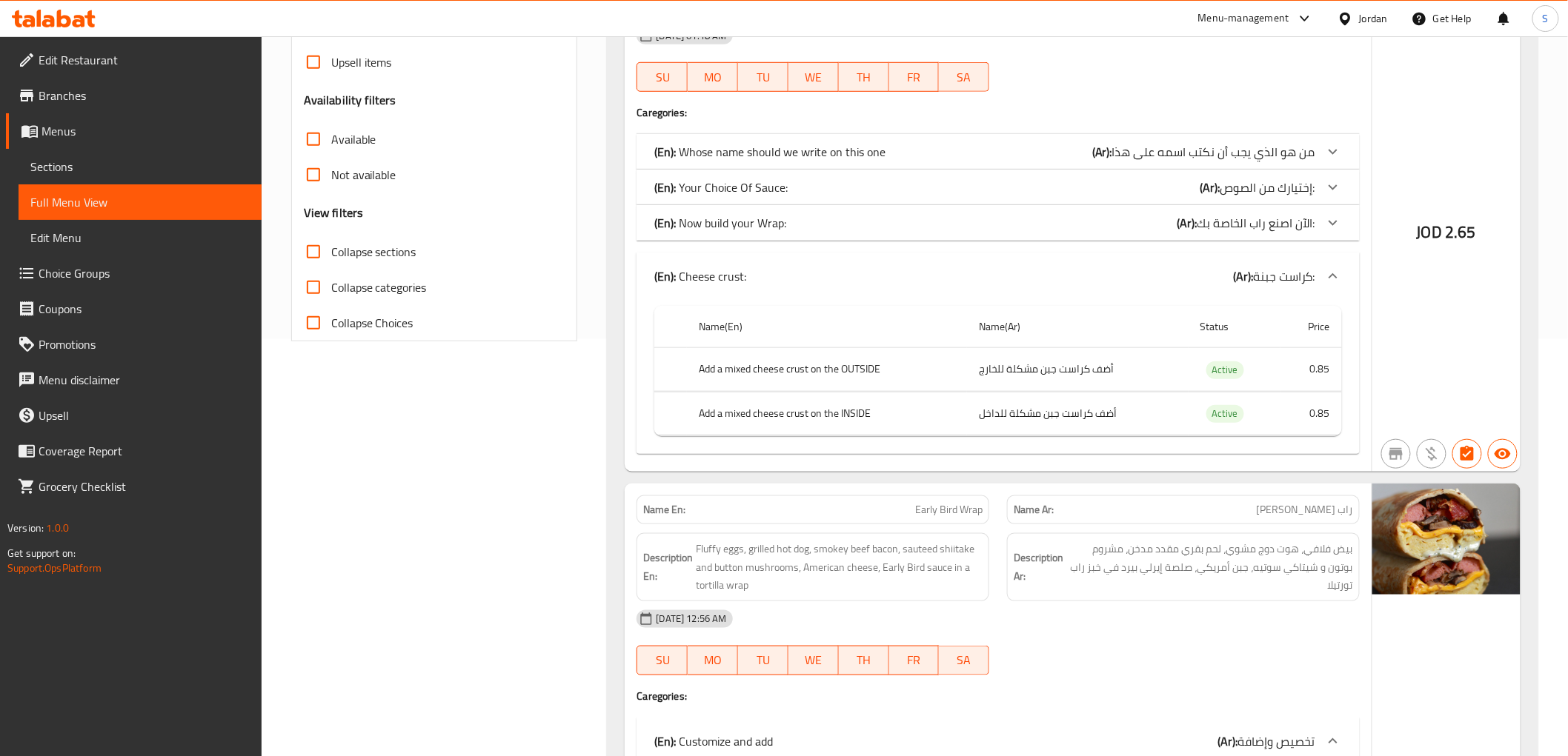
scroll to position [443, 0]
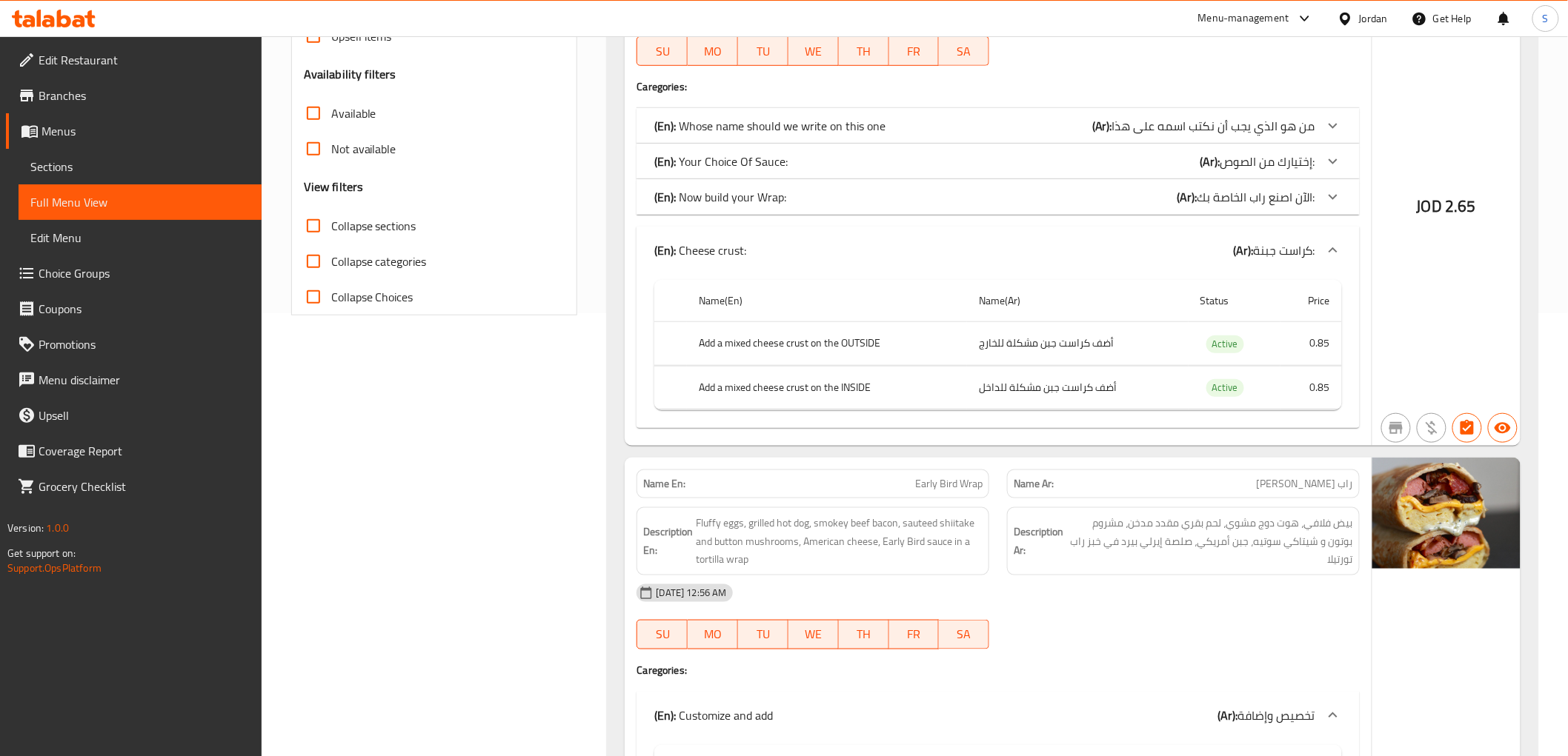
click at [1252, 260] on b "(Ar):" at bounding box center [1244, 250] width 20 height 22
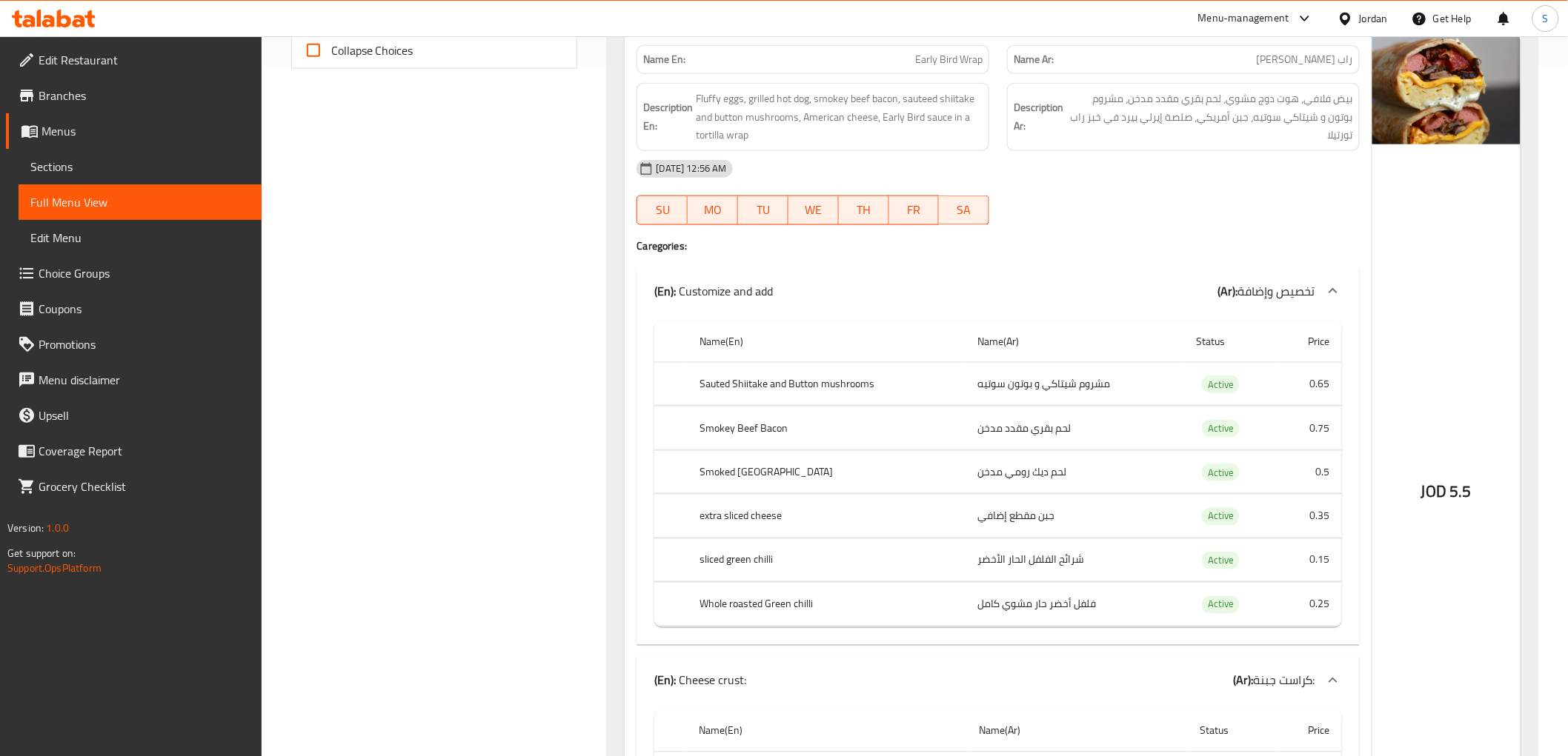
scroll to position [690, 0]
click at [1270, 293] on span "تخصيص وإضافة" at bounding box center [1277, 290] width 77 height 22
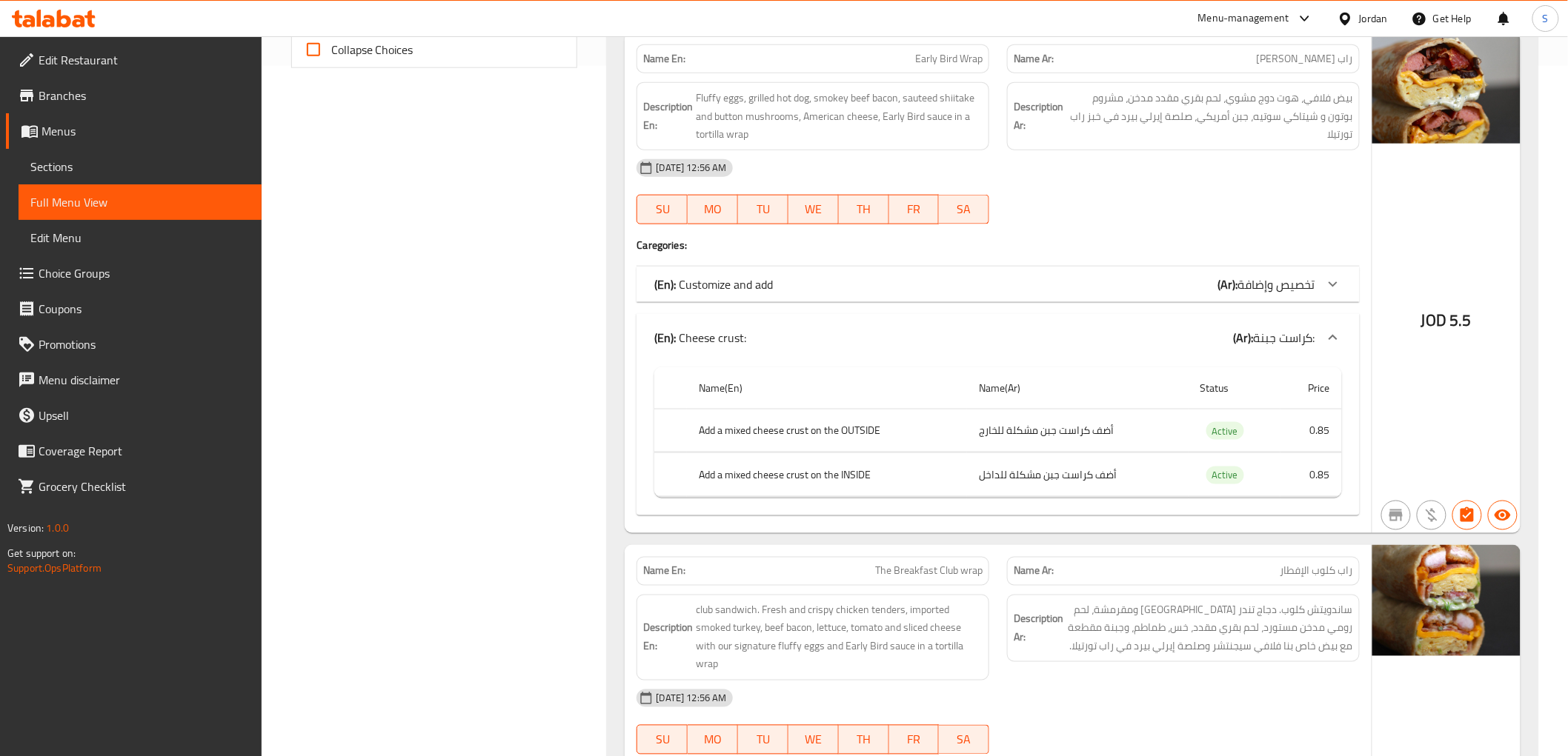
click at [1252, 343] on b "(Ar):" at bounding box center [1244, 337] width 20 height 22
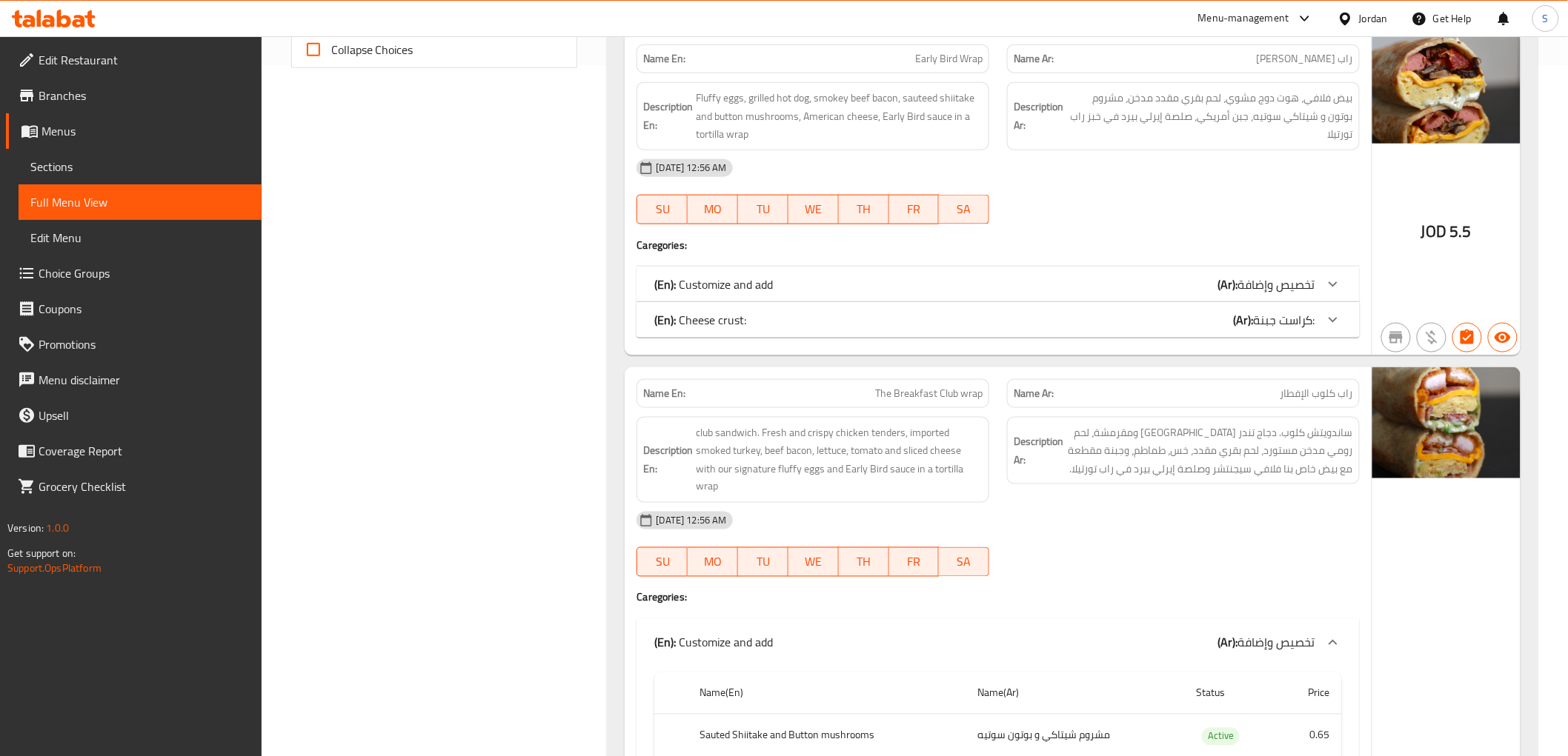
scroll to position [937, 0]
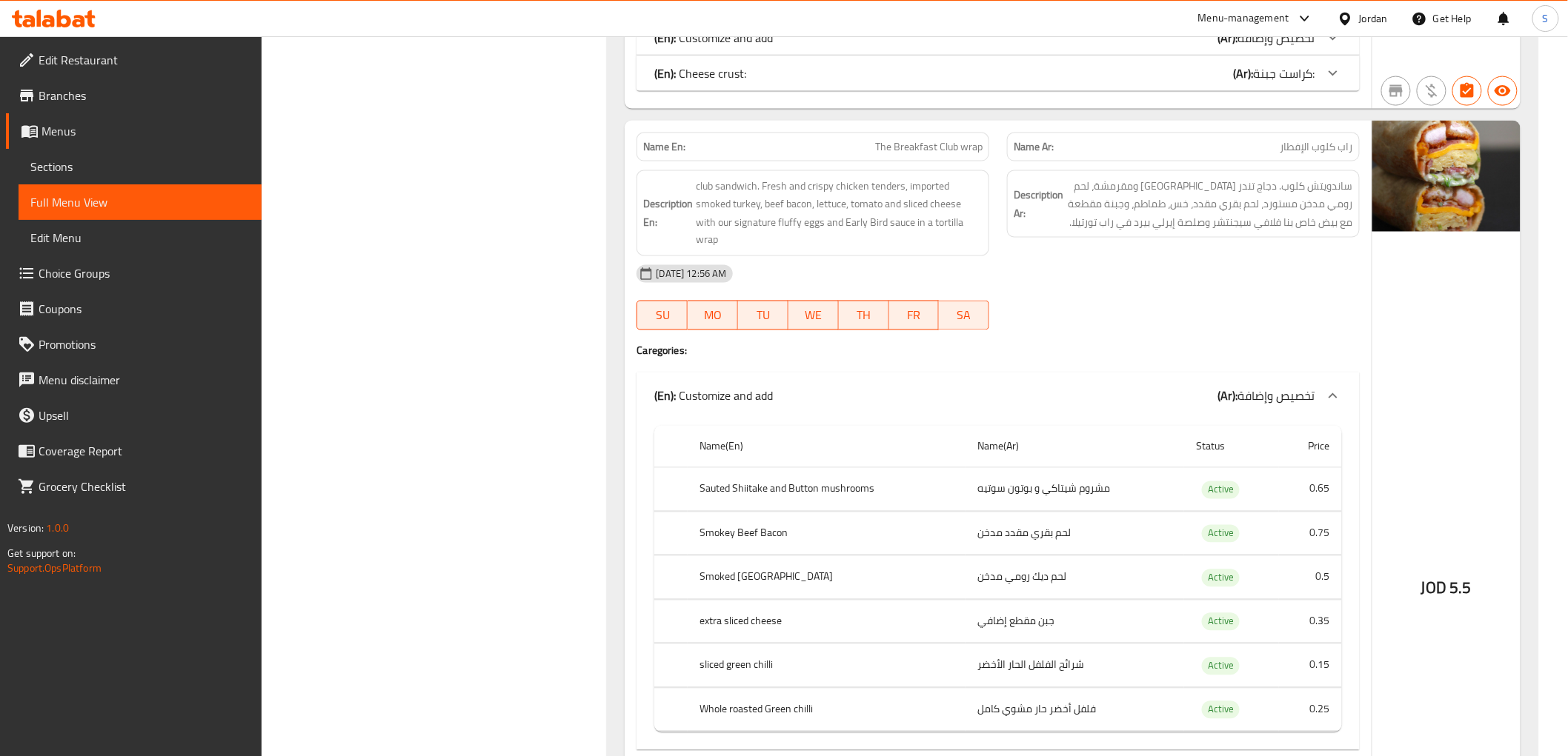
click at [1237, 394] on b "(Ar):" at bounding box center [1228, 396] width 20 height 22
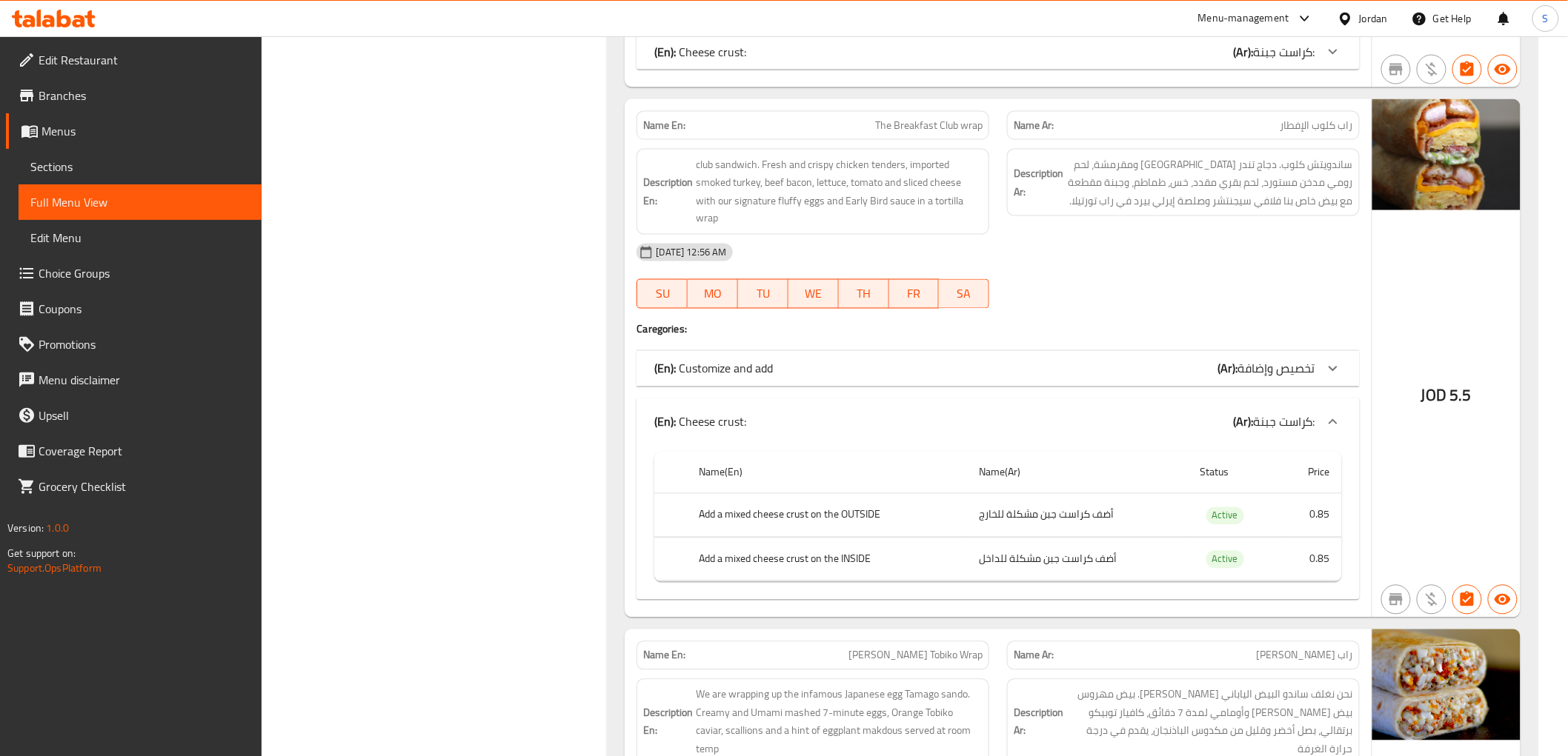
scroll to position [1183, 0]
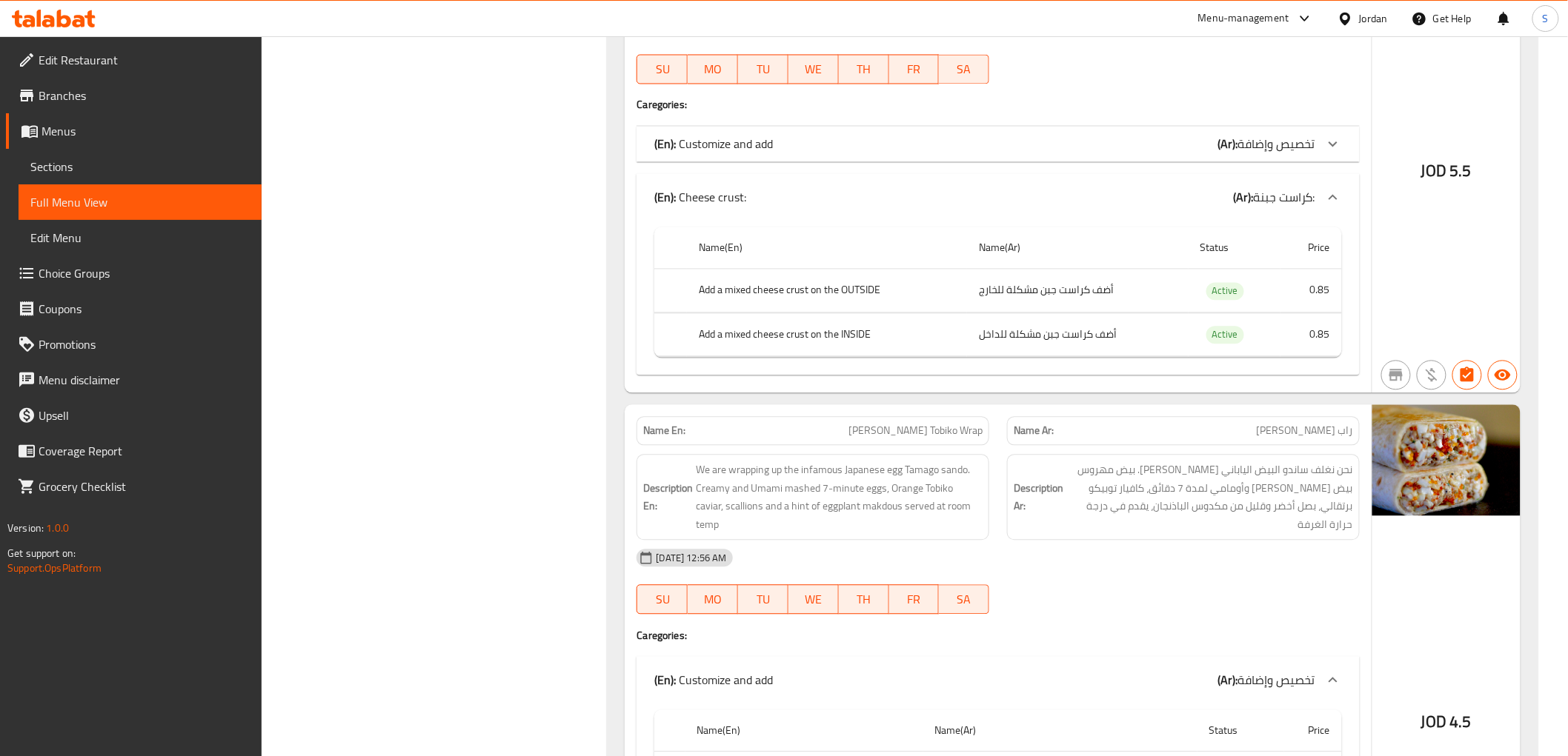
click at [1276, 187] on span "كراست جبنة:" at bounding box center [1285, 197] width 61 height 22
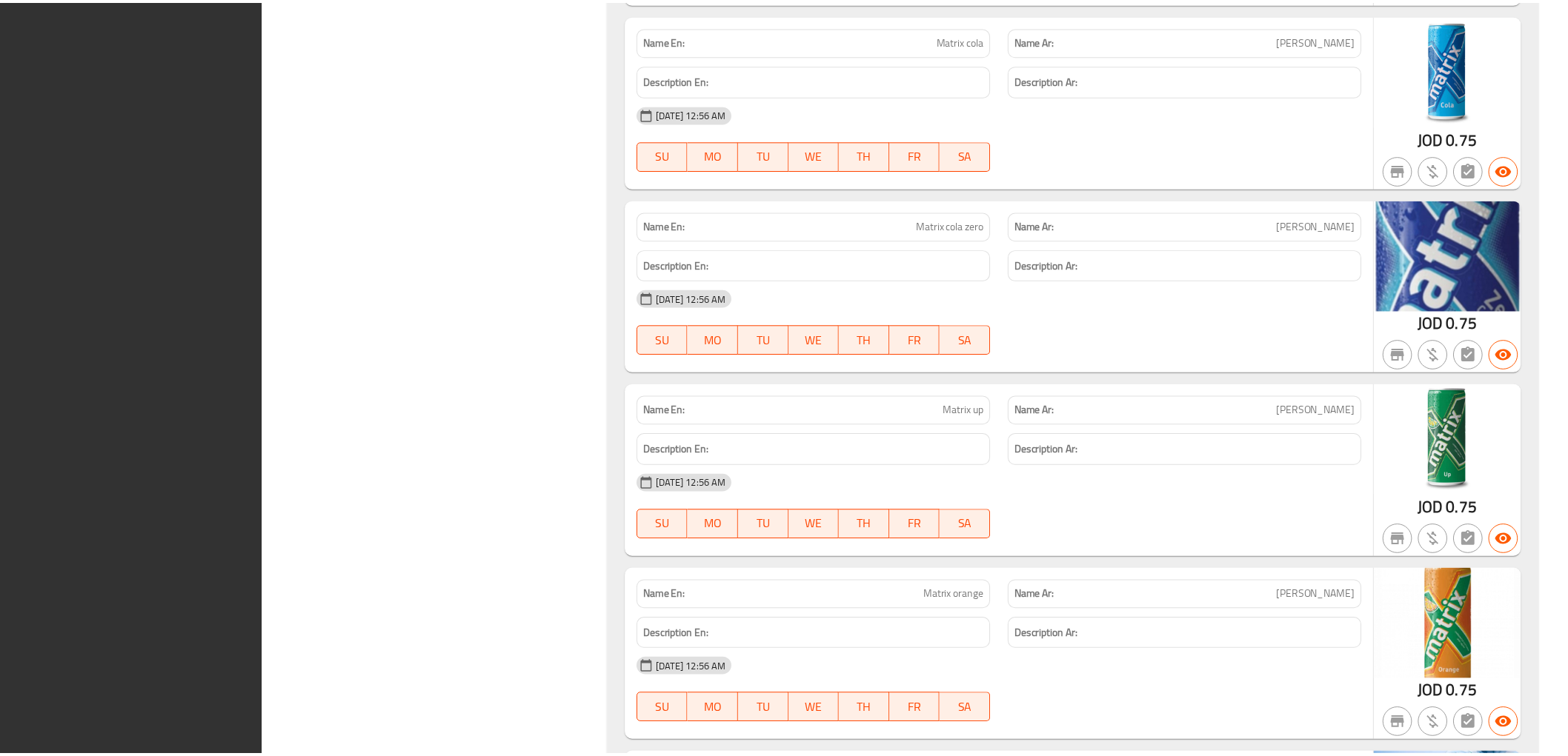
scroll to position [26267, 0]
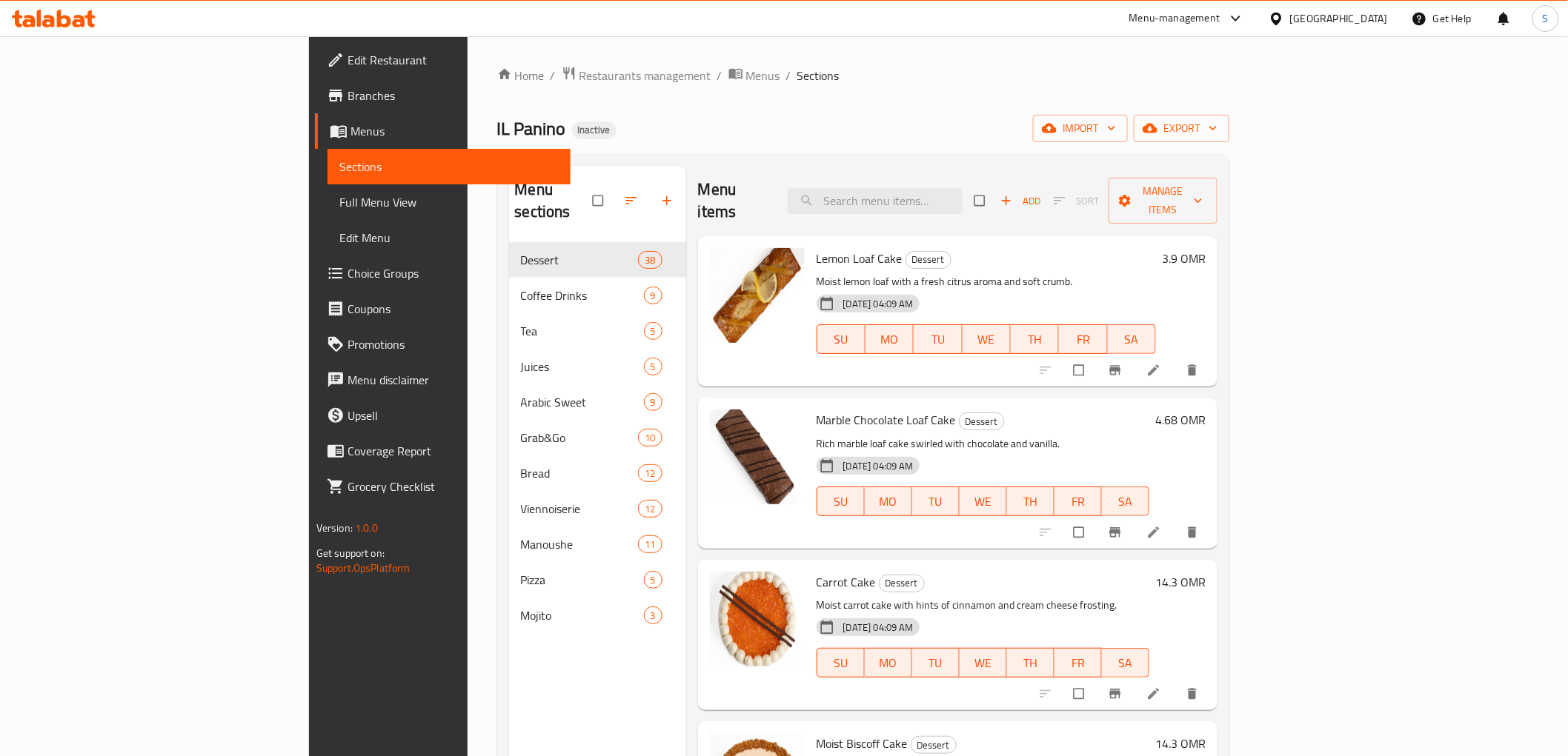
click at [1285, 17] on icon at bounding box center [1277, 19] width 16 height 16
click at [1217, 401] on div "[GEOGRAPHIC_DATA] [GEOGRAPHIC_DATA] [GEOGRAPHIC_DATA] [GEOGRAPHIC_DATA] [GEOGRA…" at bounding box center [1277, 222] width 222 height 367
click at [1212, 385] on div "[GEOGRAPHIC_DATA]" at bounding box center [1228, 388] width 98 height 17
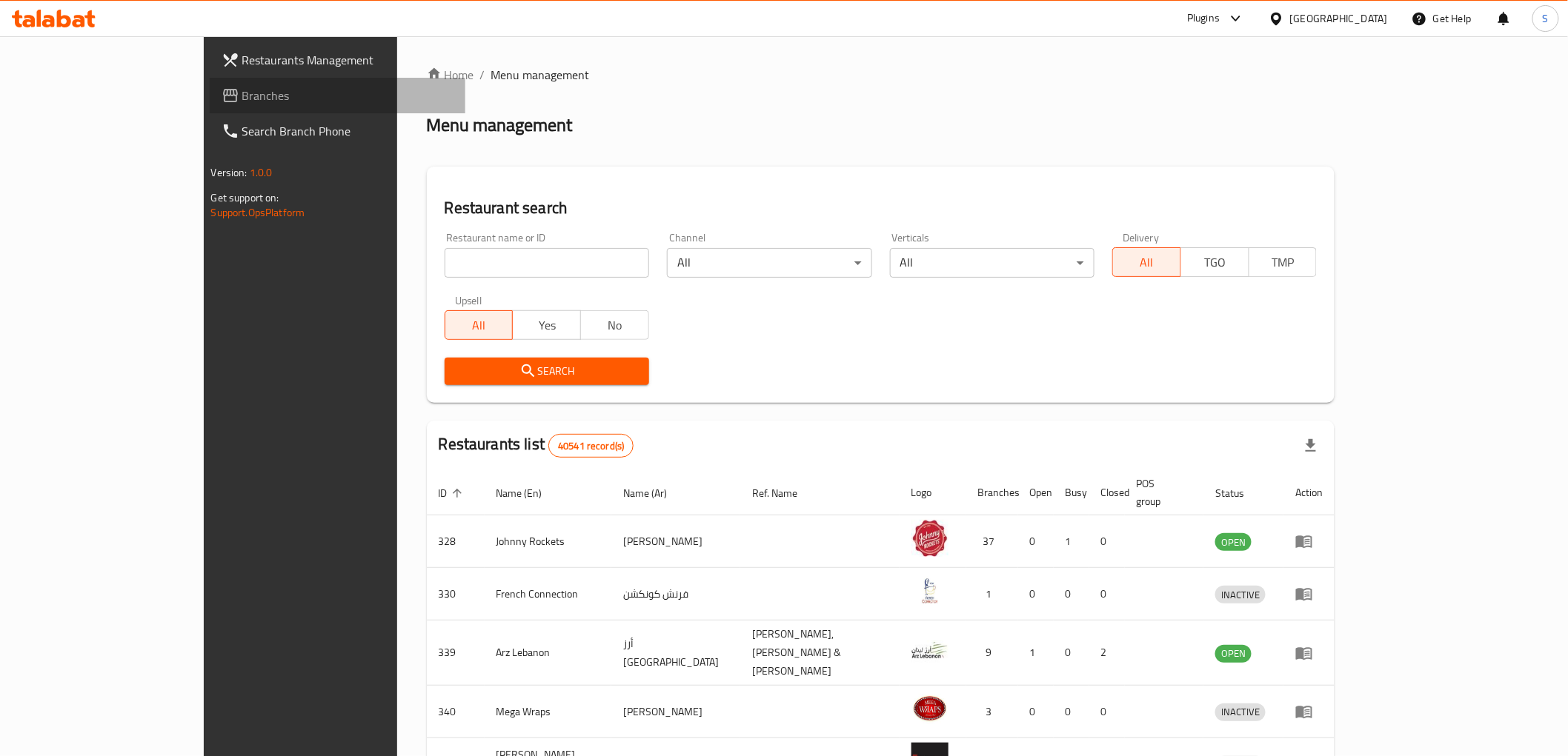
click at [210, 81] on link "Branches" at bounding box center [338, 95] width 255 height 36
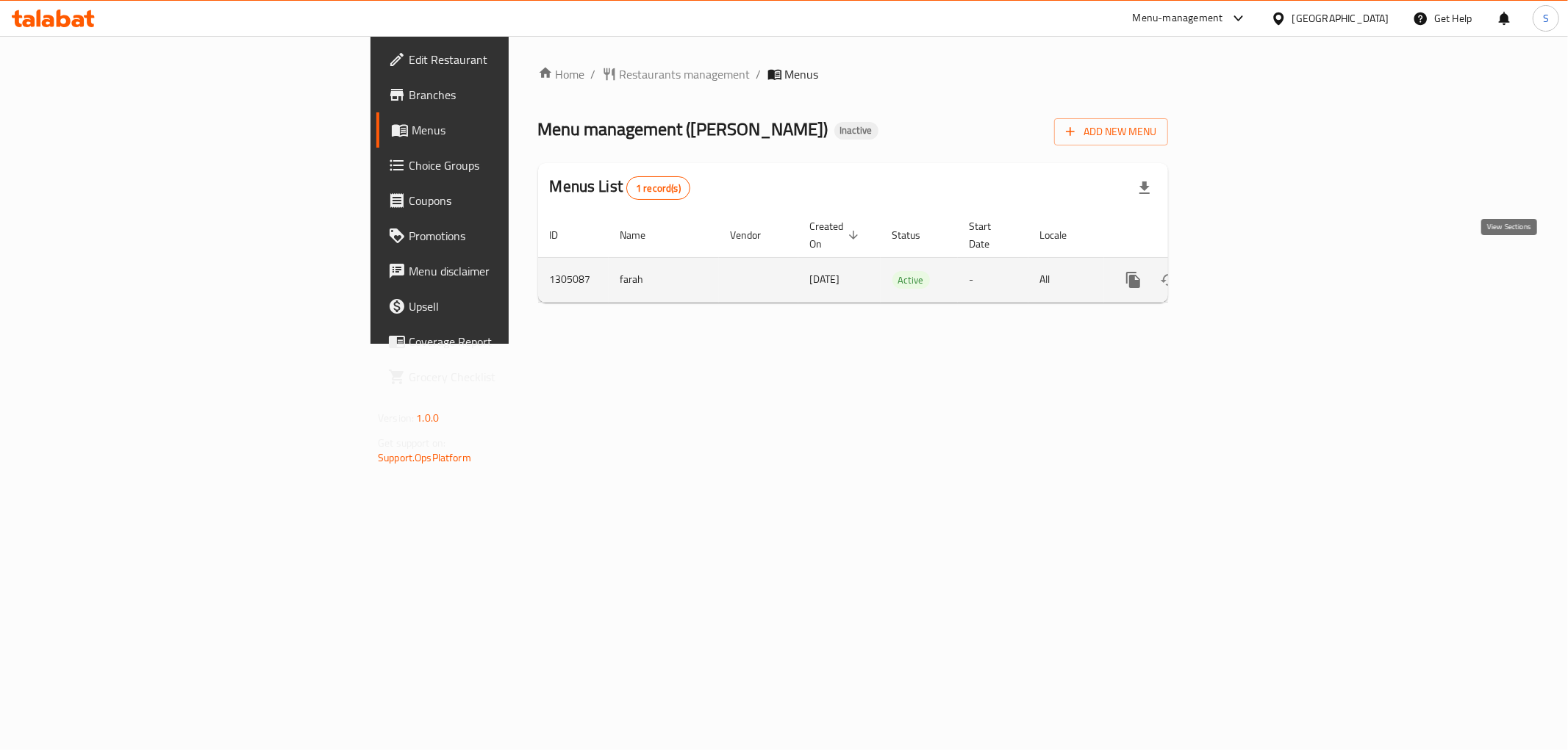
click at [1248, 271] on icon "enhanced table" at bounding box center [1239, 280] width 17 height 17
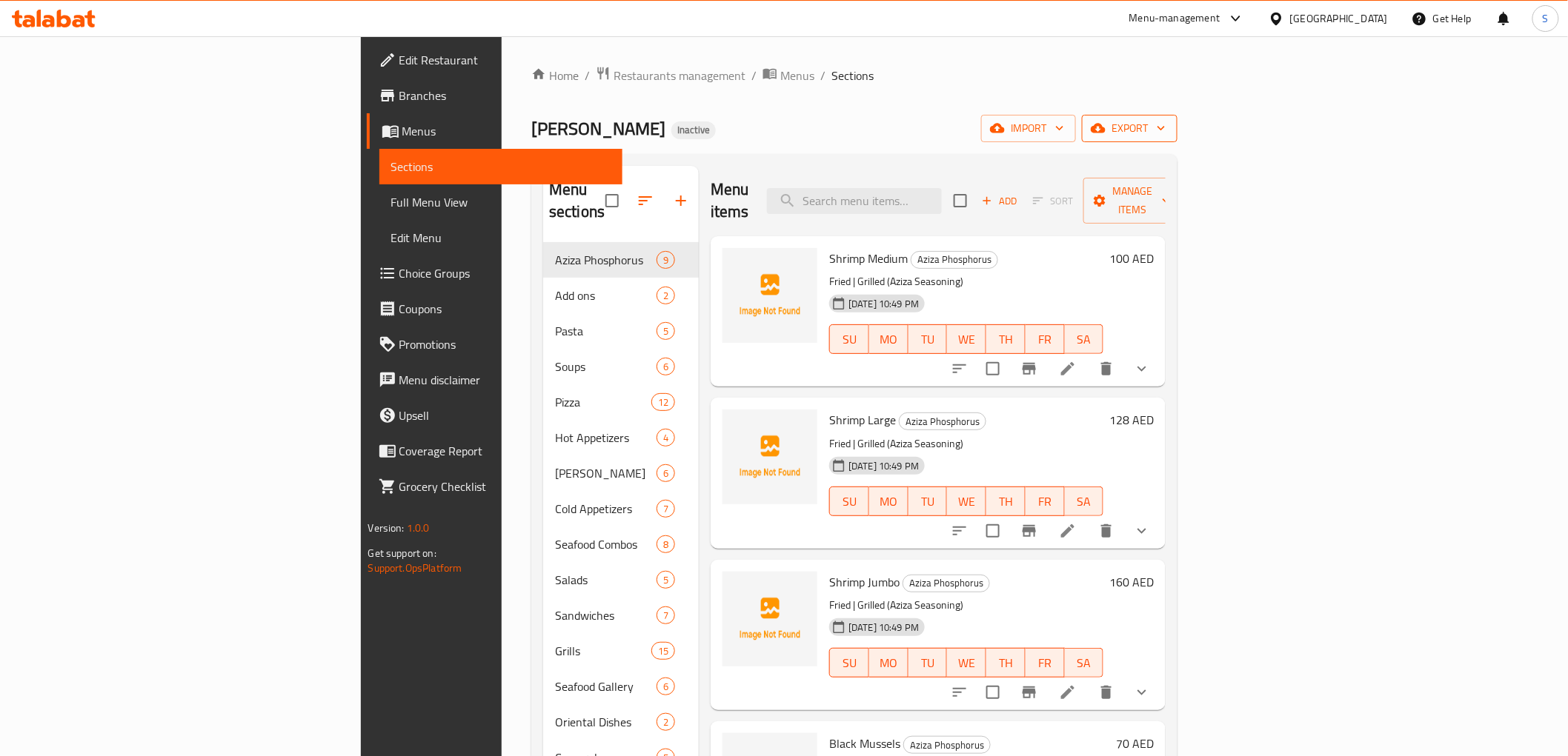
click at [1105, 121] on icon "button" at bounding box center [1098, 128] width 15 height 15
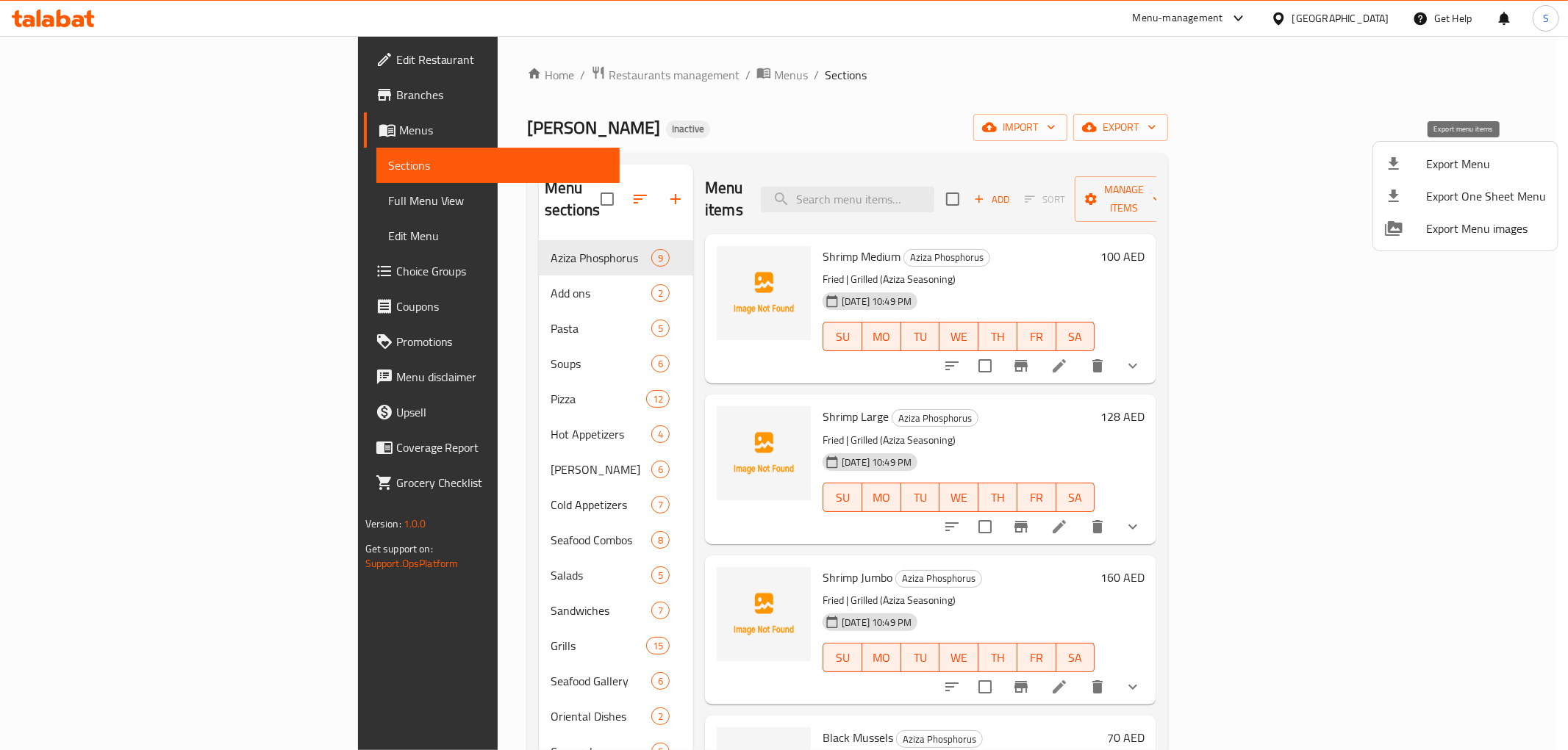
click at [1378, 156] on li "Export Menu" at bounding box center [1465, 163] width 185 height 32
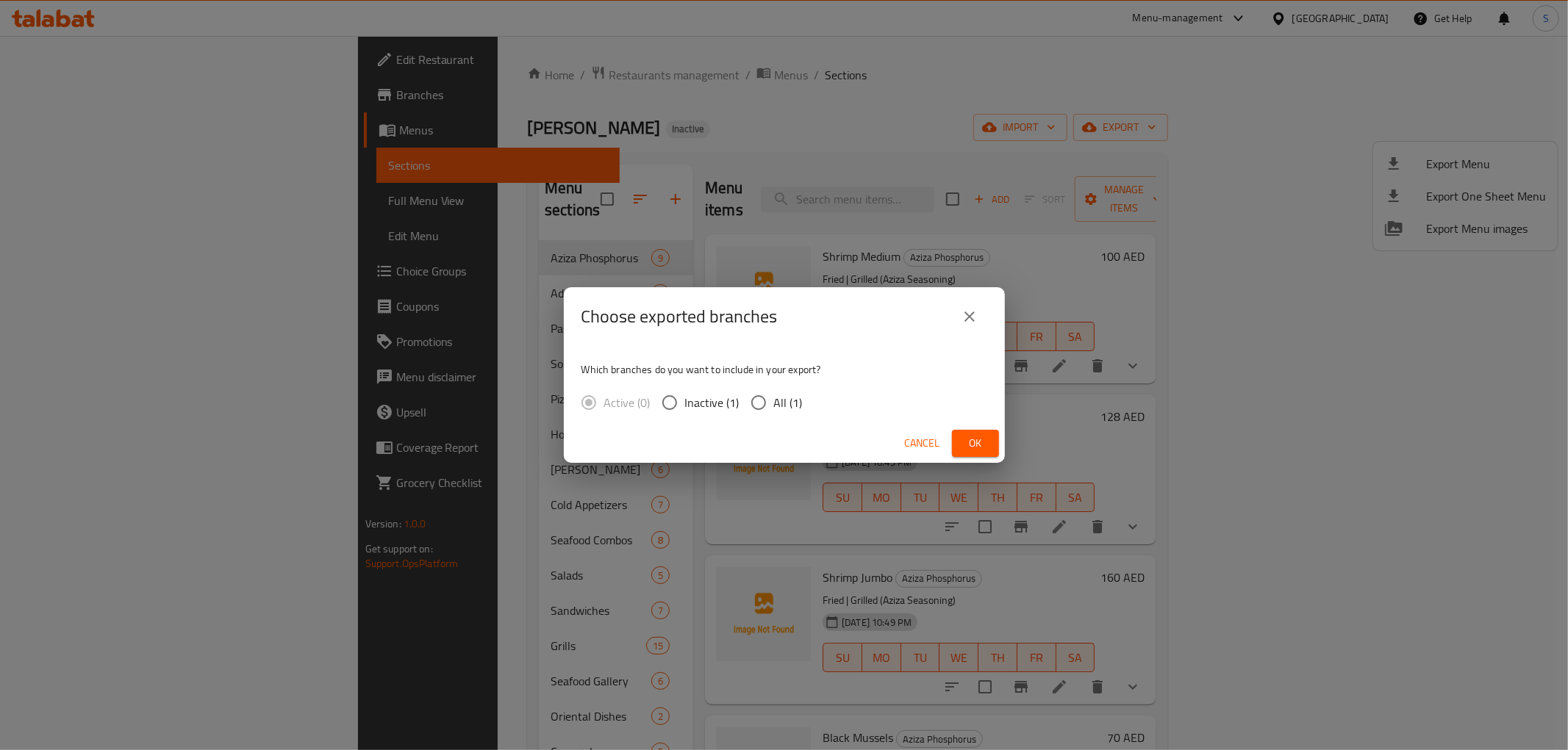
drag, startPoint x: 794, startPoint y: 409, endPoint x: 820, endPoint y: 416, distance: 26.9
click at [794, 410] on span "All (1)" at bounding box center [787, 402] width 29 height 17
click at [774, 410] on input "All (1)" at bounding box center [759, 403] width 31 height 31
radio input "true"
click at [985, 436] on span "Ok" at bounding box center [975, 443] width 23 height 18
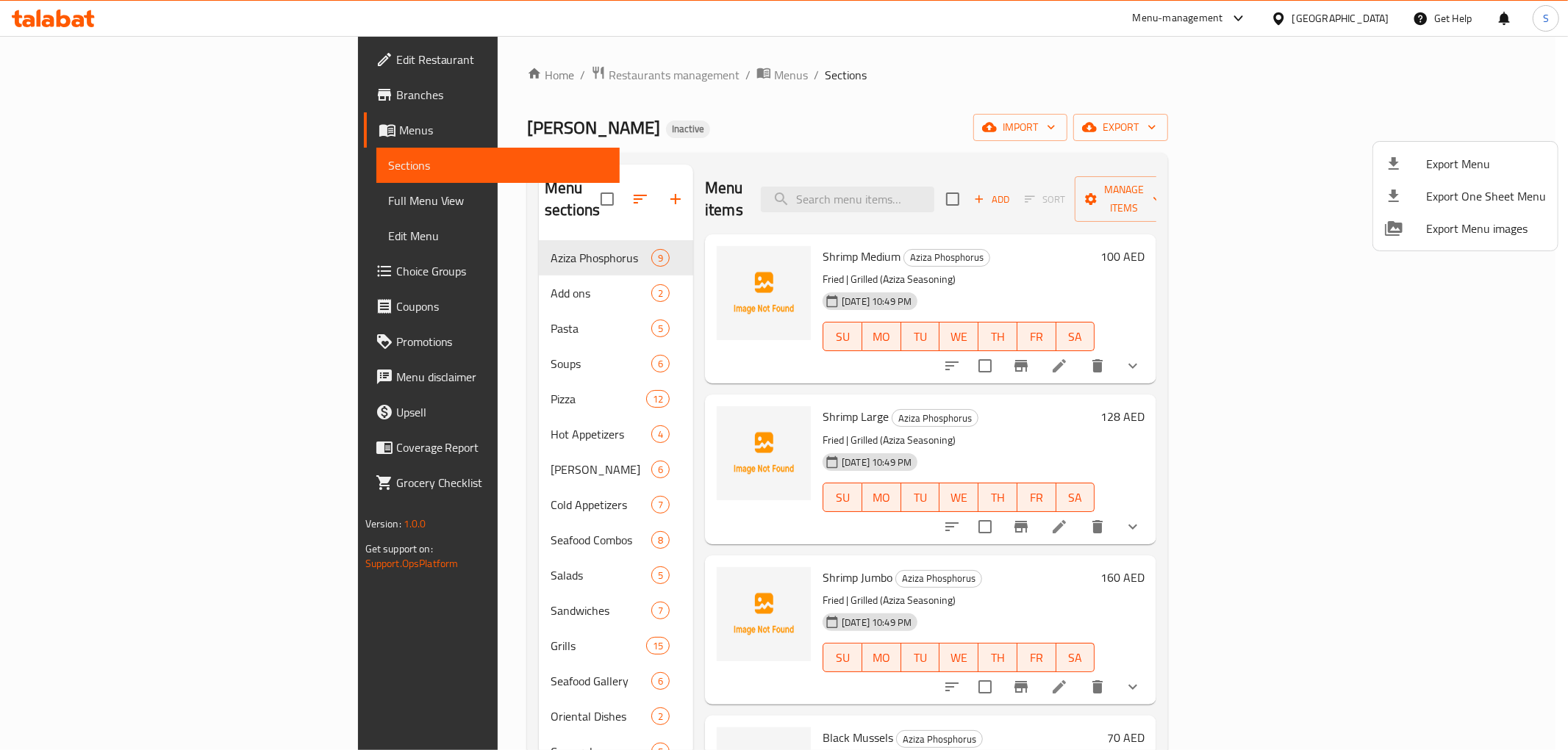
click at [114, 55] on div at bounding box center [784, 375] width 1568 height 750
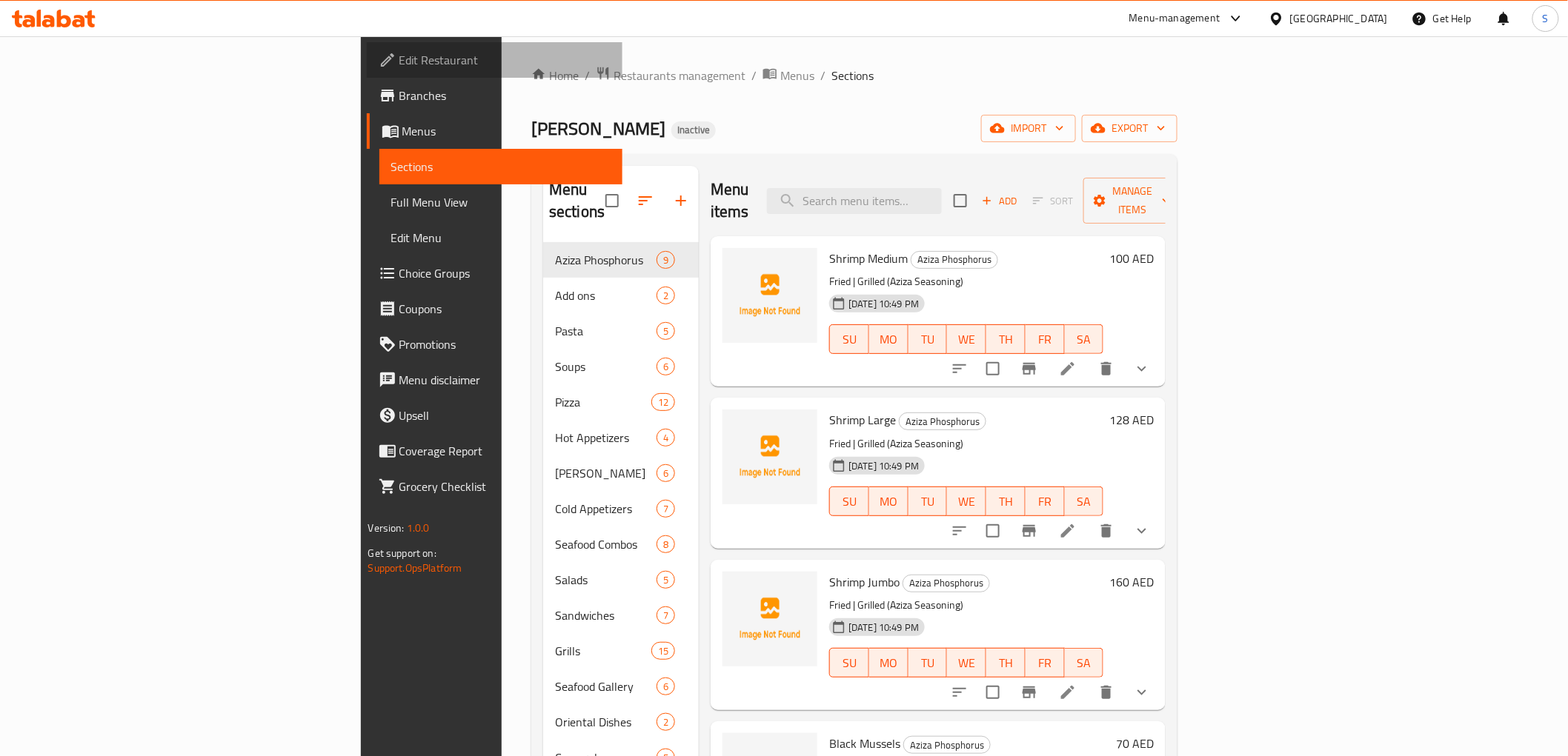
click at [400, 56] on span "Edit Restaurant" at bounding box center [505, 59] width 212 height 17
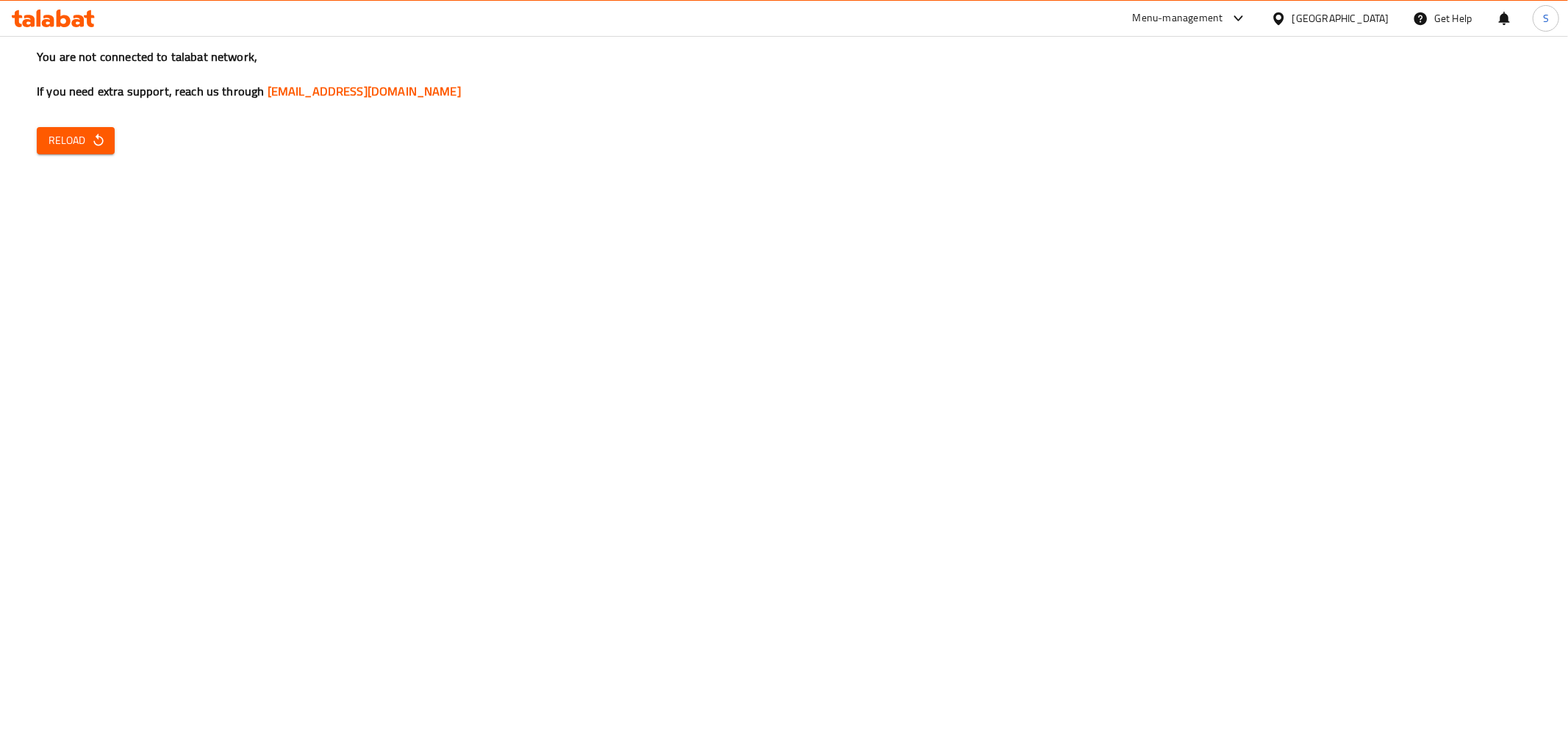
click at [71, 151] on button "Reload" at bounding box center [75, 140] width 78 height 27
click at [46, 134] on button "Reload" at bounding box center [75, 140] width 78 height 27
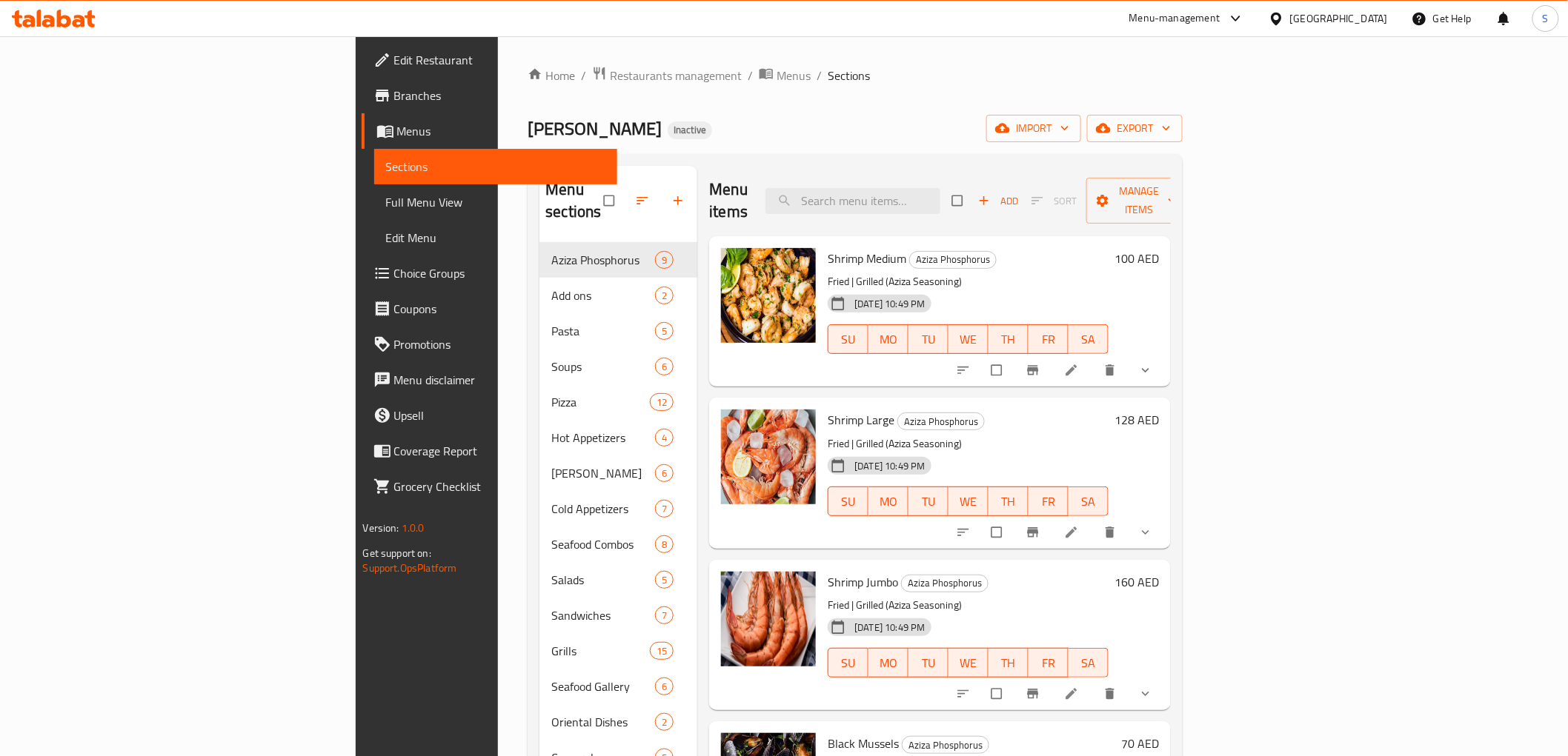
click at [387, 206] on span "Full Menu View" at bounding box center [496, 202] width 220 height 17
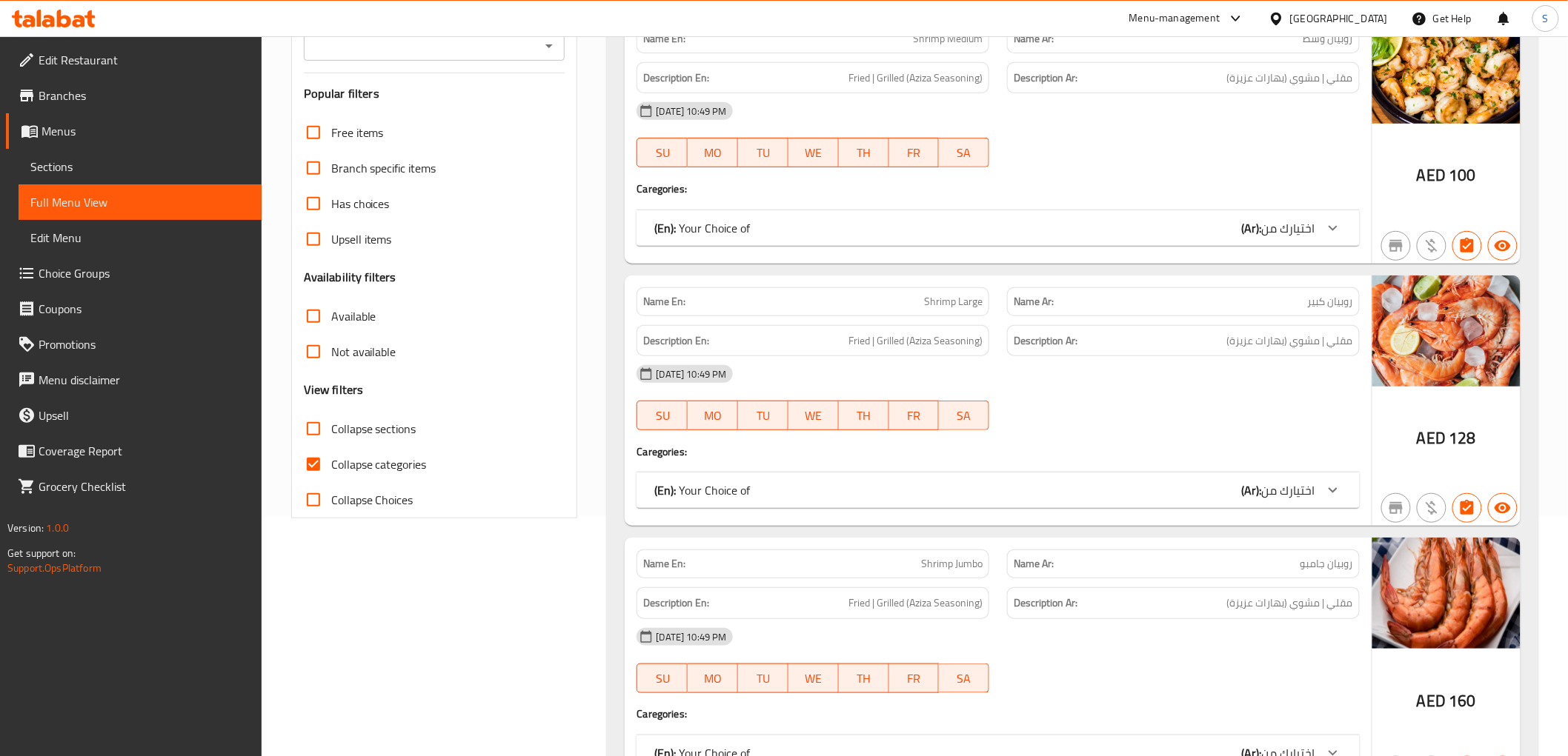
scroll to position [246, 0]
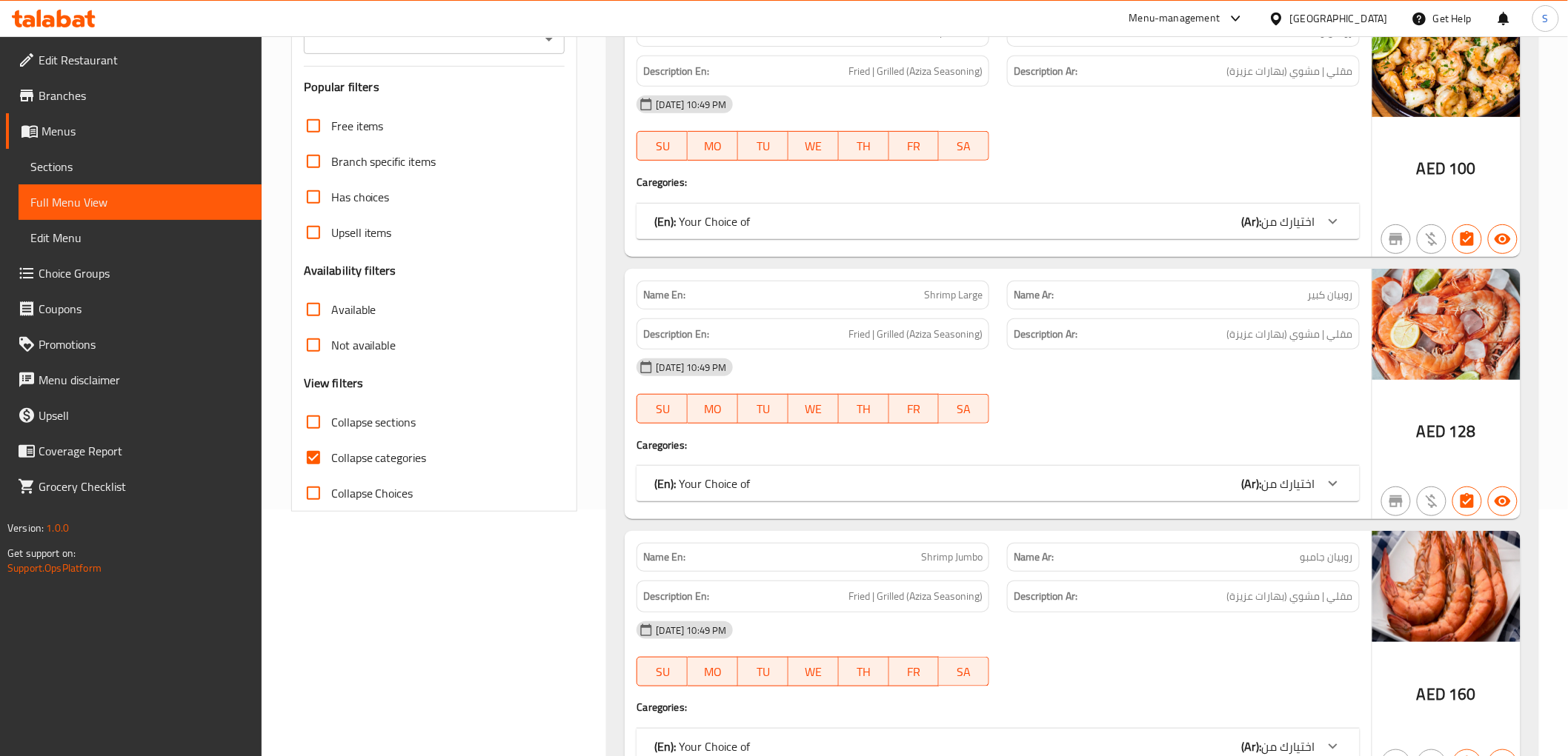
click at [387, 424] on span "Collapse sections" at bounding box center [373, 422] width 85 height 17
click at [331, 424] on input "Collapse sections" at bounding box center [313, 422] width 36 height 36
checkbox input "true"
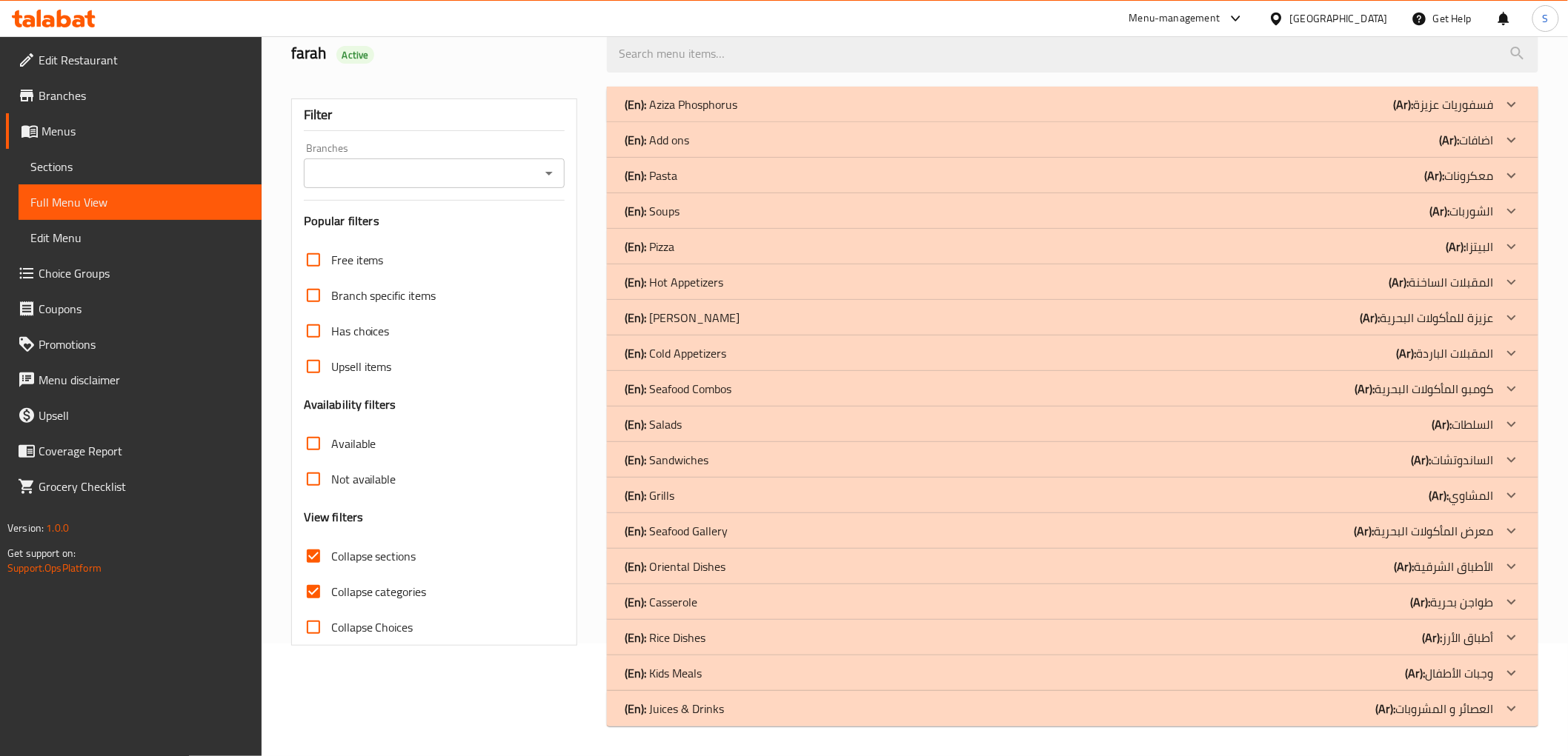
scroll to position [113, 0]
click at [324, 590] on input "Collapse categories" at bounding box center [313, 592] width 36 height 36
checkbox input "false"
click at [664, 114] on p "(En): Grills" at bounding box center [680, 104] width 113 height 17
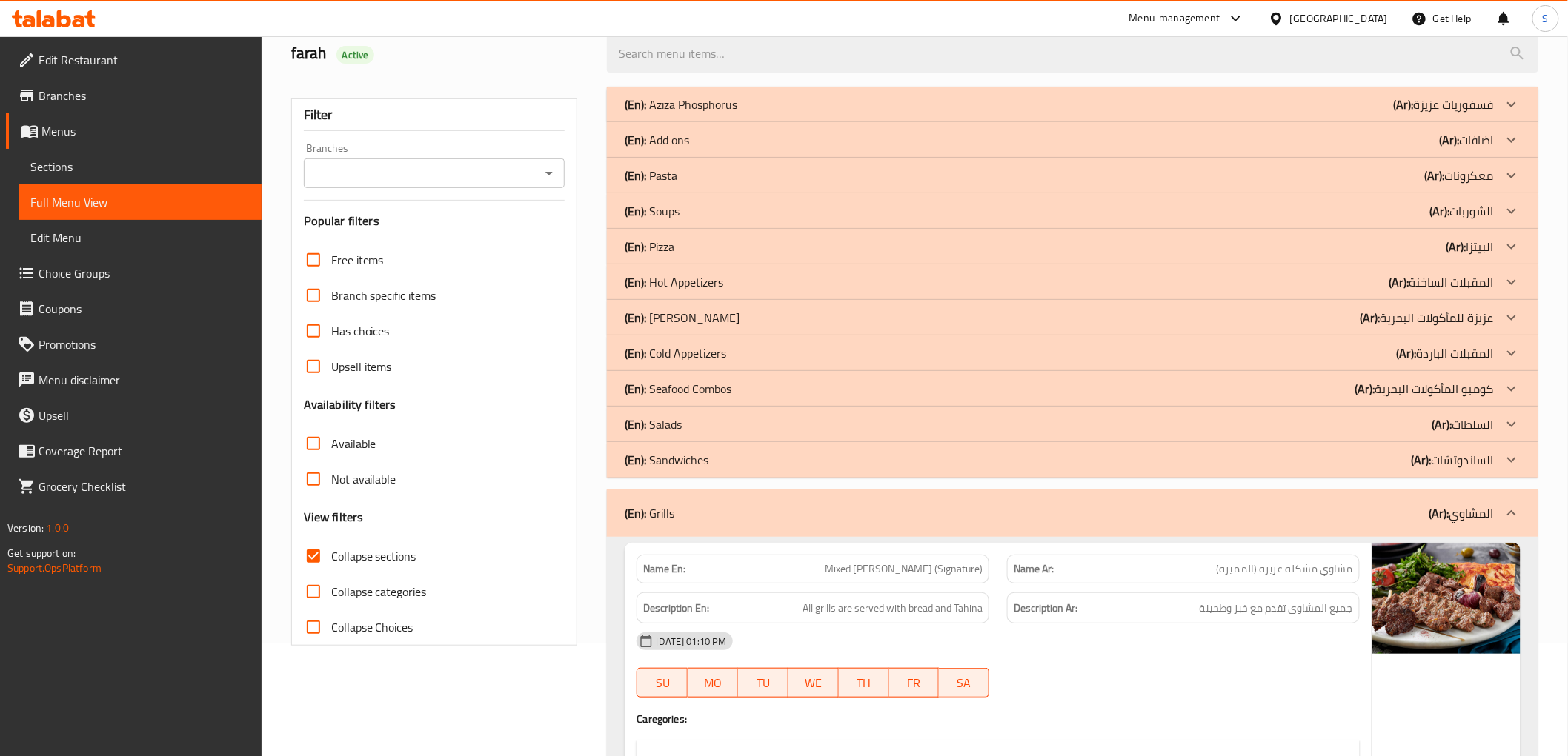
click at [682, 114] on p "(En): Cold Appetizers" at bounding box center [680, 104] width 113 height 17
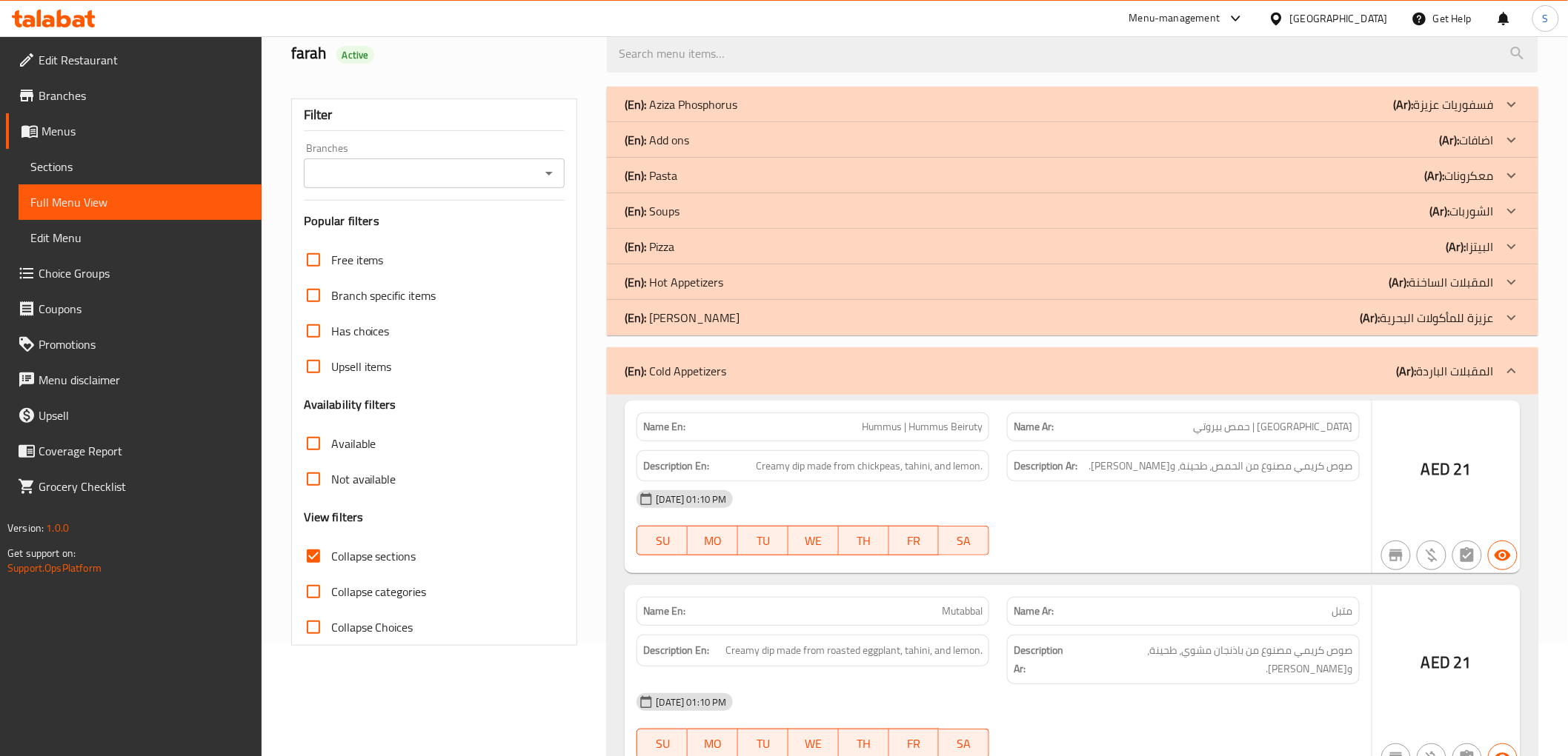
click at [660, 114] on p "(En): Hot Appetizers" at bounding box center [680, 104] width 113 height 17
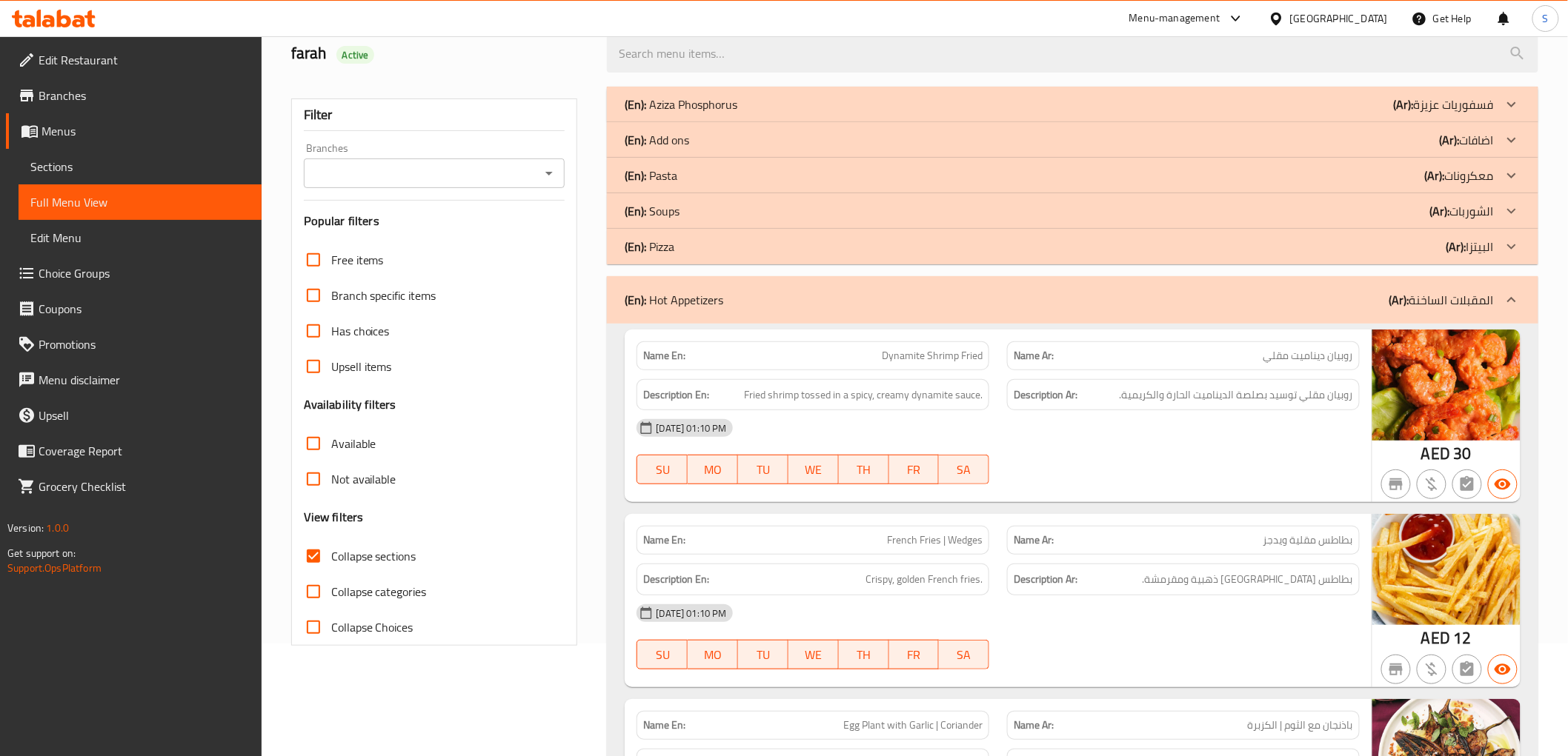
click at [670, 114] on p "(En): Soups" at bounding box center [680, 104] width 113 height 17
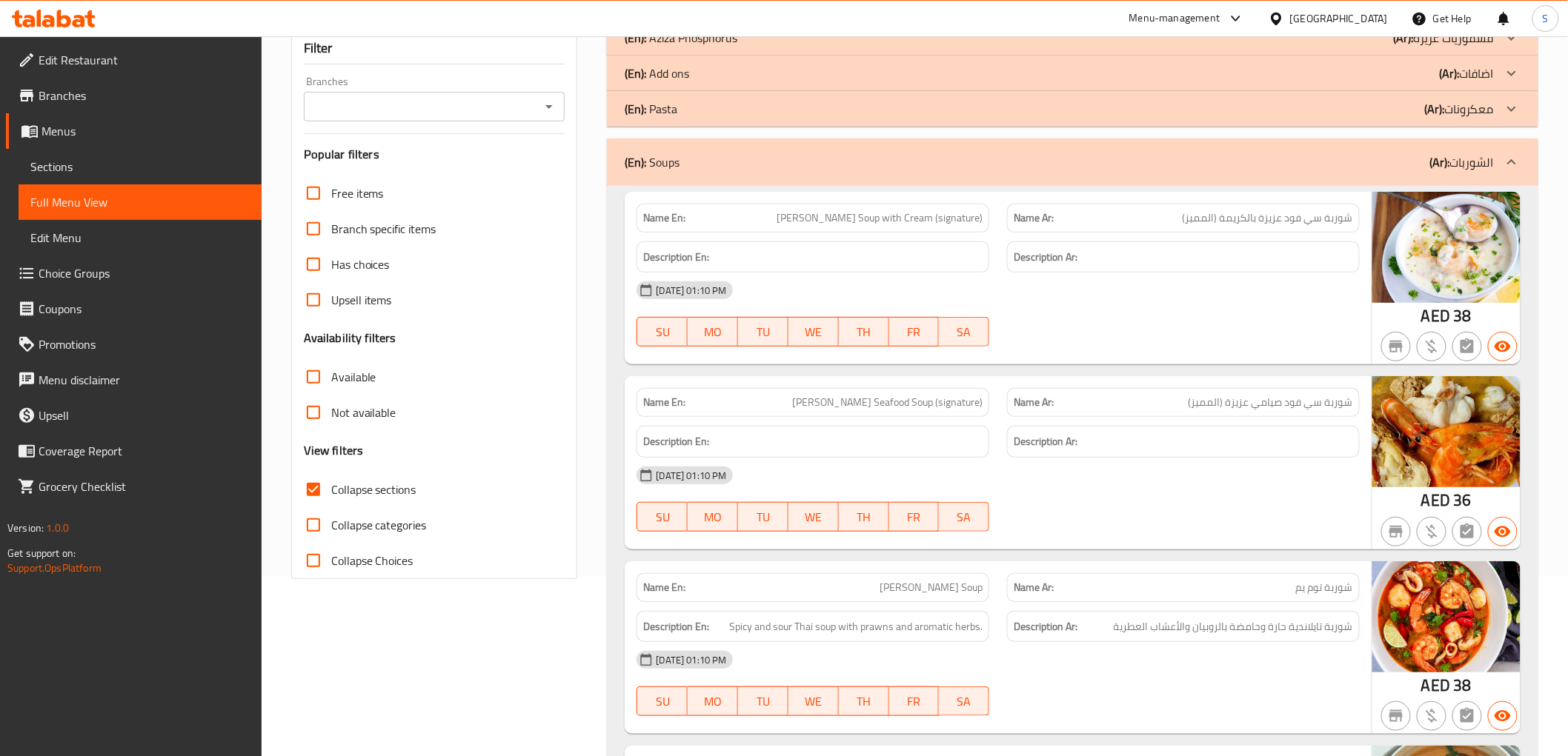
scroll to position [0, 0]
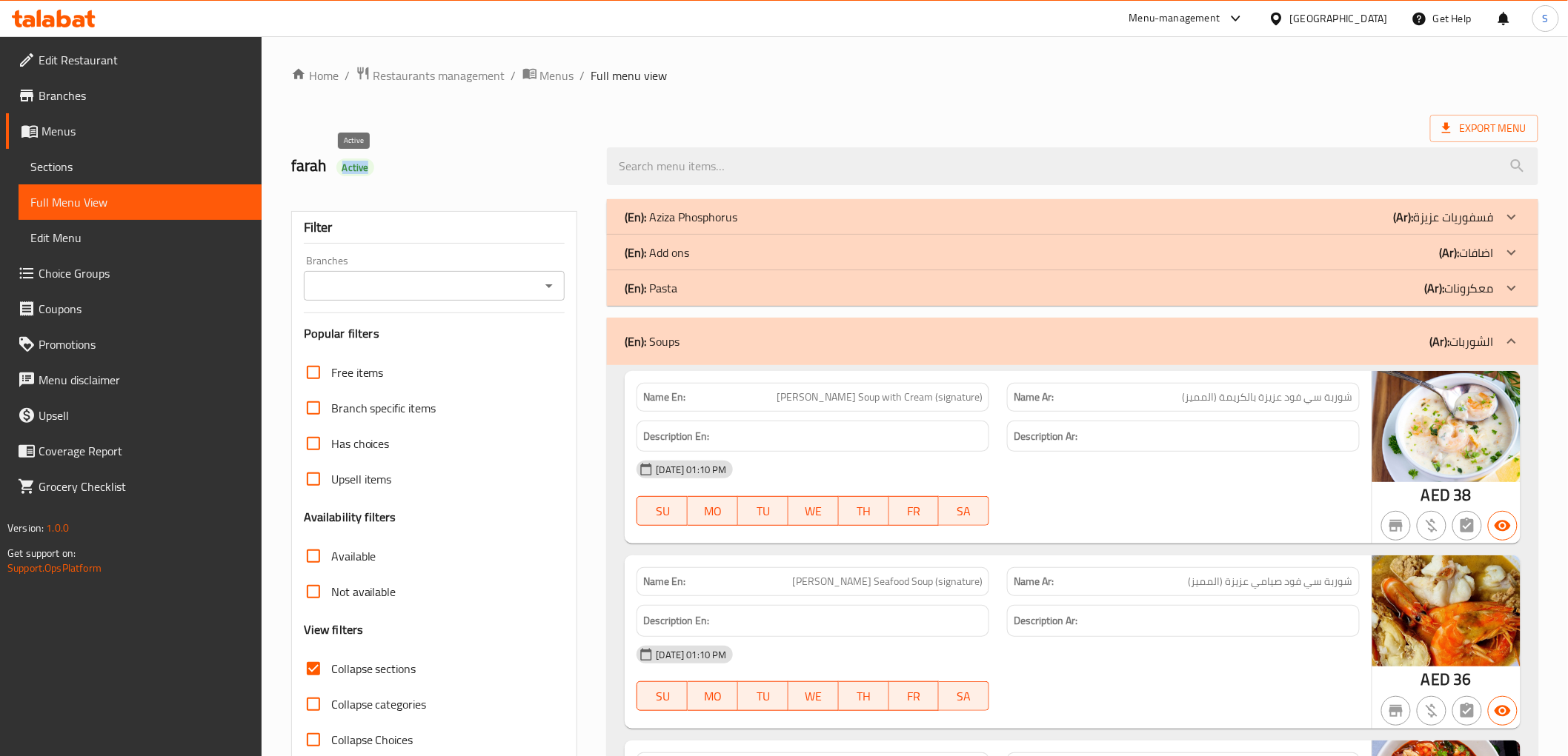
drag, startPoint x: 338, startPoint y: 169, endPoint x: 369, endPoint y: 171, distance: 31.1
click at [369, 171] on span "Active" at bounding box center [356, 168] width 38 height 14
copy span "Active"
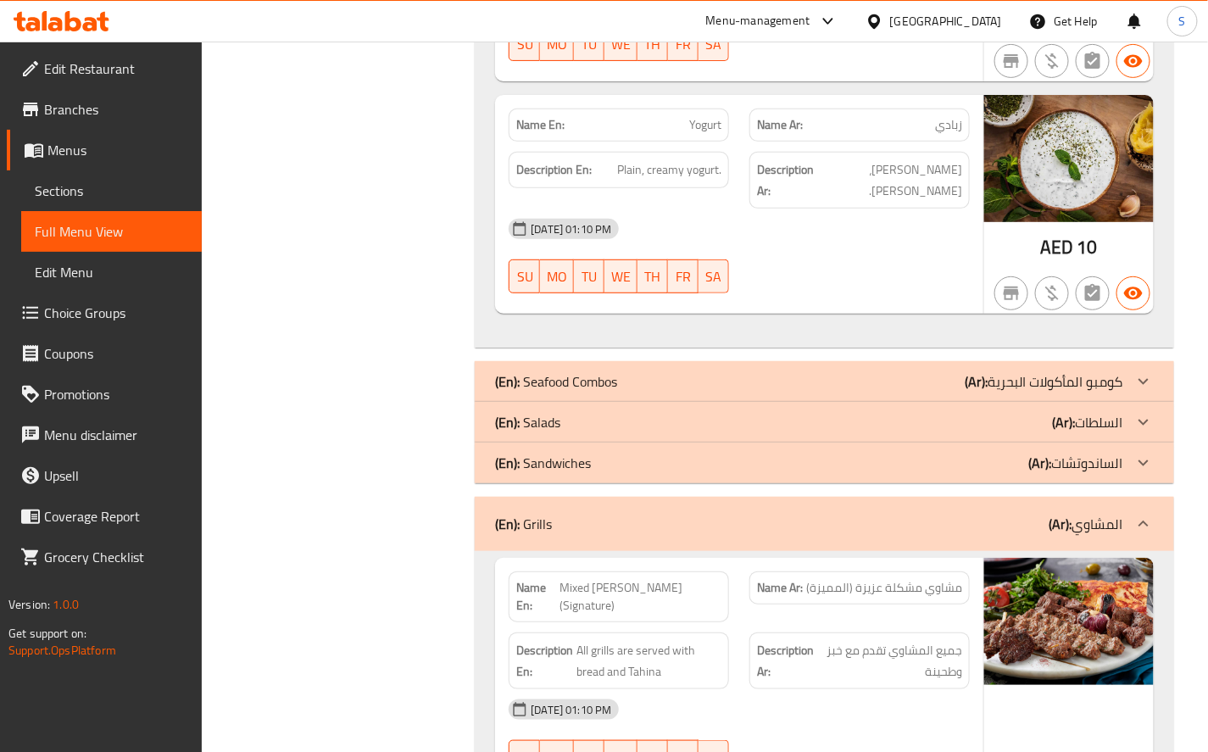
scroll to position [4520, 0]
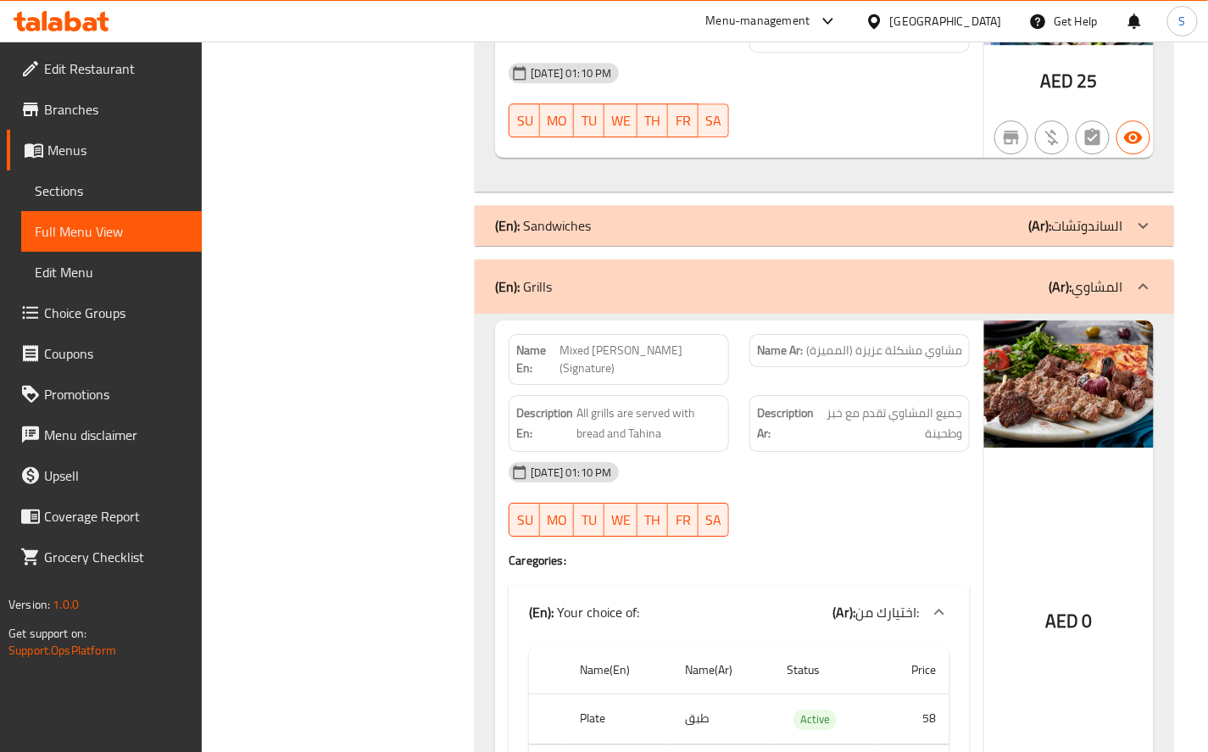
scroll to position [6027, 0]
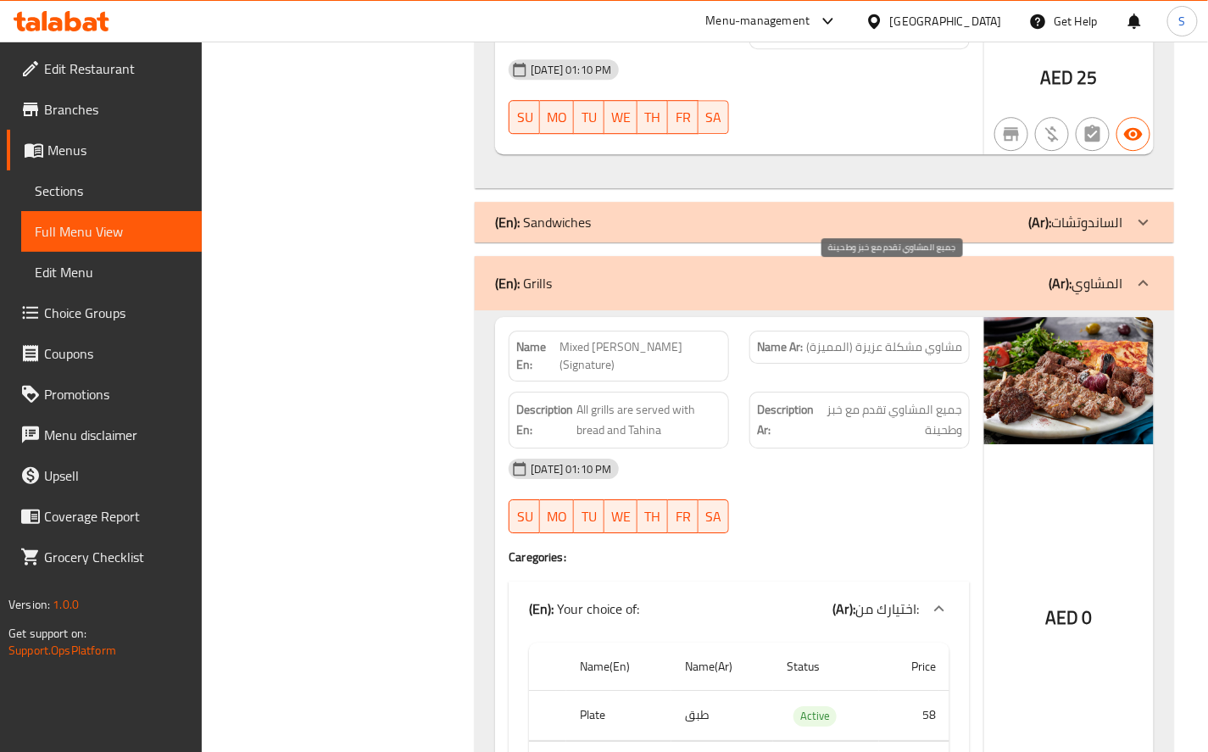
click at [942, 399] on span "جميع المشاوي تقدم مع خبز وطحينة" at bounding box center [891, 420] width 142 height 42
copy div "جميع المشاوي تقدم مع خبز وطحينة"
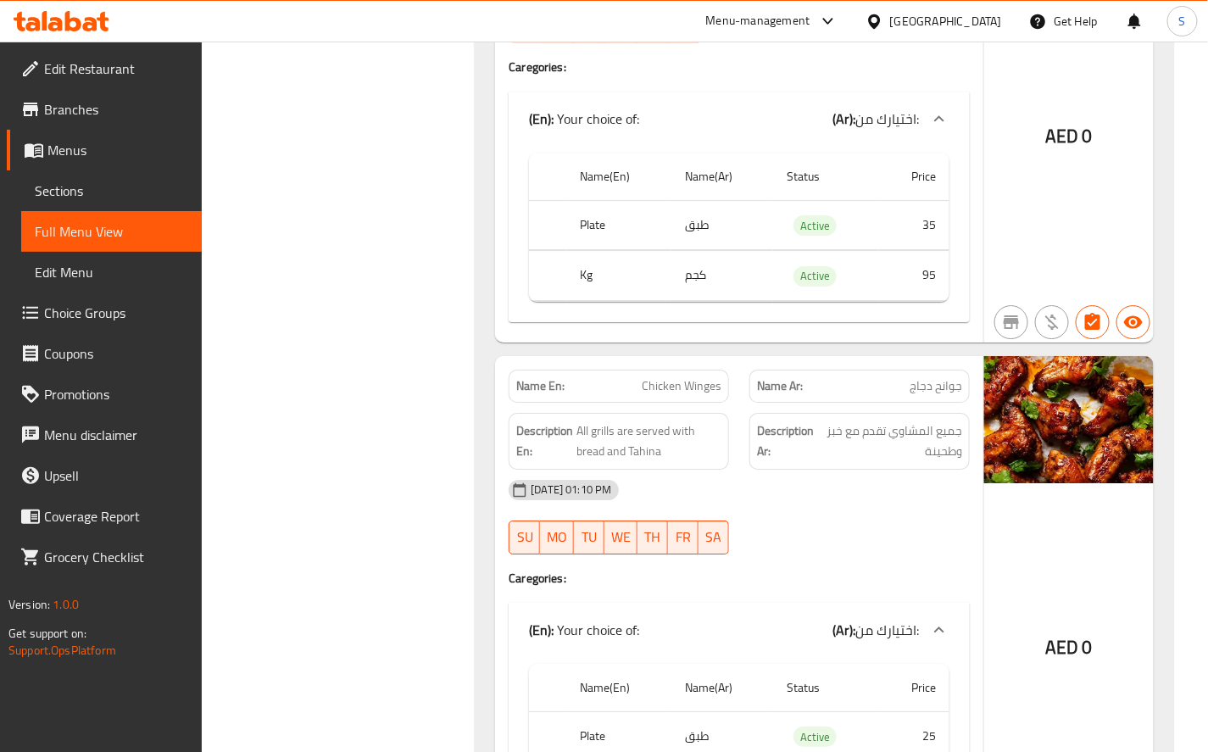
scroll to position [12713, 0]
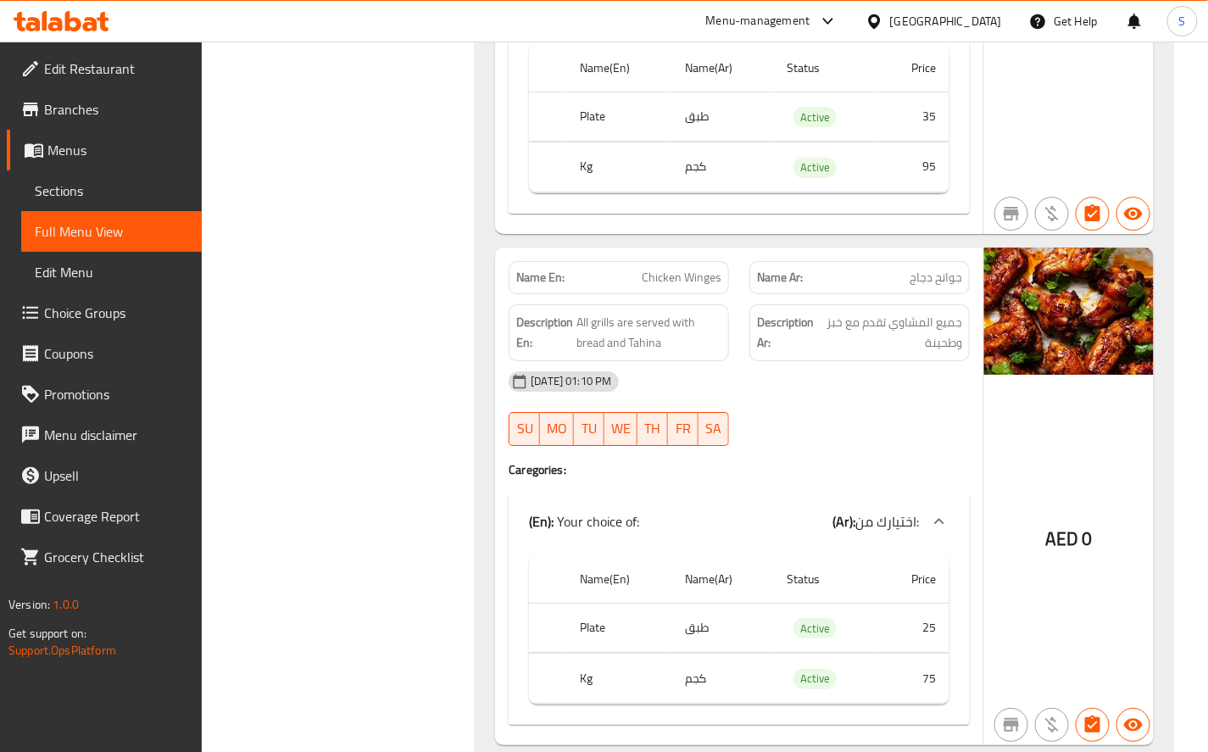
click at [888, 361] on div "[DATE] 01:10 PM" at bounding box center [738, 381] width 481 height 41
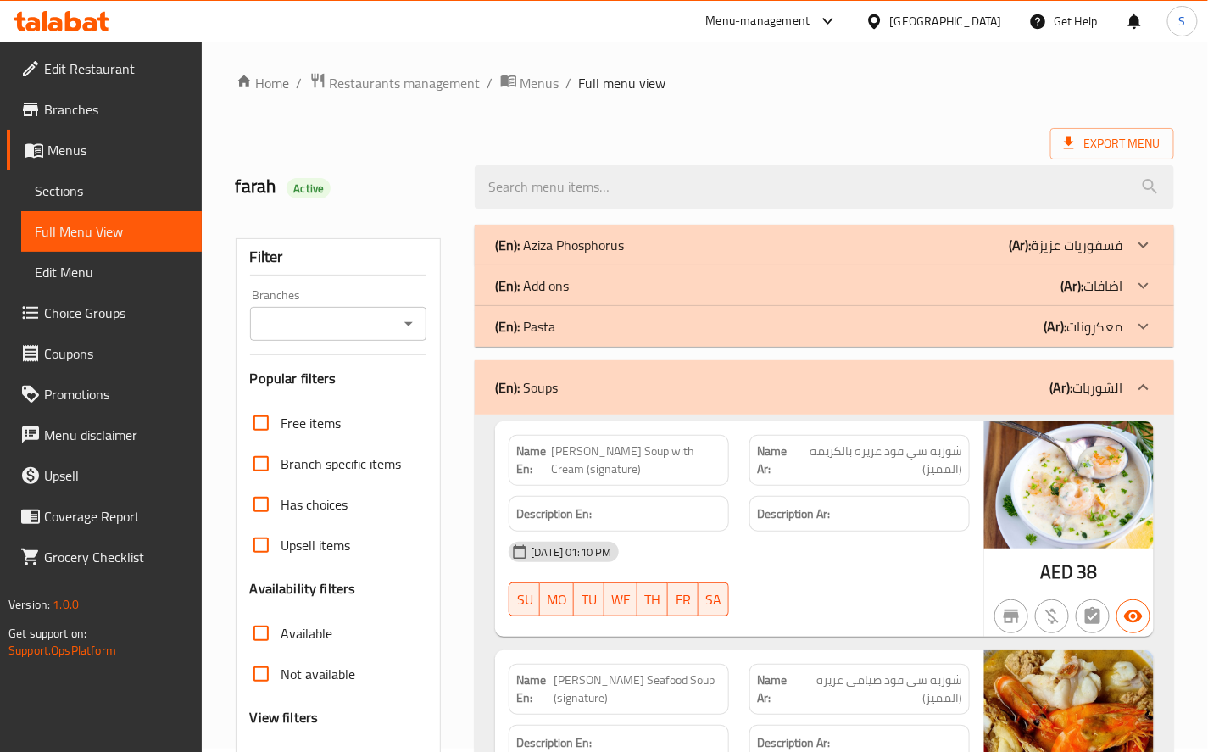
scroll to position [0, 0]
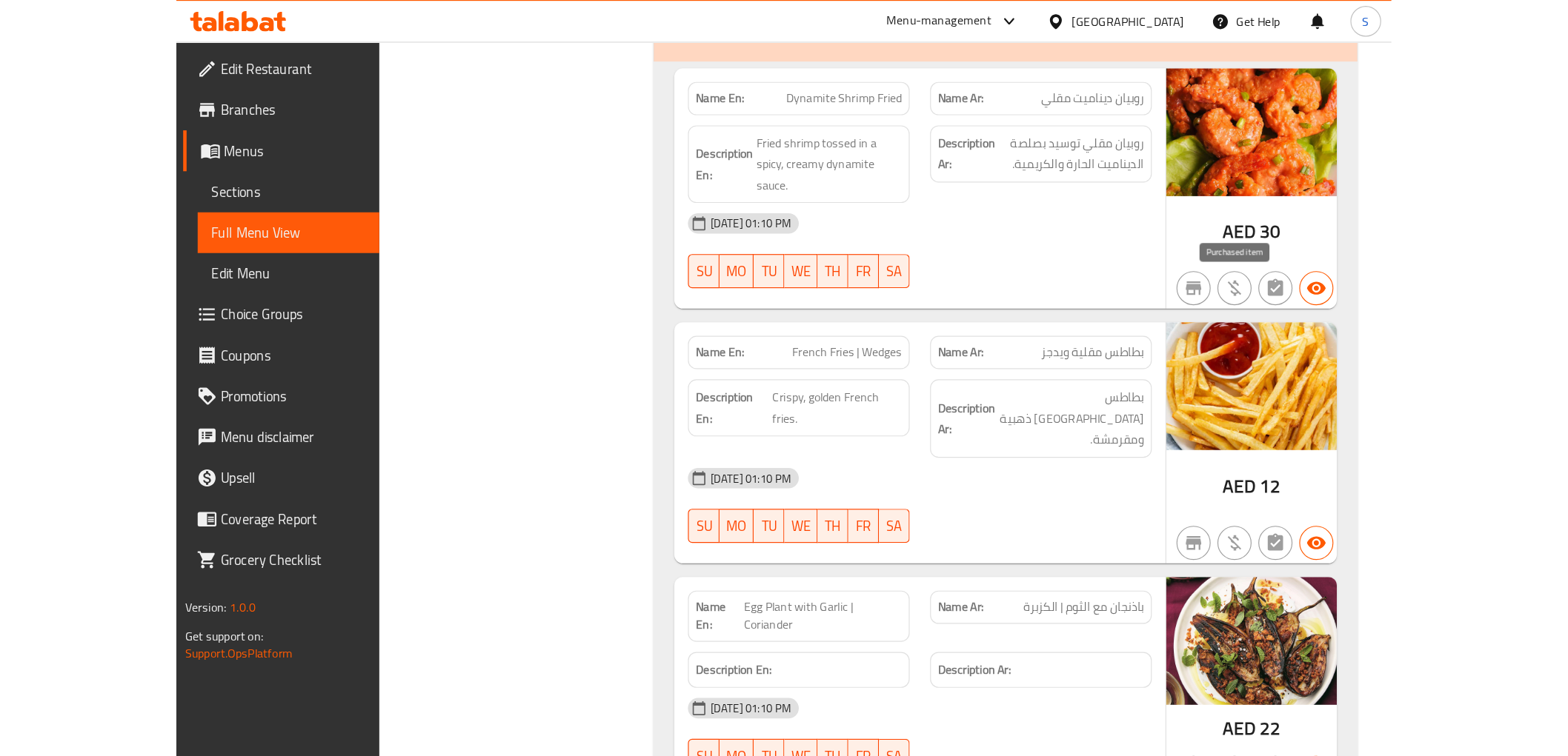
scroll to position [1728, 0]
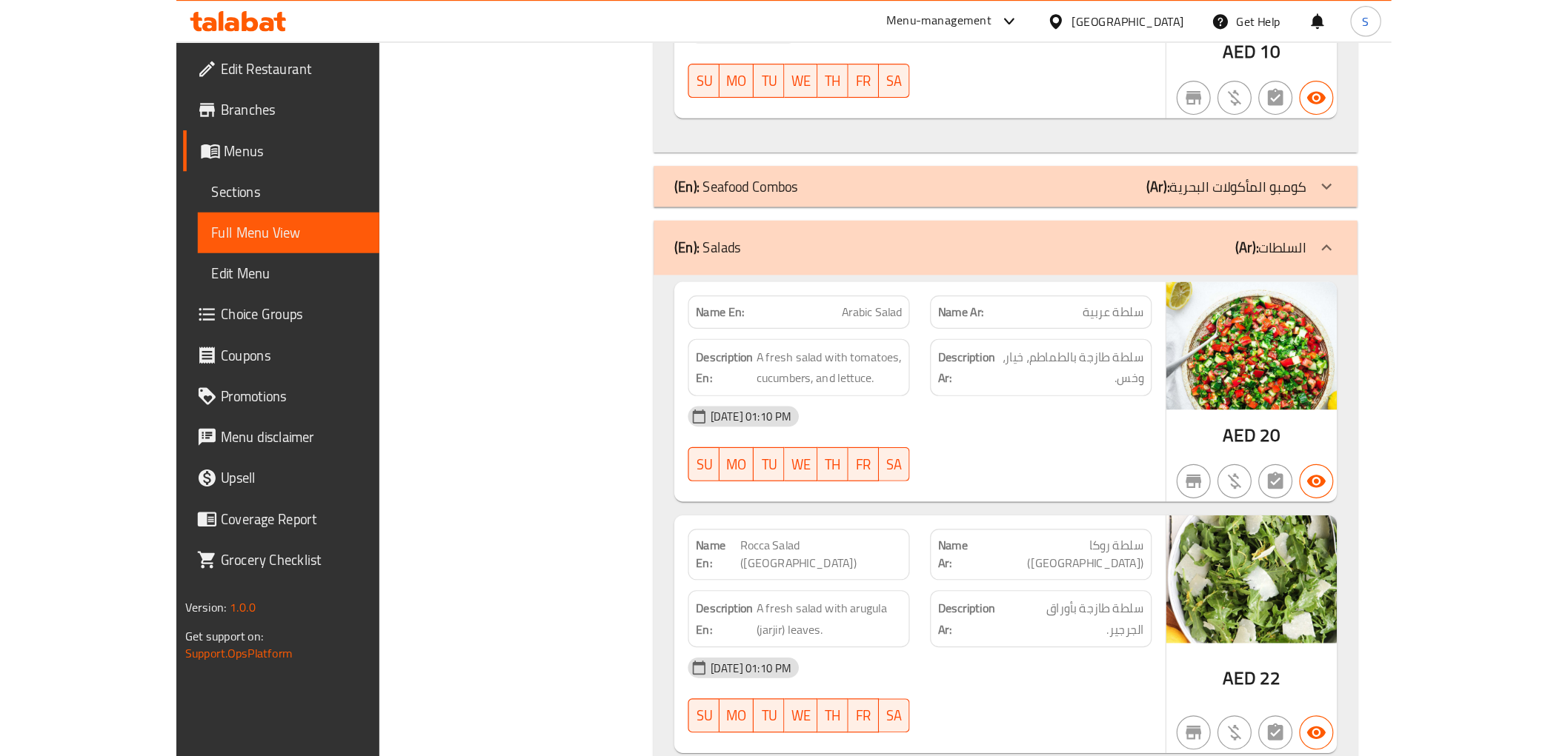
scroll to position [4115, 0]
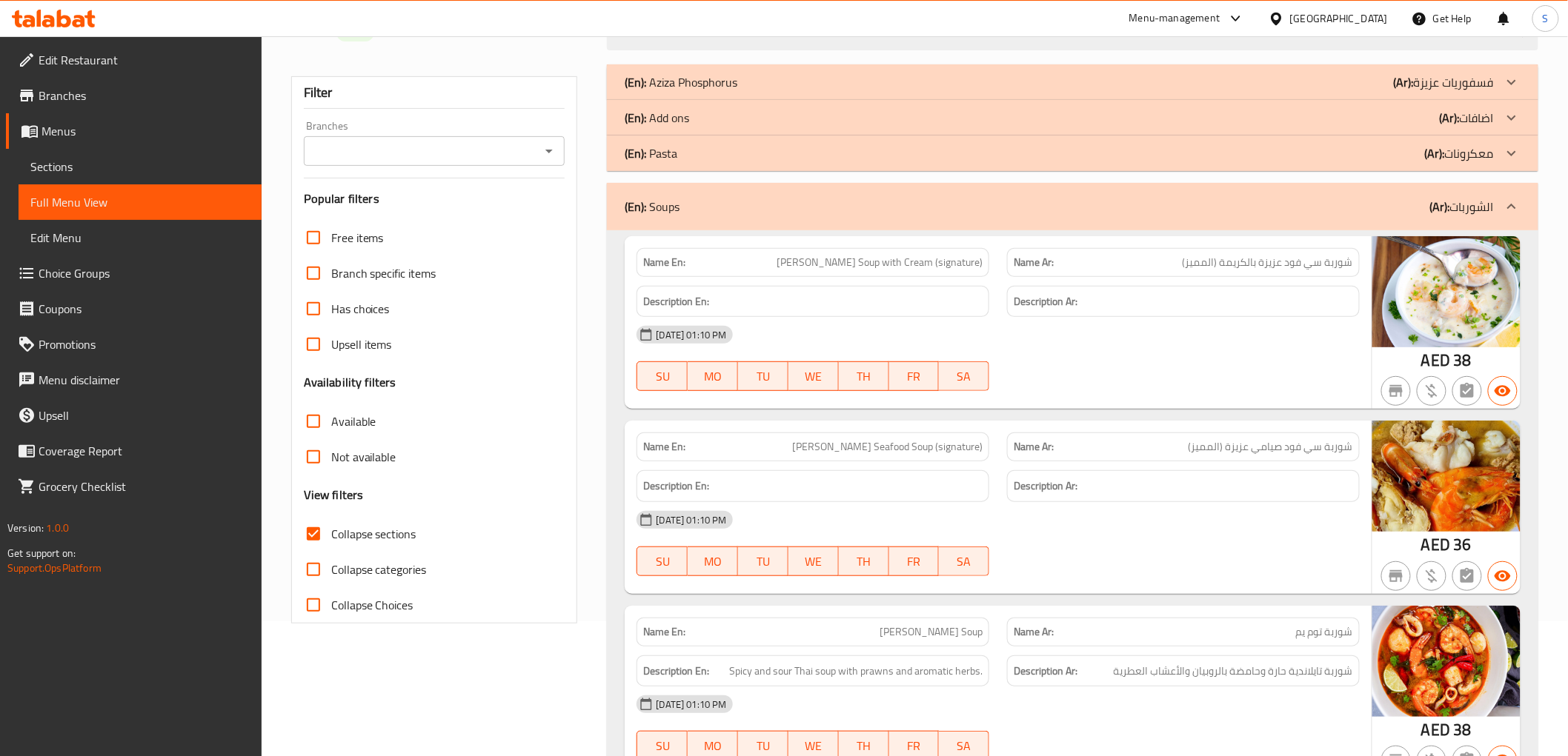
scroll to position [164, 0]
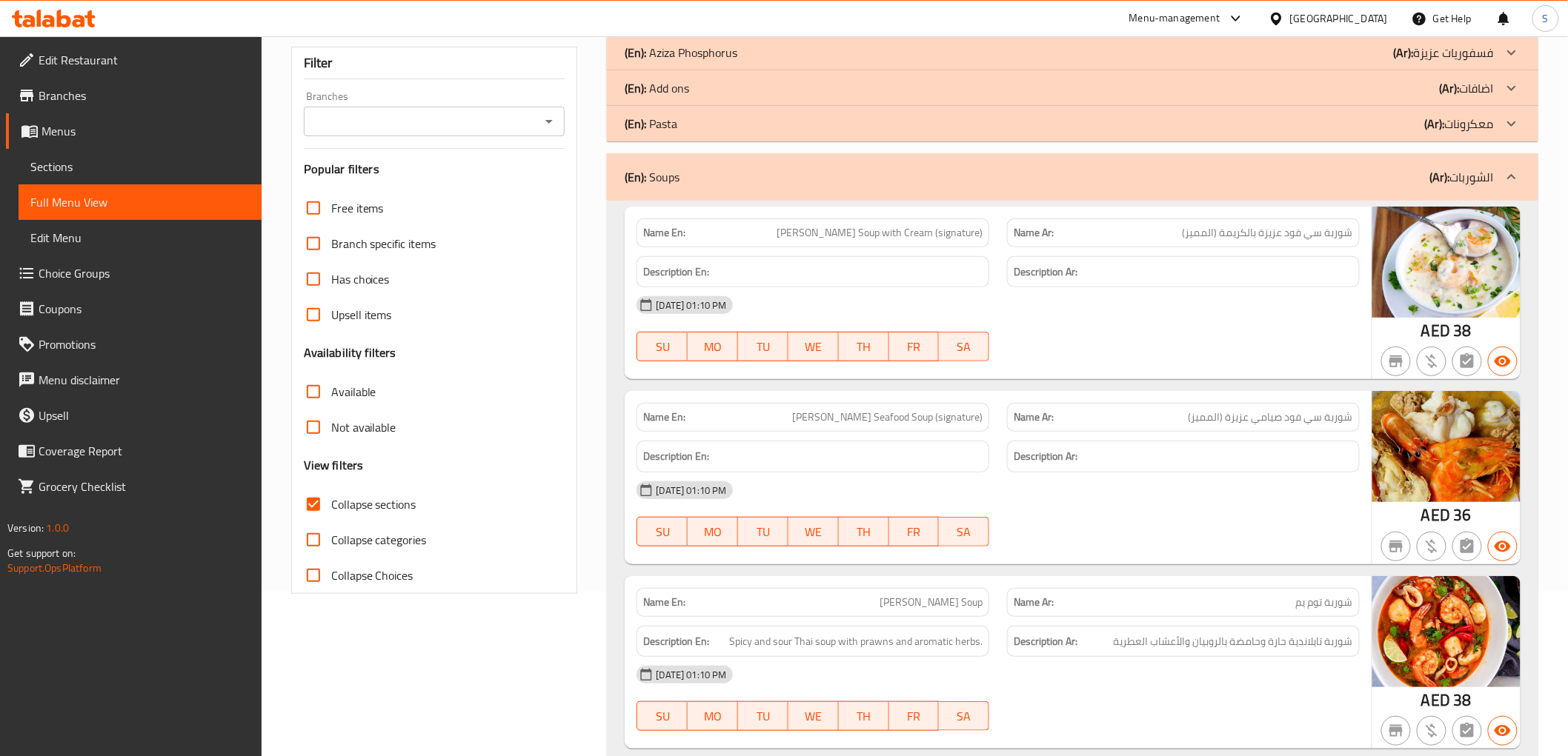
click at [1227, 311] on div "[DATE] 01:10 PM" at bounding box center [998, 305] width 741 height 36
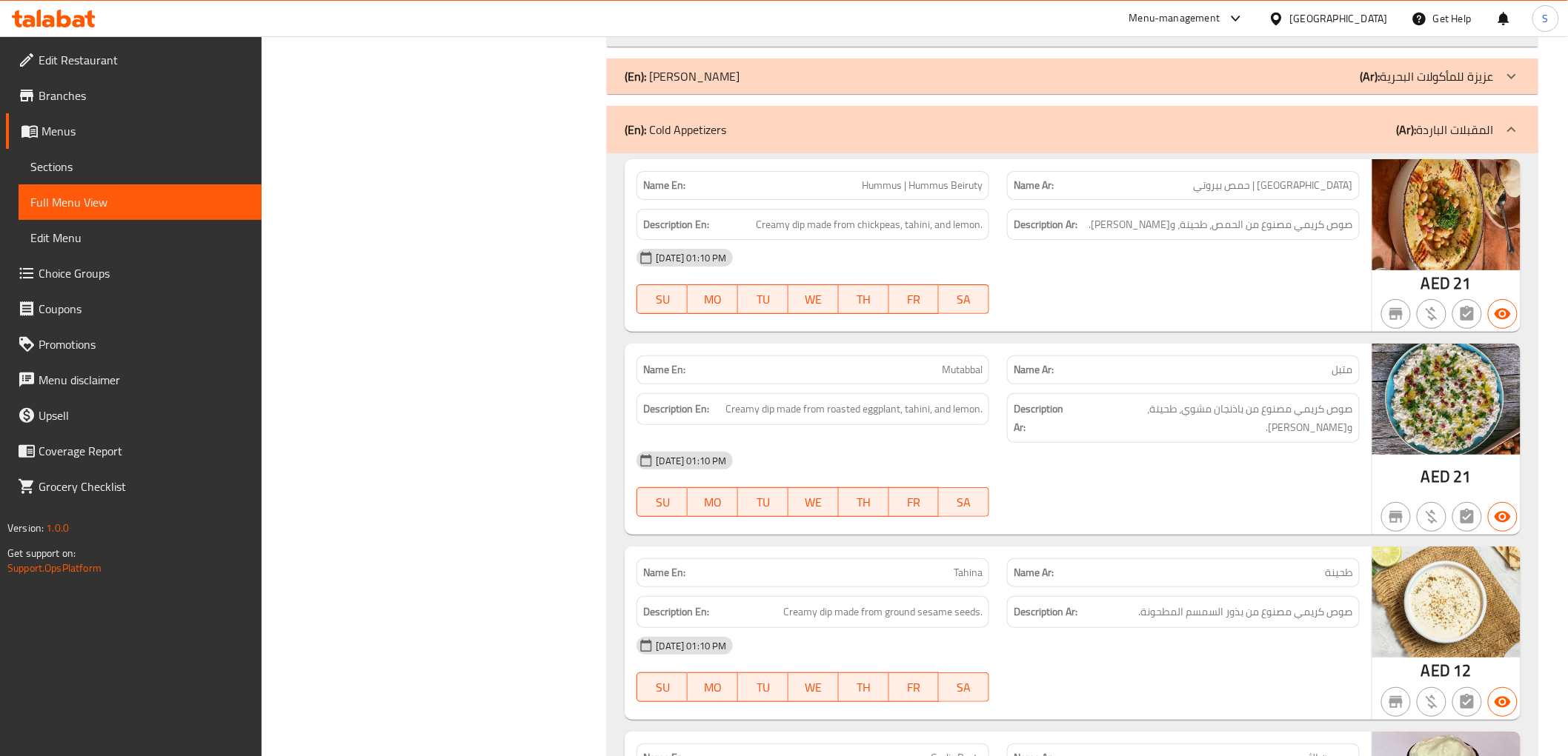
scroll to position [2387, 0]
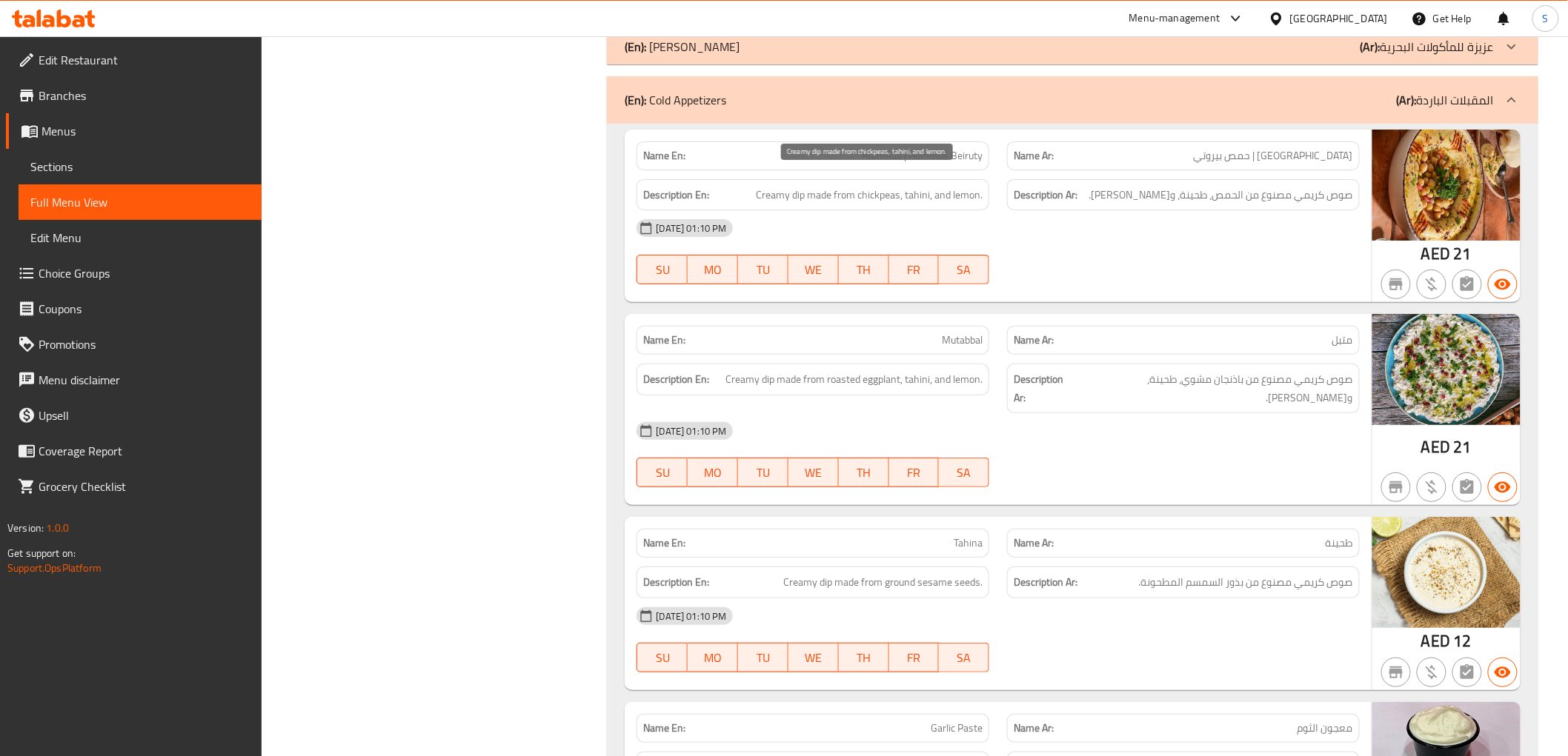
click at [808, 187] on span "Creamy dip made from chickpeas, tahini, and lemon." at bounding box center [868, 195] width 226 height 18
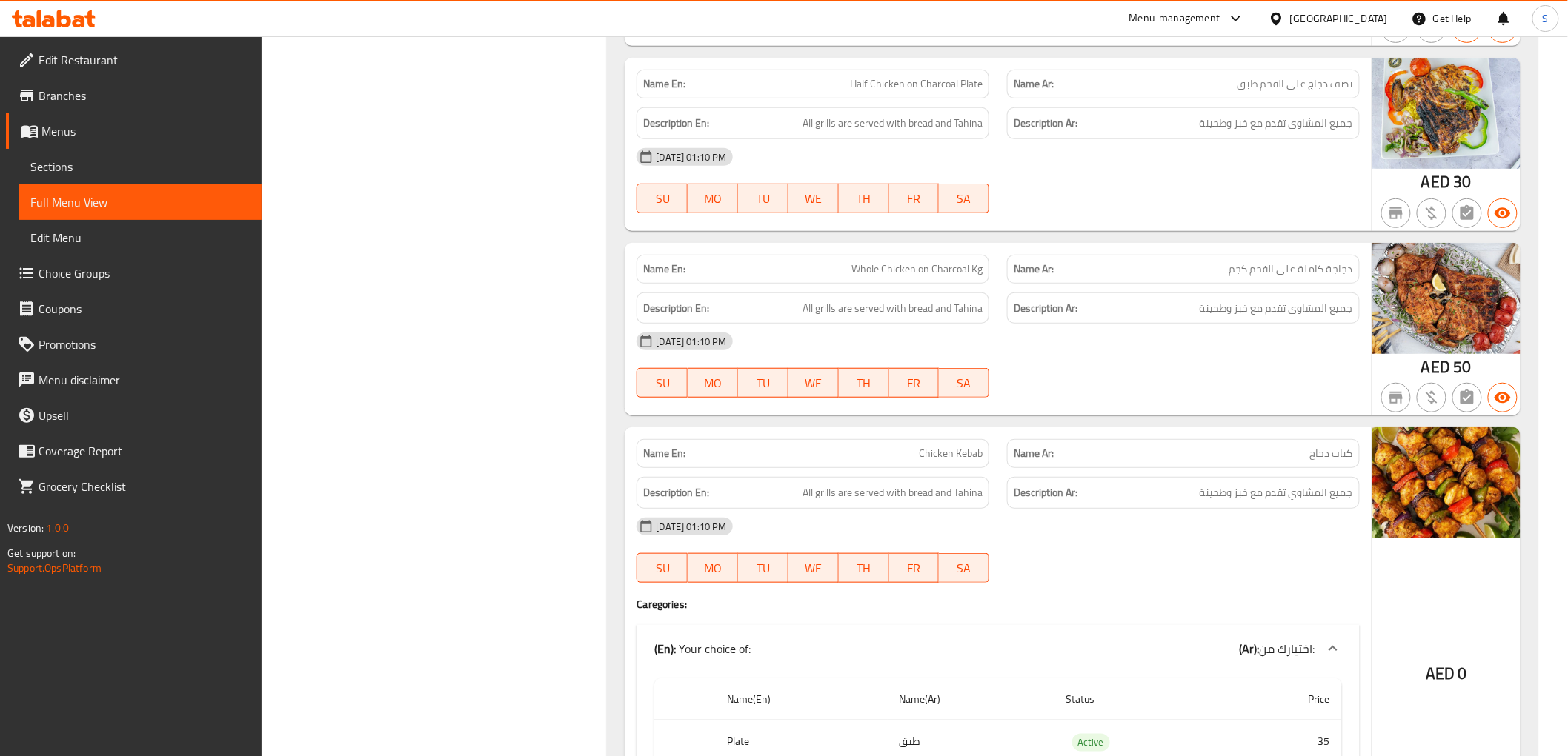
scroll to position [9629, 0]
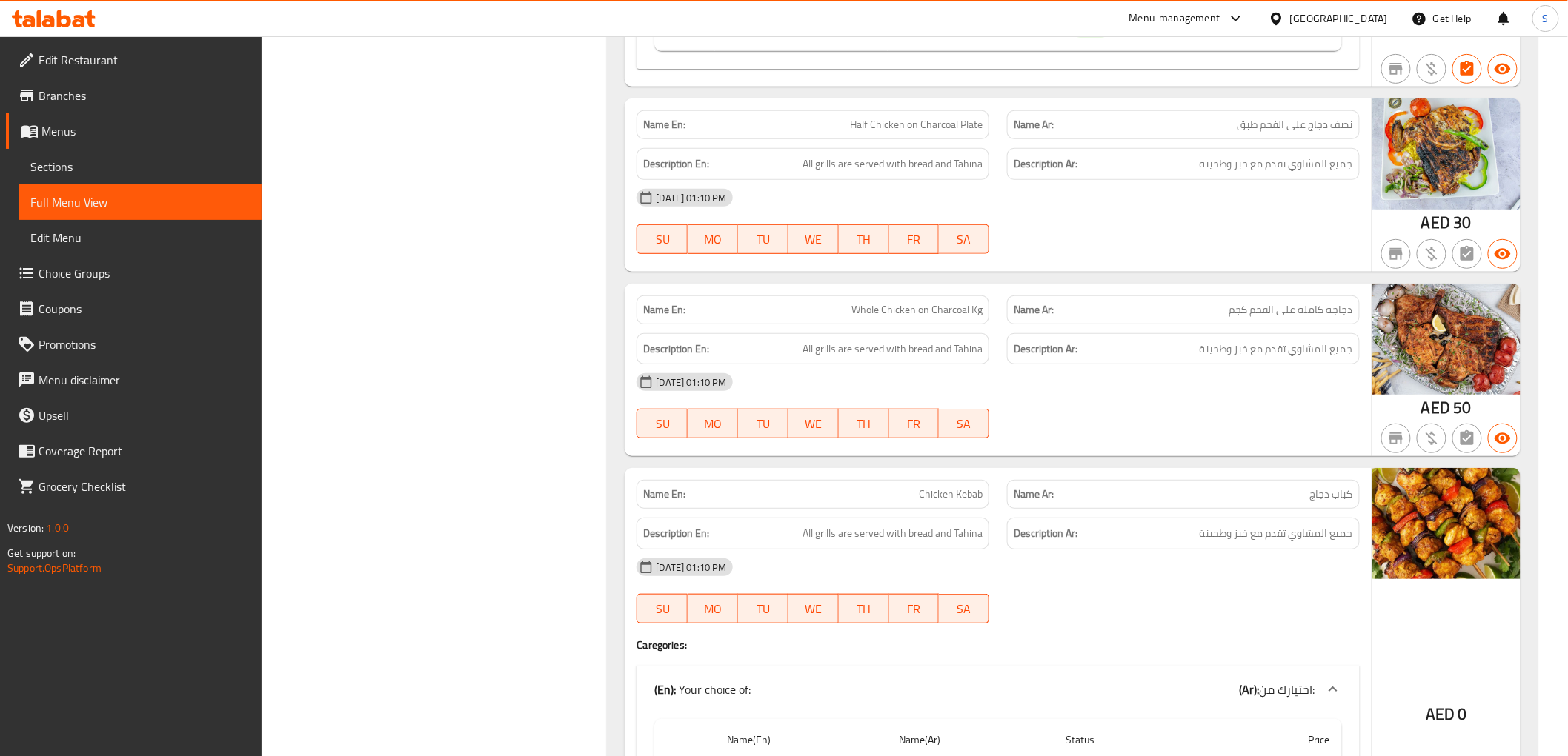
click at [800, 324] on div "Description En: All grills are served with bread and Tahina" at bounding box center [813, 349] width 371 height 50
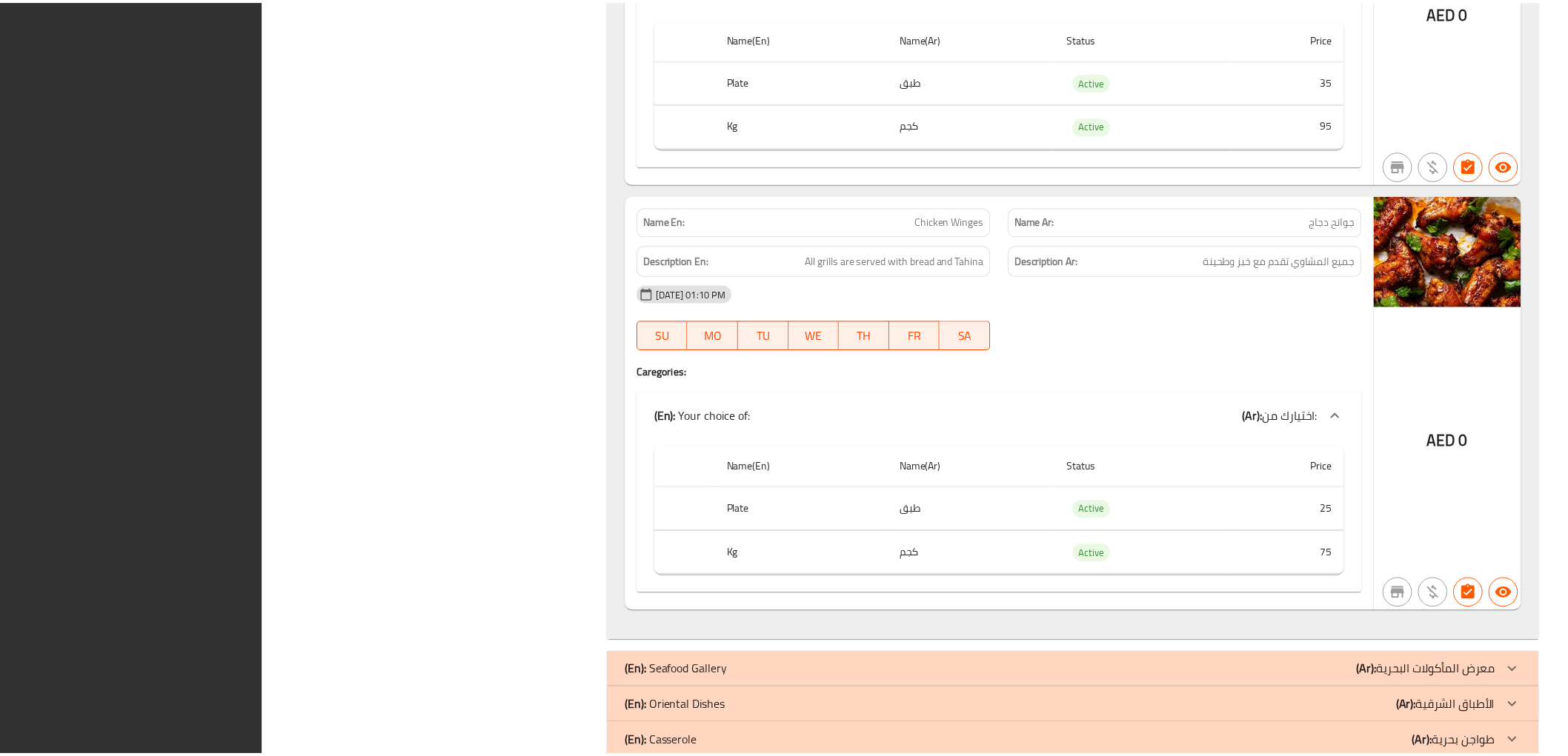
scroll to position [10441, 0]
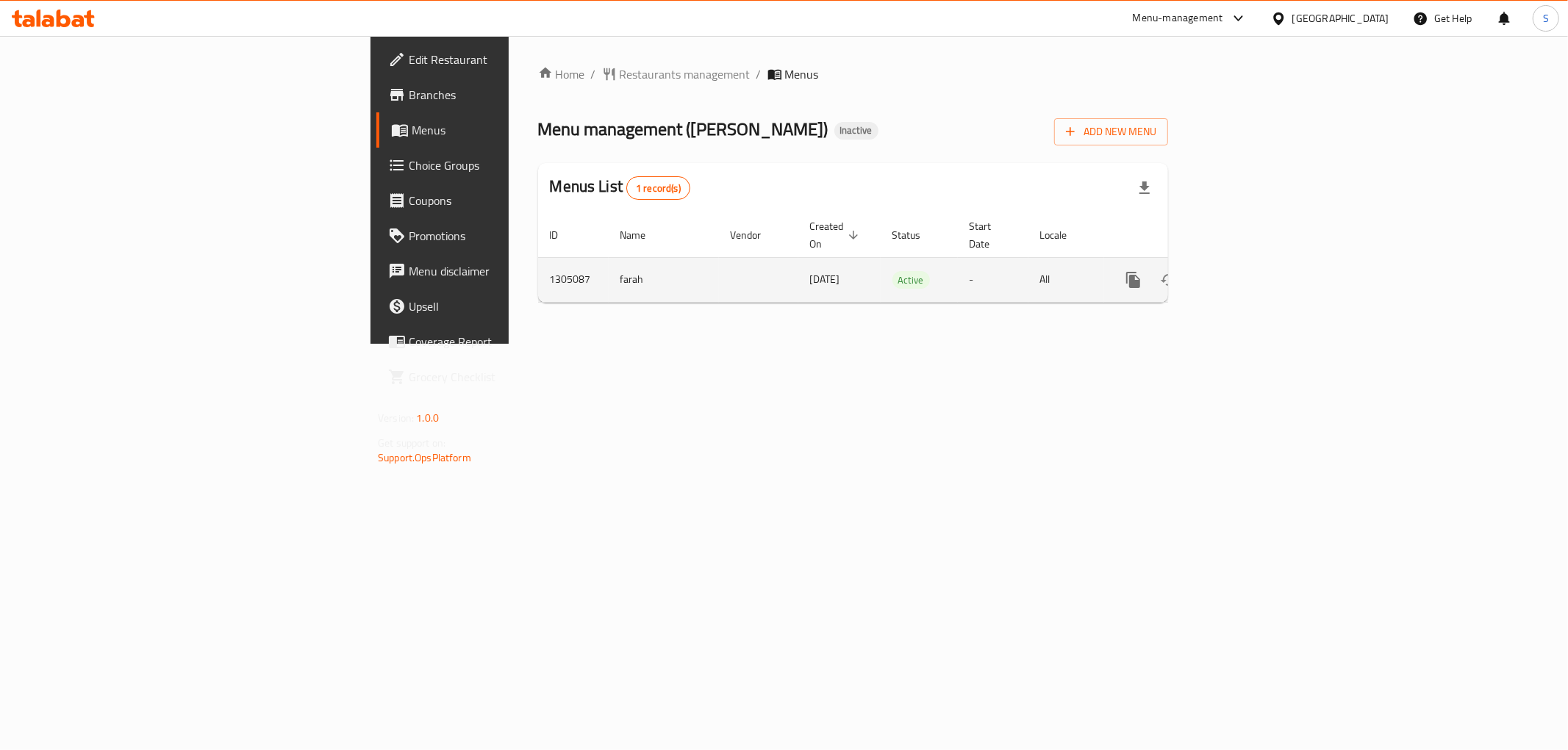
click at [1257, 263] on div "enhanced table" at bounding box center [1186, 280] width 141 height 36
click at [1248, 271] on icon "enhanced table" at bounding box center [1239, 280] width 17 height 17
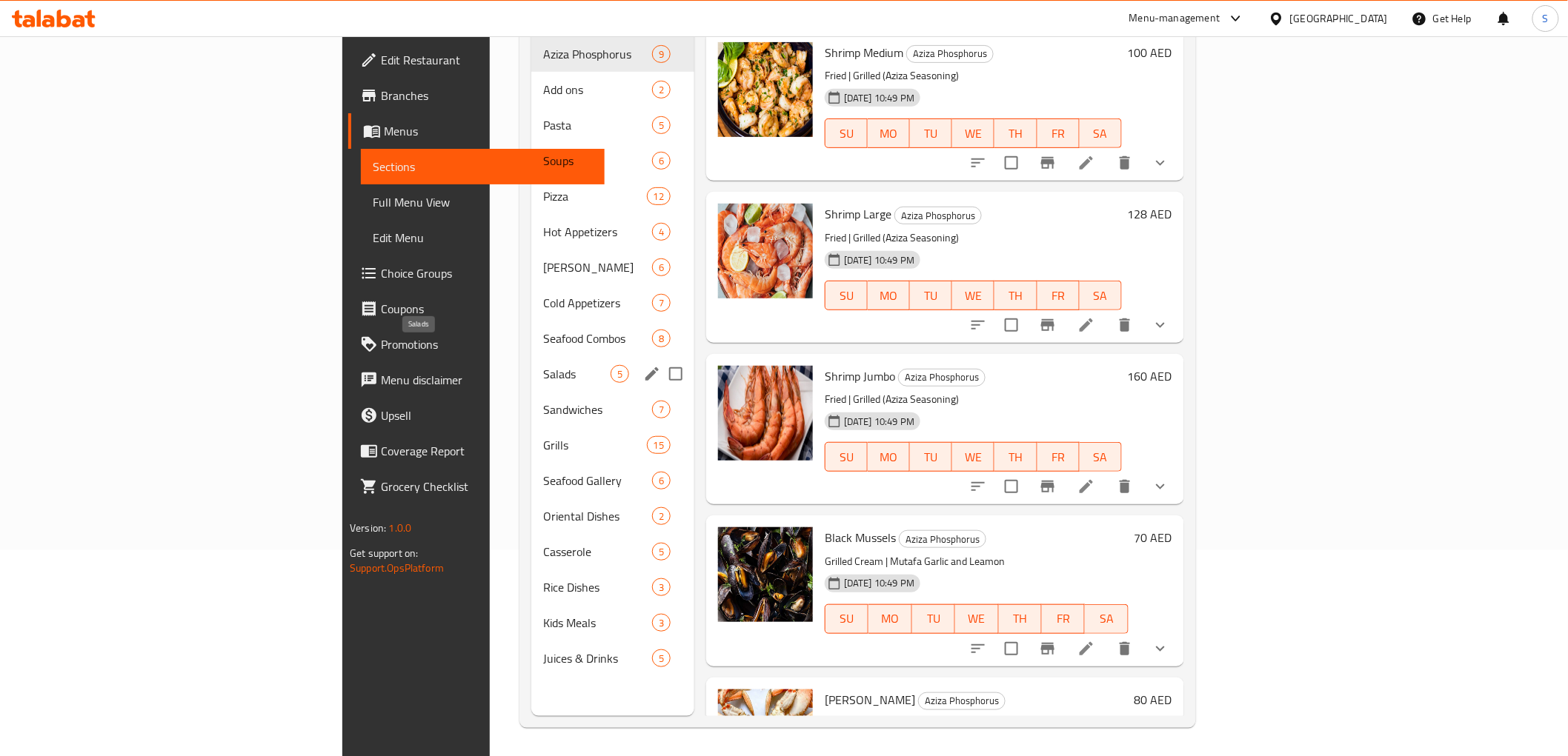
scroll to position [207, 0]
click at [543, 470] on span "Seafood Gallery" at bounding box center [576, 479] width 67 height 17
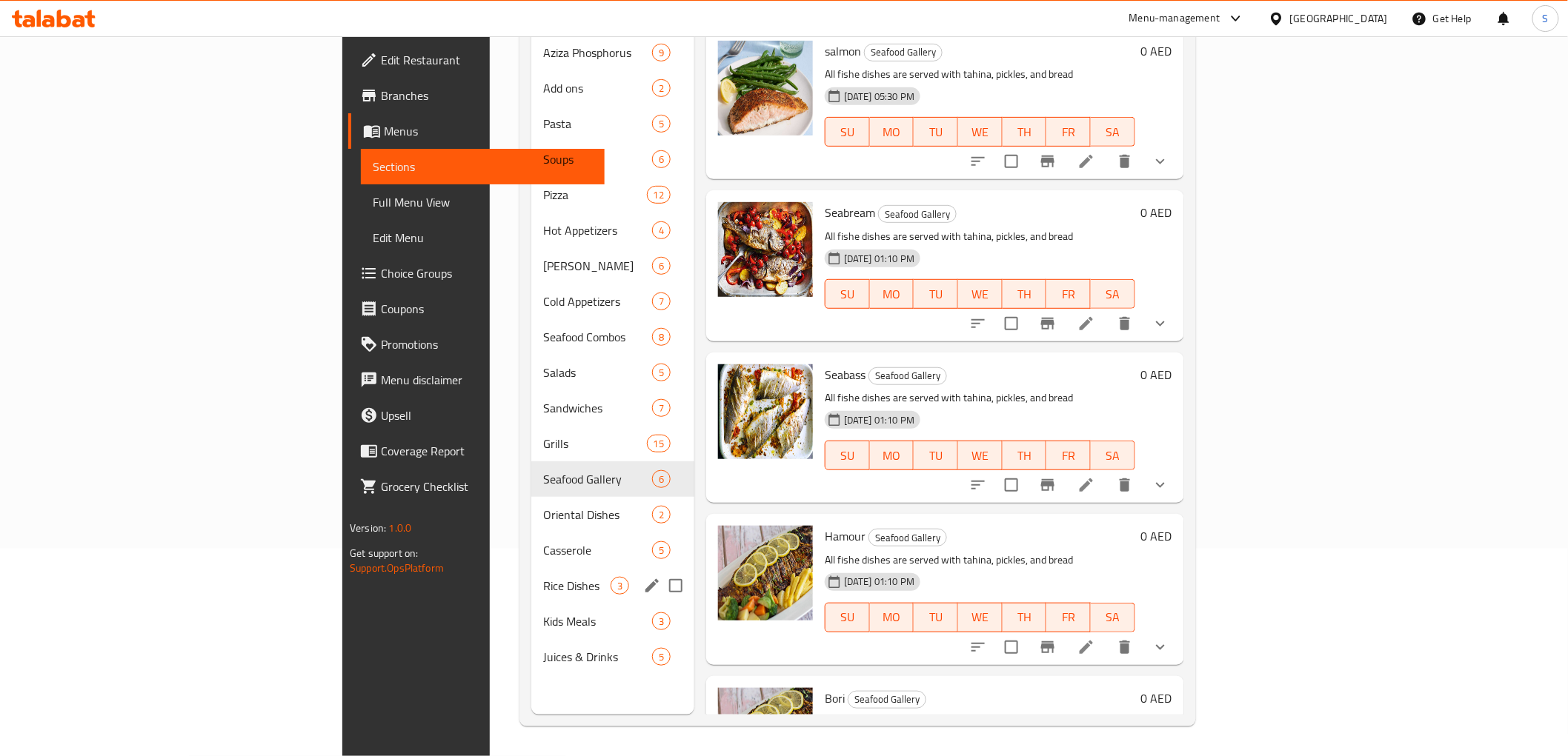
click at [532, 568] on div "Rice Dishes 3" at bounding box center [613, 586] width 163 height 36
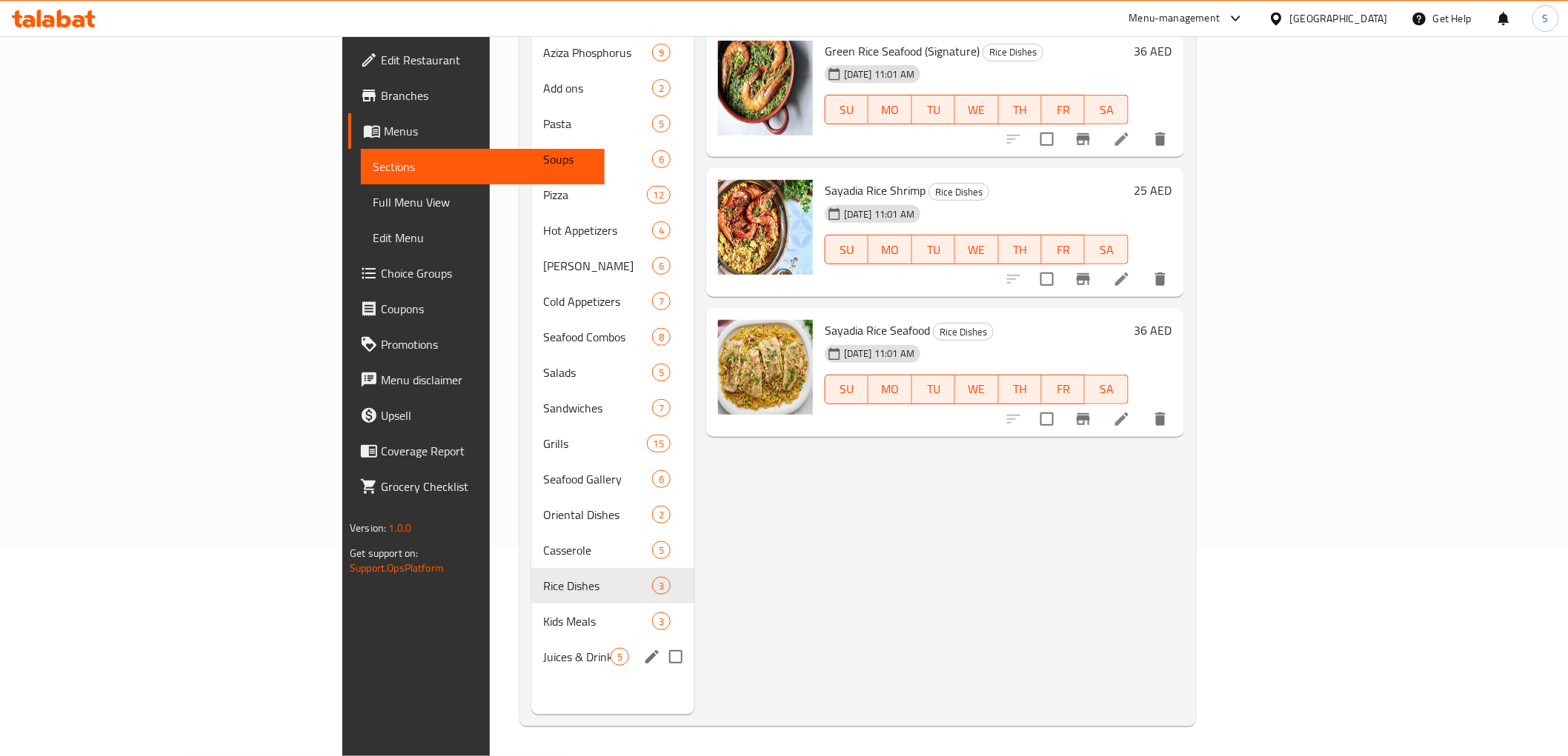
click at [532, 646] on div "Juices & Drinks 5" at bounding box center [613, 656] width 163 height 36
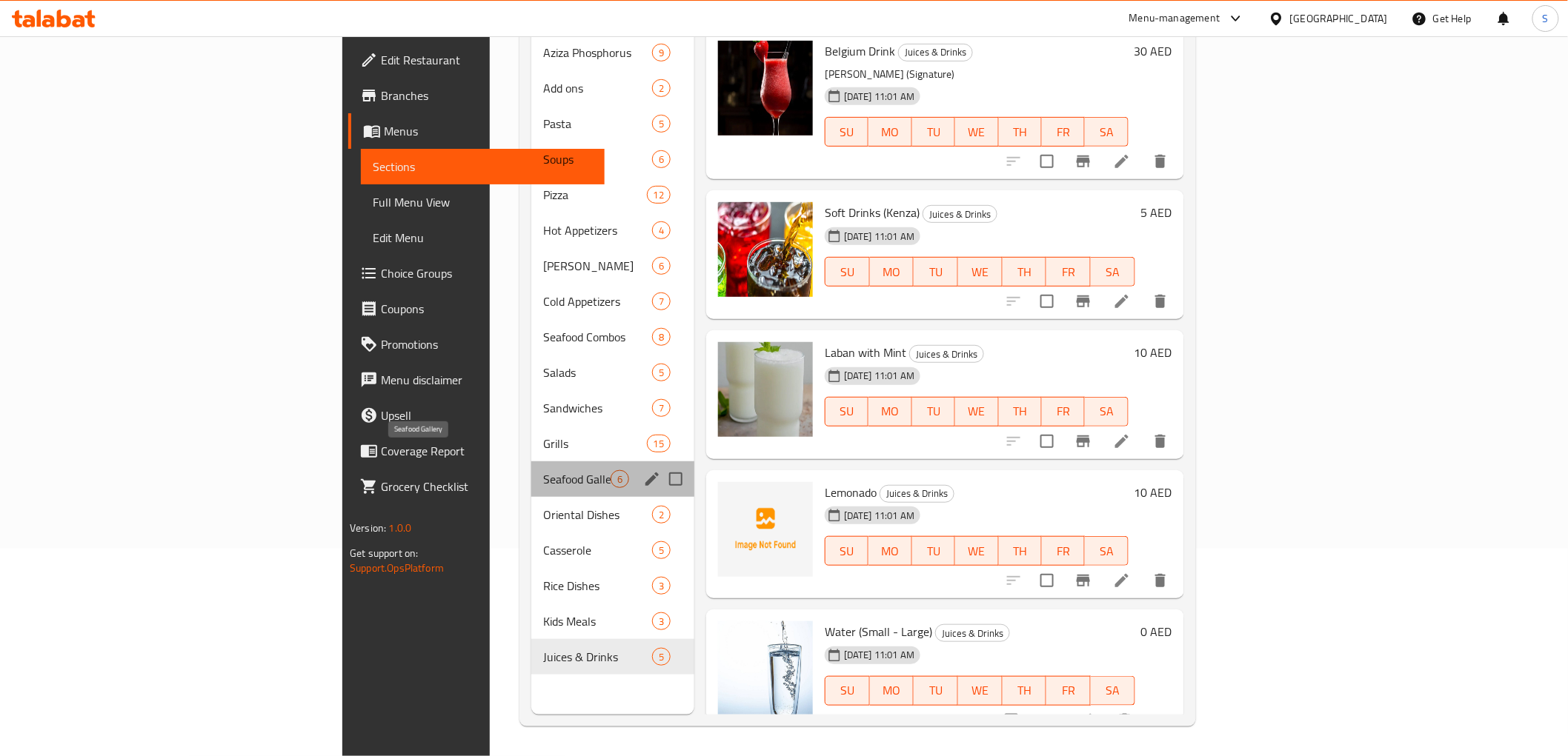
click at [543, 470] on span "Seafood Gallery" at bounding box center [576, 479] width 67 height 17
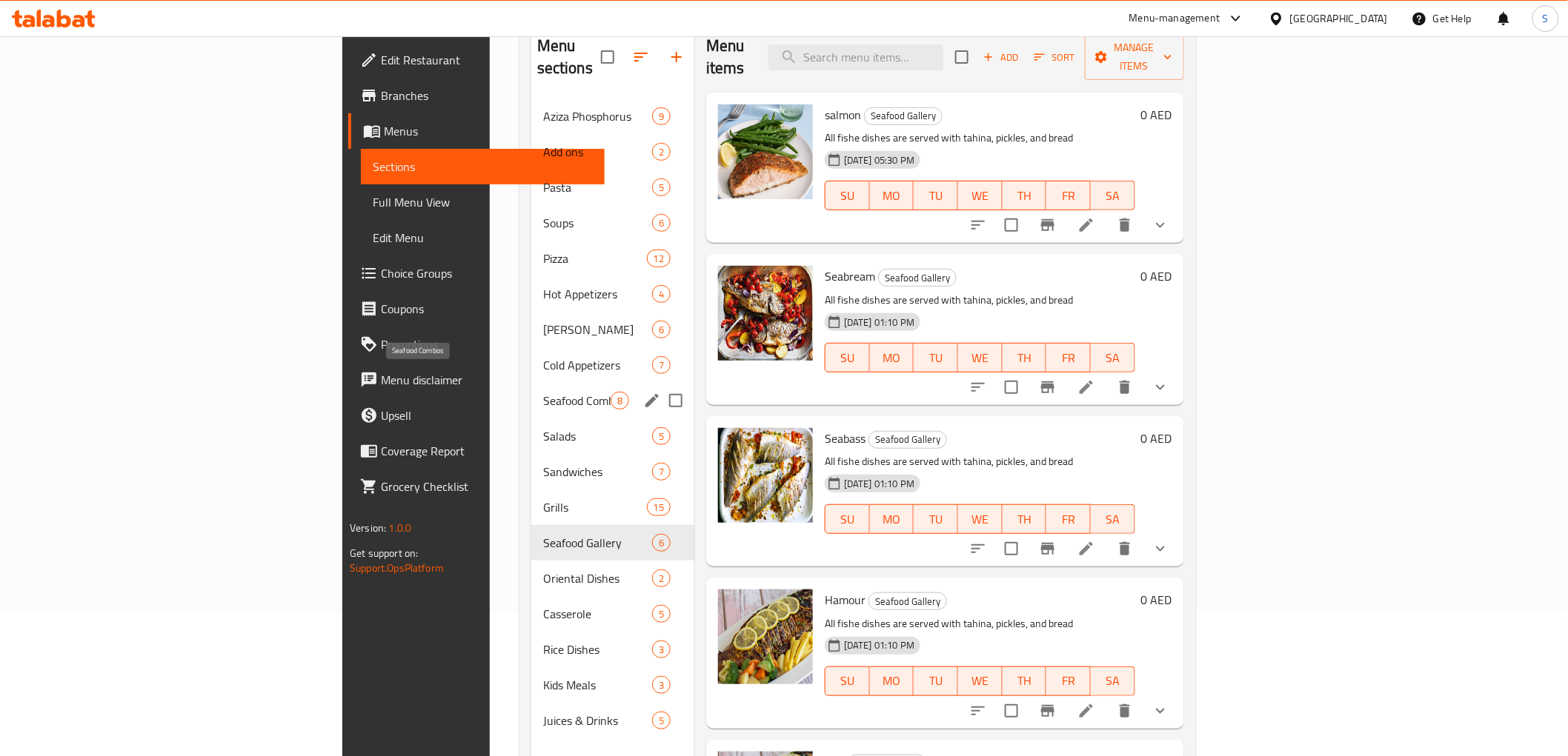
scroll to position [124, 0]
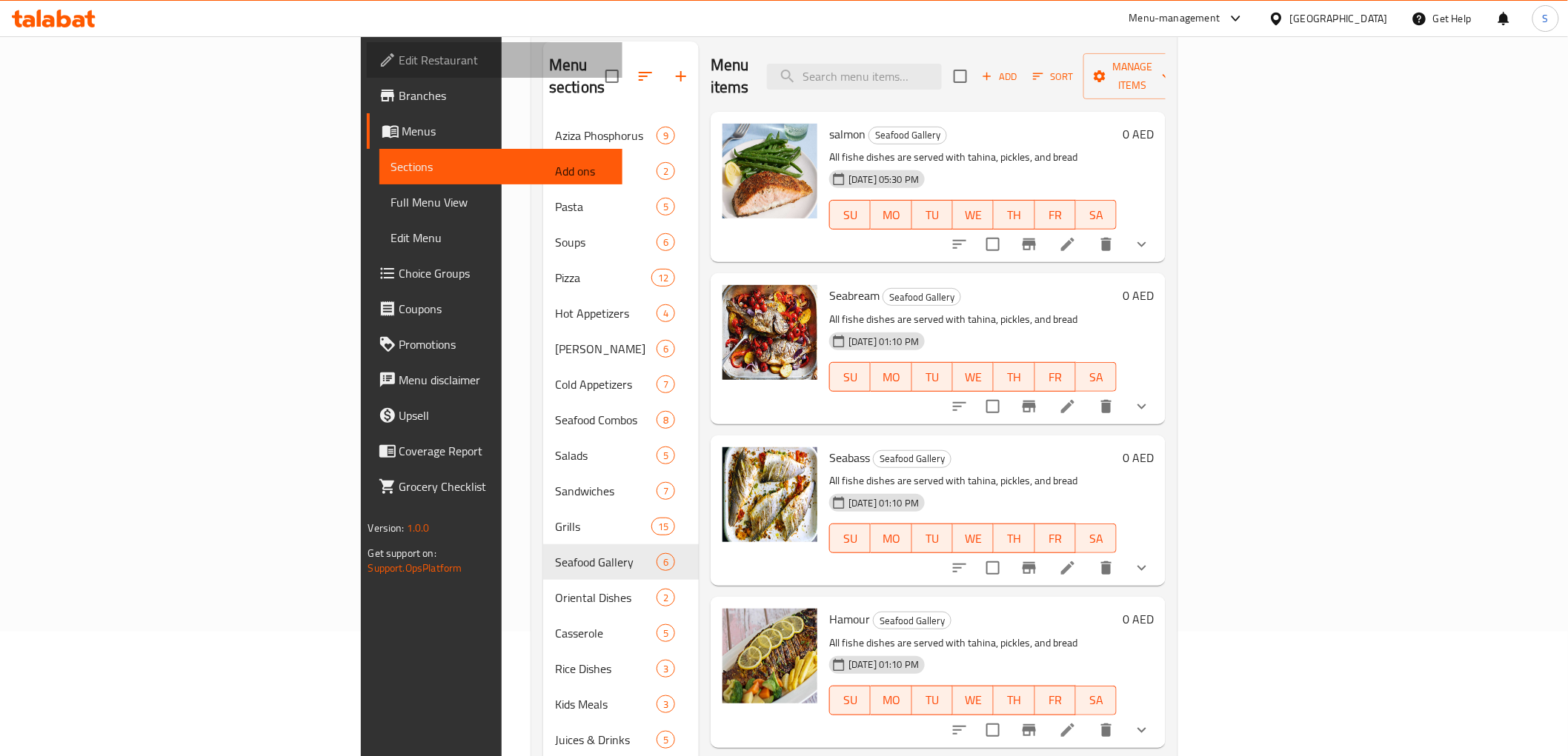
click at [367, 71] on link "Edit Restaurant" at bounding box center [495, 59] width 255 height 36
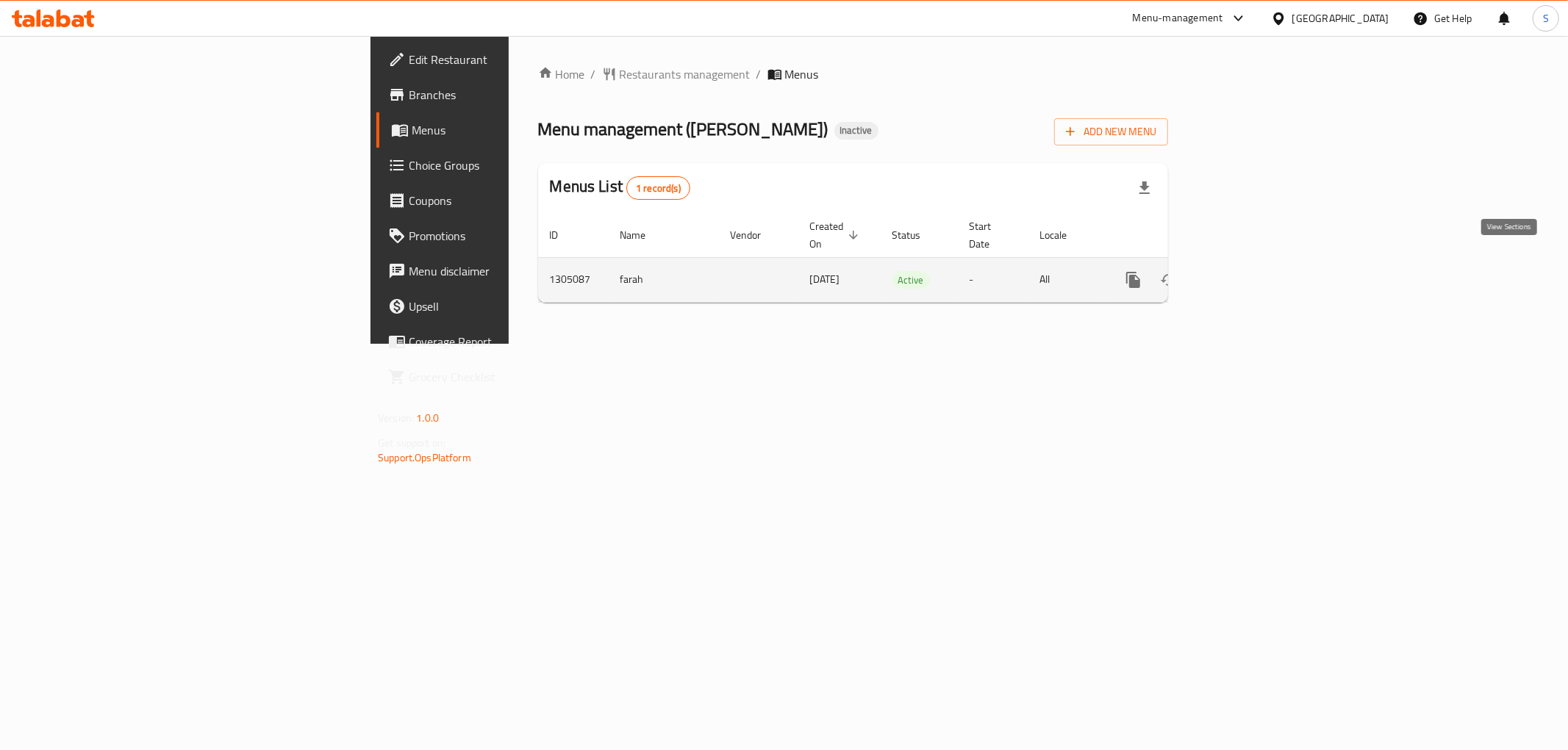
click at [1257, 274] on link "enhanced table" at bounding box center [1239, 280] width 36 height 36
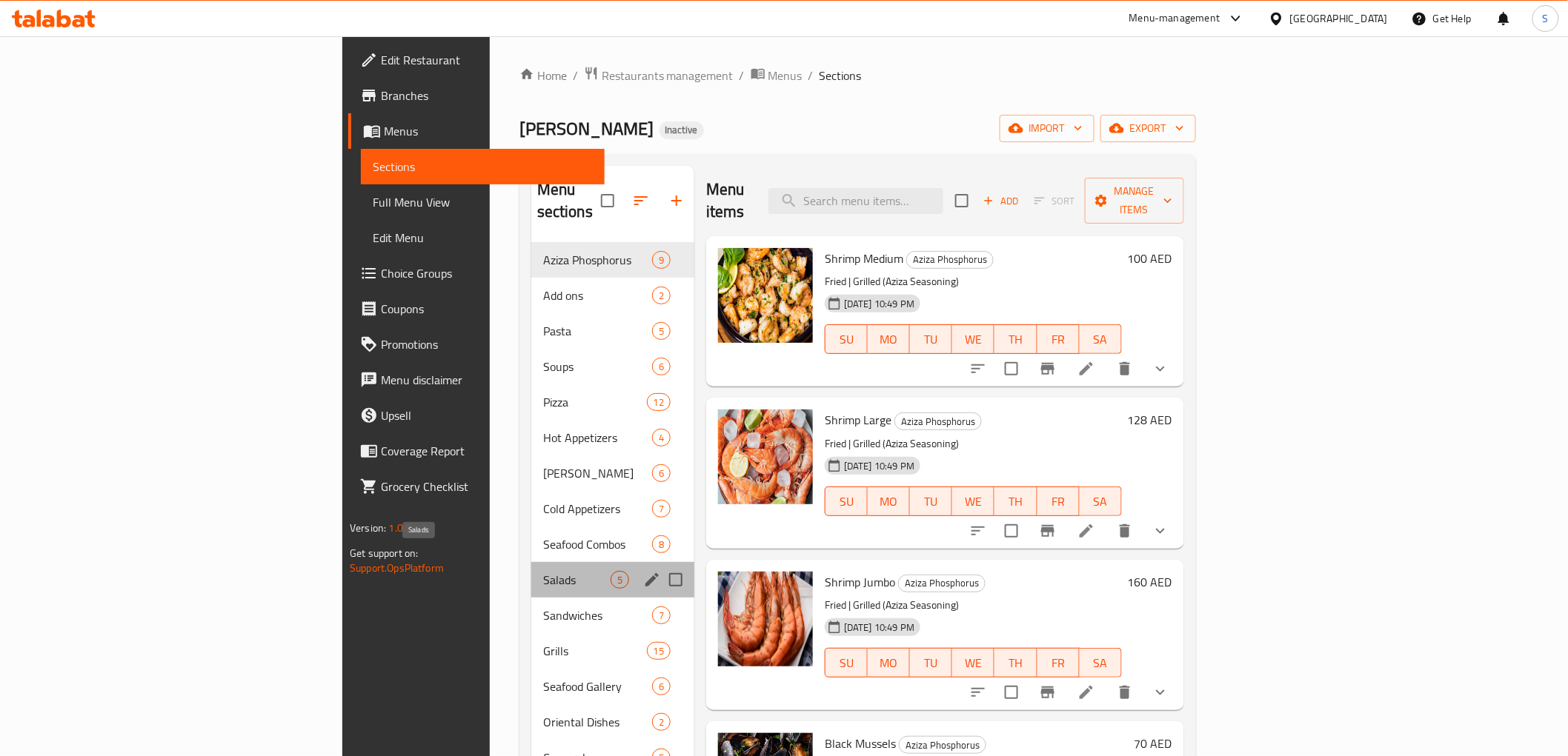
click at [543, 571] on span "Salads" at bounding box center [576, 579] width 67 height 17
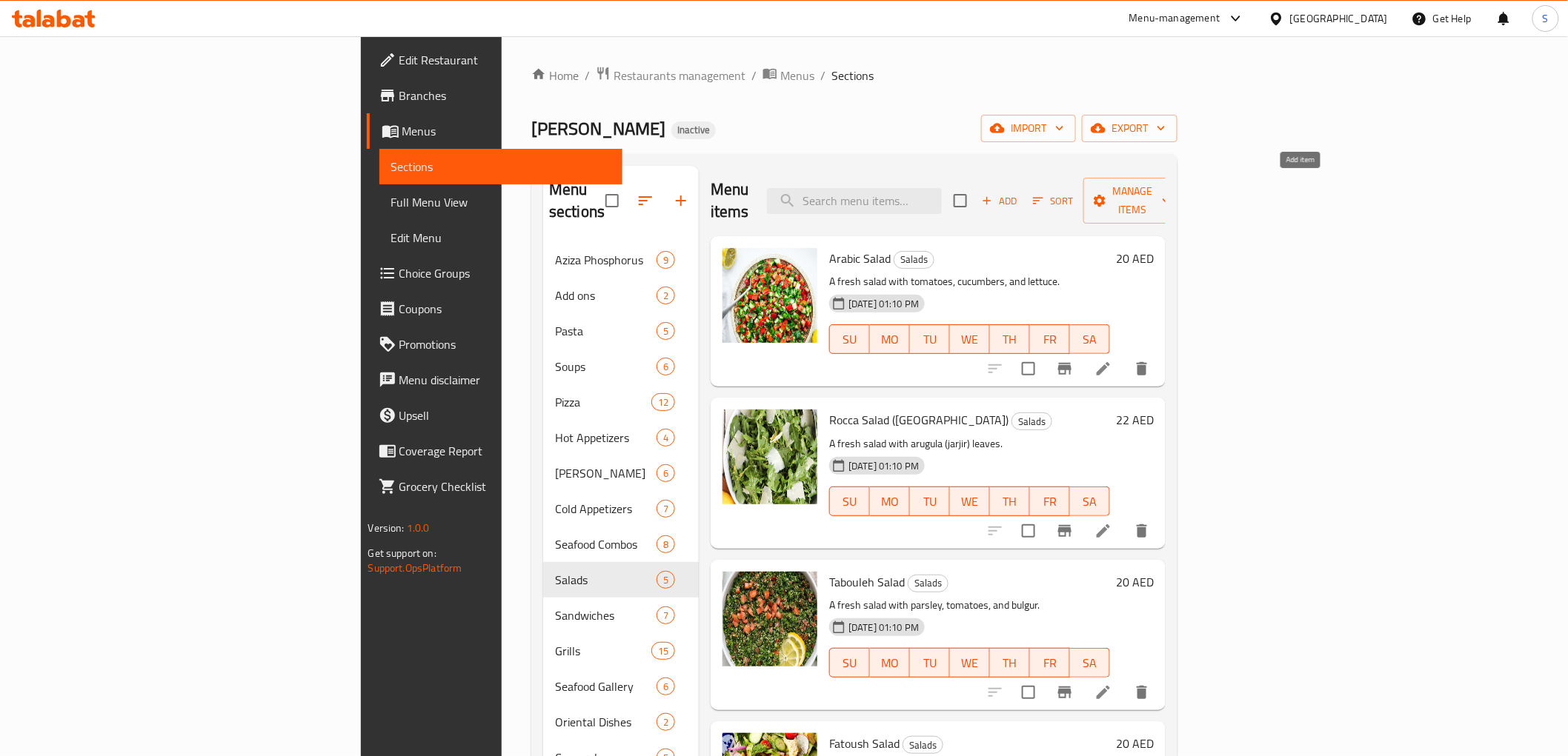
click at [1020, 192] on span "Add" at bounding box center [1000, 200] width 40 height 17
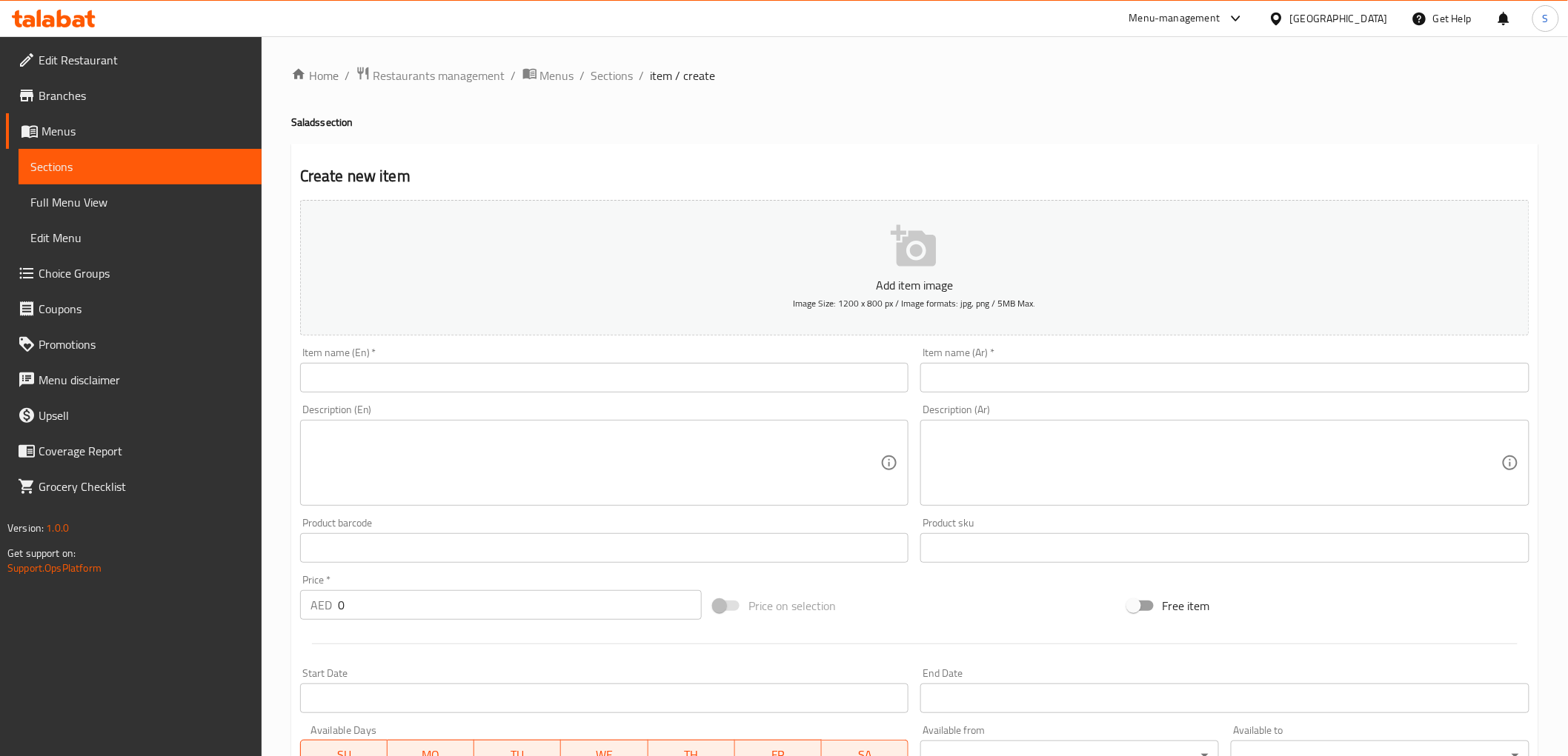
click at [561, 394] on div "Item name (En)   * Item name (En) *" at bounding box center [604, 370] width 621 height 57
click at [558, 367] on input "text" at bounding box center [604, 378] width 610 height 30
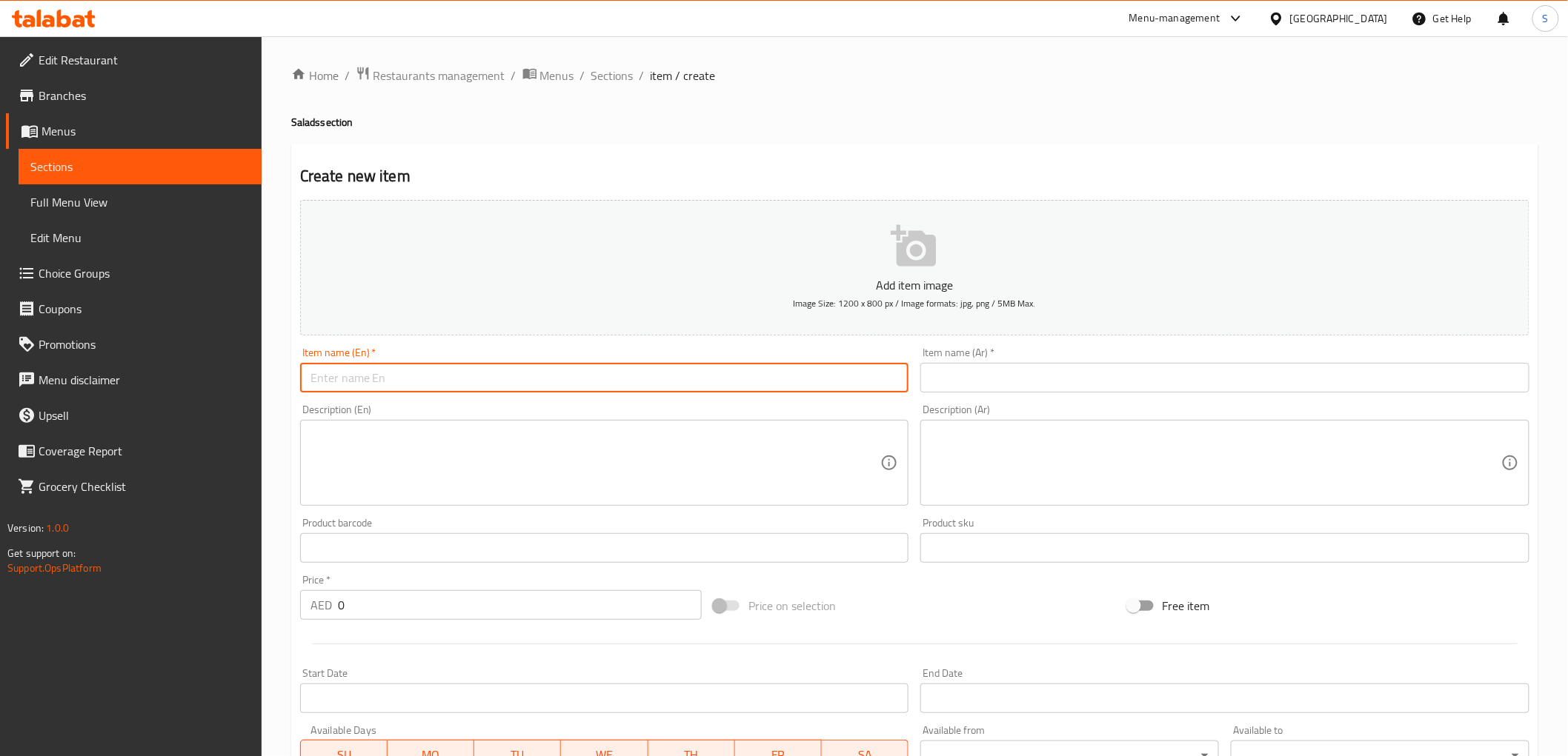
paste input "Humms"
type input "Humms salad"
click at [940, 368] on input "text" at bounding box center [1225, 378] width 610 height 30
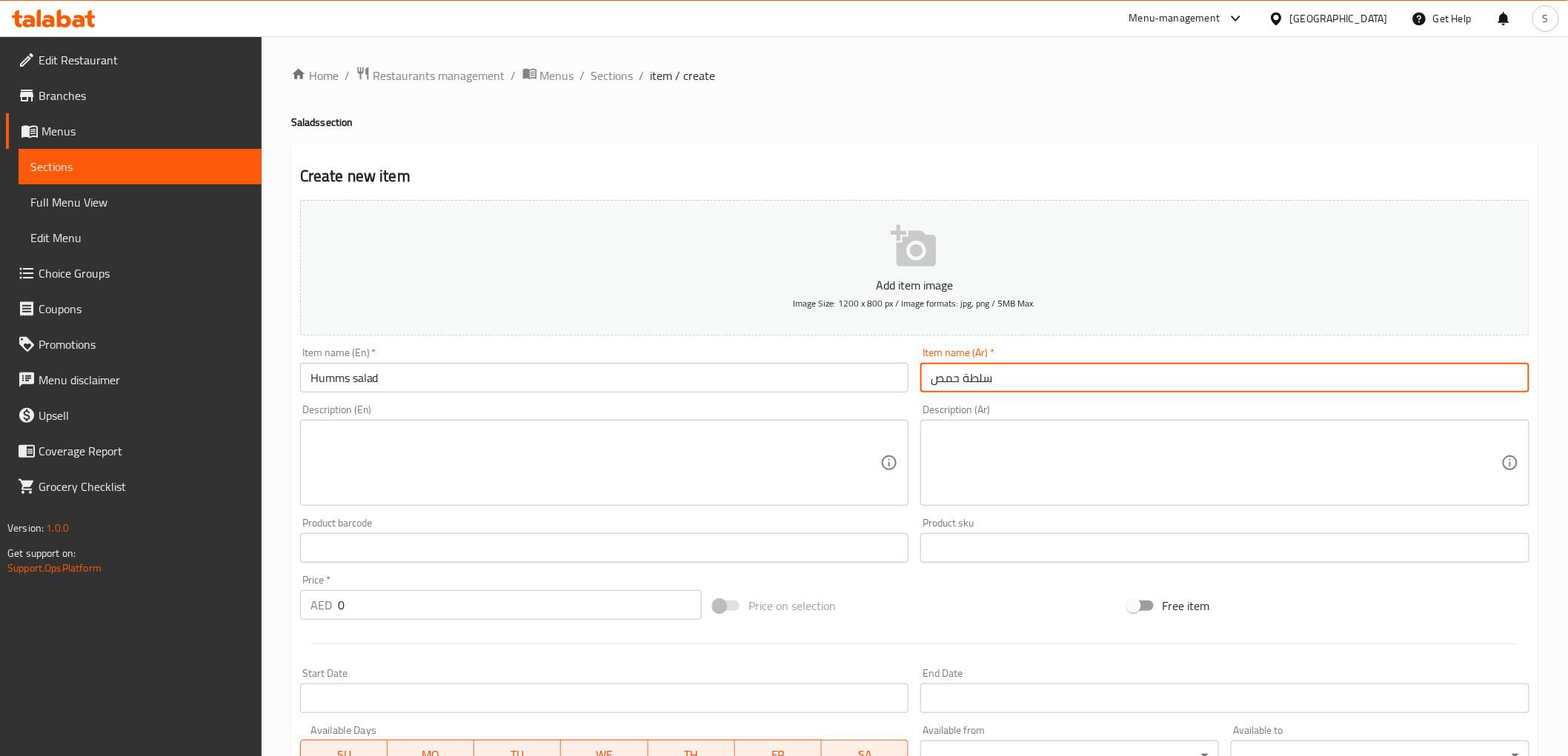
type input "سلطة حمص"
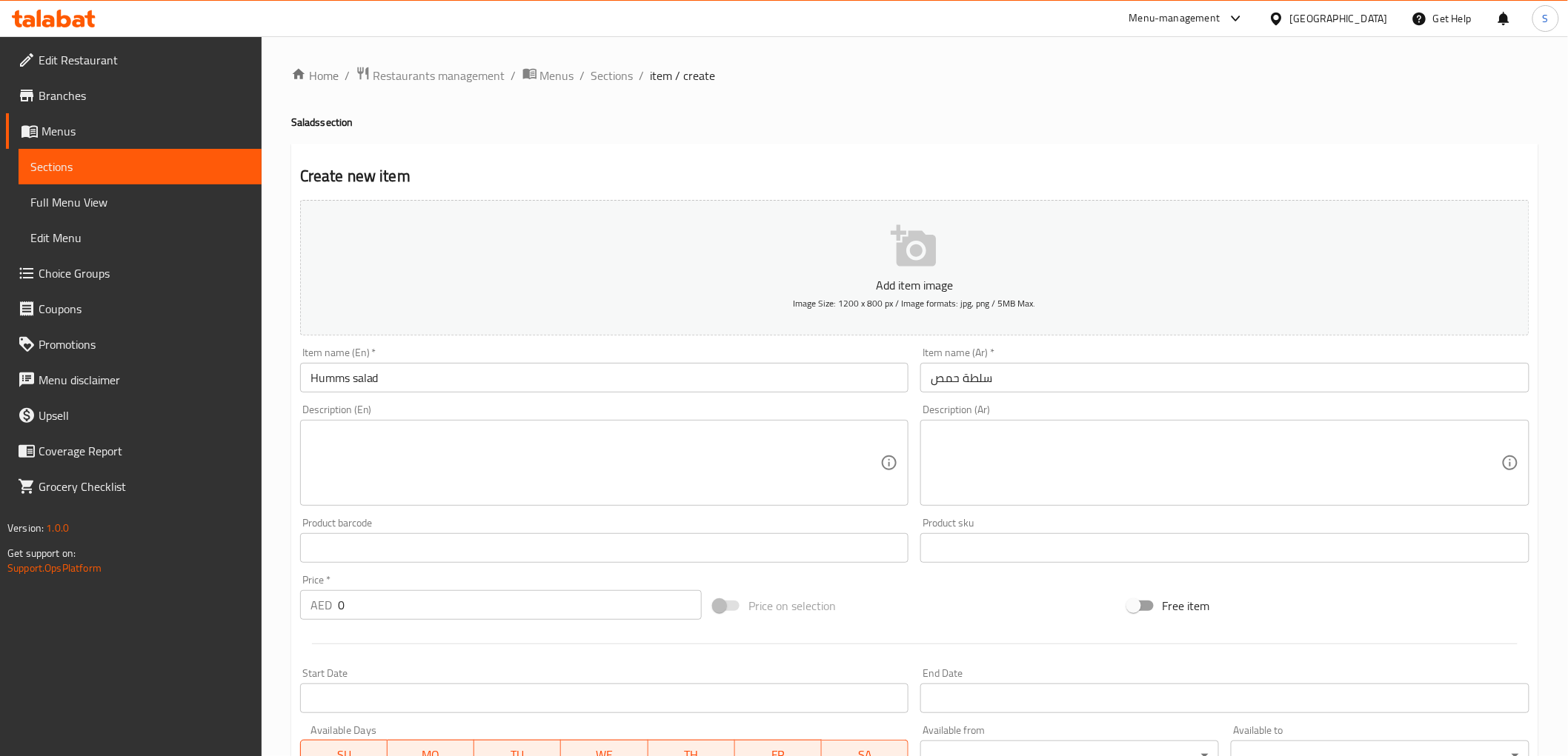
click at [388, 605] on input "0" at bounding box center [519, 605] width 364 height 30
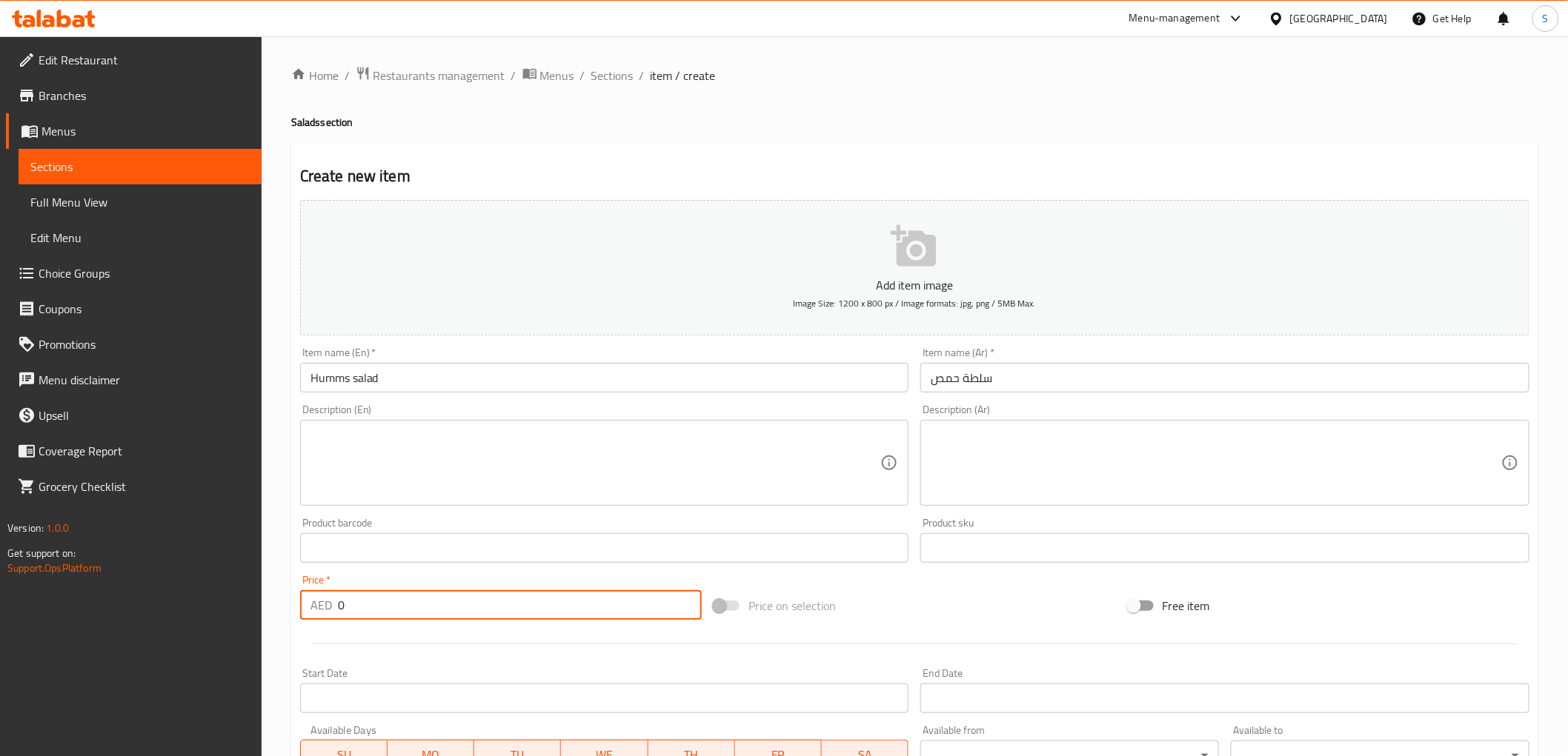
click at [388, 605] on input "0" at bounding box center [519, 605] width 364 height 30
type input "21"
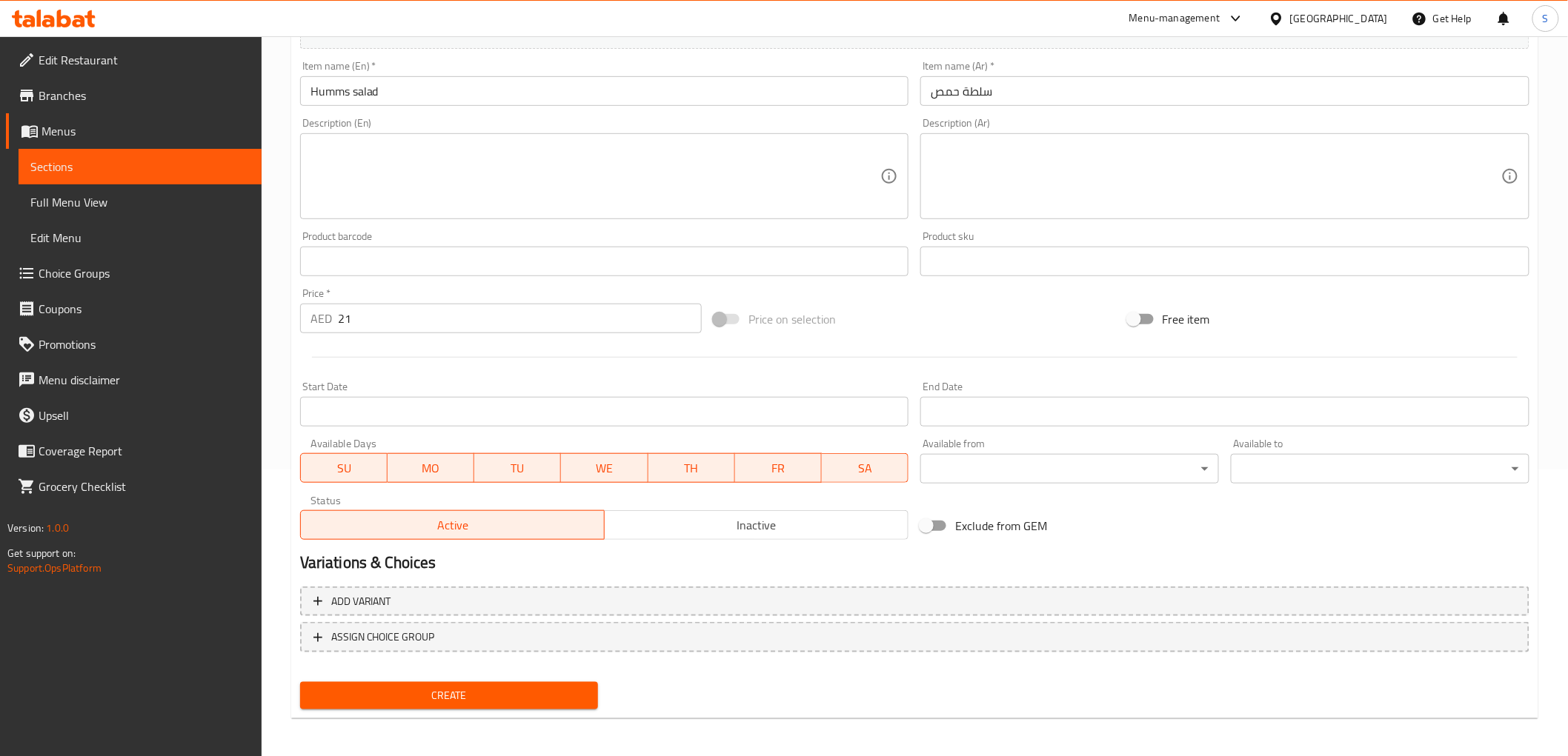
scroll to position [288, 0]
click at [375, 689] on span "Create" at bounding box center [449, 695] width 275 height 18
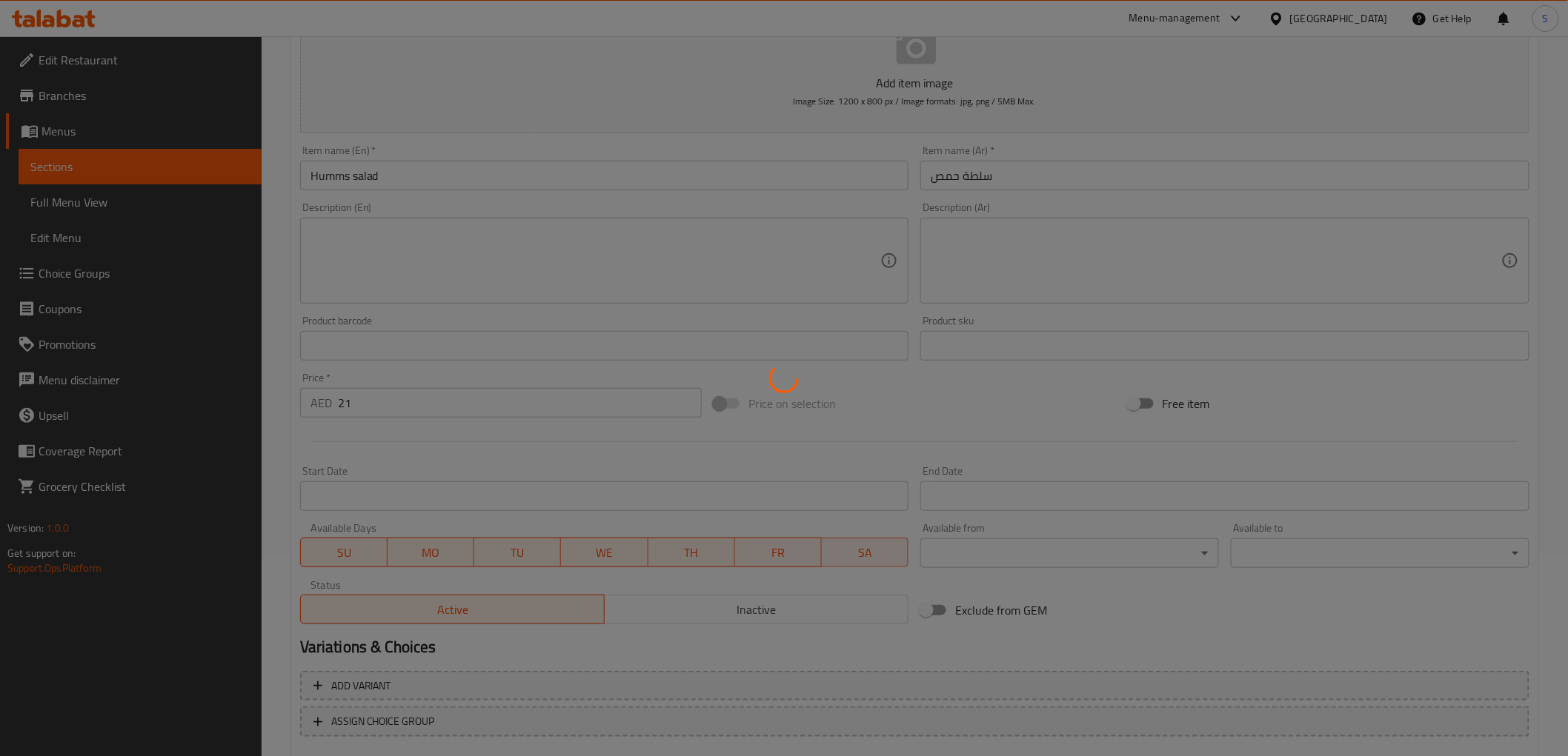
type input "0"
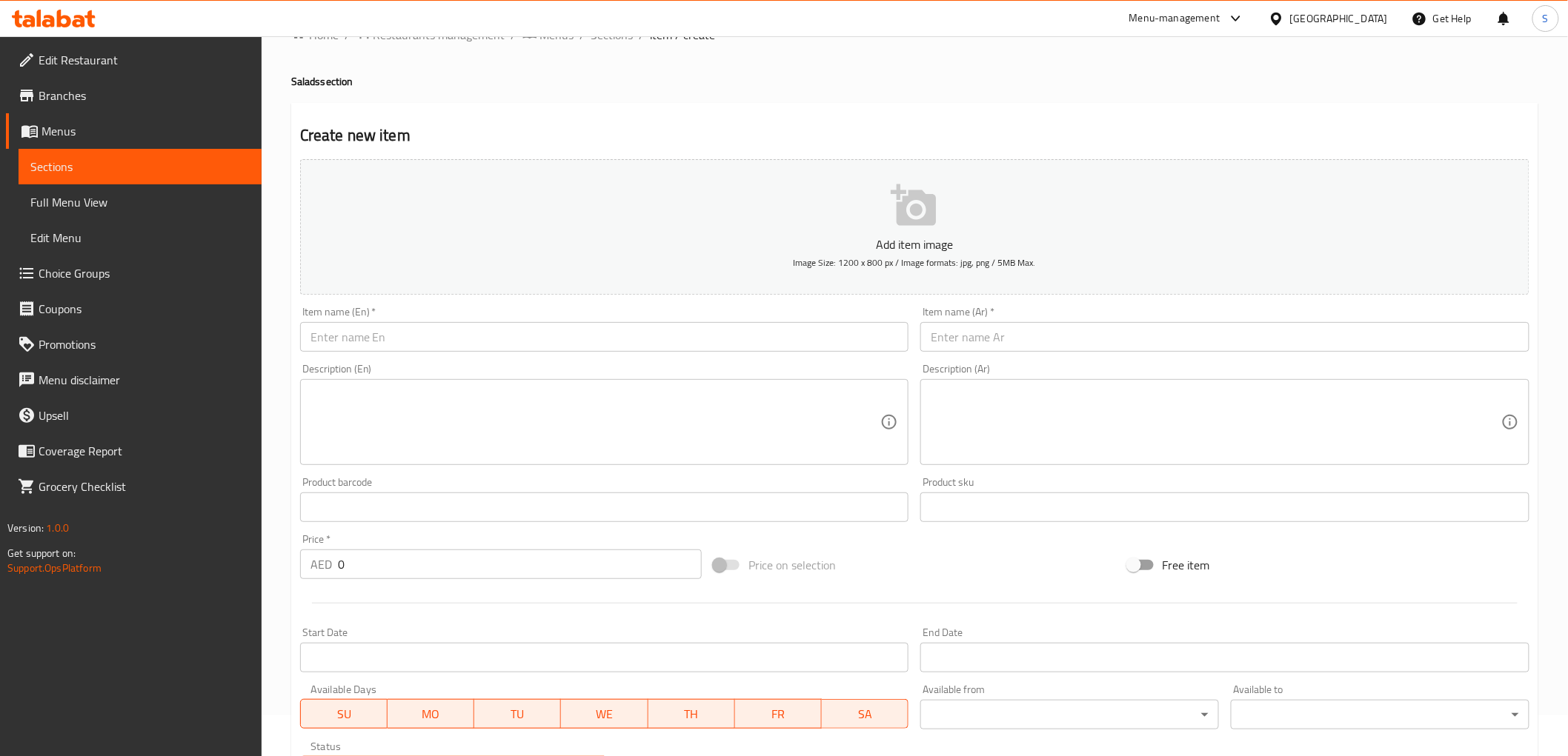
scroll to position [0, 0]
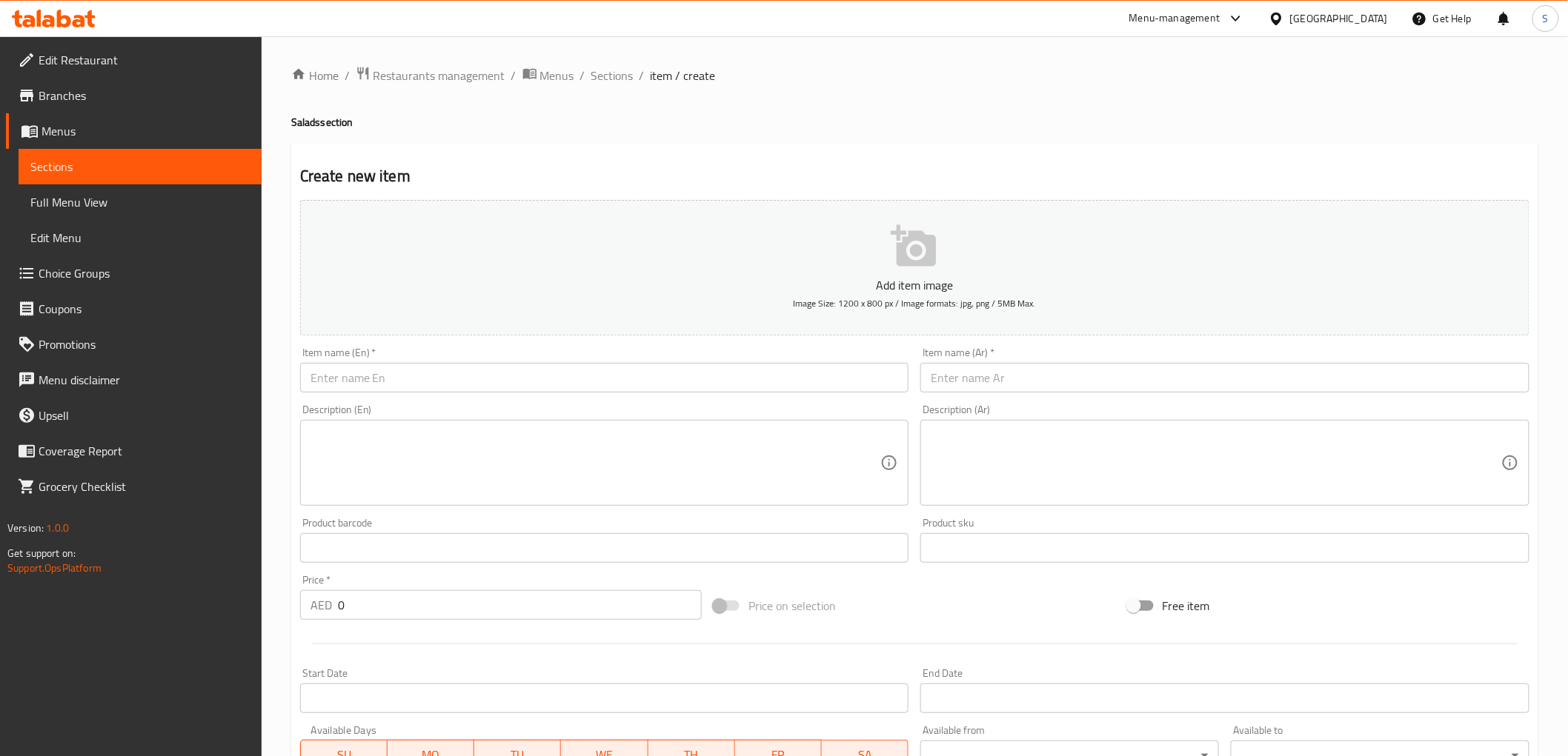
click at [651, 75] on span "item / create" at bounding box center [683, 75] width 66 height 17
click at [616, 75] on span "Sections" at bounding box center [612, 75] width 42 height 17
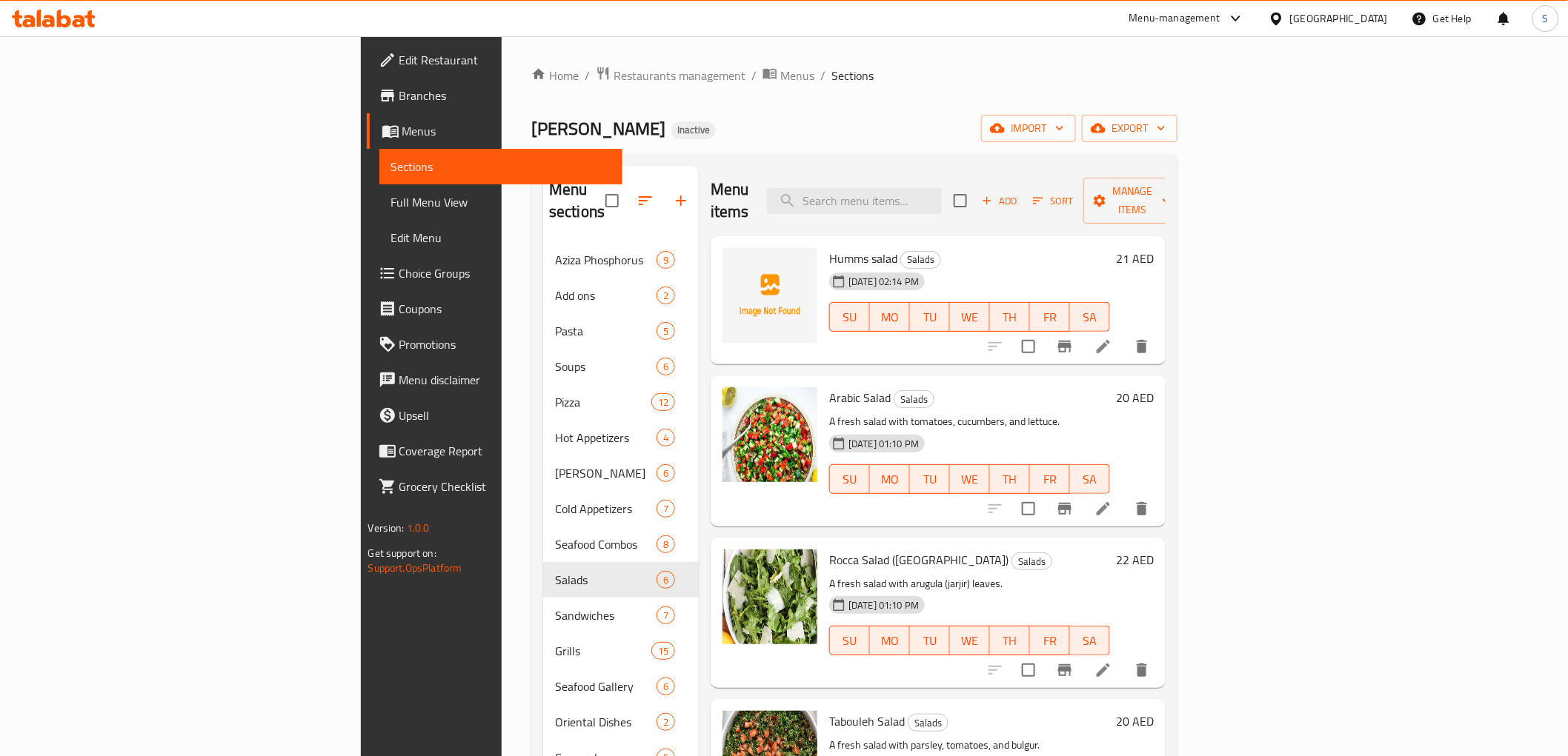
click at [829, 247] on span "Humms salad" at bounding box center [863, 258] width 68 height 22
copy h6 "Humms salad"
click at [940, 170] on div "Menu items Add Sort Manage items" at bounding box center [938, 201] width 455 height 71
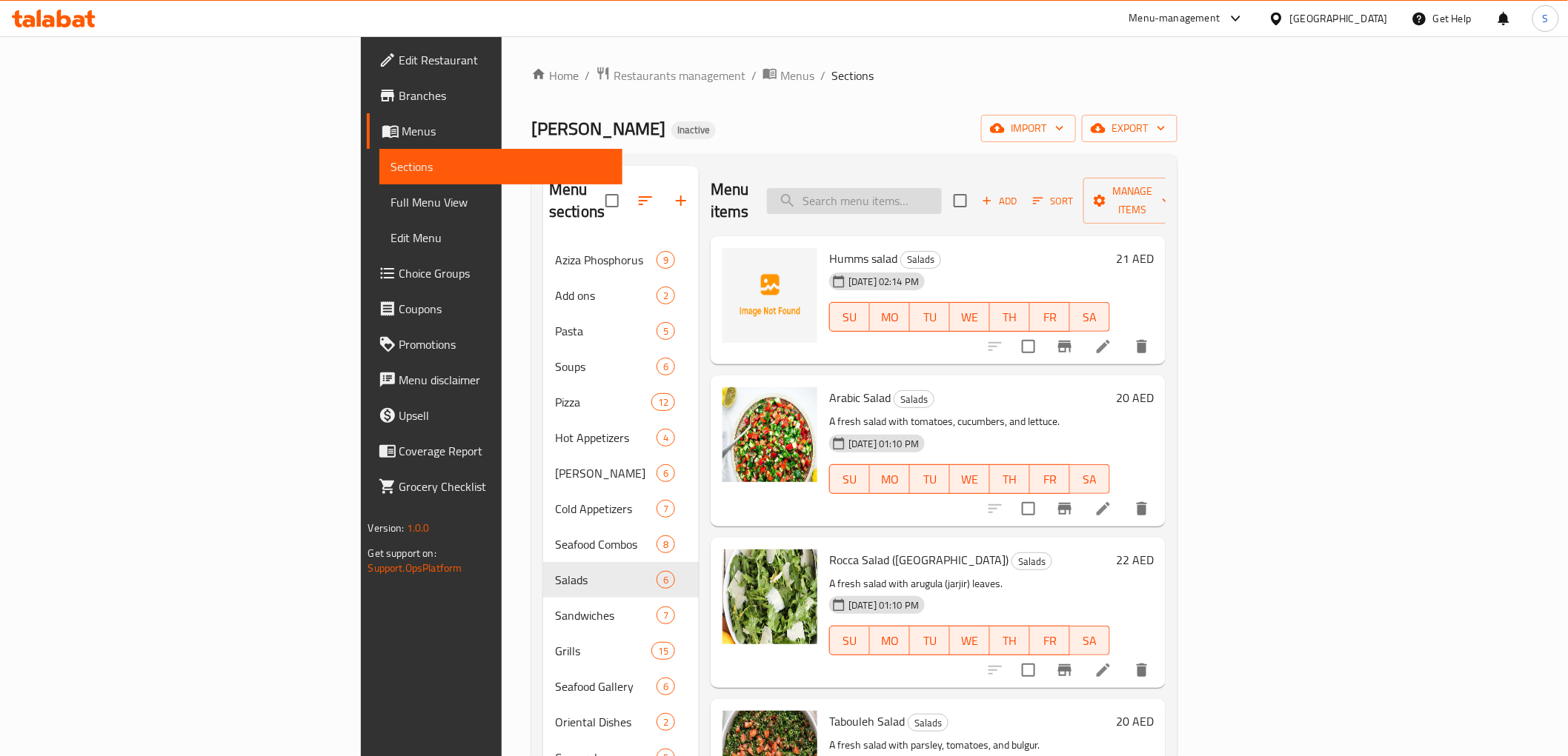
click at [937, 201] on input "search" at bounding box center [854, 201] width 175 height 26
paste input "Humms salad"
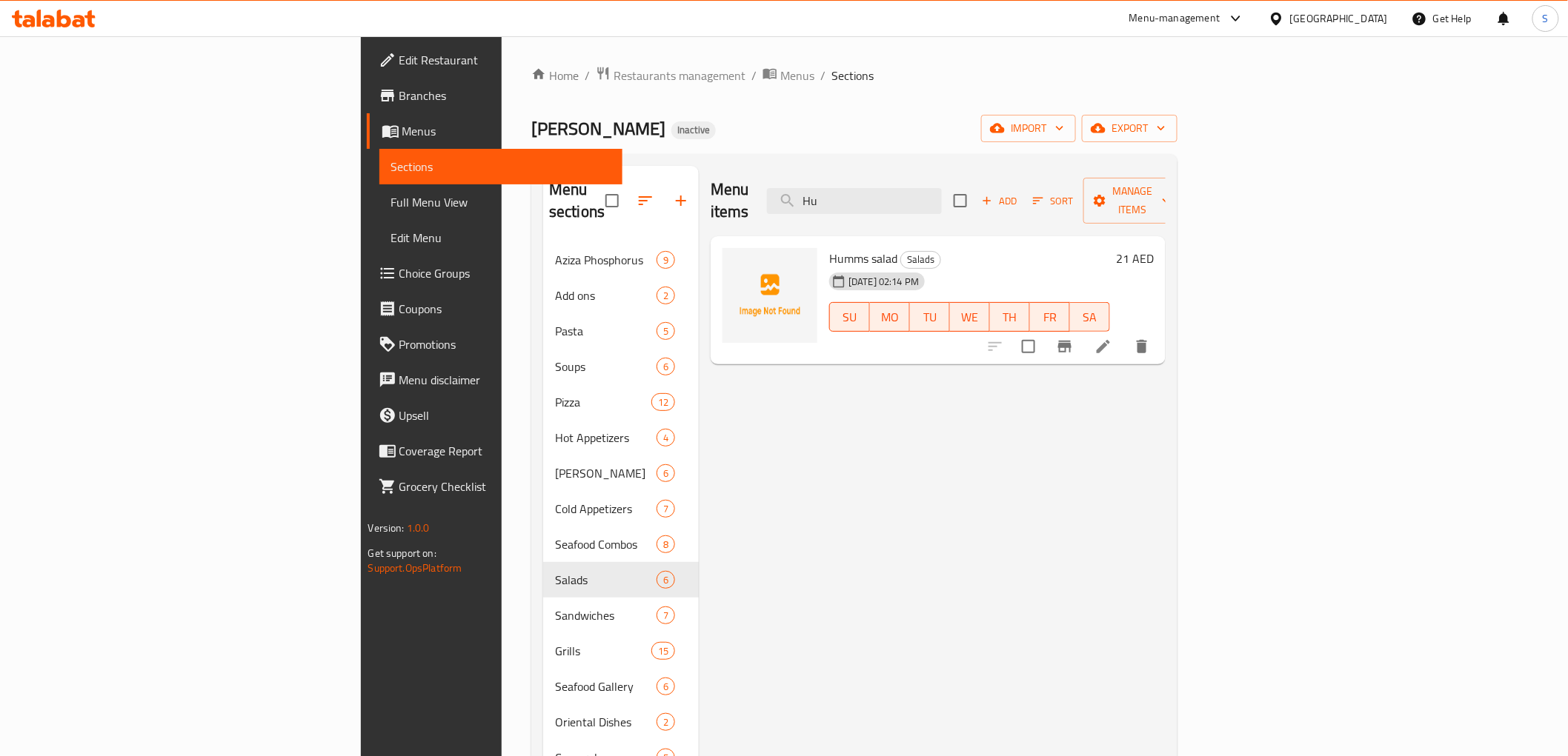
type input "H"
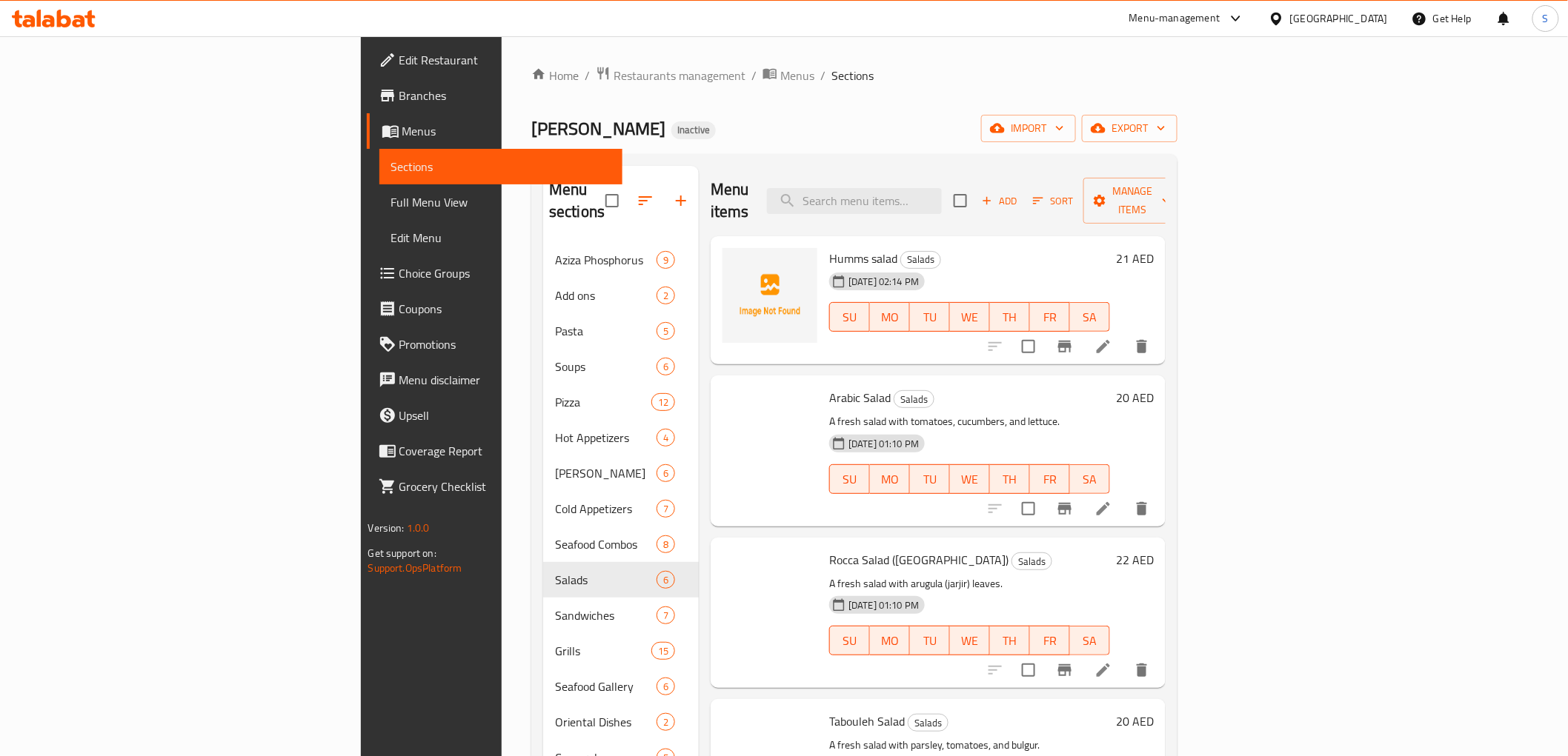
click at [721, 94] on div "Home / Restaurants management / Menus / Sections Tatbeelat Aziza Inactive impor…" at bounding box center [854, 499] width 646 height 868
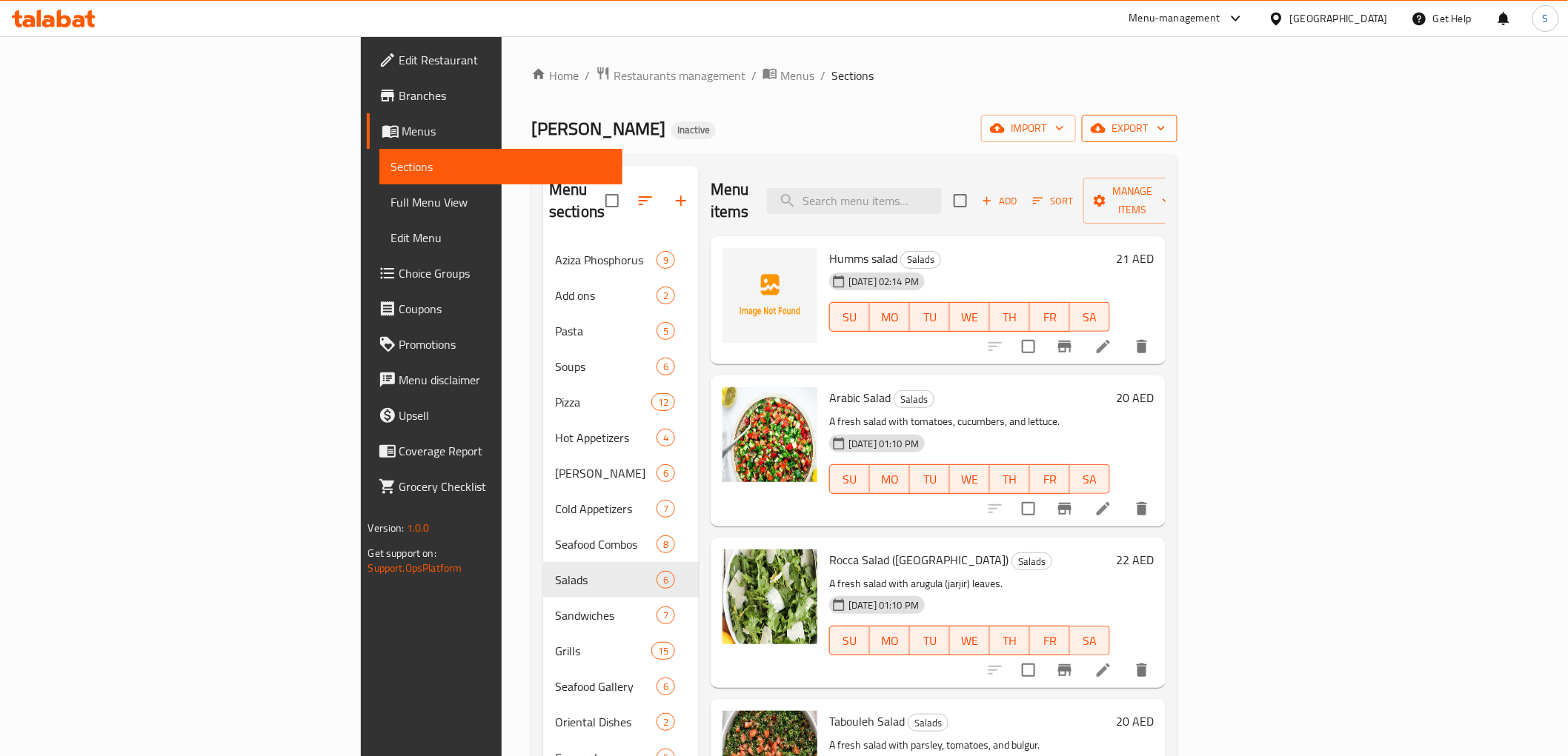
click at [1105, 127] on icon "button" at bounding box center [1098, 128] width 15 height 10
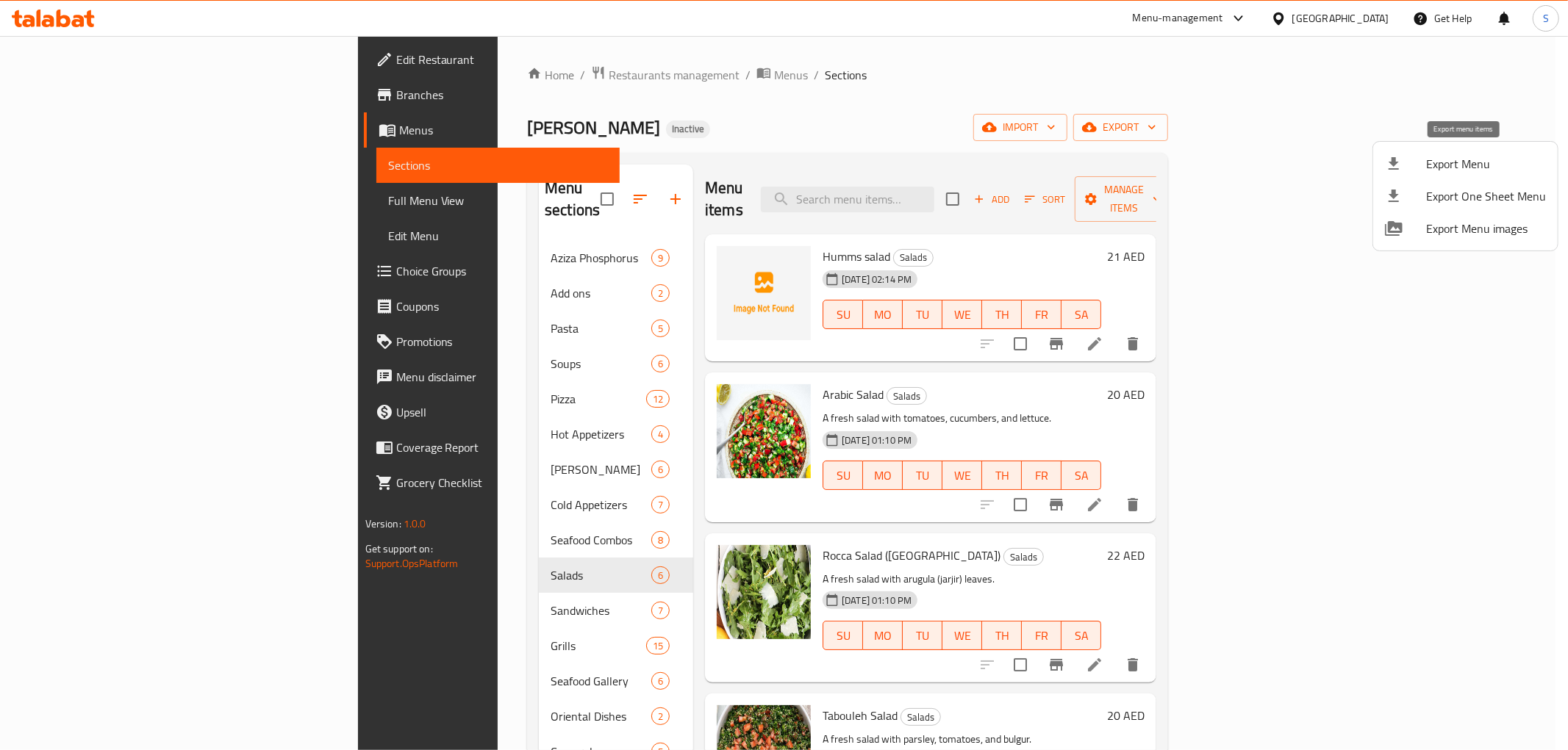
click at [1385, 147] on li "Export Menu" at bounding box center [1465, 163] width 185 height 32
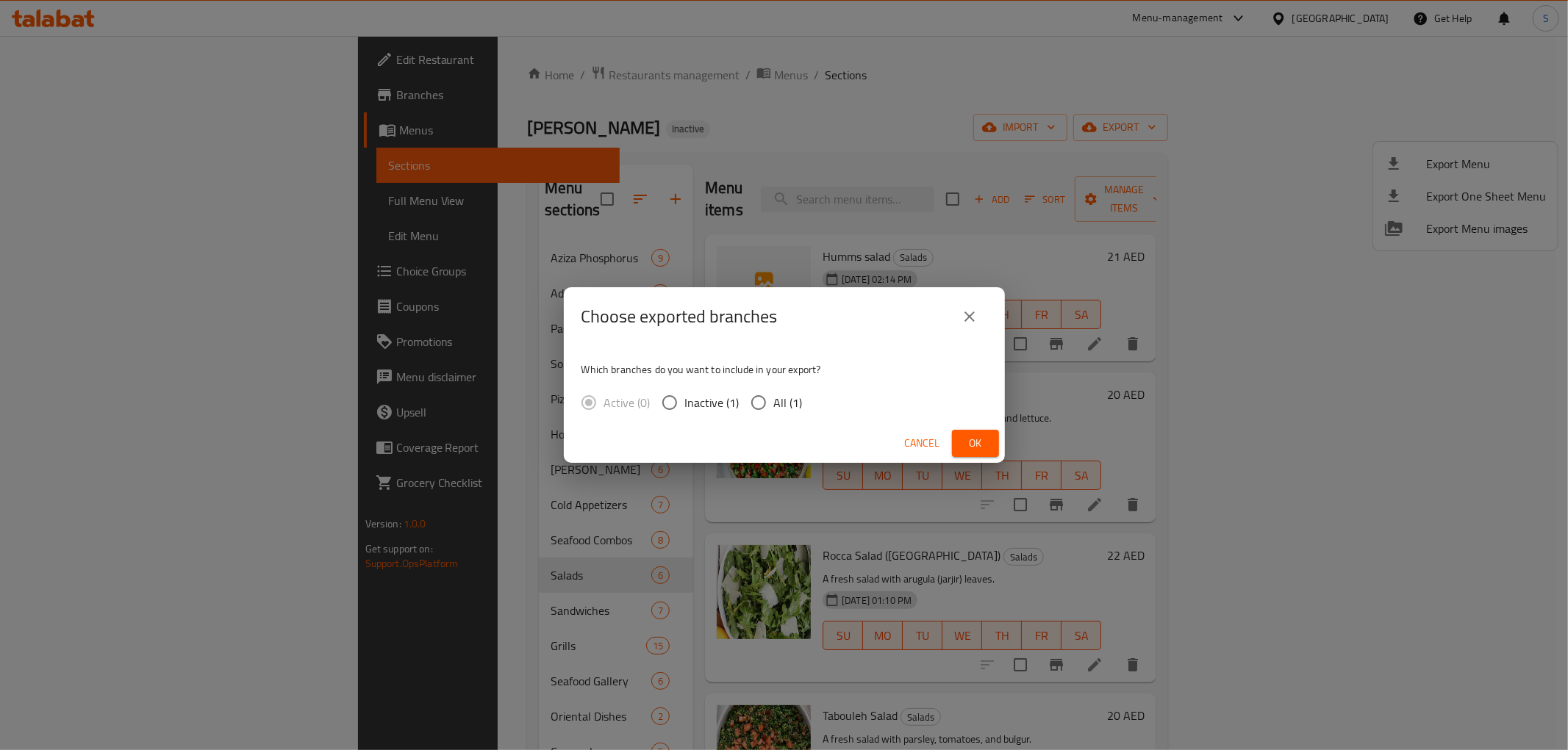
click at [772, 388] on input "All (1)" at bounding box center [759, 403] width 31 height 31
radio input "true"
click at [982, 436] on span "Ok" at bounding box center [975, 443] width 23 height 18
